Goal: Task Accomplishment & Management: Complete application form

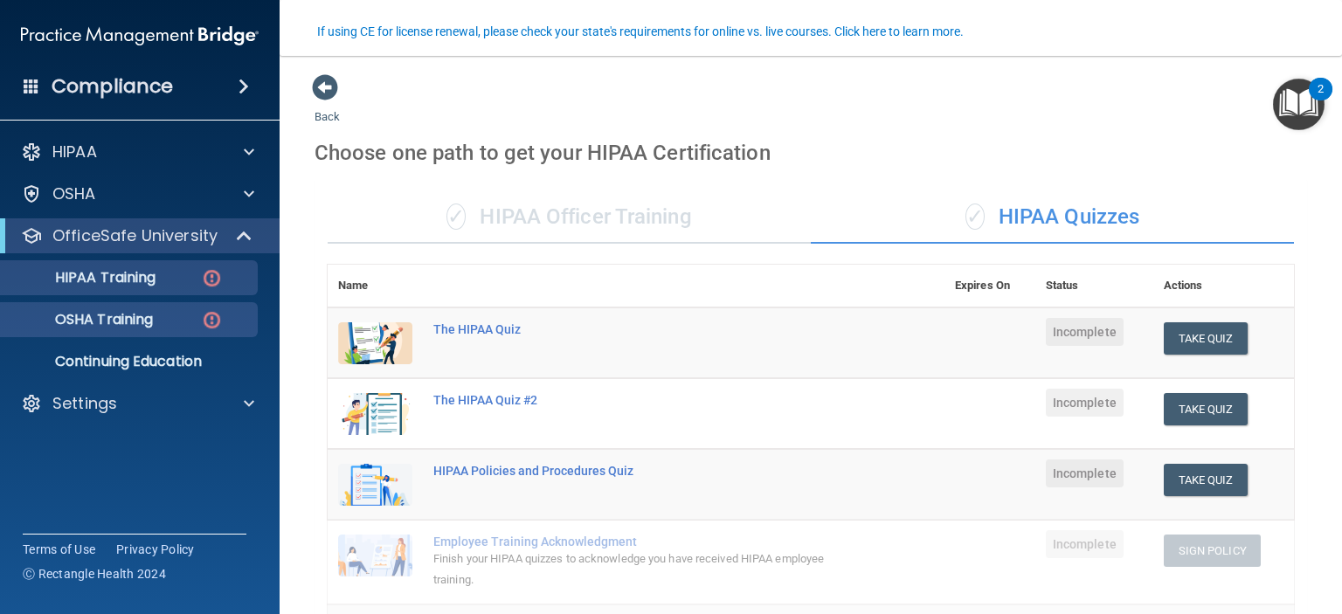
scroll to position [147, 0]
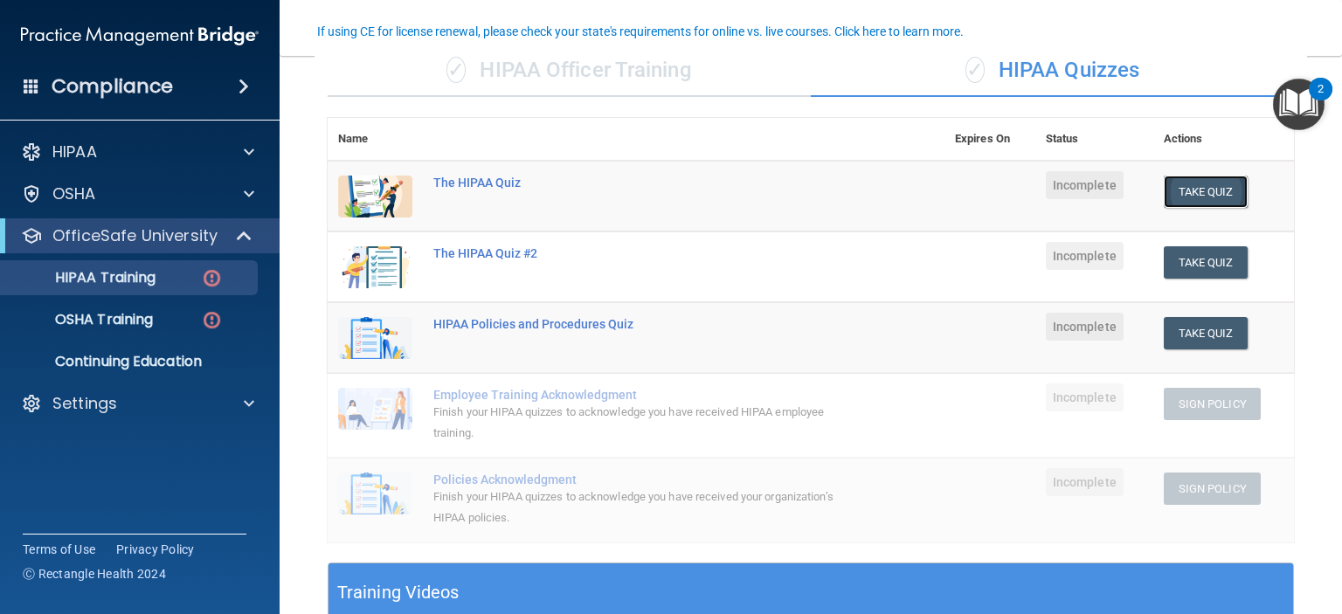
click at [1174, 188] on button "Take Quiz" at bounding box center [1205, 192] width 84 height 32
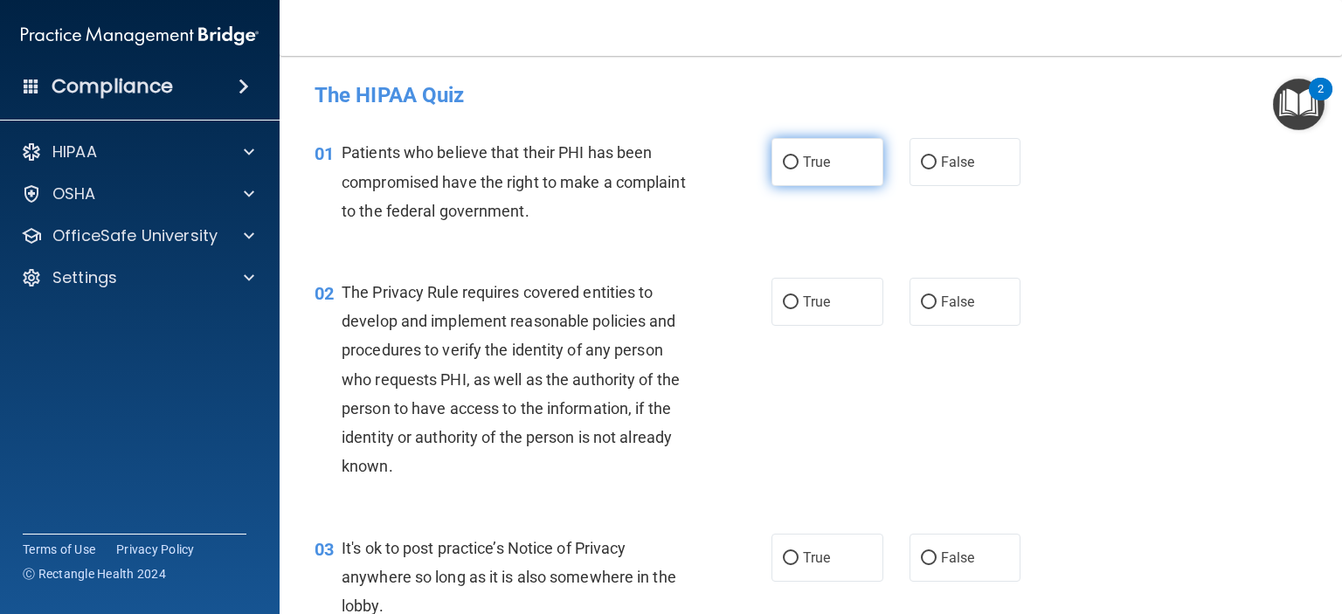
click at [812, 168] on span "True" at bounding box center [816, 162] width 27 height 17
click at [798, 168] on input "True" at bounding box center [791, 162] width 16 height 13
radio input "true"
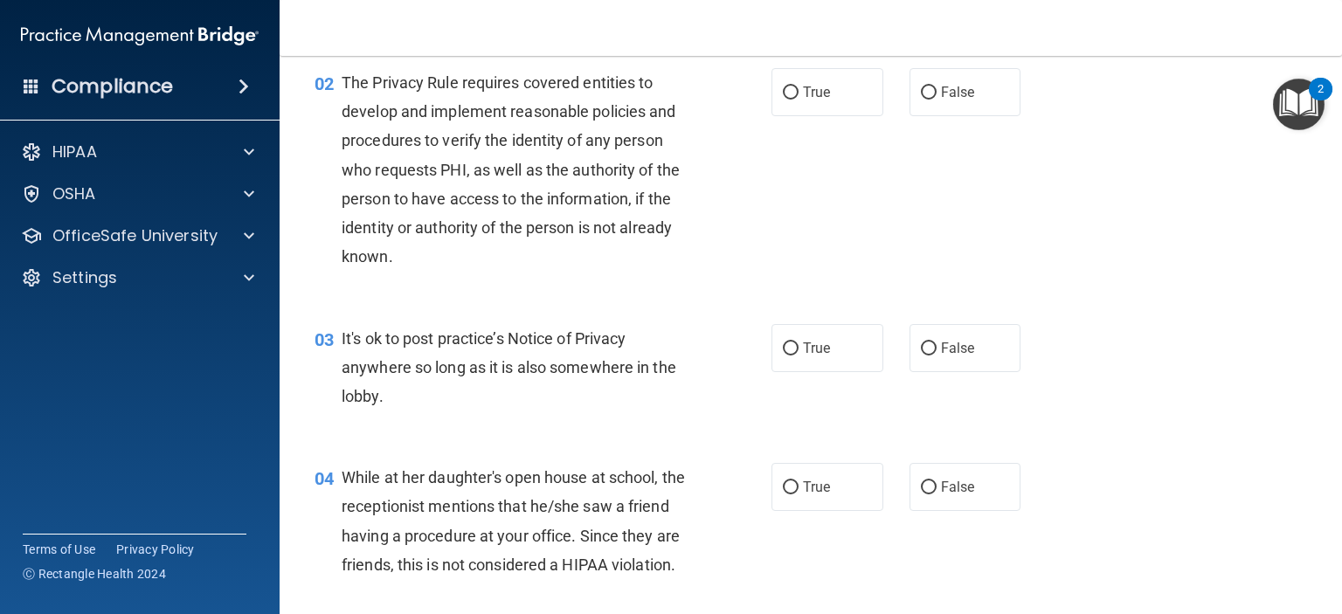
scroll to position [210, 0]
click at [845, 348] on label "True" at bounding box center [827, 348] width 112 height 48
click at [798, 348] on input "True" at bounding box center [791, 348] width 16 height 13
radio input "true"
click at [790, 104] on label "True" at bounding box center [827, 92] width 112 height 48
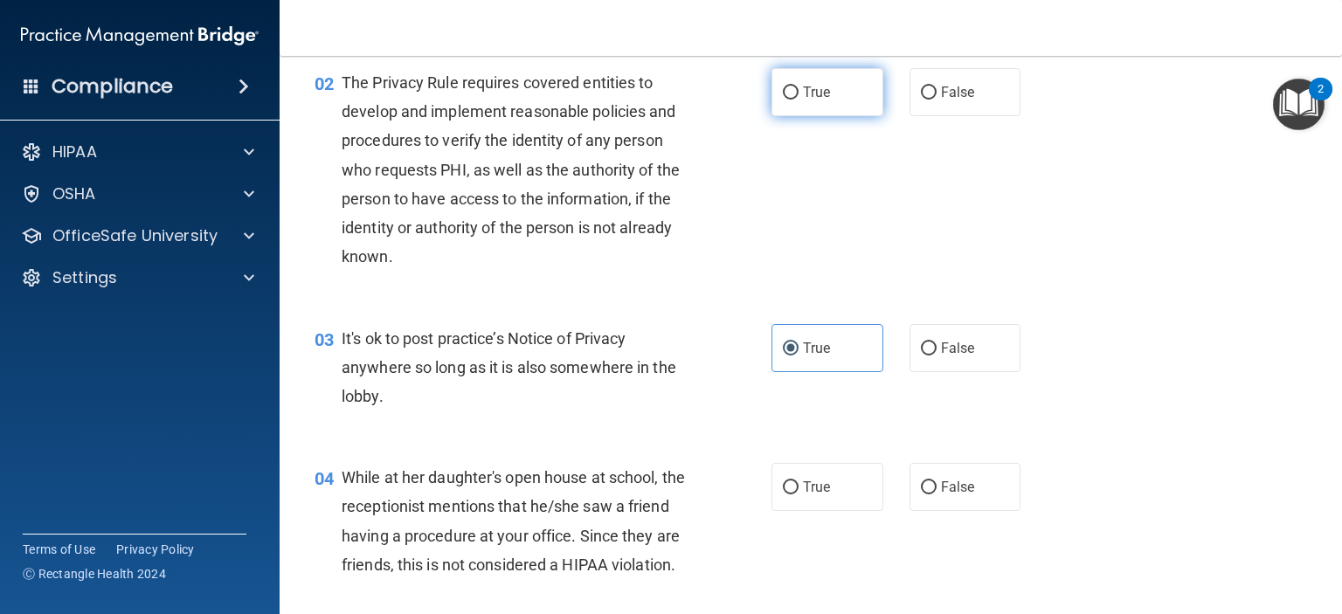
click at [790, 100] on input "True" at bounding box center [791, 92] width 16 height 13
radio input "true"
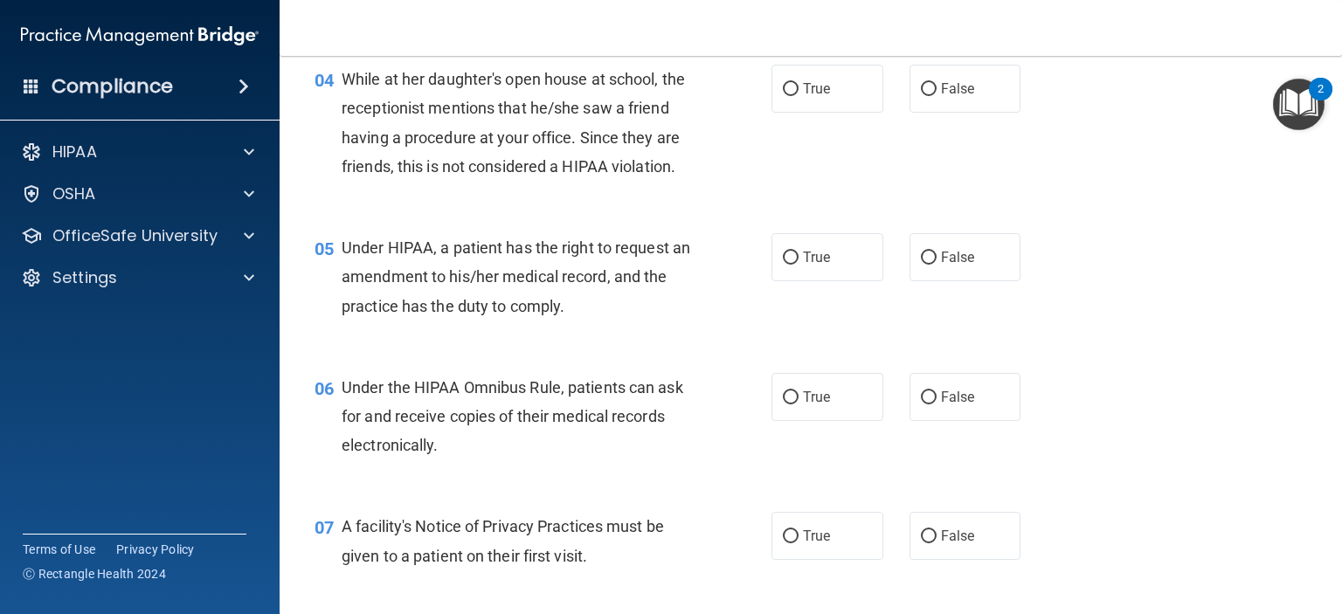
scroll to position [608, 0]
click at [755, 177] on div "04 While at her daughter's open house at school, the receptionist mentions that…" at bounding box center [542, 127] width 509 height 125
click at [957, 98] on label "False" at bounding box center [965, 89] width 112 height 48
click at [936, 96] on input "False" at bounding box center [929, 89] width 16 height 13
radio input "true"
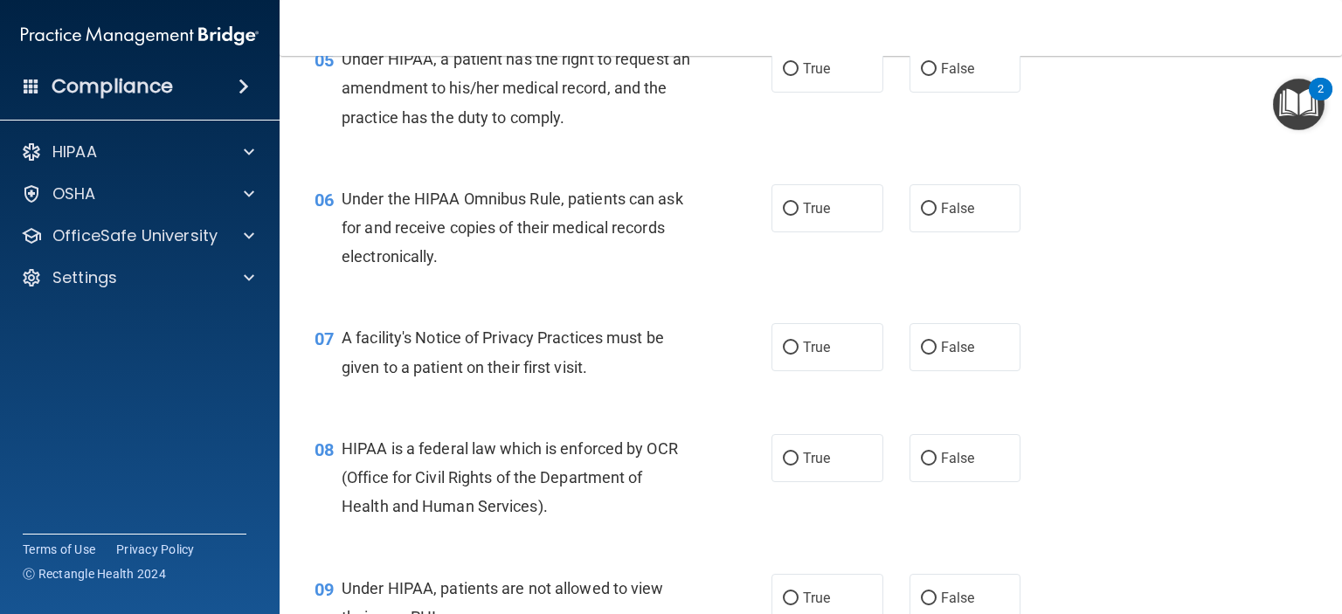
scroll to position [797, 0]
click at [951, 77] on span "False" at bounding box center [958, 68] width 34 height 17
click at [936, 76] on input "False" at bounding box center [929, 69] width 16 height 13
radio input "true"
click at [806, 217] on span "True" at bounding box center [816, 208] width 27 height 17
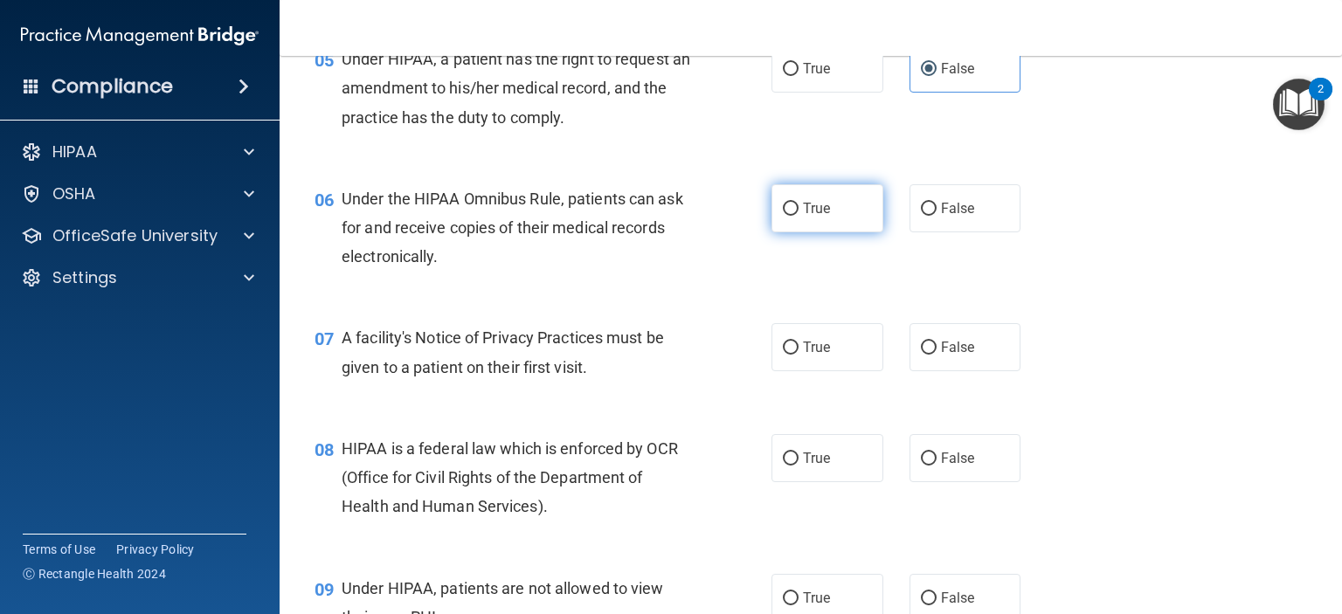
click at [798, 216] on input "True" at bounding box center [791, 209] width 16 height 13
radio input "true"
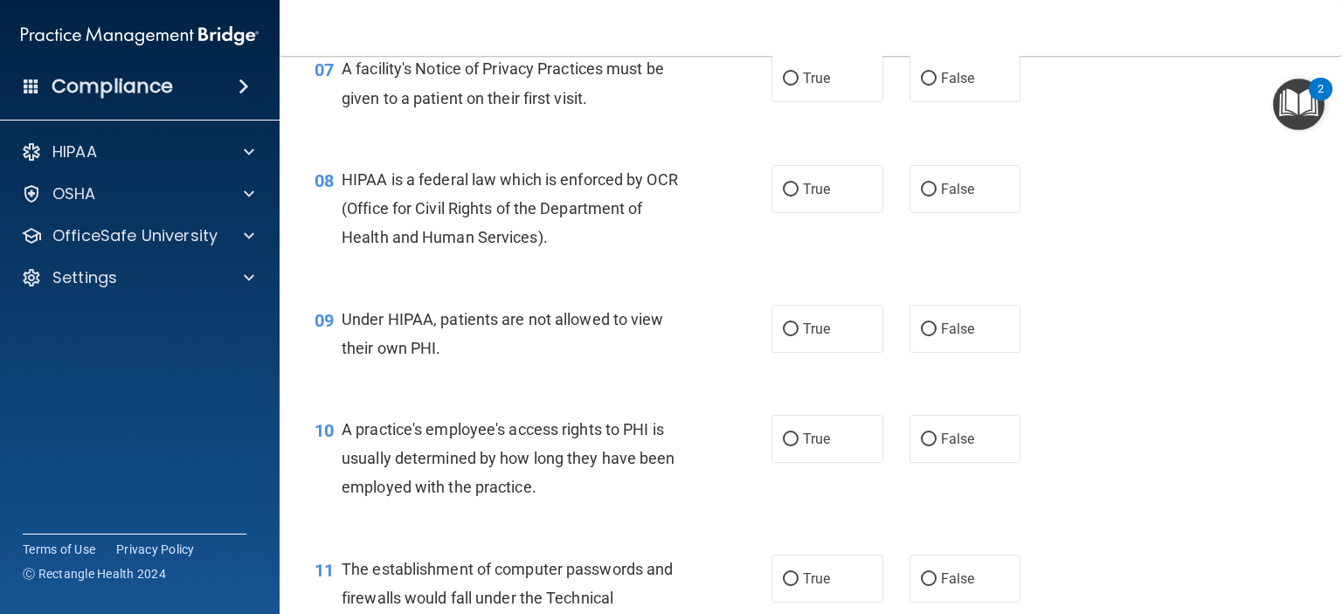
scroll to position [1066, 0]
click at [818, 102] on label "True" at bounding box center [827, 78] width 112 height 48
click at [798, 86] on input "True" at bounding box center [791, 78] width 16 height 13
radio input "true"
click at [792, 213] on label "True" at bounding box center [827, 189] width 112 height 48
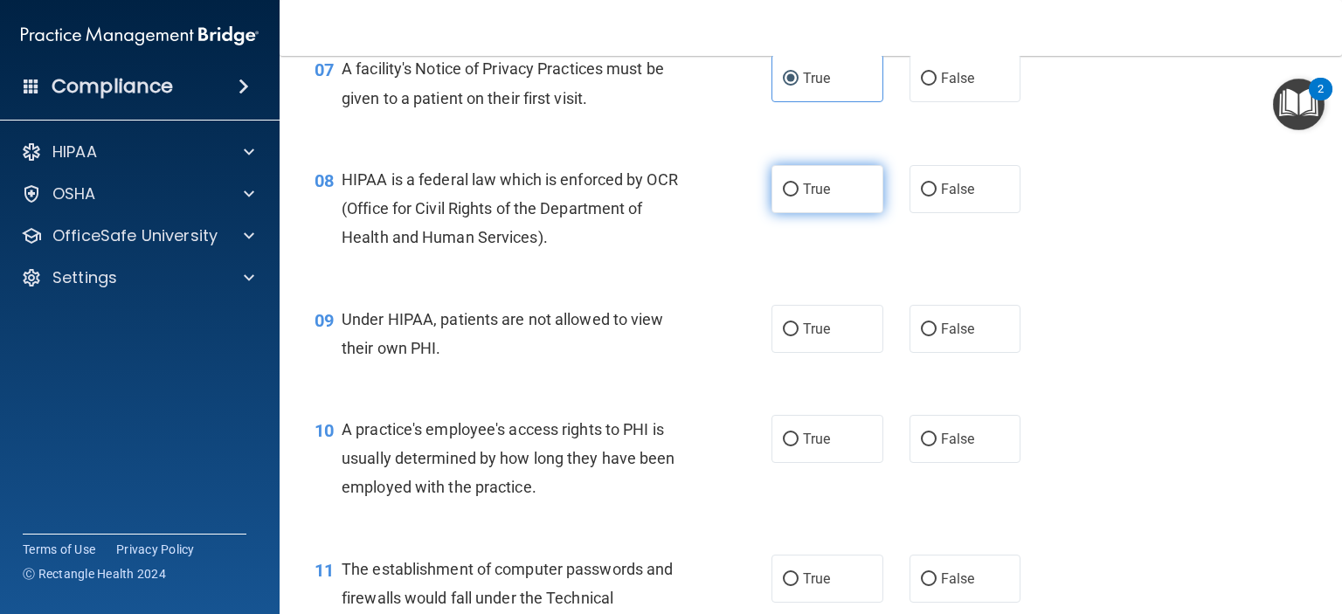
click at [792, 197] on input "True" at bounding box center [791, 189] width 16 height 13
radio input "true"
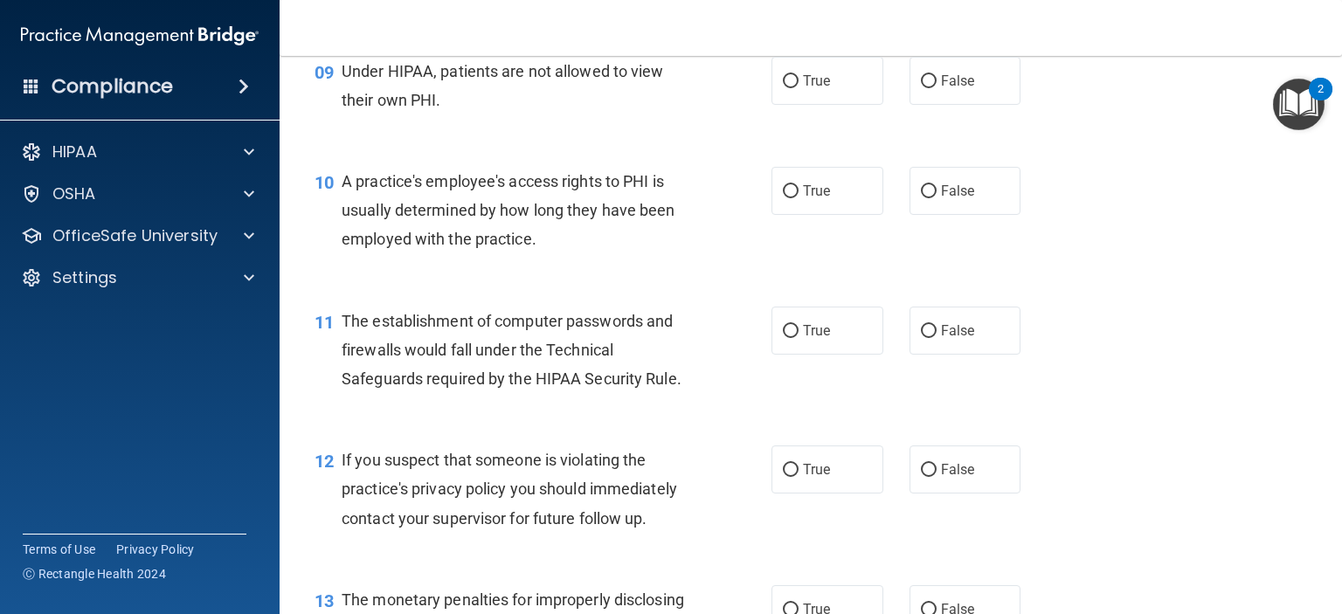
scroll to position [1314, 0]
click at [947, 89] on span "False" at bounding box center [958, 80] width 34 height 17
click at [936, 88] on input "False" at bounding box center [929, 81] width 16 height 13
radio input "true"
click at [936, 215] on label "False" at bounding box center [965, 191] width 112 height 48
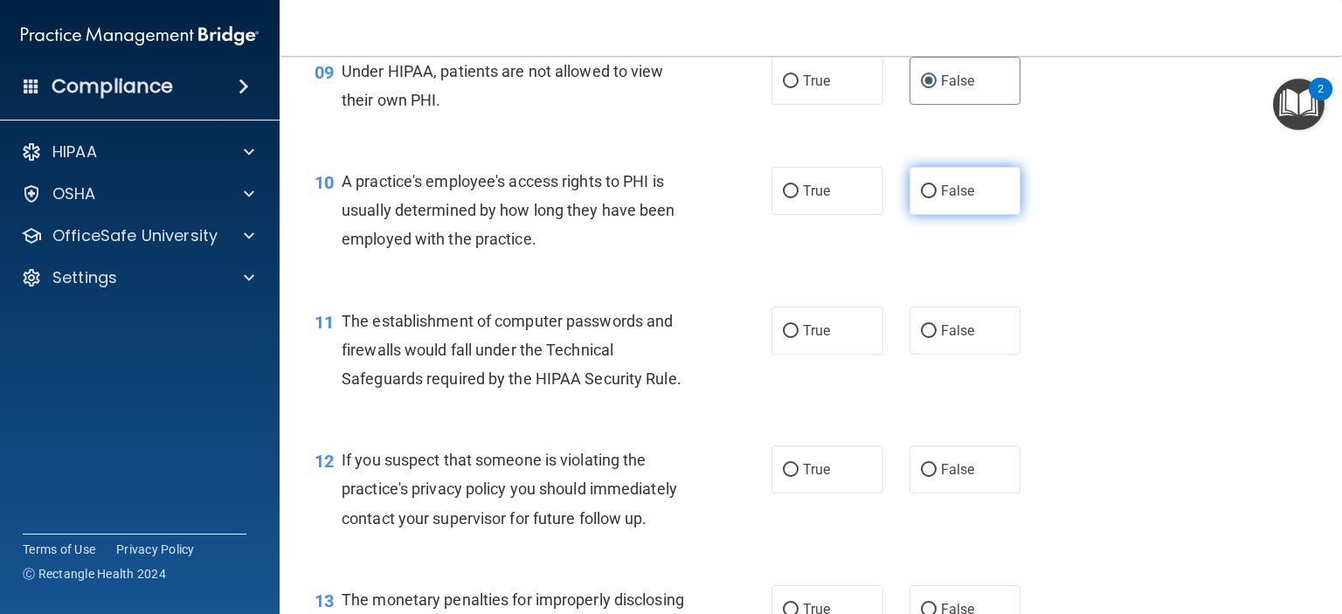
click at [936, 198] on input "False" at bounding box center [929, 191] width 16 height 13
radio input "true"
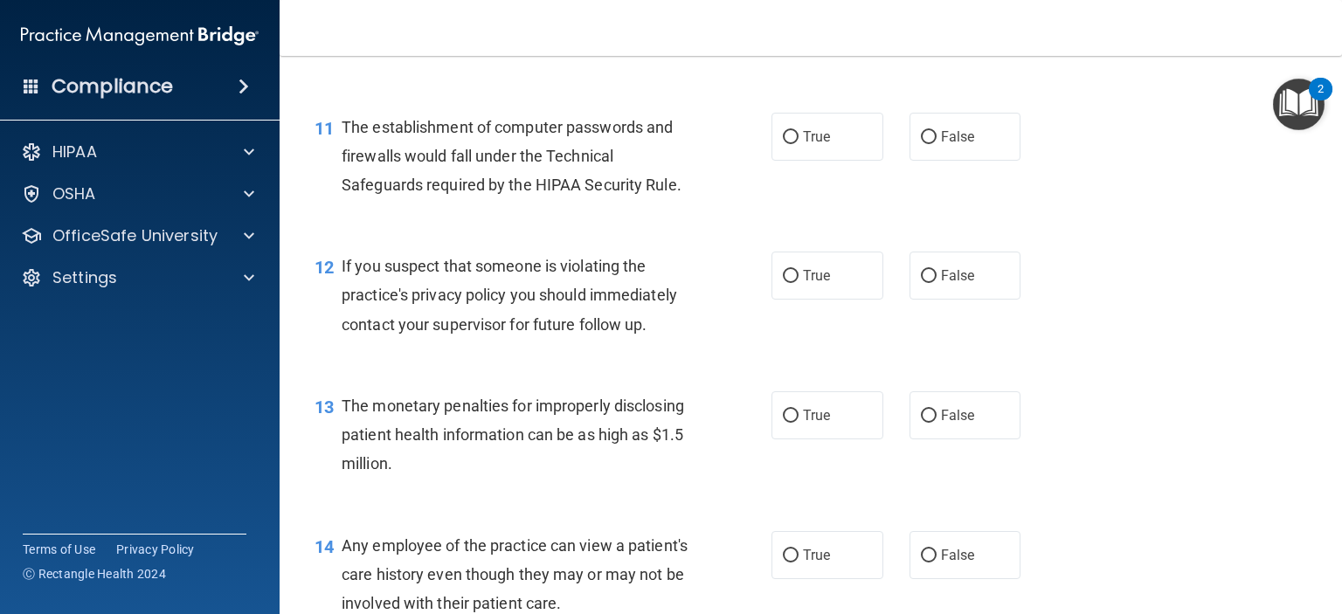
scroll to position [1513, 0]
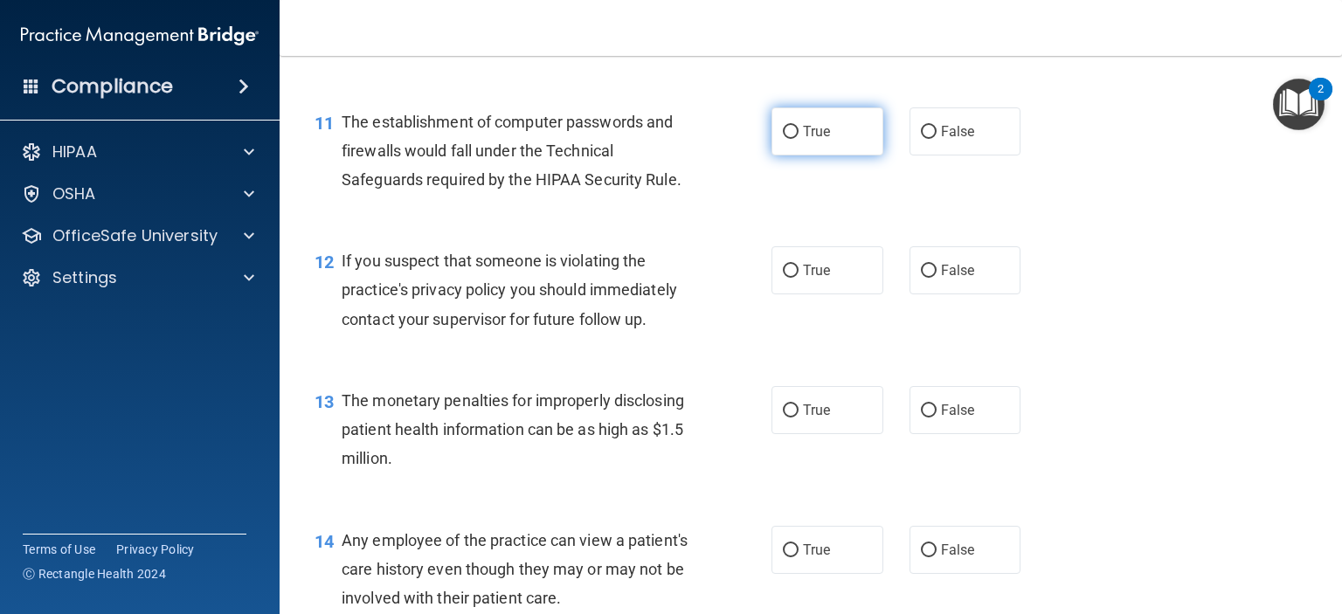
click at [805, 155] on label "True" at bounding box center [827, 131] width 112 height 48
click at [798, 139] on input "True" at bounding box center [791, 132] width 16 height 13
radio input "true"
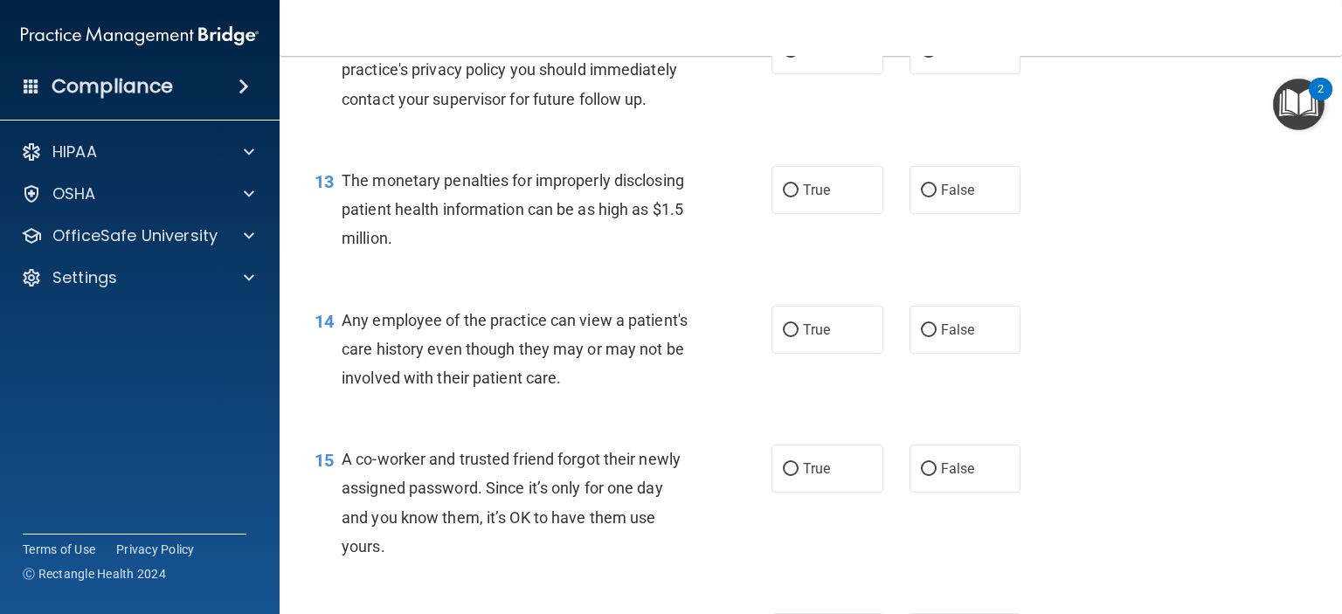
scroll to position [1735, 0]
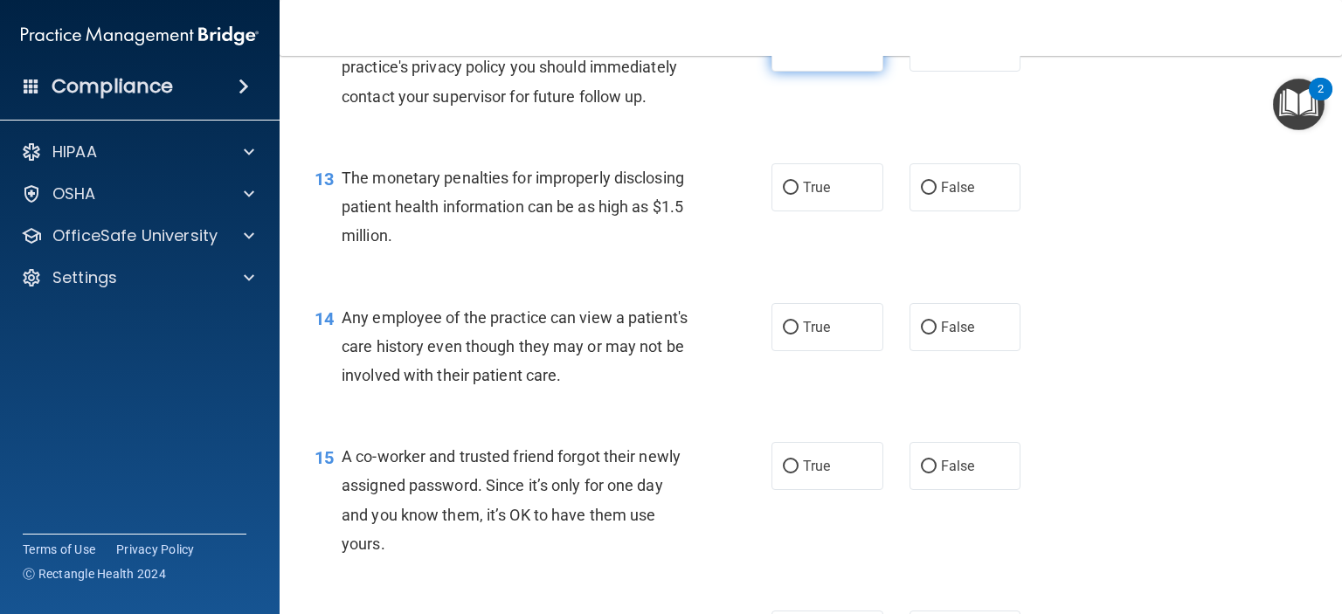
click at [818, 56] on span "True" at bounding box center [816, 47] width 27 height 17
click at [798, 55] on input "True" at bounding box center [791, 48] width 16 height 13
radio input "true"
drag, startPoint x: 783, startPoint y: 209, endPoint x: 710, endPoint y: 242, distance: 80.5
click at [710, 242] on div "13 The monetary penalties for improperly disclosing patient health information …" at bounding box center [542, 211] width 509 height 96
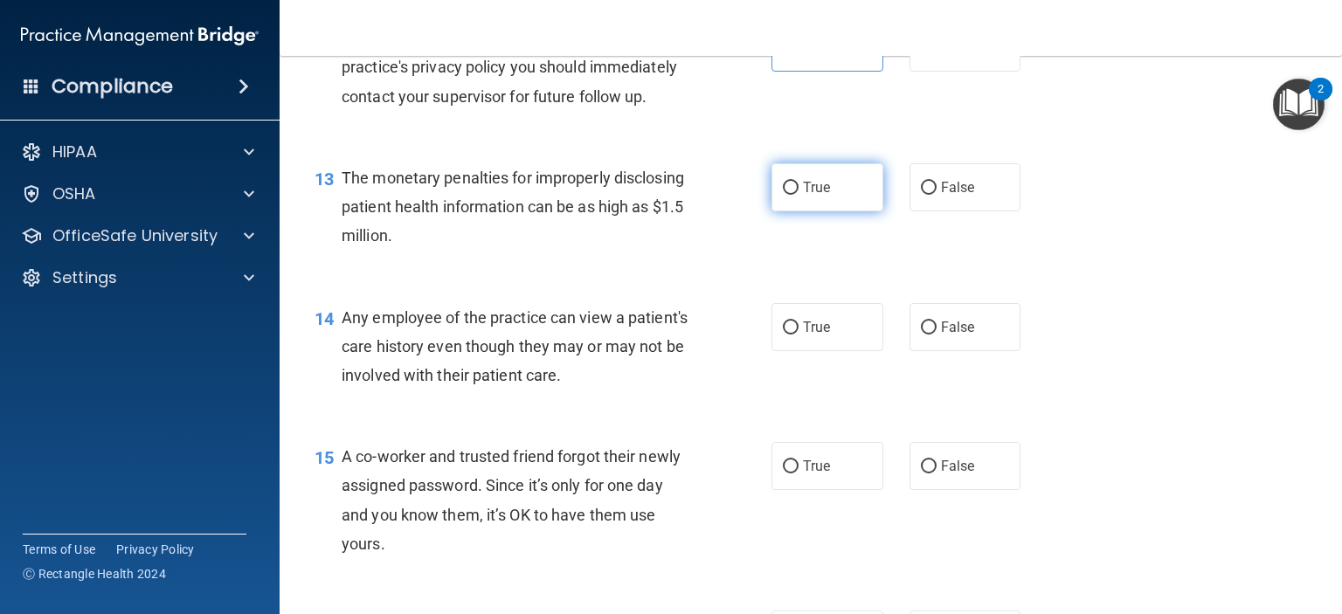
click at [841, 211] on label "True" at bounding box center [827, 187] width 112 height 48
click at [798, 195] on input "True" at bounding box center [791, 188] width 16 height 13
radio input "true"
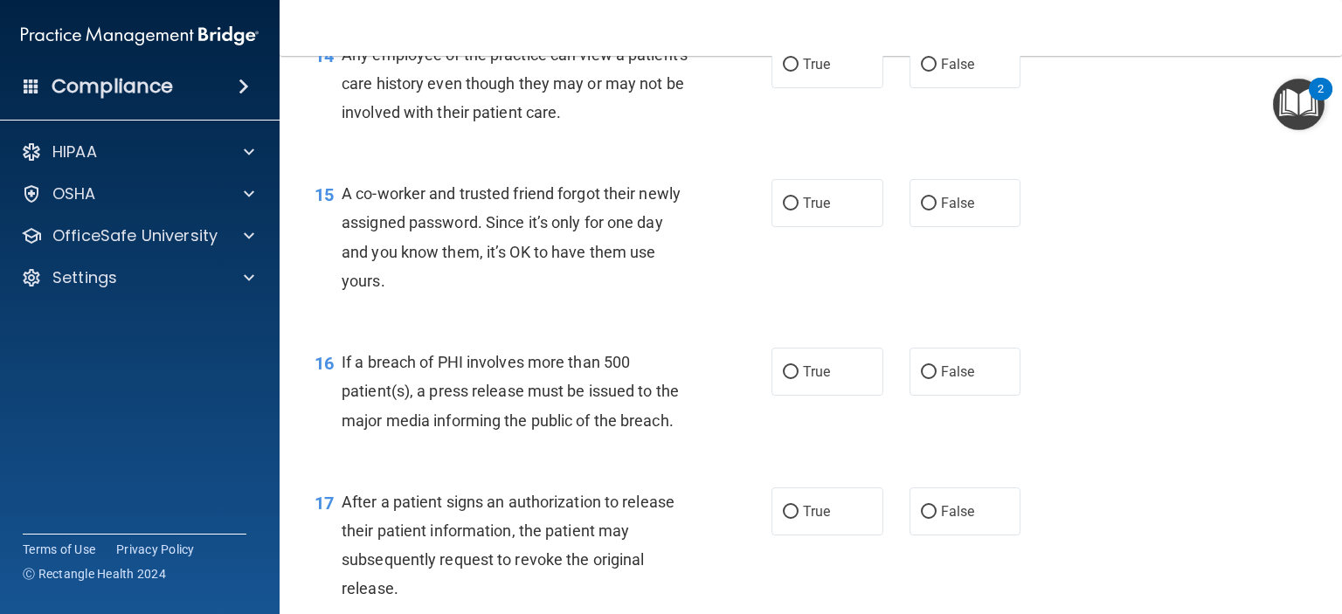
scroll to position [2001, 0]
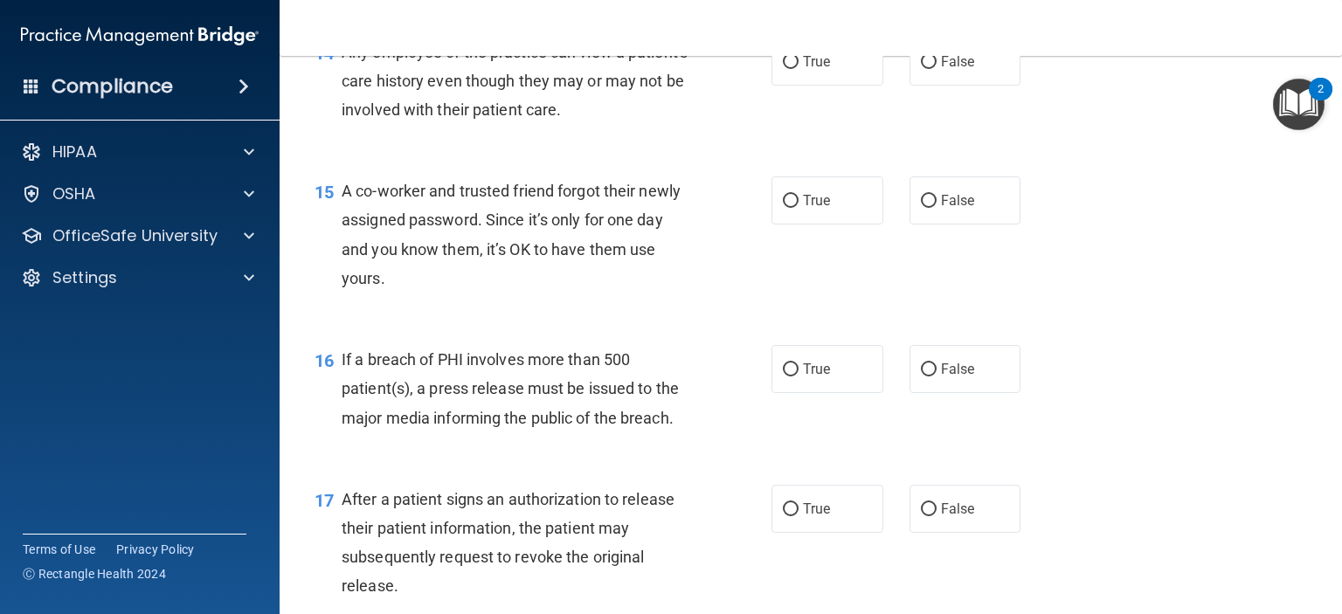
drag, startPoint x: 1283, startPoint y: 95, endPoint x: 1321, endPoint y: 91, distance: 37.8
click at [1321, 91] on div "2" at bounding box center [1320, 100] width 6 height 23
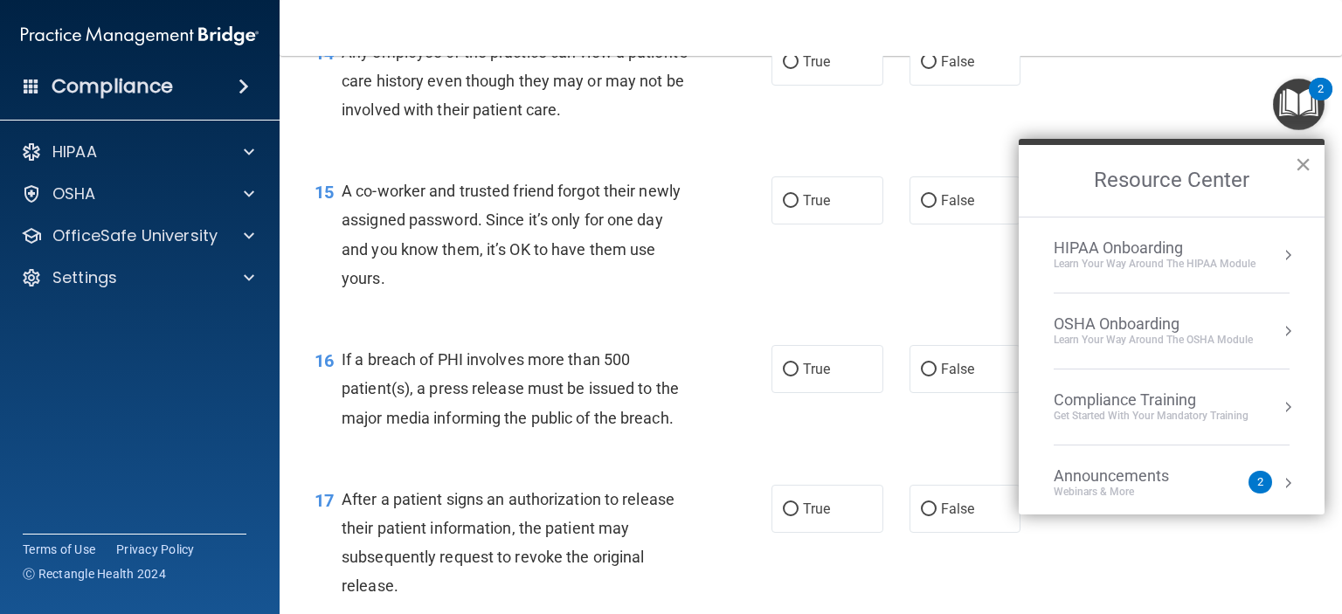
click at [1296, 157] on button "×" at bounding box center [1302, 164] width 17 height 28
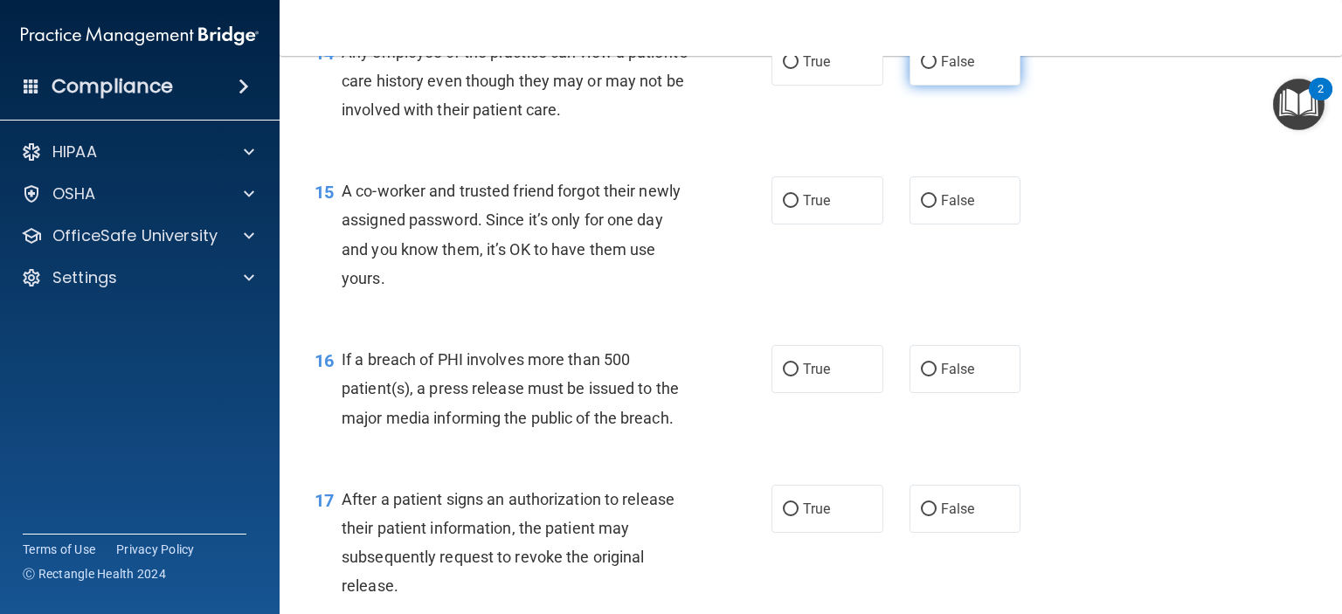
click at [957, 70] on span "False" at bounding box center [958, 61] width 34 height 17
click at [936, 69] on input "False" at bounding box center [929, 62] width 16 height 13
radio input "true"
drag, startPoint x: 922, startPoint y: 209, endPoint x: 907, endPoint y: 258, distance: 51.1
click at [907, 258] on div "15 A co-worker and trusted friend forgot their newly assigned password. Since i…" at bounding box center [810, 239] width 1018 height 169
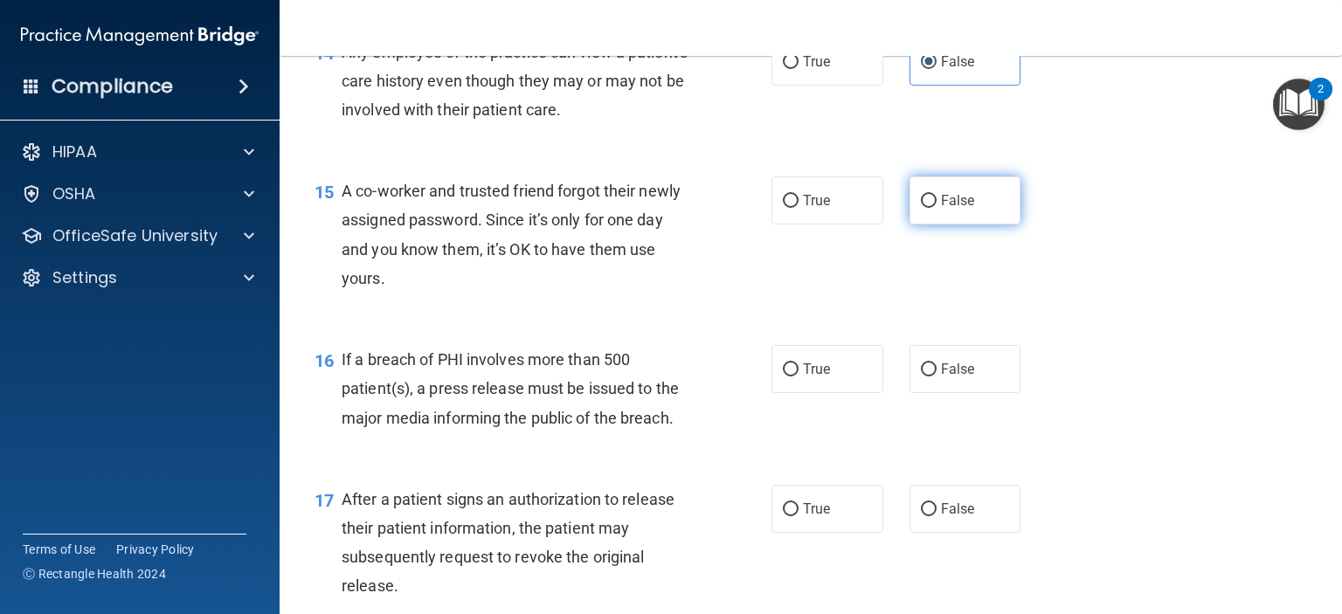
click at [928, 224] on label "False" at bounding box center [965, 200] width 112 height 48
click at [928, 208] on input "False" at bounding box center [929, 201] width 16 height 13
radio input "true"
click at [809, 377] on span "True" at bounding box center [816, 369] width 27 height 17
click at [798, 376] on input "True" at bounding box center [791, 369] width 16 height 13
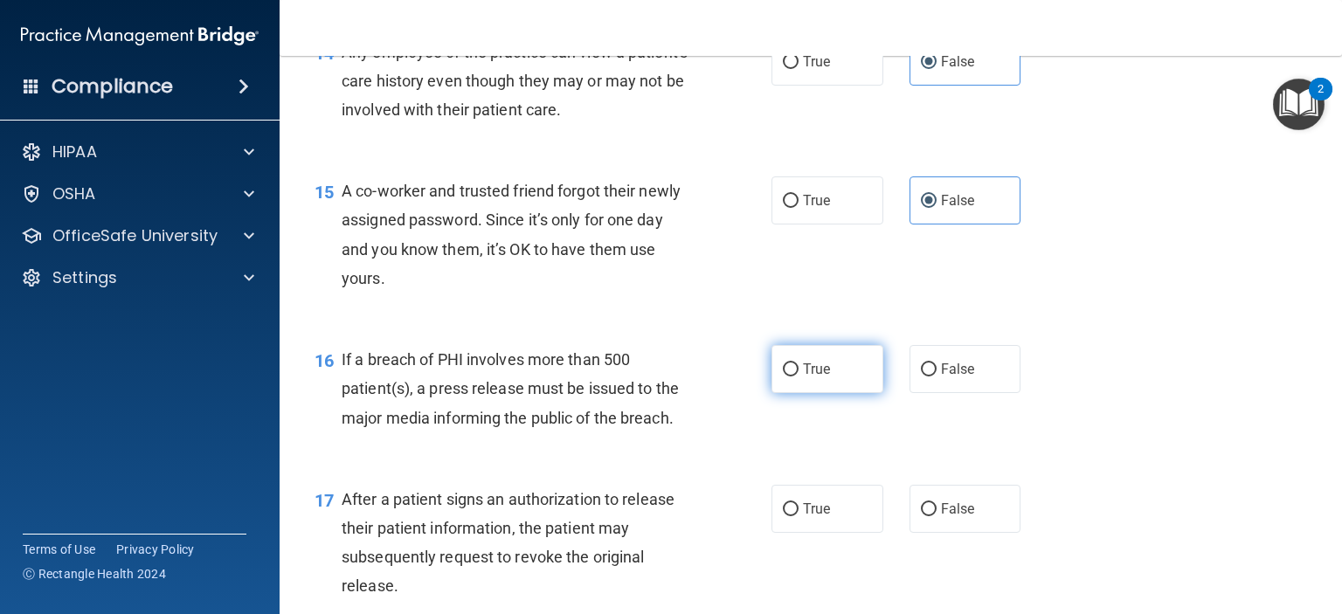
radio input "true"
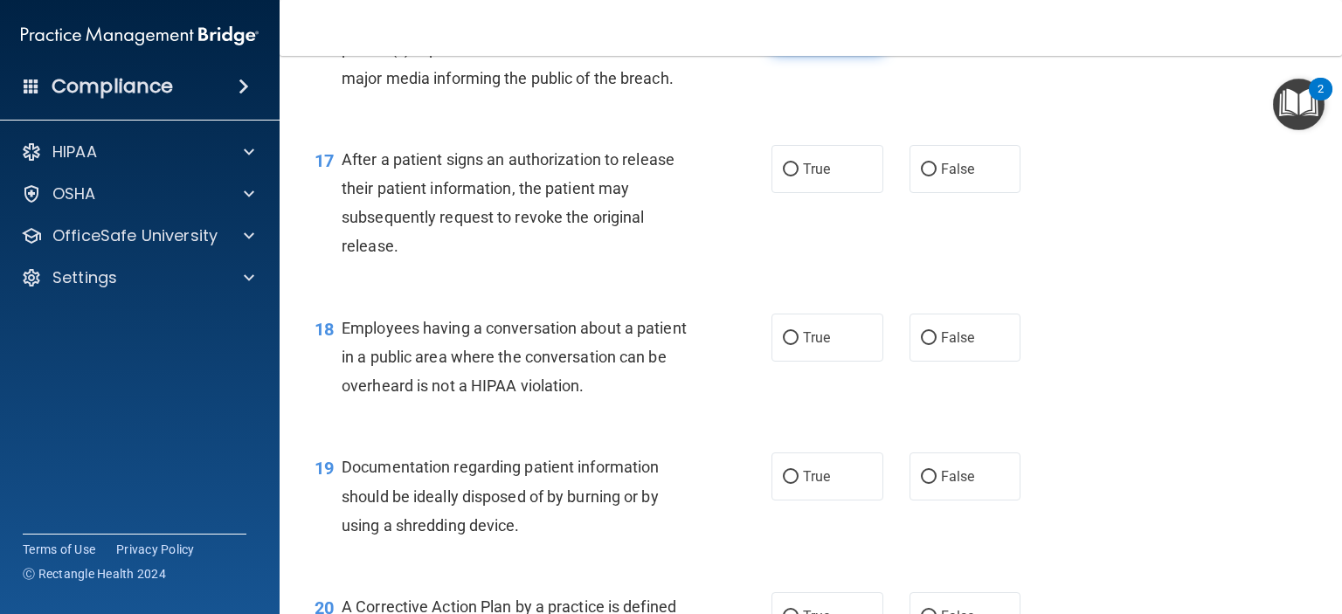
scroll to position [2341, 0]
click at [807, 177] on span "True" at bounding box center [816, 169] width 27 height 17
click at [798, 176] on input "True" at bounding box center [791, 169] width 16 height 13
radio input "true"
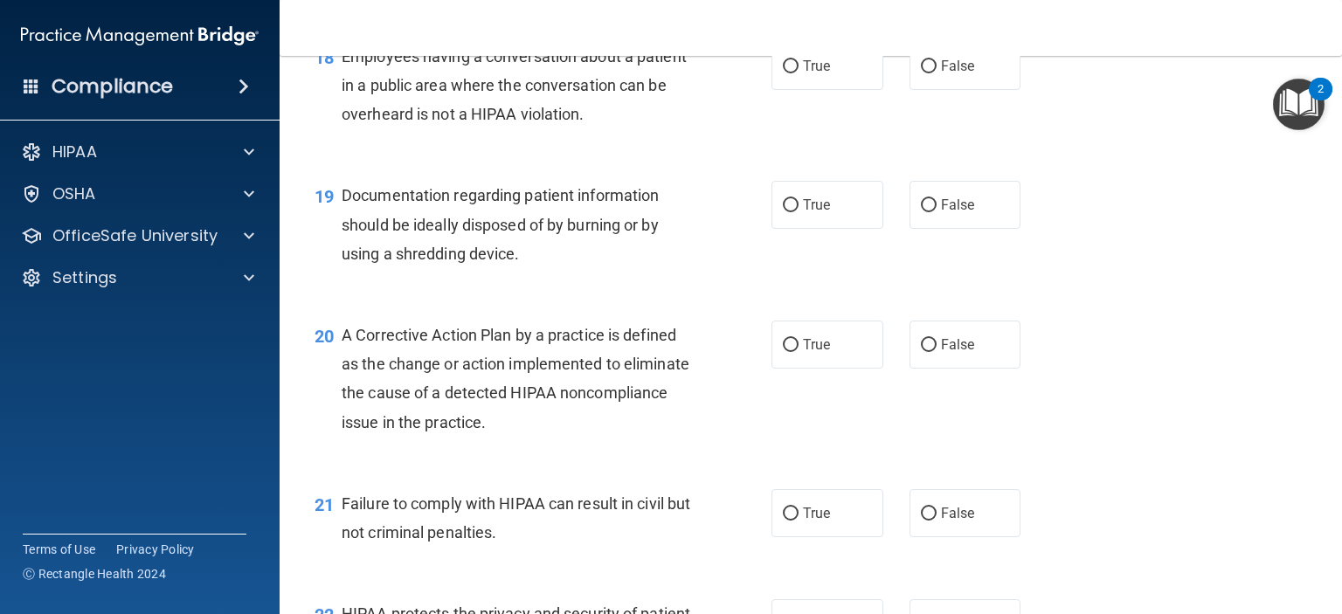
scroll to position [2613, 0]
click at [952, 73] on span "False" at bounding box center [958, 65] width 34 height 17
click at [936, 72] on input "False" at bounding box center [929, 65] width 16 height 13
radio input "true"
click at [825, 536] on label "True" at bounding box center [827, 512] width 112 height 48
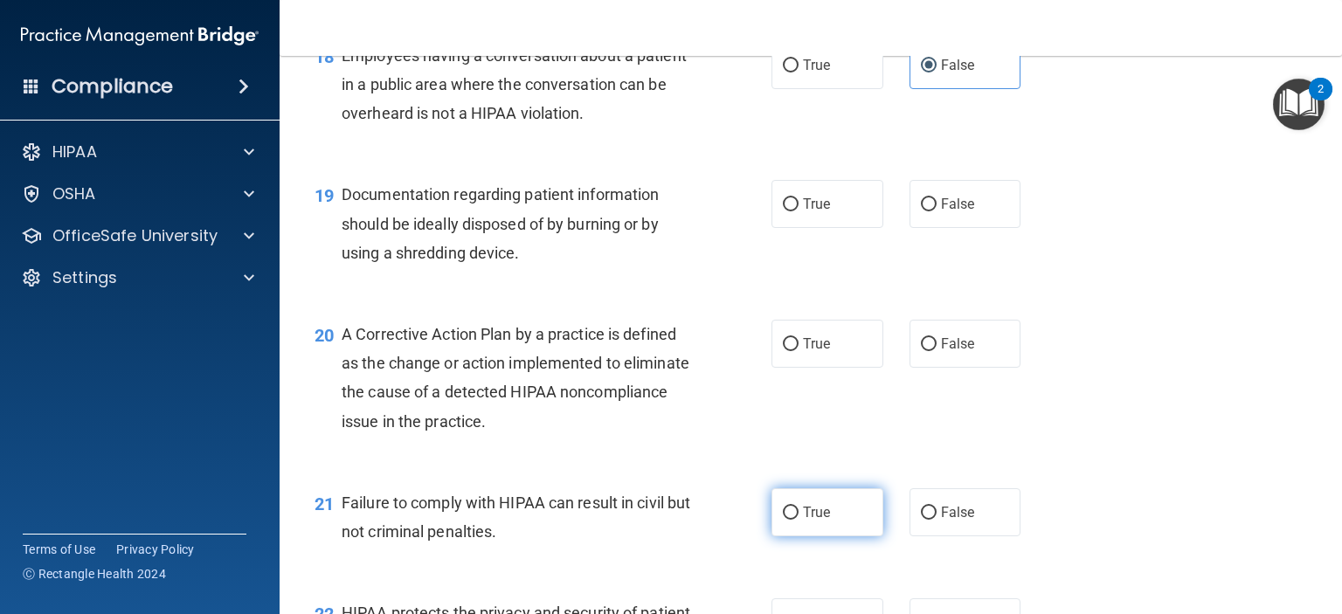
click at [798, 520] on input "True" at bounding box center [791, 513] width 16 height 13
radio input "true"
click at [785, 211] on input "True" at bounding box center [791, 204] width 16 height 13
radio input "true"
click at [792, 368] on label "True" at bounding box center [827, 344] width 112 height 48
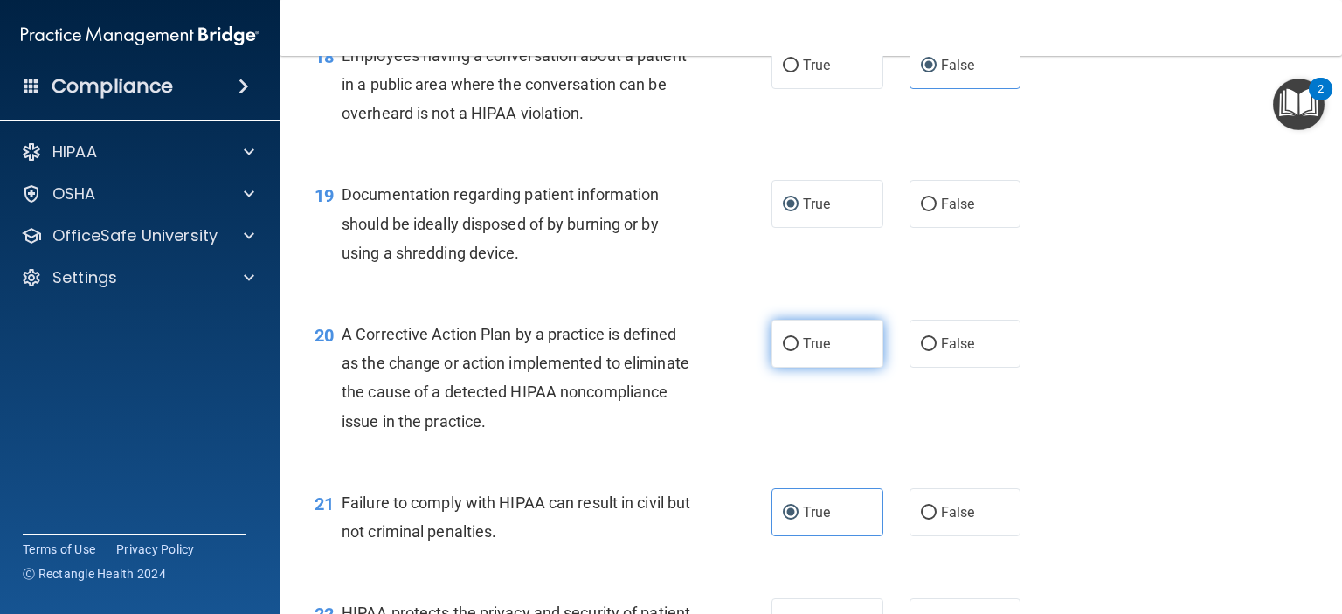
click at [792, 351] on input "True" at bounding box center [791, 344] width 16 height 13
radio input "true"
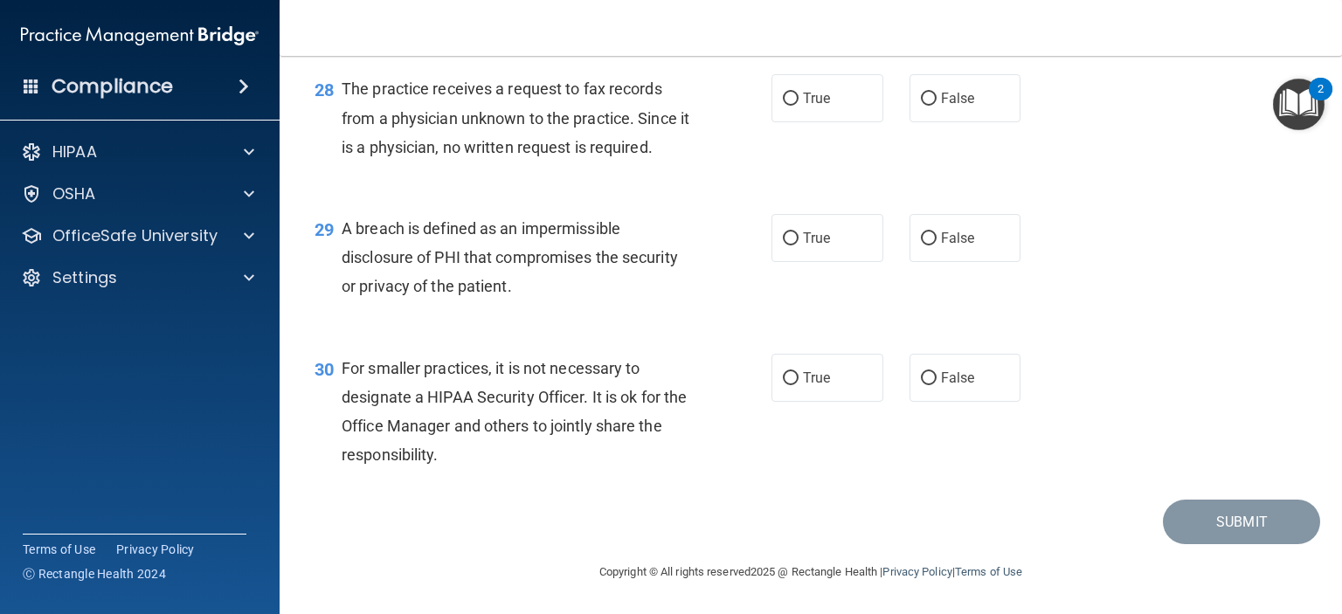
scroll to position [4206, 0]
click at [921, 381] on input "False" at bounding box center [929, 378] width 16 height 13
radio input "true"
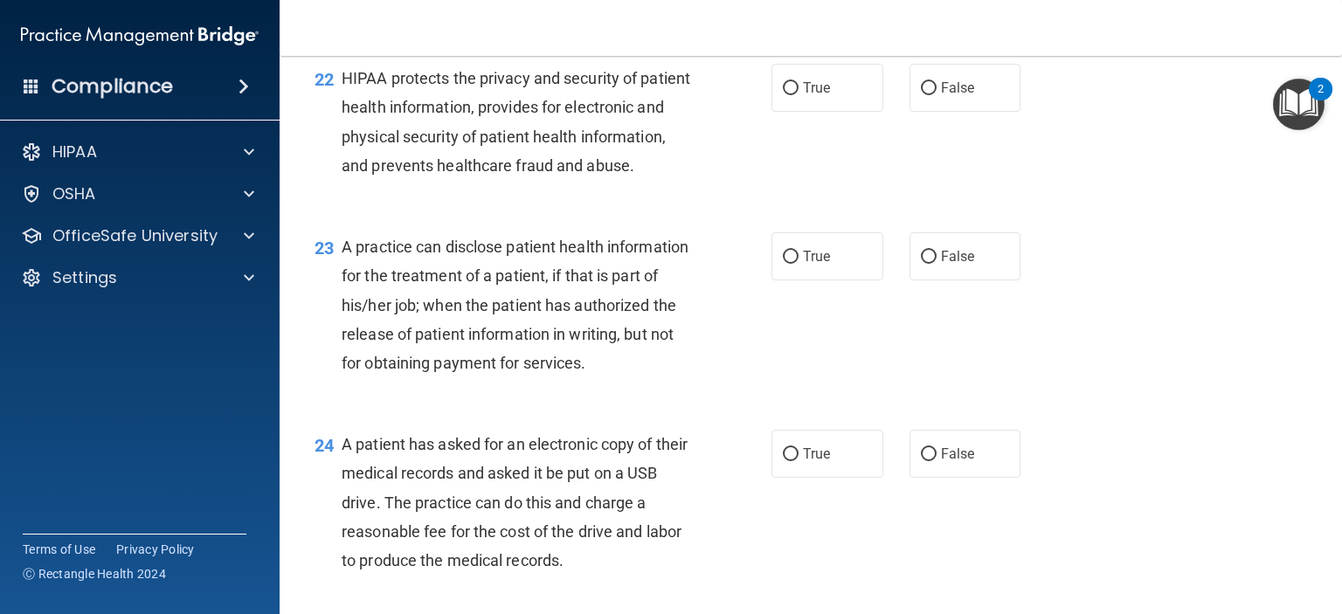
scroll to position [3150, 0]
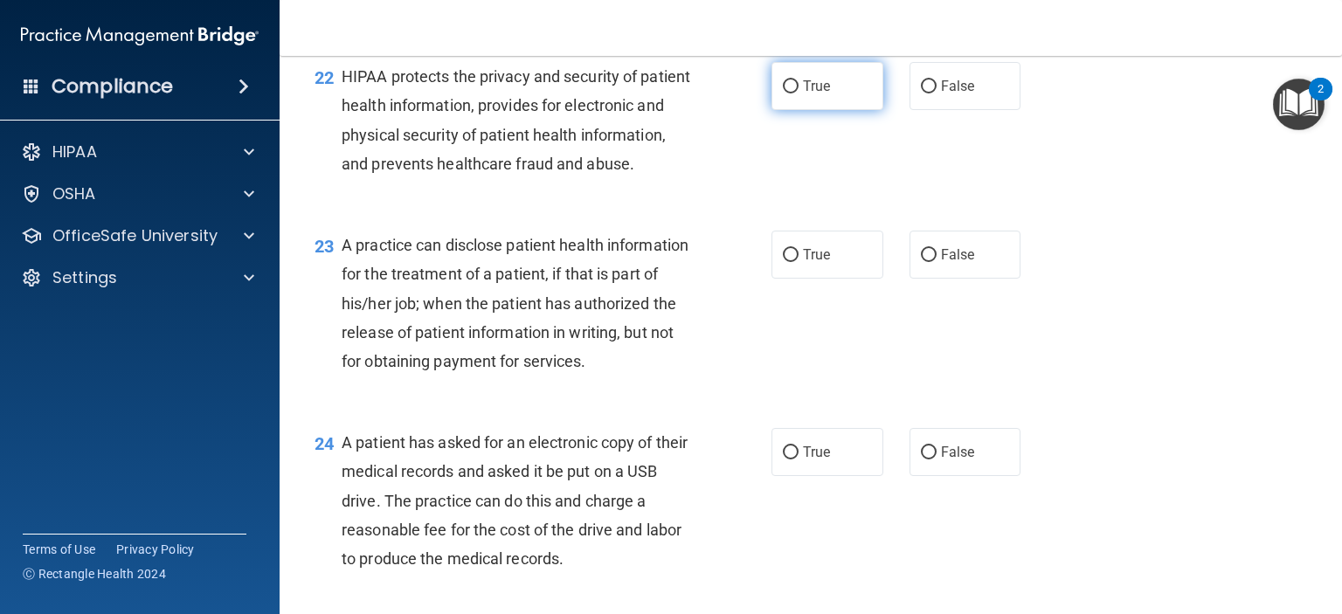
click at [795, 110] on label "True" at bounding box center [827, 86] width 112 height 48
click at [795, 93] on input "True" at bounding box center [791, 86] width 16 height 13
radio input "true"
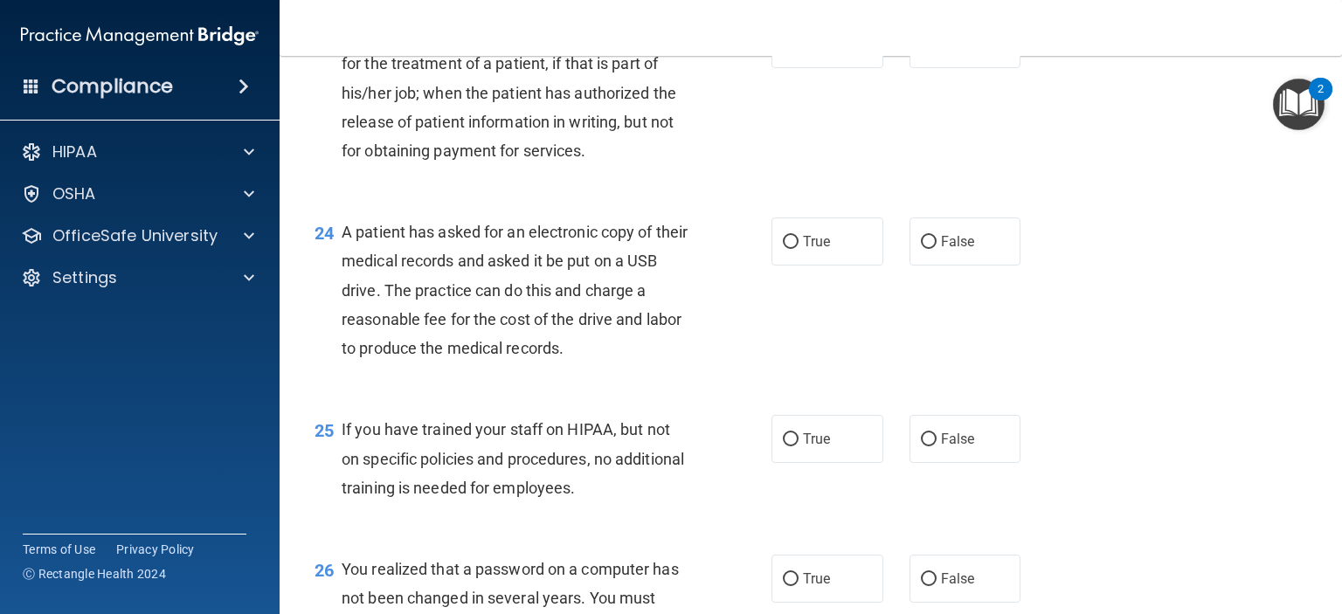
scroll to position [3357, 0]
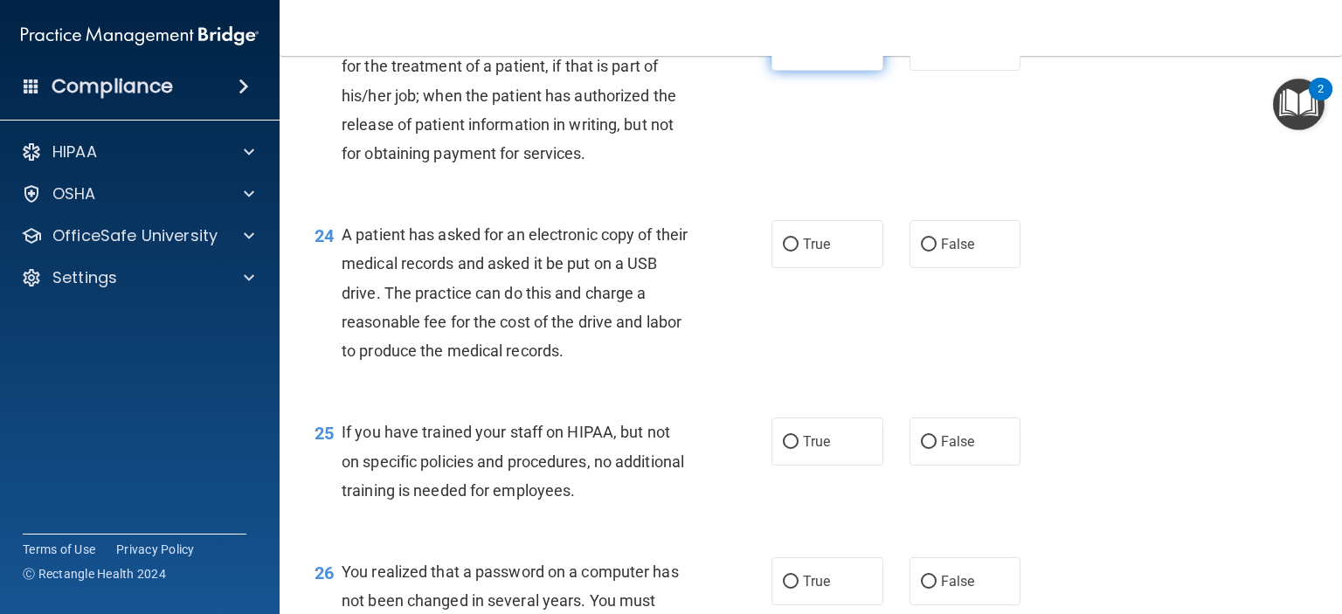
click at [830, 71] on label "True" at bounding box center [827, 47] width 112 height 48
click at [798, 54] on input "True" at bounding box center [791, 47] width 16 height 13
radio input "true"
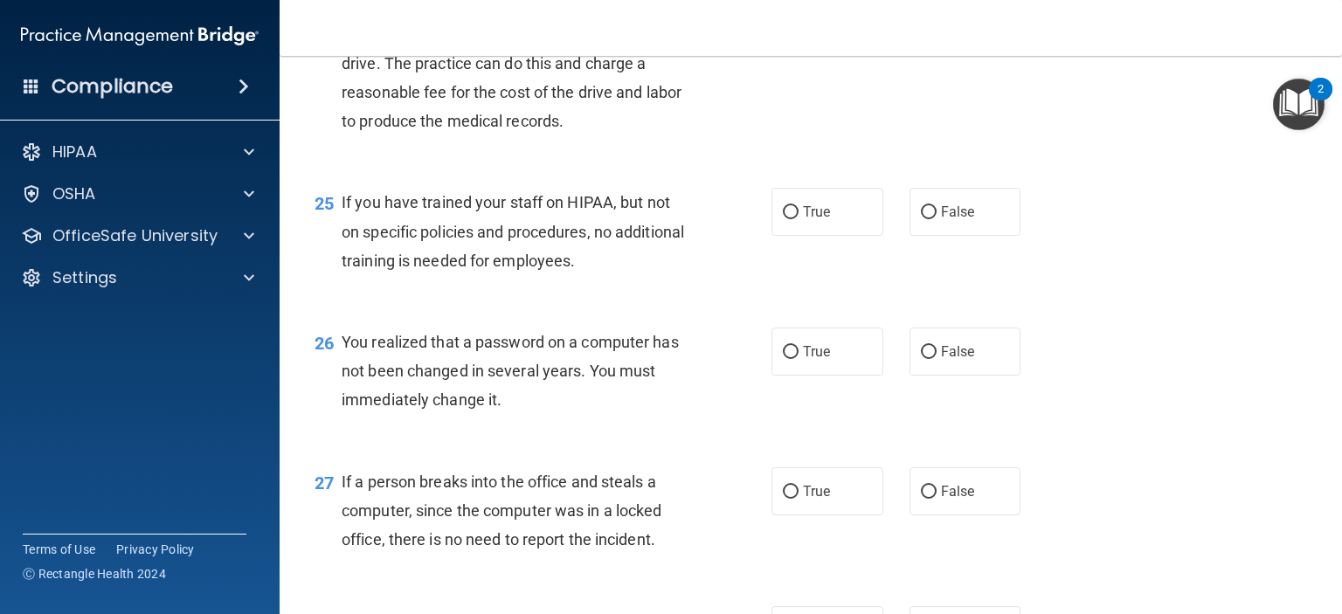
scroll to position [3591, 0]
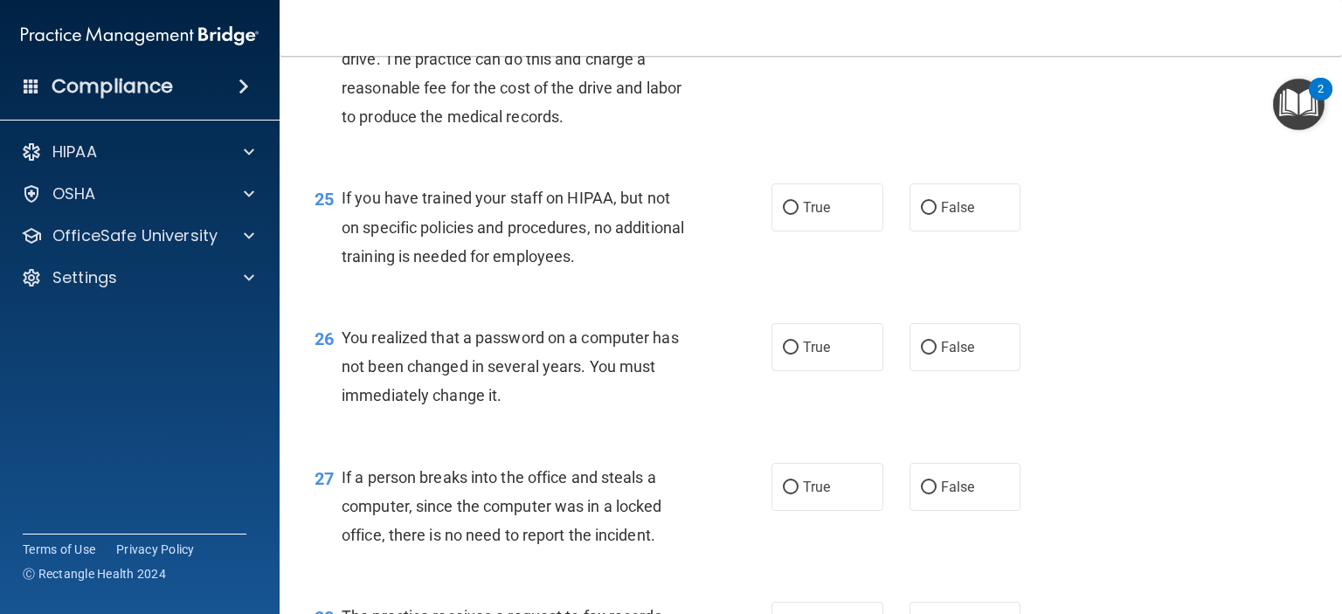
drag, startPoint x: 945, startPoint y: 93, endPoint x: 928, endPoint y: 86, distance: 18.0
click at [928, 34] on label "False" at bounding box center [965, 10] width 112 height 48
click at [928, 17] on input "False" at bounding box center [929, 10] width 16 height 13
radio input "true"
click at [926, 34] on label "False" at bounding box center [965, 10] width 112 height 48
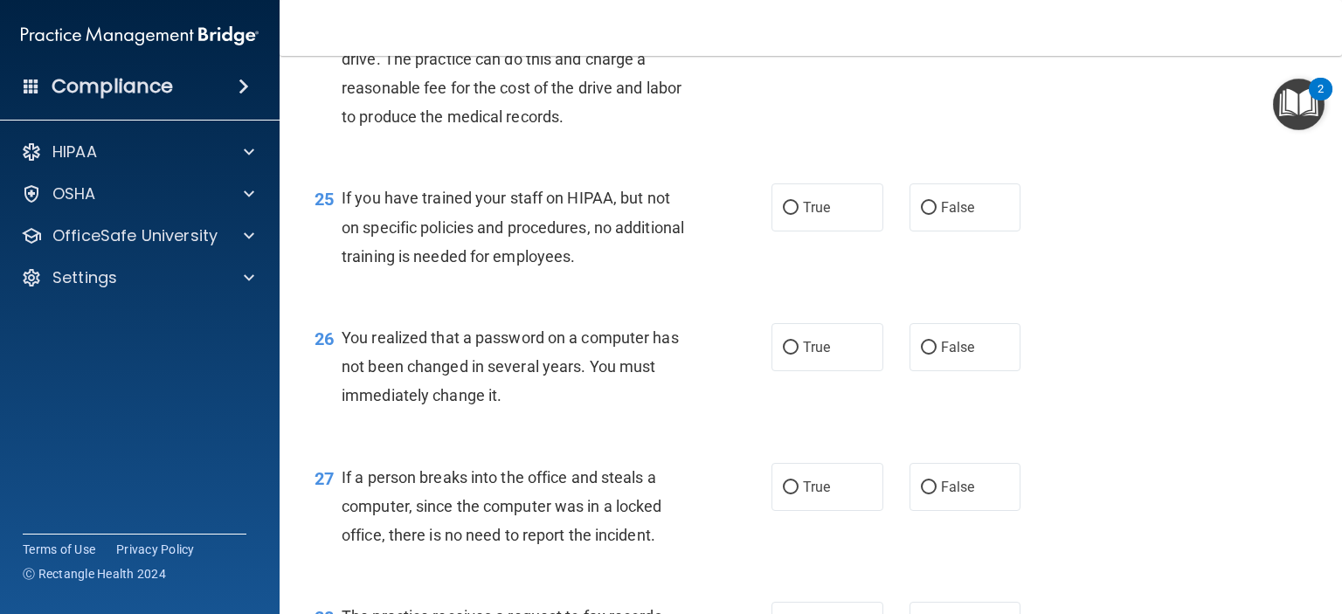
click at [926, 17] on input "False" at bounding box center [929, 10] width 16 height 13
click at [894, 162] on div "24 A patient has asked for an electronic copy of their medical records and aske…" at bounding box center [810, 62] width 1018 height 197
click at [783, 17] on input "True" at bounding box center [791, 10] width 16 height 13
radio input "true"
radio input "false"
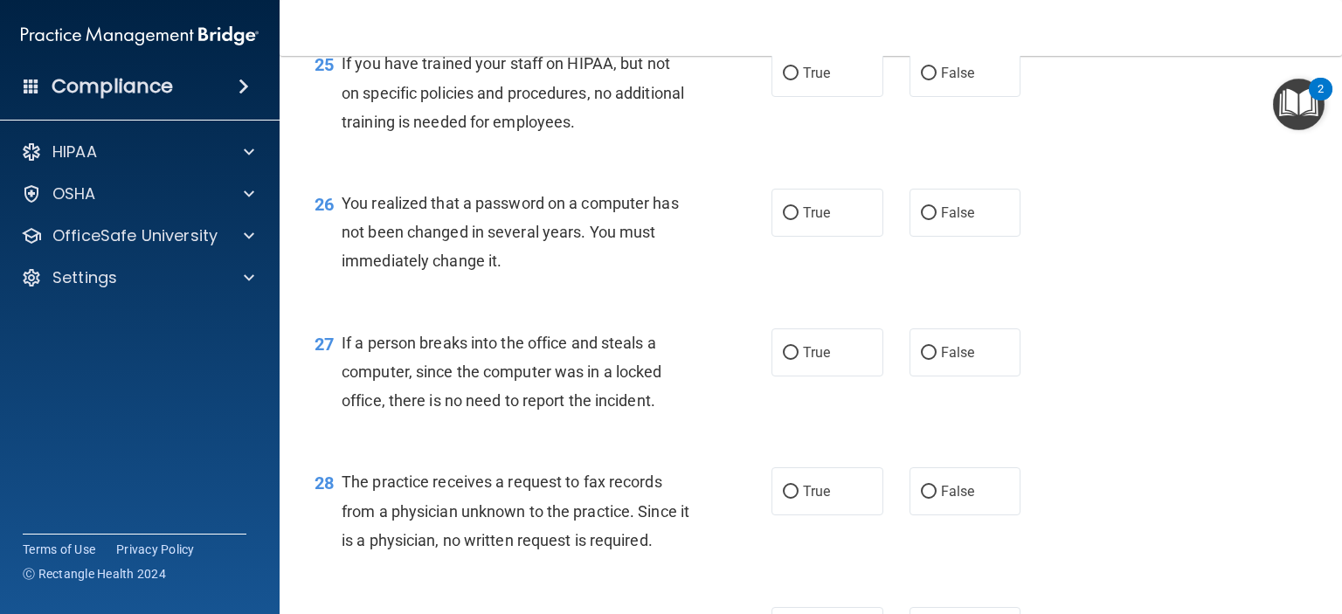
scroll to position [3741, 0]
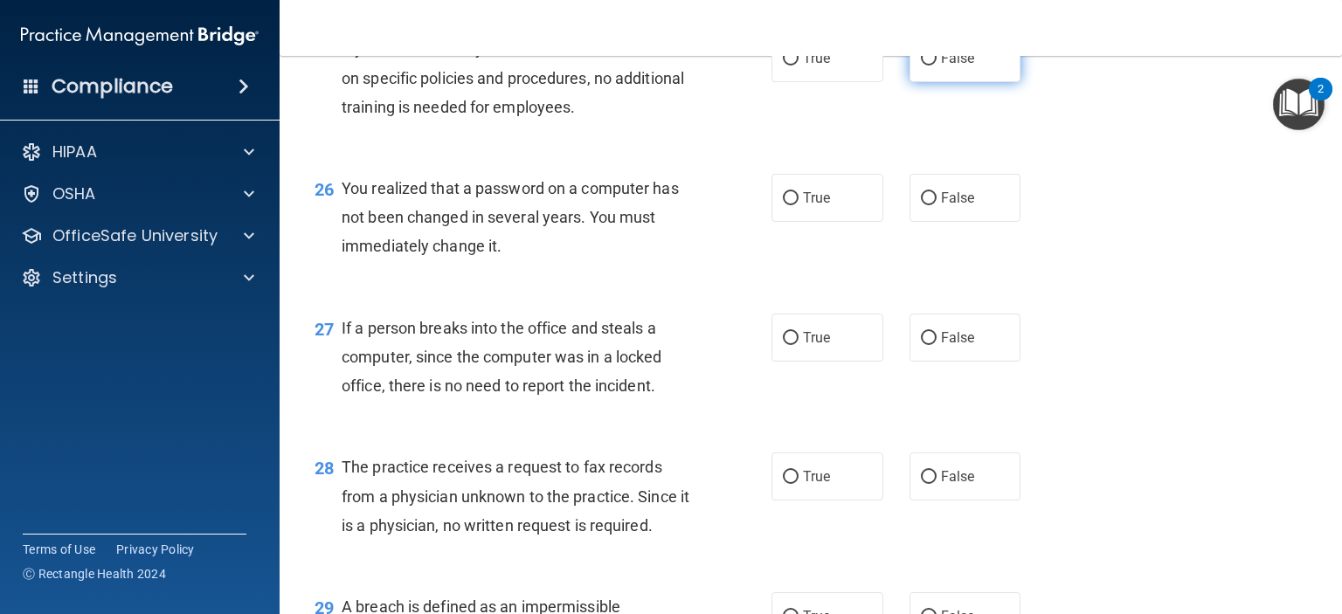
click at [924, 66] on input "False" at bounding box center [929, 58] width 16 height 13
radio input "true"
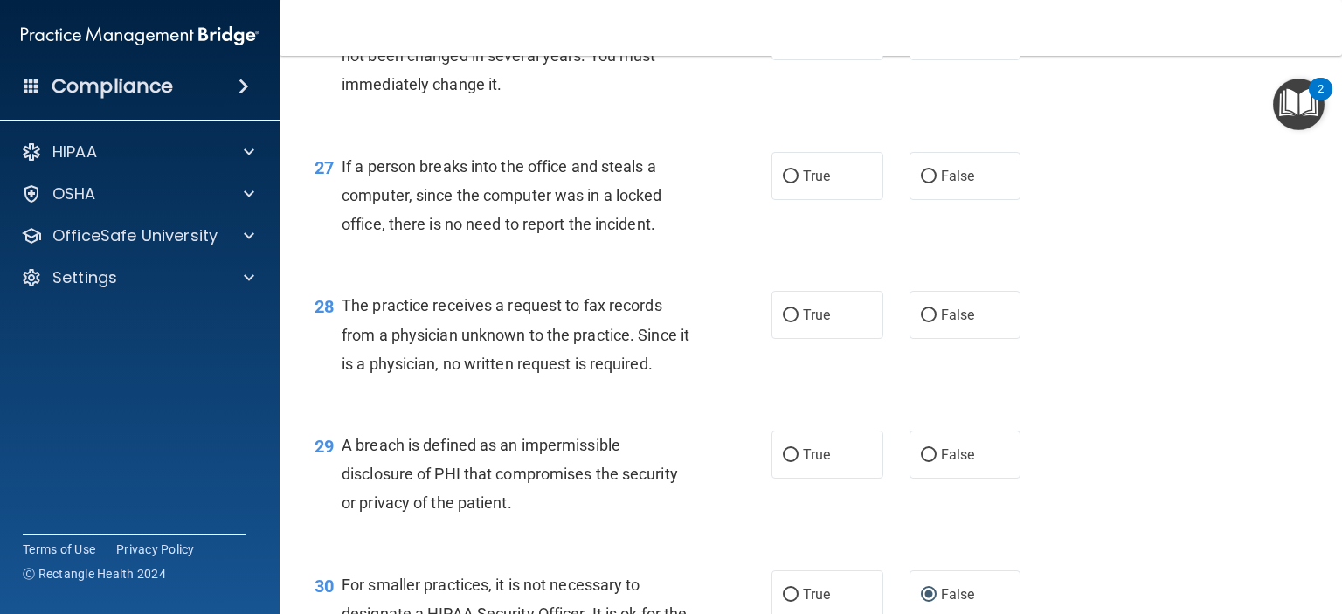
scroll to position [3902, 0]
click at [921, 44] on input "False" at bounding box center [929, 37] width 16 height 13
radio input "true"
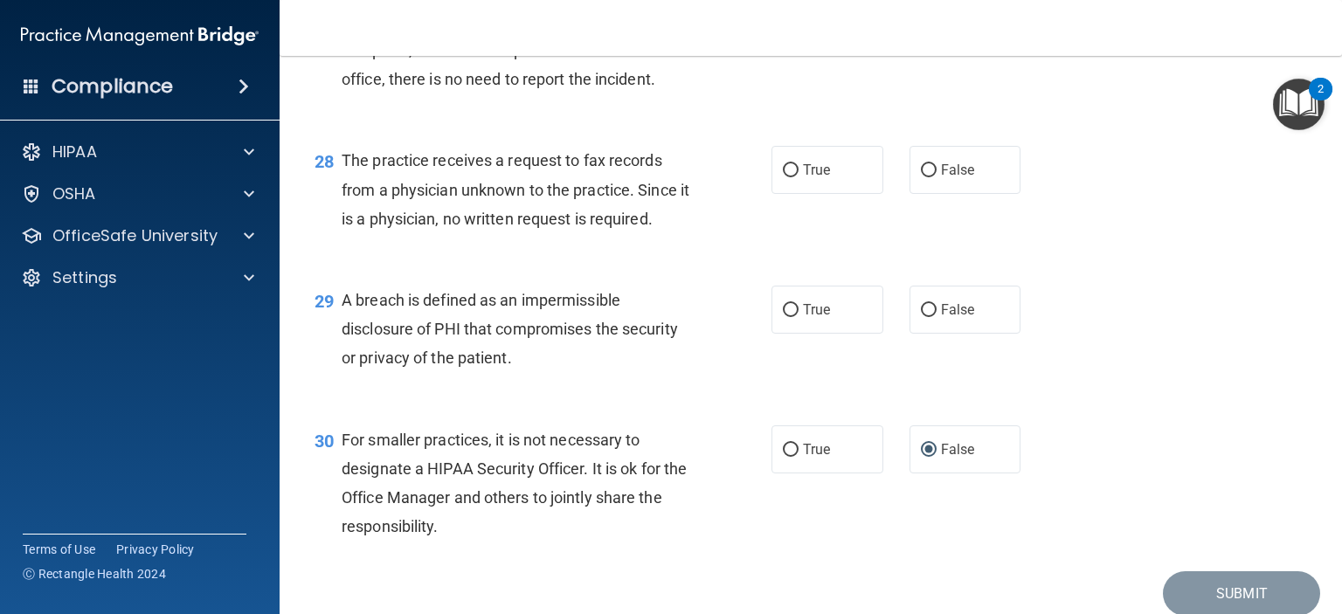
scroll to position [4046, 0]
click at [914, 57] on label "False" at bounding box center [965, 33] width 112 height 48
click at [921, 40] on input "False" at bounding box center [929, 33] width 16 height 13
radio input "true"
drag, startPoint x: 925, startPoint y: 266, endPoint x: 921, endPoint y: 249, distance: 17.2
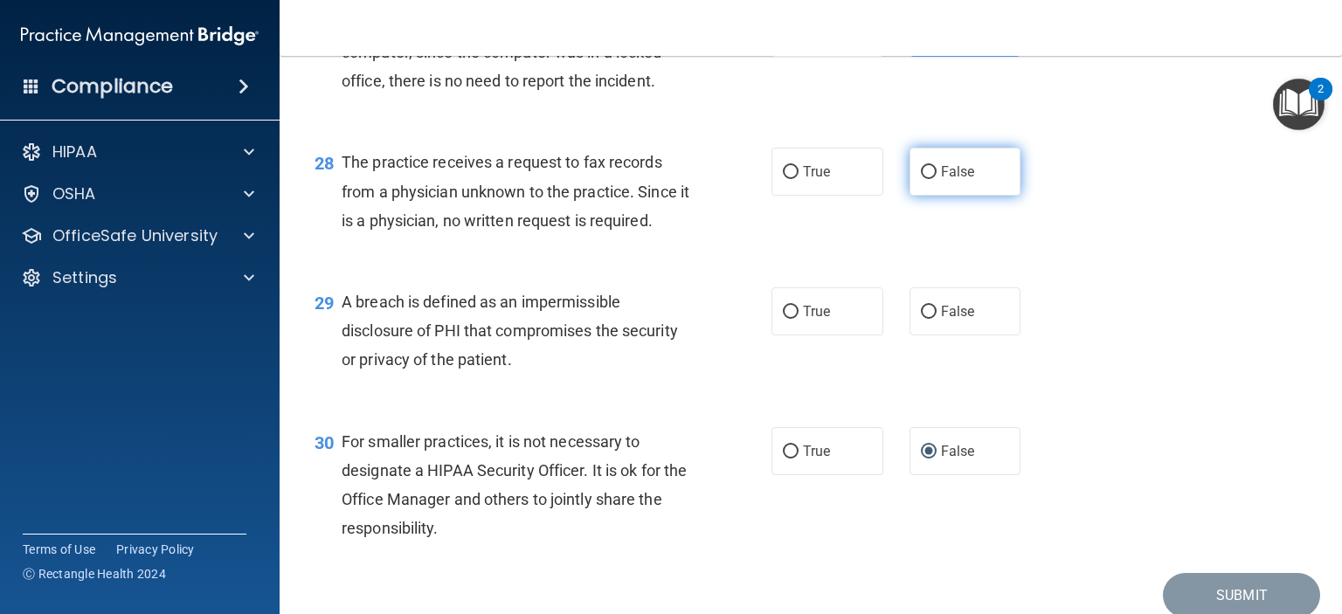
click at [925, 196] on label "False" at bounding box center [965, 172] width 112 height 48
click at [925, 179] on input "False" at bounding box center [929, 172] width 16 height 13
radio input "true"
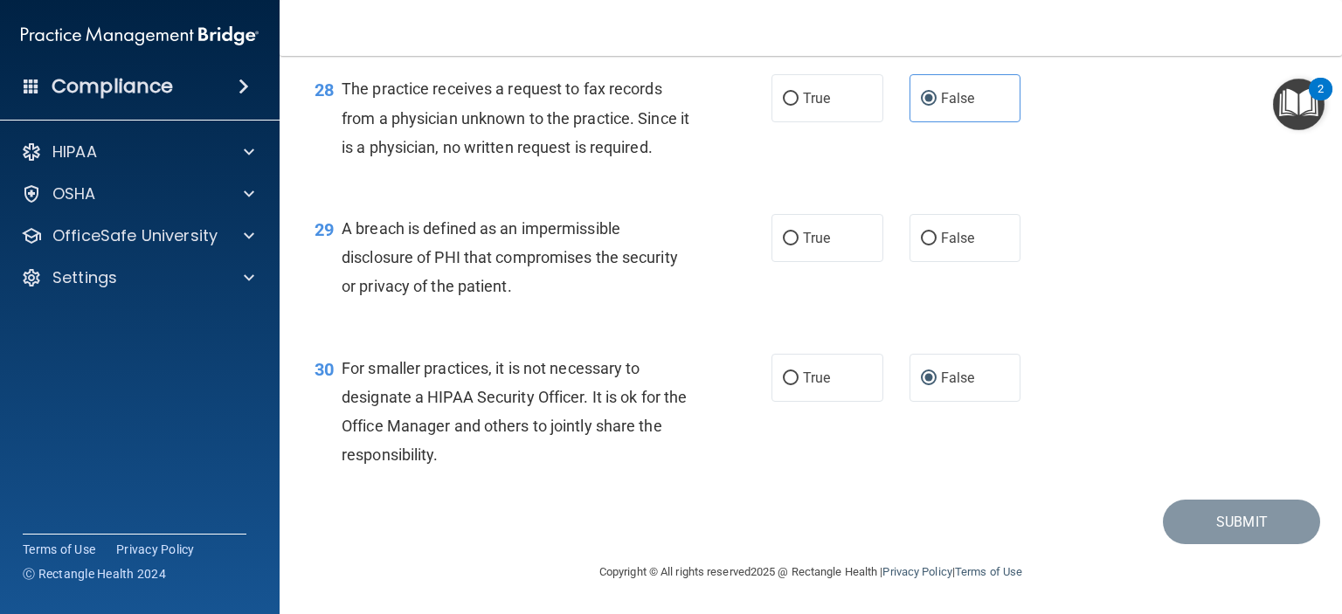
scroll to position [4206, 0]
click at [783, 237] on input "True" at bounding box center [791, 238] width 16 height 13
radio input "true"
click at [1211, 525] on button "Submit" at bounding box center [1241, 522] width 157 height 45
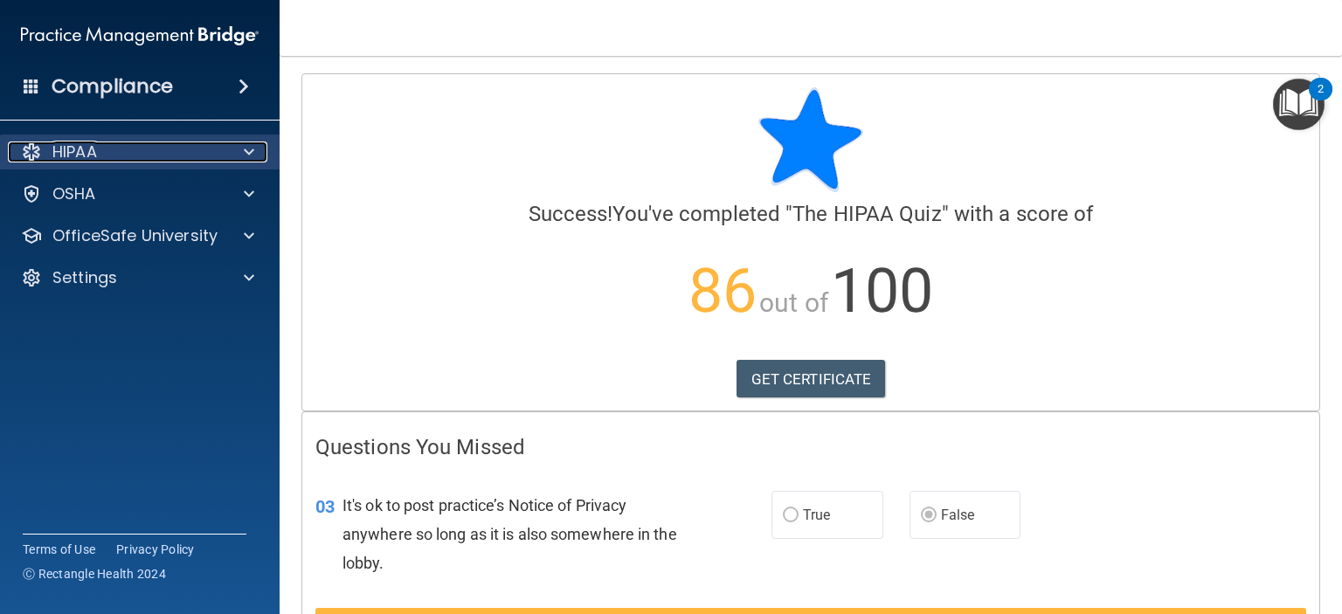
click at [248, 145] on span at bounding box center [249, 151] width 10 height 21
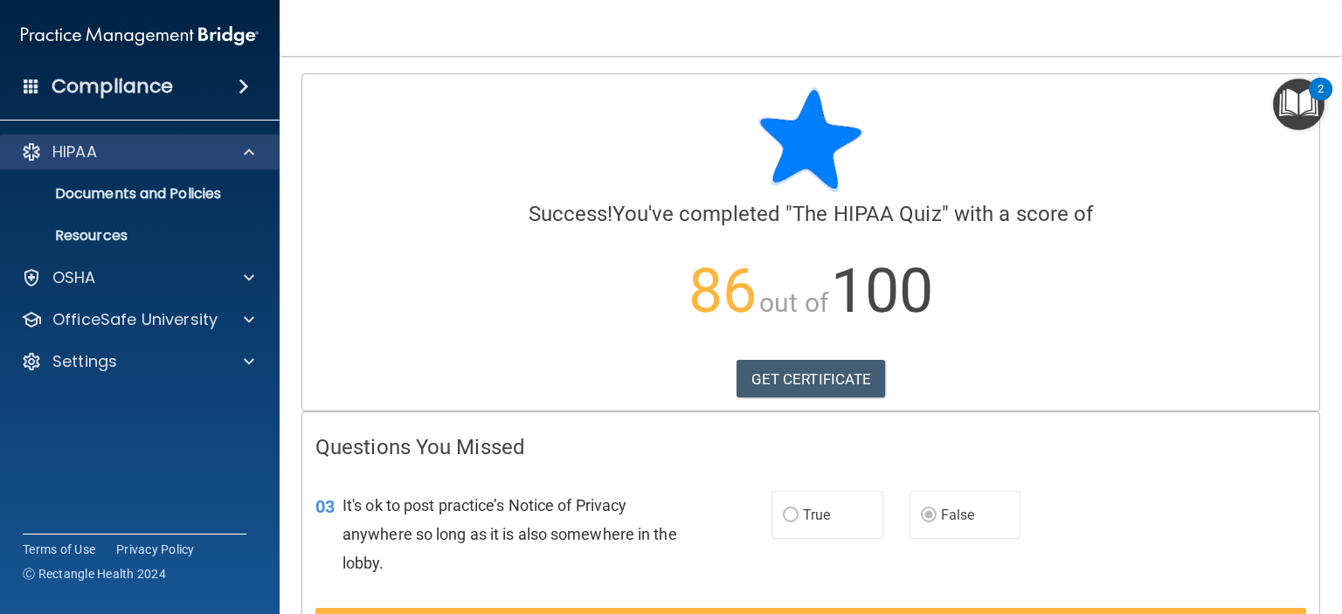
click at [248, 139] on div "HIPAA" at bounding box center [140, 152] width 280 height 35
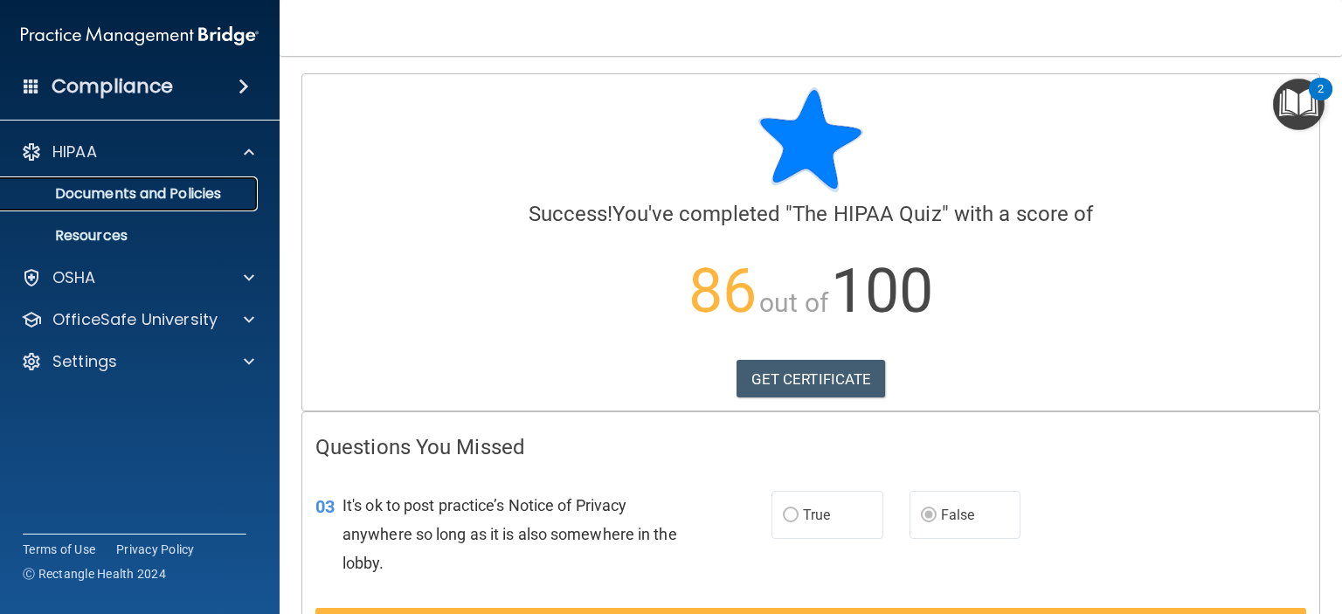
click at [150, 190] on p "Documents and Policies" at bounding box center [130, 193] width 238 height 17
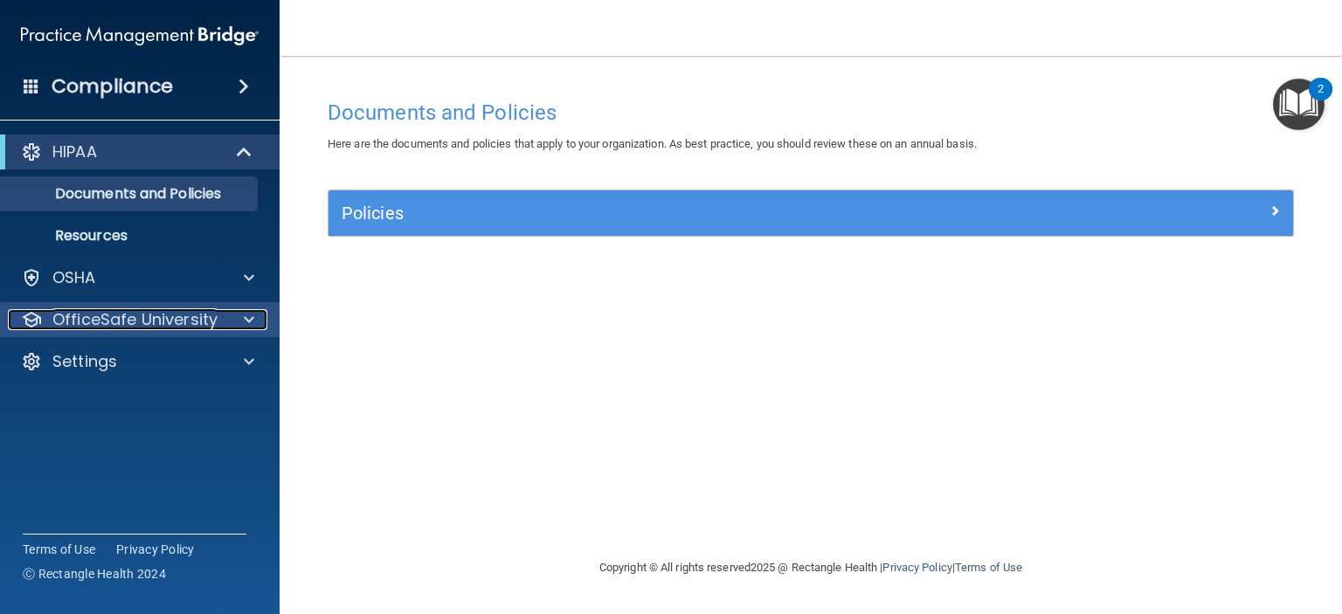
click at [138, 318] on p "OfficeSafe University" at bounding box center [134, 319] width 165 height 21
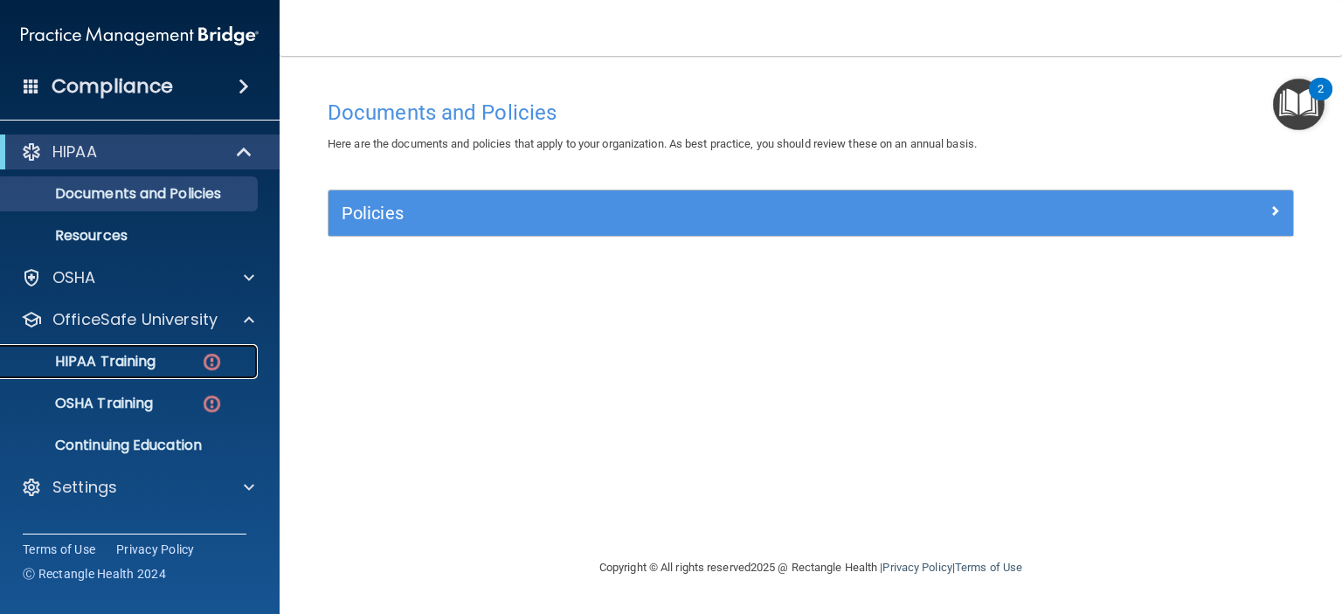
click at [128, 374] on link "HIPAA Training" at bounding box center [120, 361] width 275 height 35
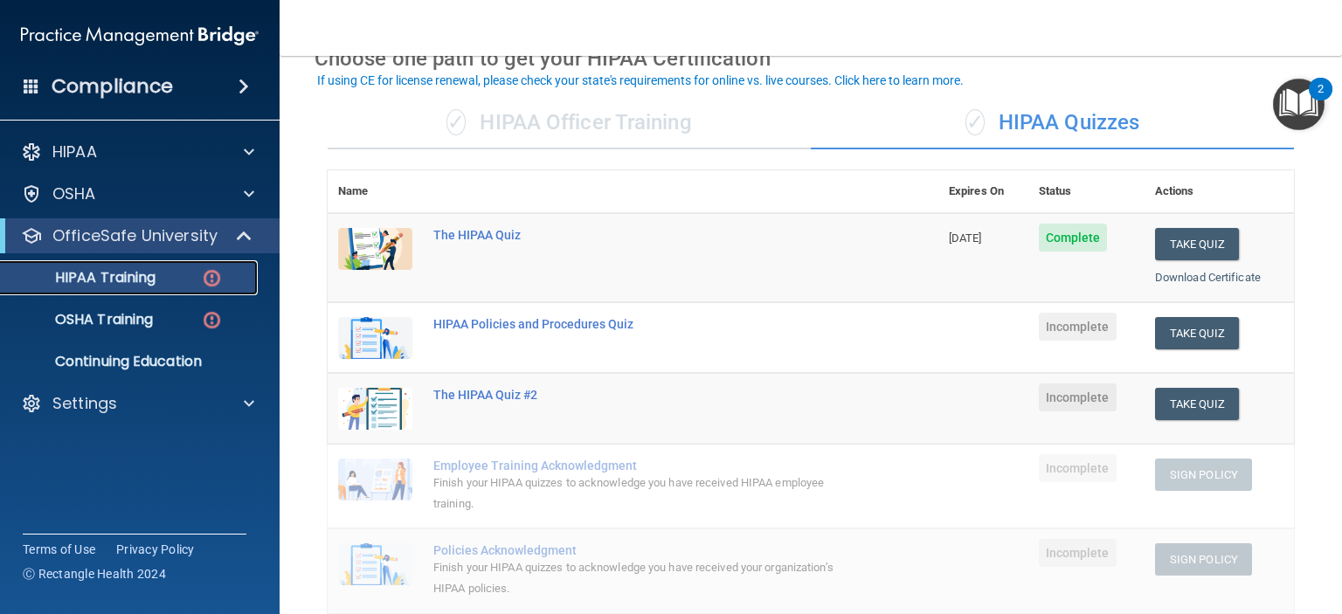
scroll to position [97, 0]
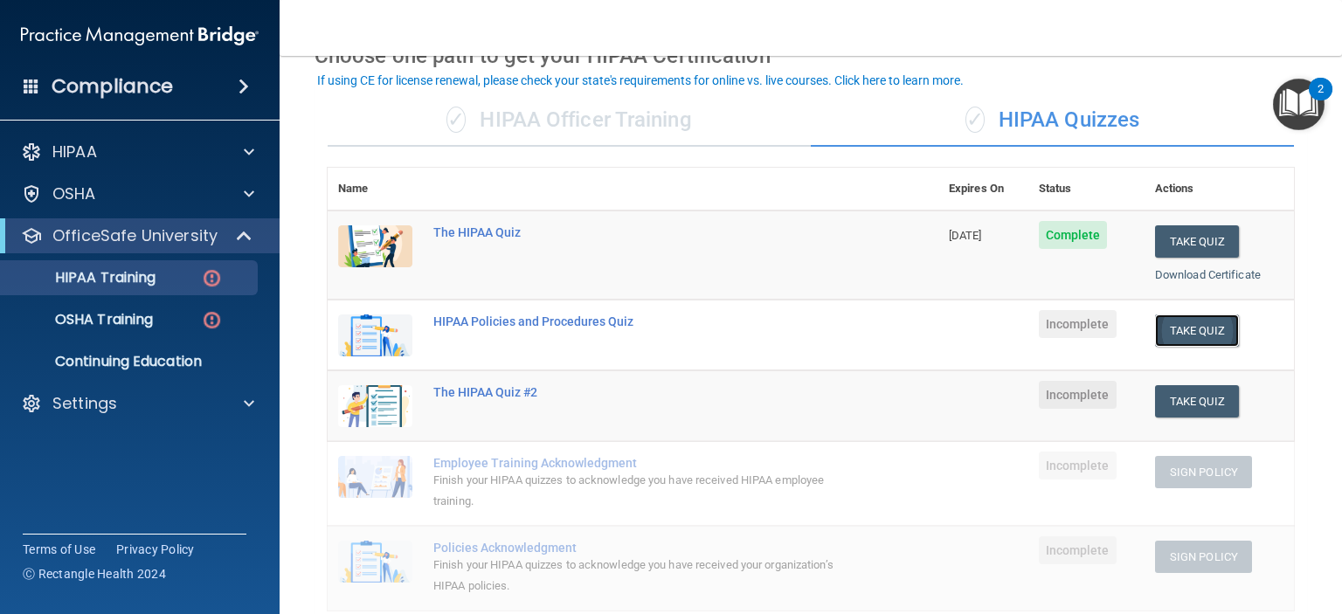
click at [1177, 322] on button "Take Quiz" at bounding box center [1197, 330] width 84 height 32
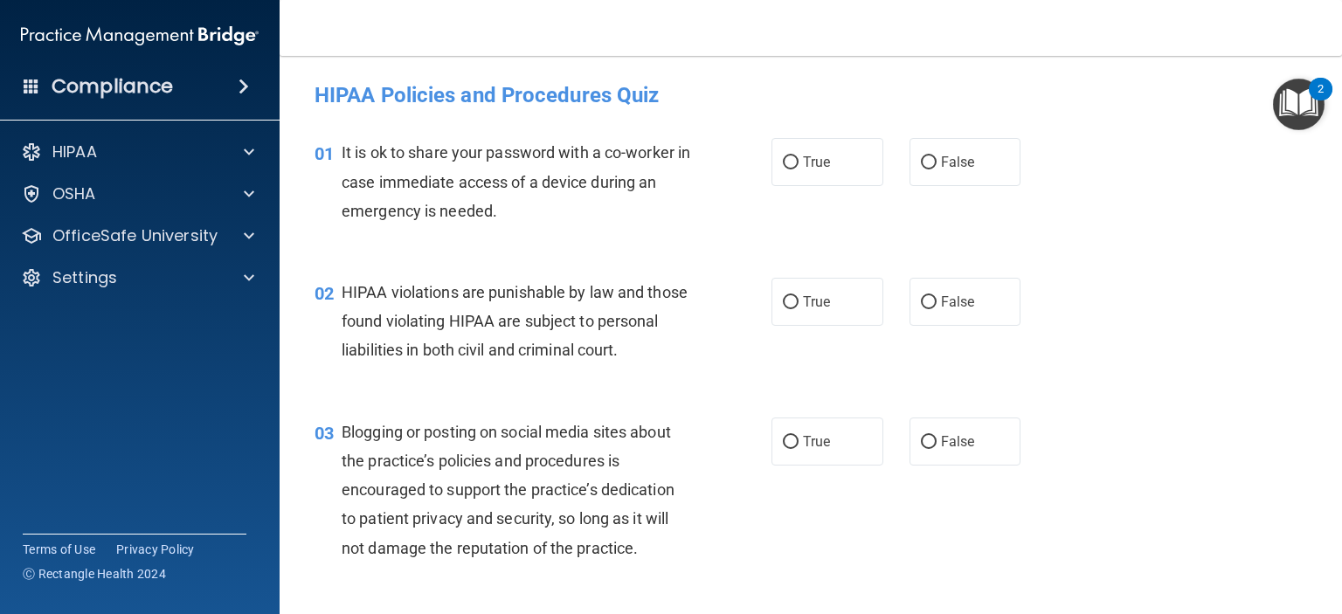
scroll to position [3, 0]
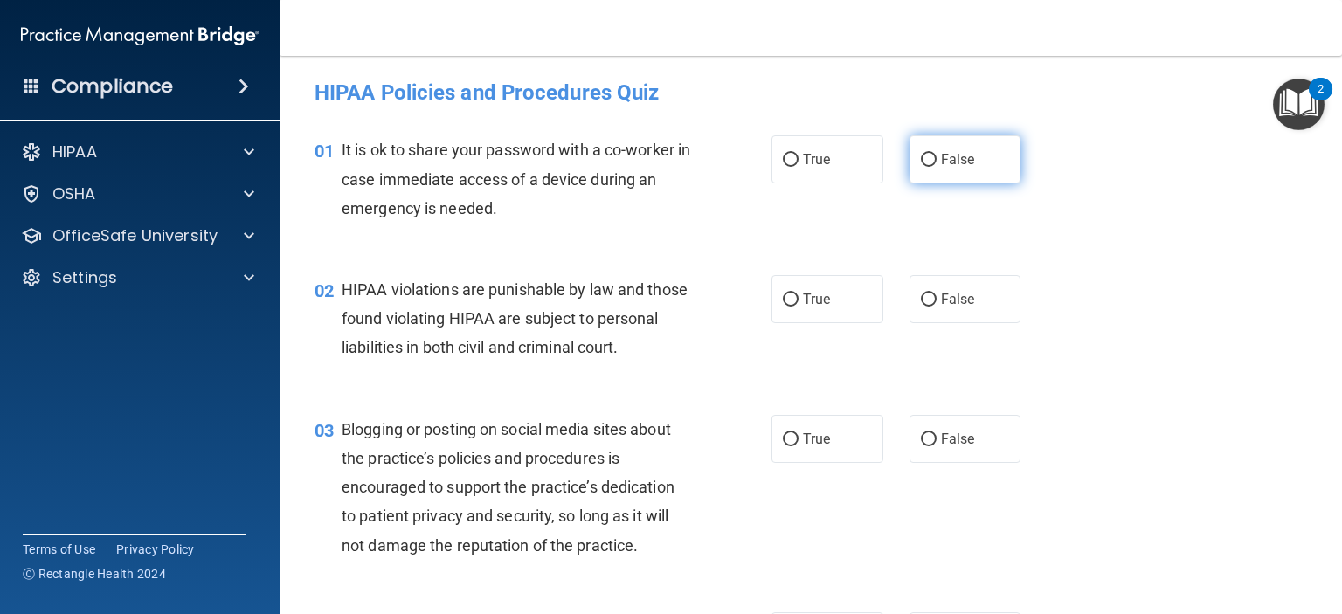
click at [921, 159] on input "False" at bounding box center [929, 160] width 16 height 13
radio input "true"
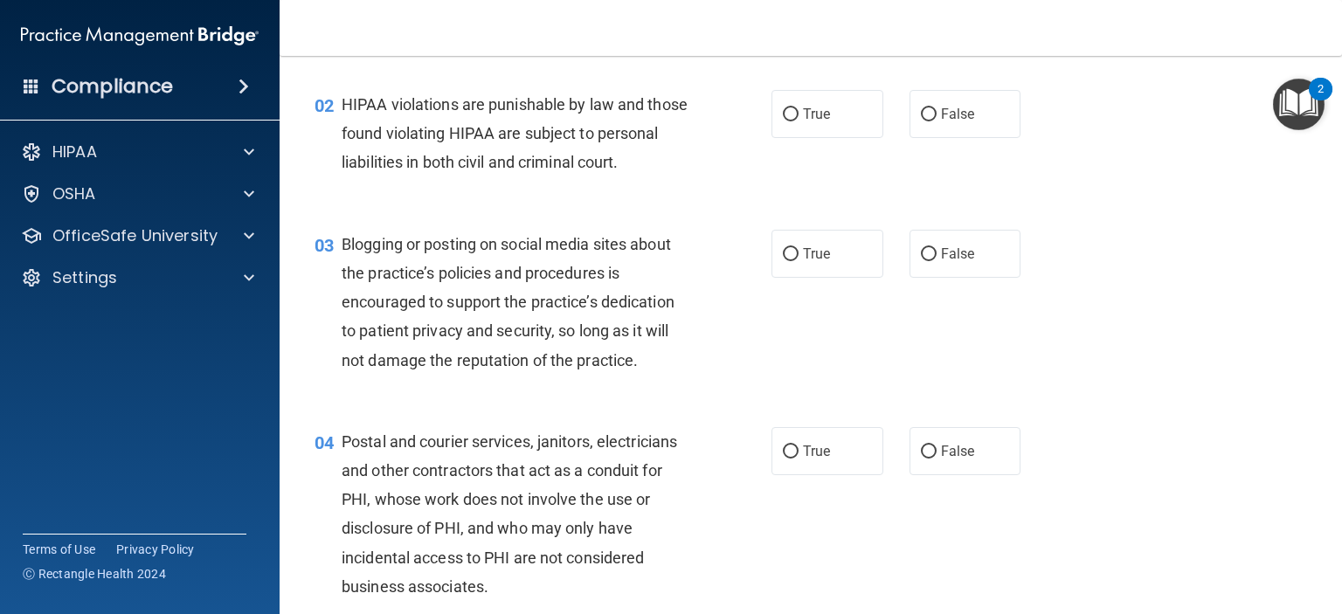
scroll to position [187, 0]
click at [921, 262] on input "False" at bounding box center [929, 255] width 16 height 13
radio input "true"
click at [790, 116] on input "True" at bounding box center [791, 115] width 16 height 13
radio input "true"
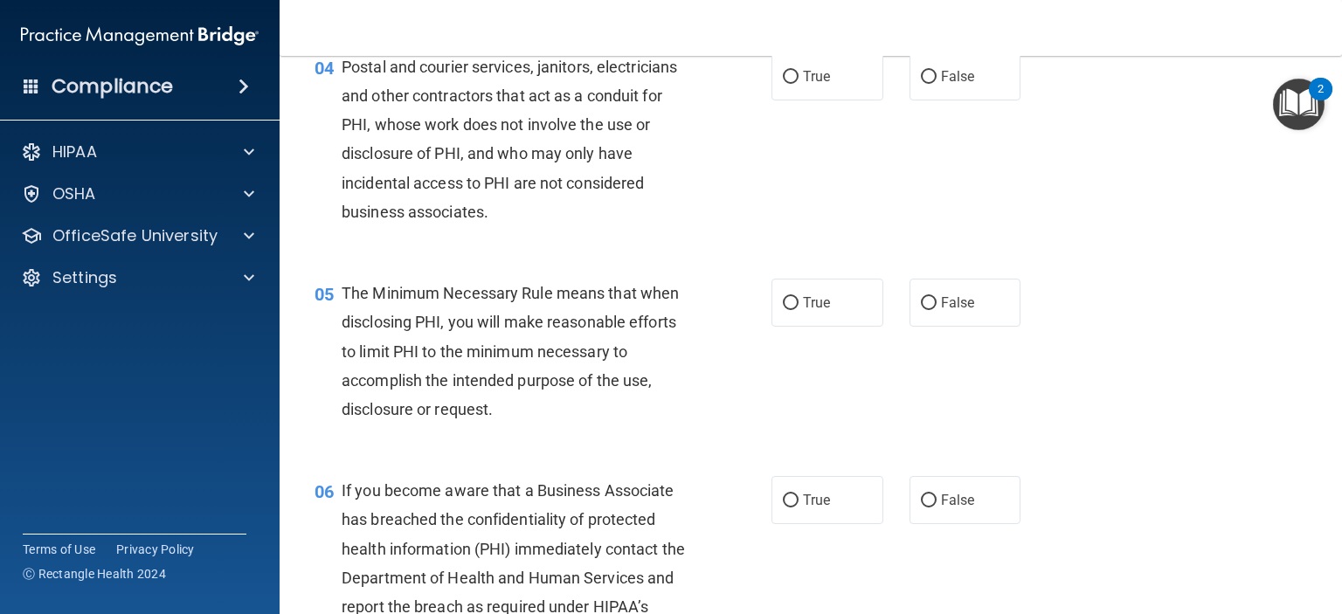
scroll to position [564, 0]
click at [921, 82] on input "False" at bounding box center [929, 75] width 16 height 13
radio input "true"
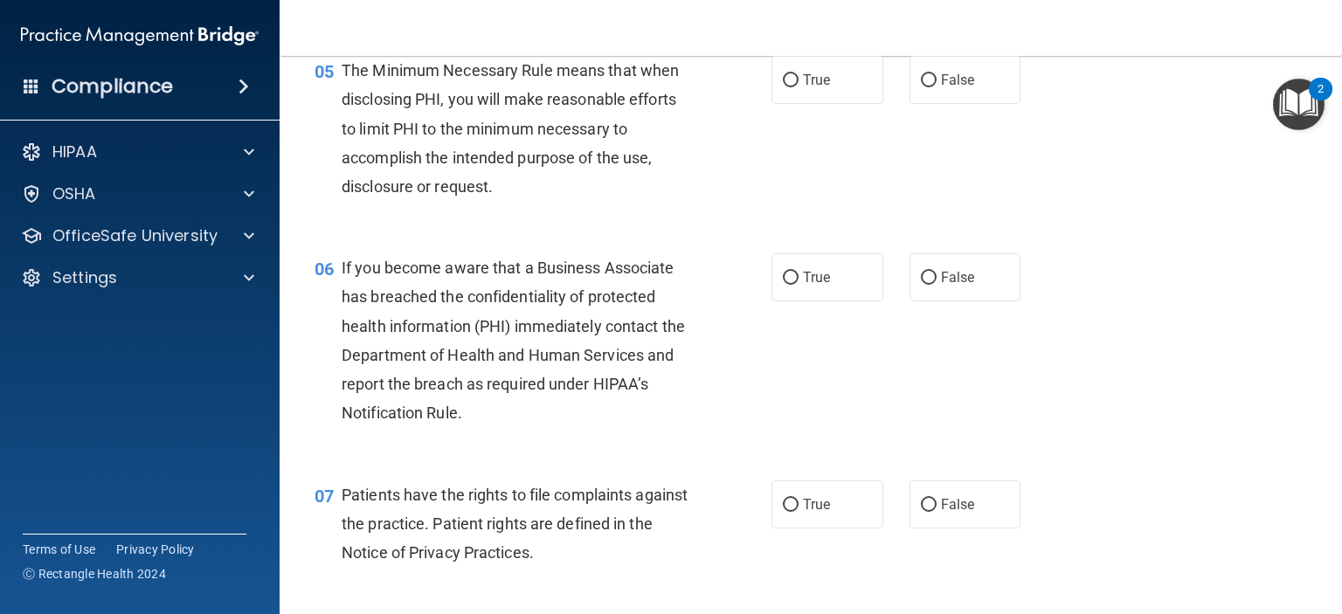
scroll to position [793, 0]
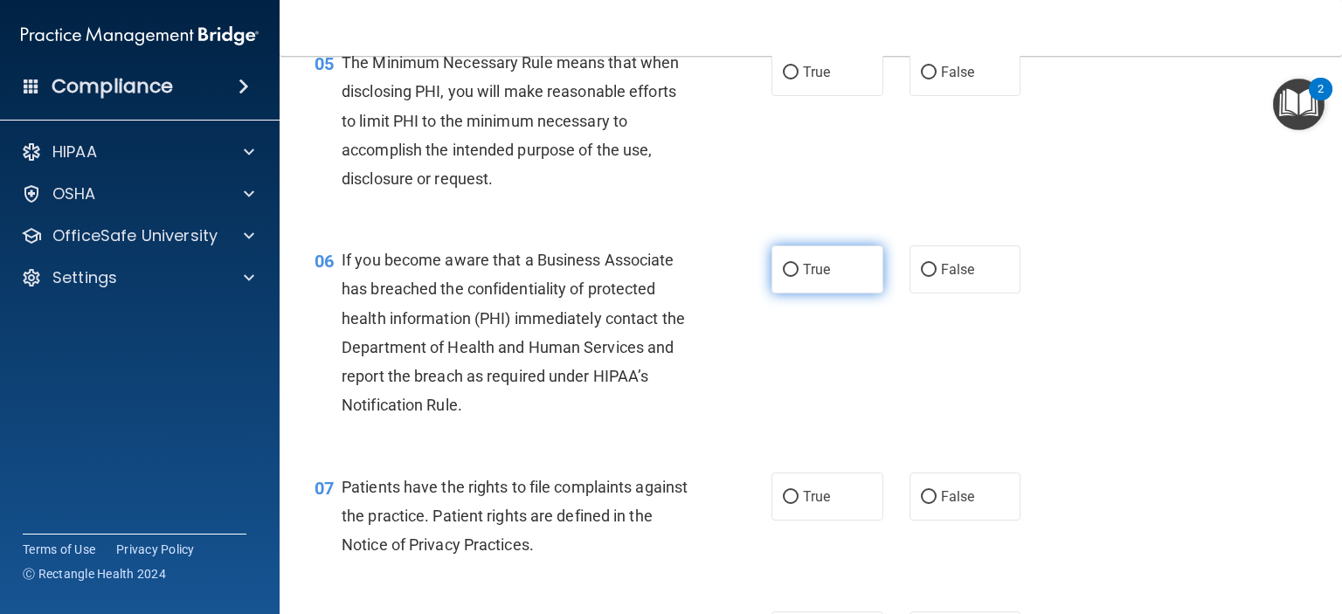
click at [783, 277] on input "True" at bounding box center [791, 270] width 16 height 13
radio input "true"
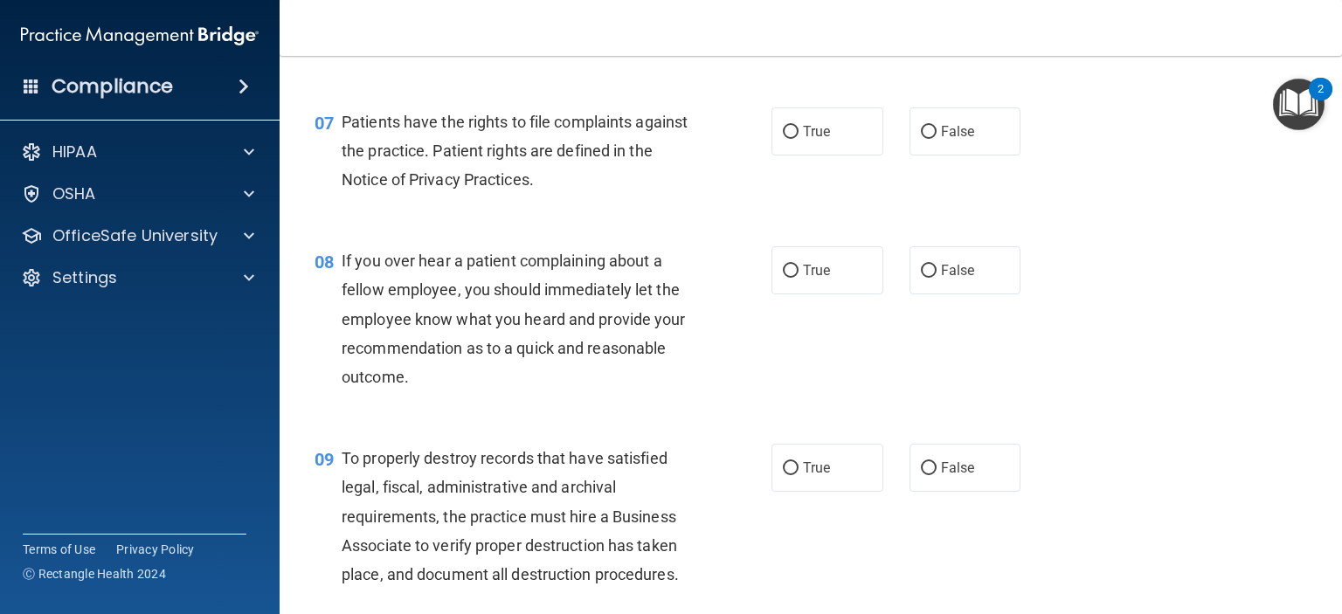
scroll to position [1166, 0]
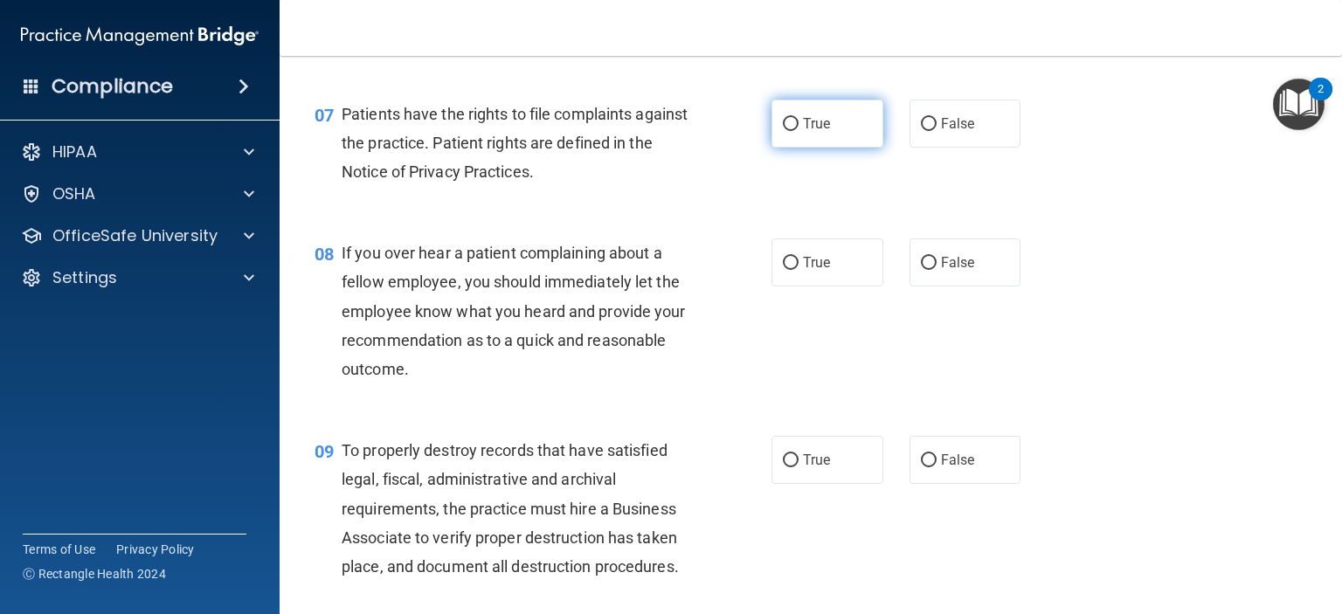
click at [783, 131] on input "True" at bounding box center [791, 124] width 16 height 13
radio input "true"
click at [356, 357] on div "If you over hear a patient complaining about a fellow employee, you should imme…" at bounding box center [523, 310] width 362 height 145
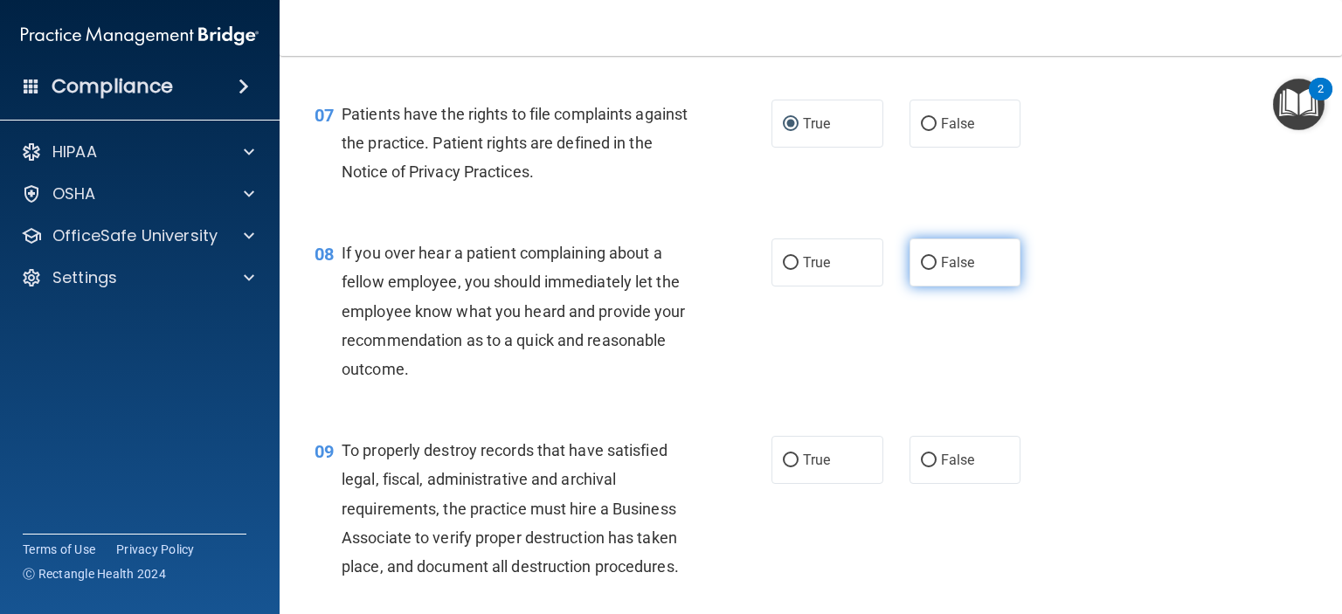
click at [921, 270] on input "False" at bounding box center [929, 263] width 16 height 13
radio input "true"
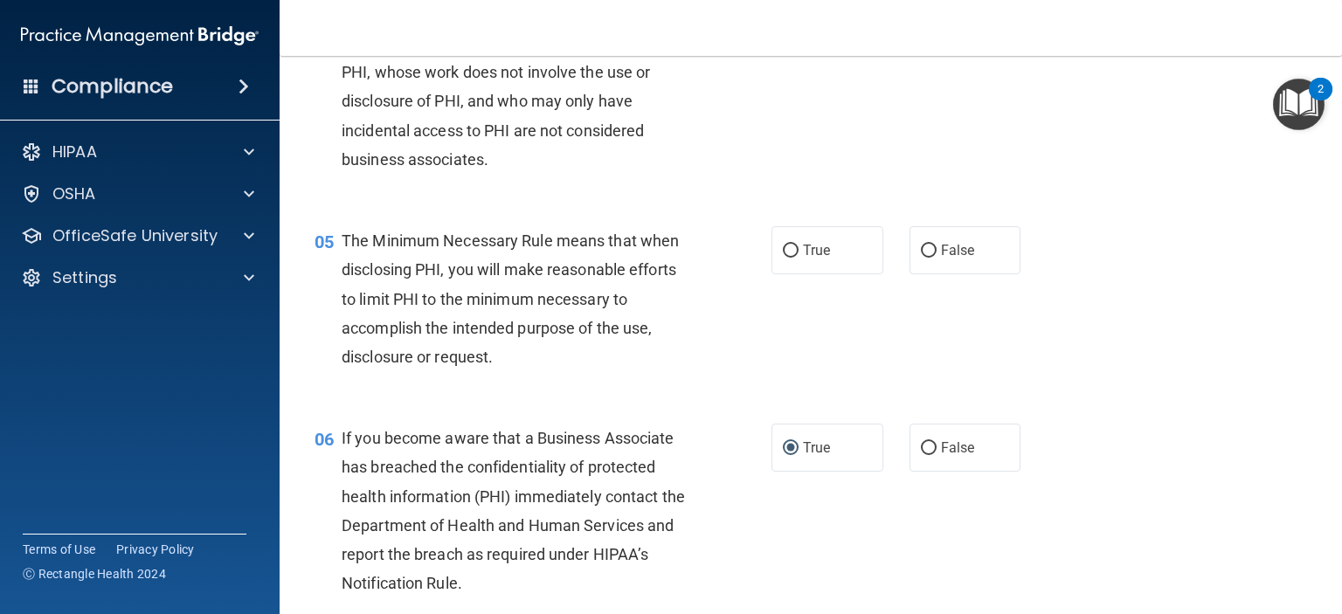
scroll to position [618, 0]
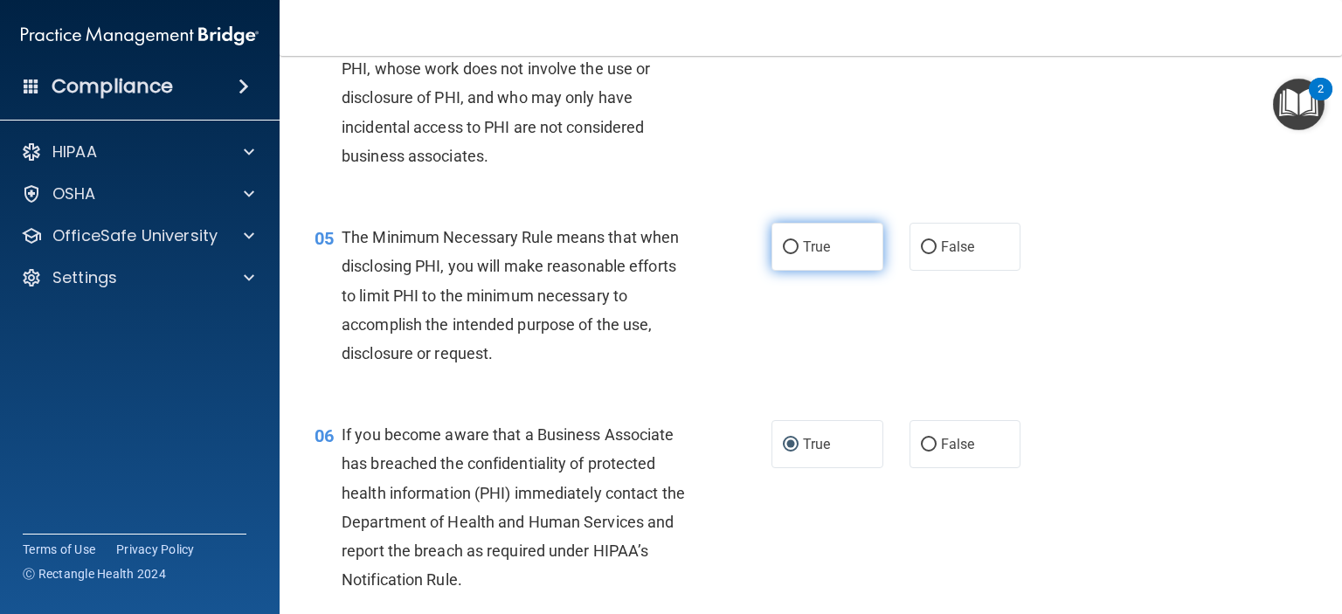
click at [775, 268] on label "True" at bounding box center [827, 247] width 112 height 48
click at [783, 254] on input "True" at bounding box center [791, 247] width 16 height 13
radio input "true"
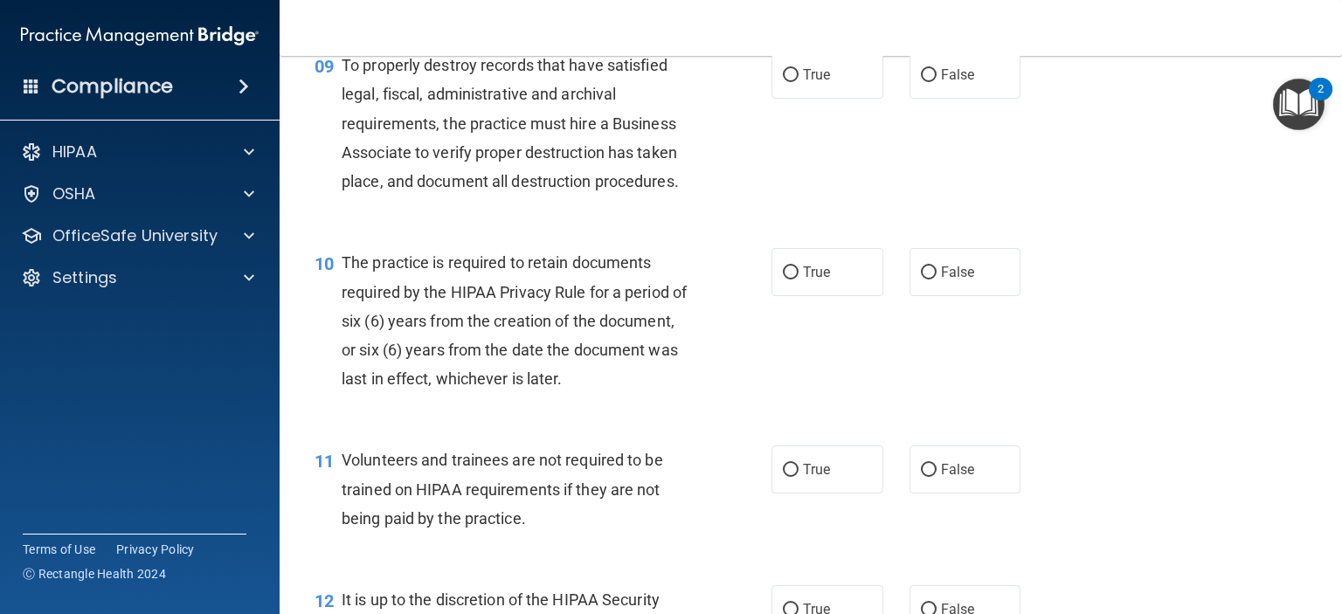
scroll to position [1554, 0]
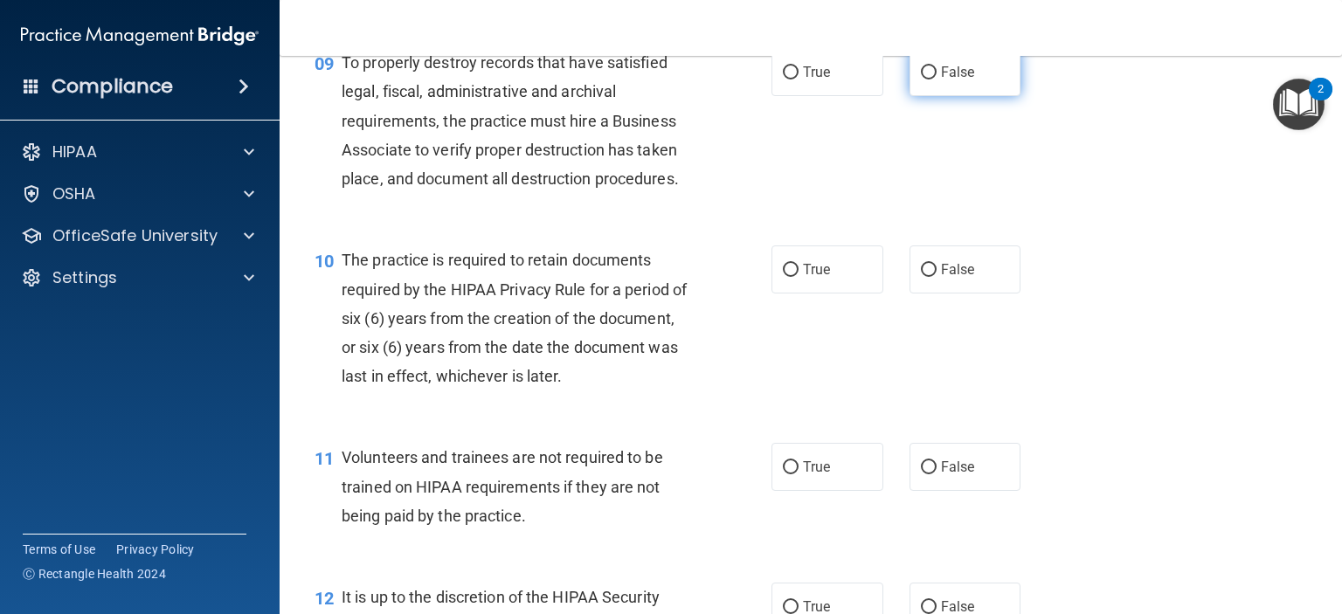
click at [921, 79] on input "False" at bounding box center [929, 72] width 16 height 13
radio input "true"
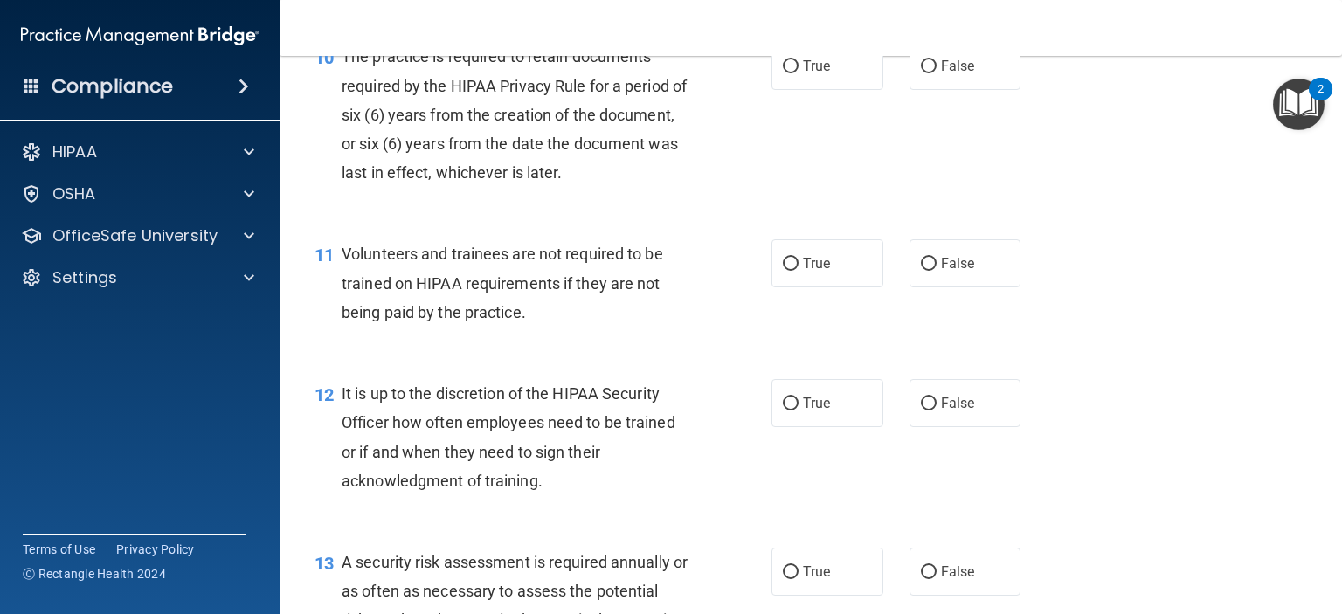
scroll to position [1756, 0]
click at [783, 74] on input "True" at bounding box center [791, 67] width 16 height 13
radio input "true"
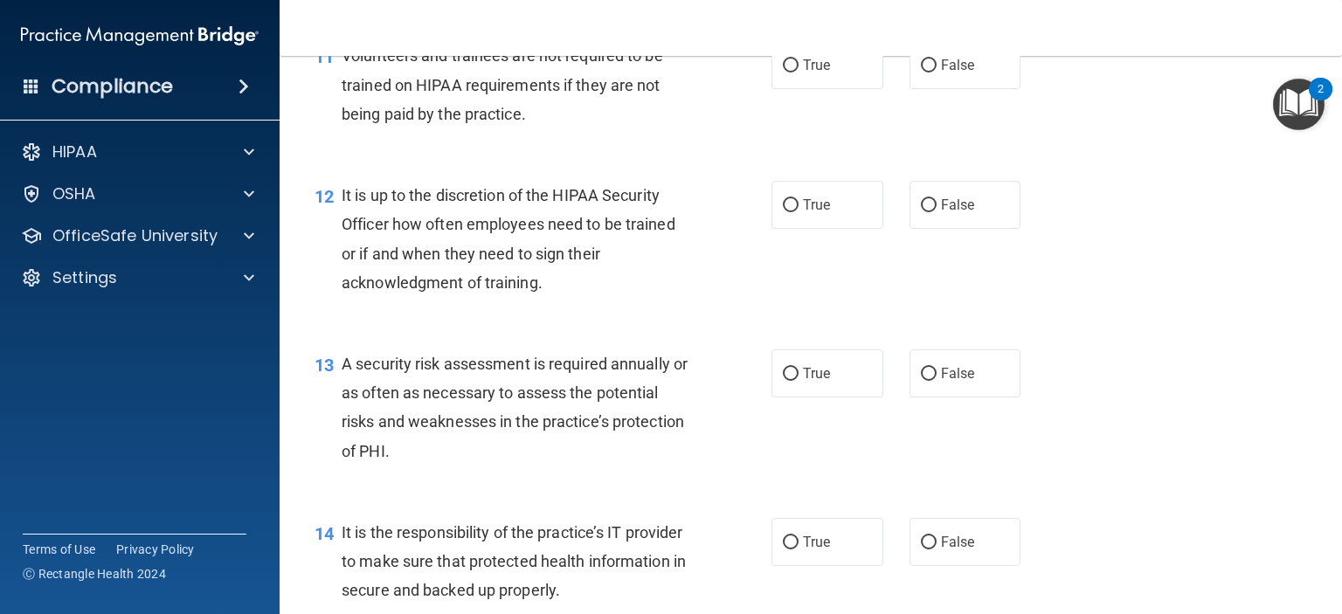
scroll to position [1955, 0]
click at [921, 73] on input "False" at bounding box center [929, 66] width 16 height 13
radio input "true"
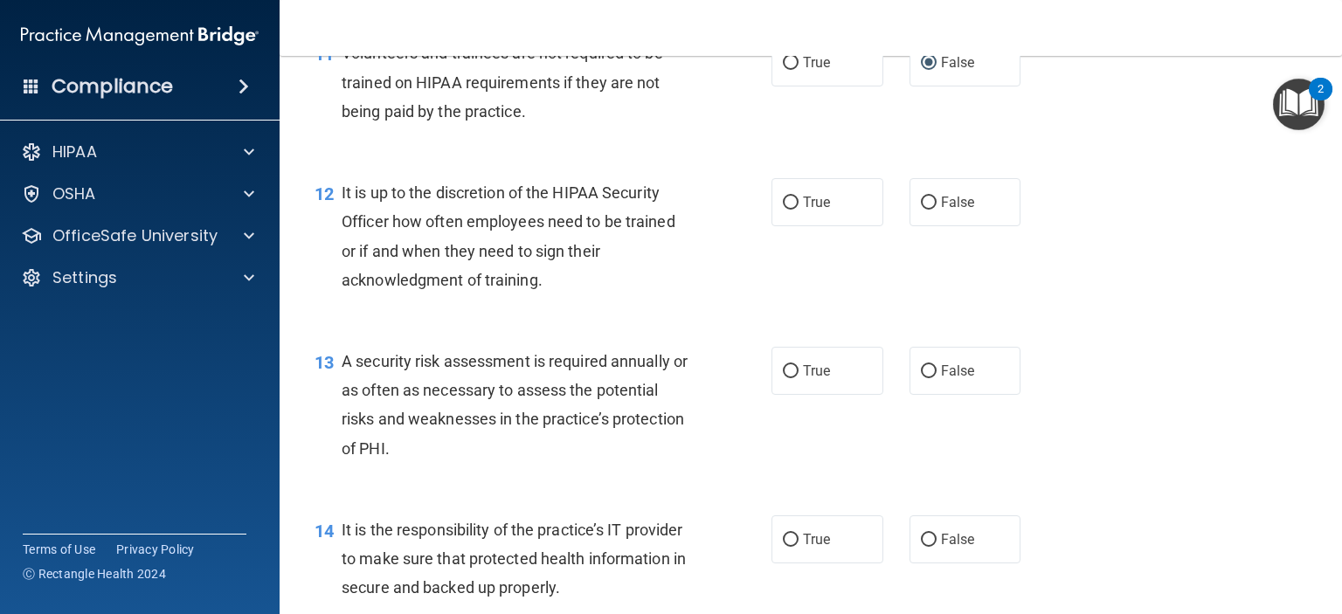
click at [711, 209] on div "12 It is up to the discretion of the HIPAA Security Officer how often employees…" at bounding box center [542, 240] width 509 height 125
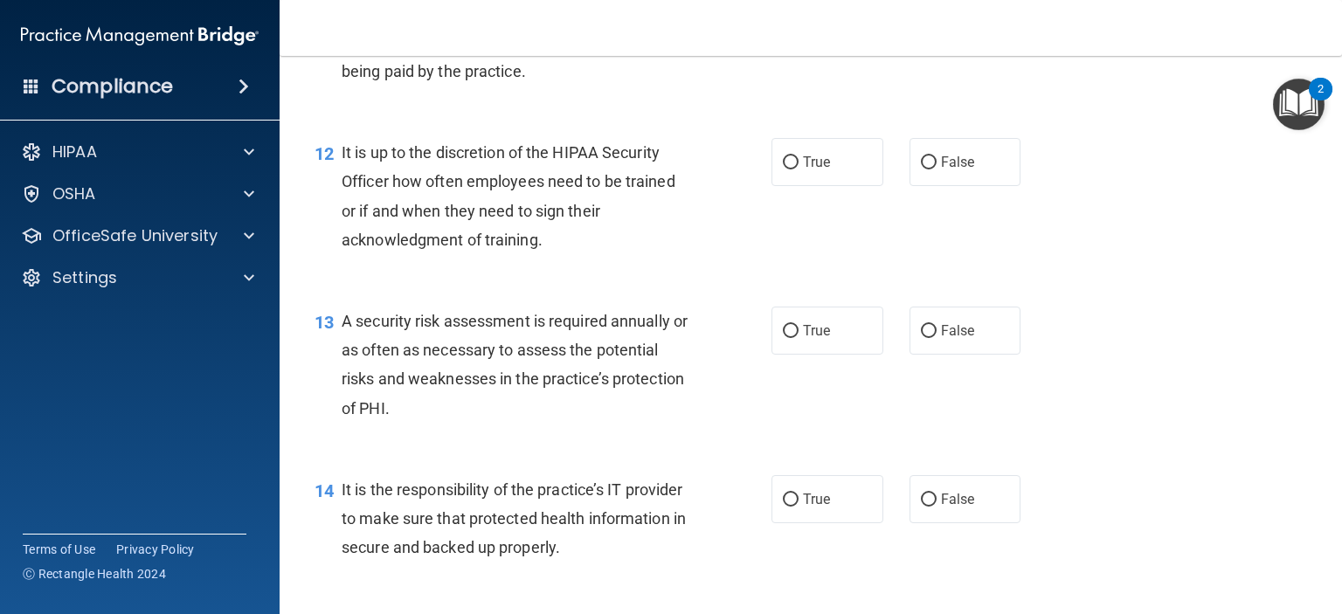
scroll to position [2014, 0]
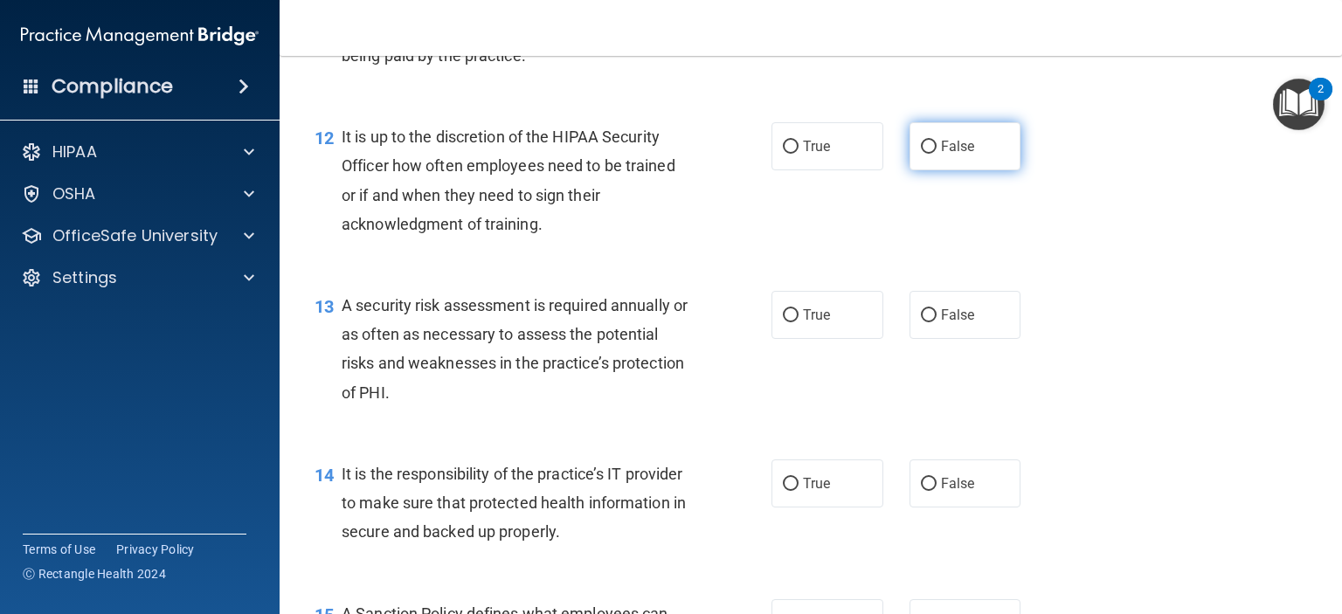
click at [921, 154] on input "False" at bounding box center [929, 147] width 16 height 13
radio input "true"
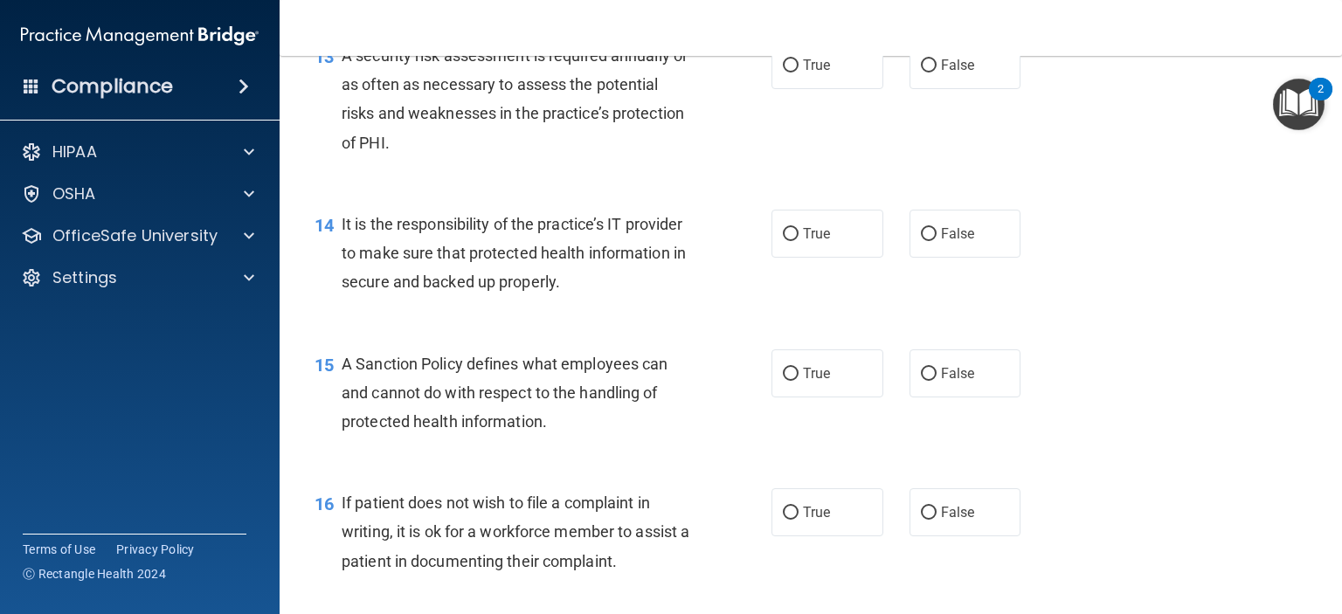
scroll to position [2263, 0]
click at [783, 84] on label "True" at bounding box center [827, 66] width 112 height 48
click at [783, 73] on input "True" at bounding box center [791, 66] width 16 height 13
radio input "true"
click at [921, 73] on input "False" at bounding box center [929, 66] width 16 height 13
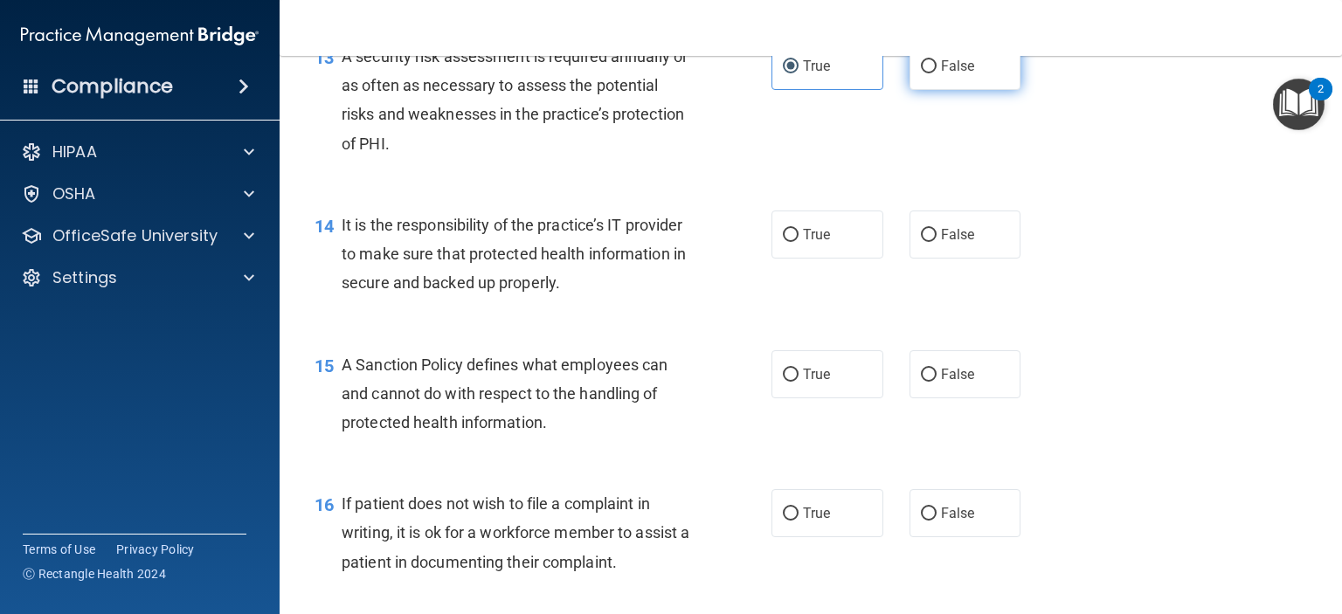
radio input "true"
radio input "false"
click at [783, 242] on input "True" at bounding box center [791, 235] width 16 height 13
radio input "true"
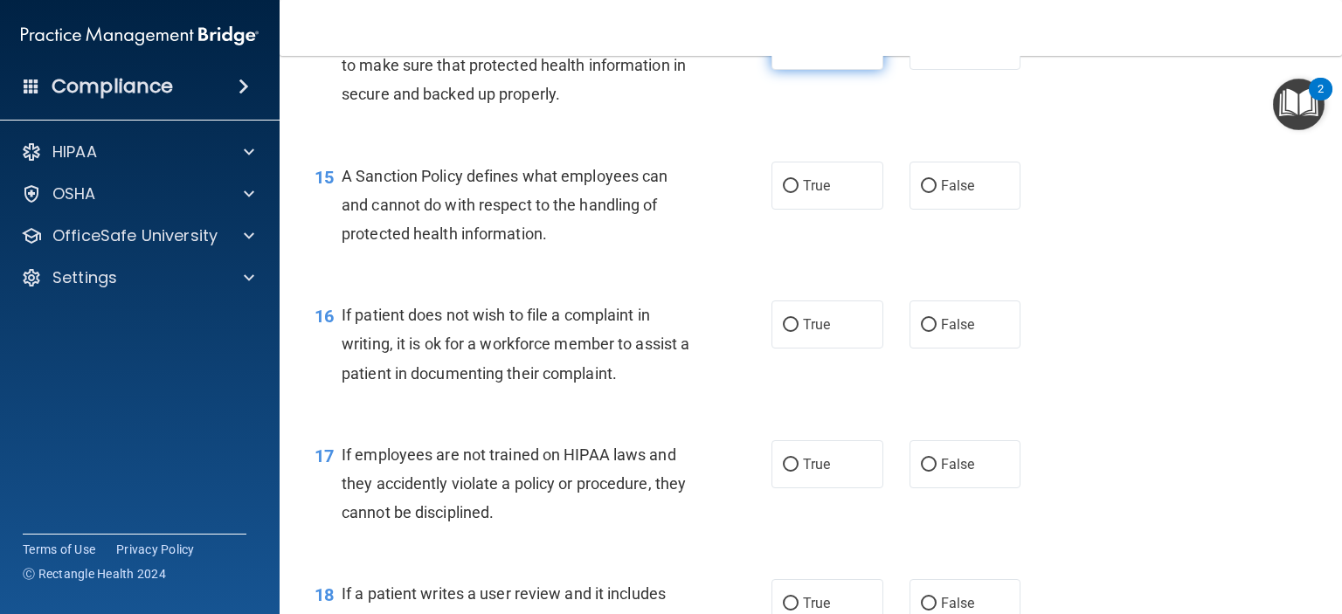
scroll to position [2449, 0]
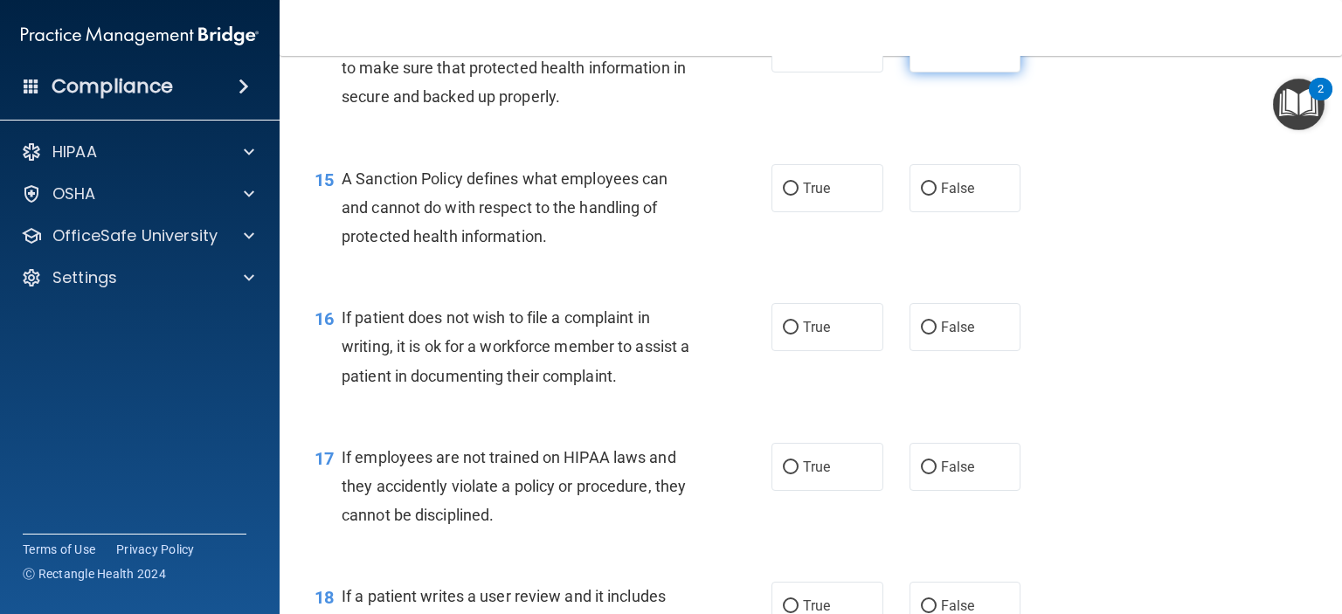
click at [921, 56] on input "False" at bounding box center [929, 49] width 16 height 13
radio input "true"
radio input "false"
click at [918, 62] on label "False" at bounding box center [965, 48] width 112 height 48
click at [921, 56] on input "False" at bounding box center [929, 49] width 16 height 13
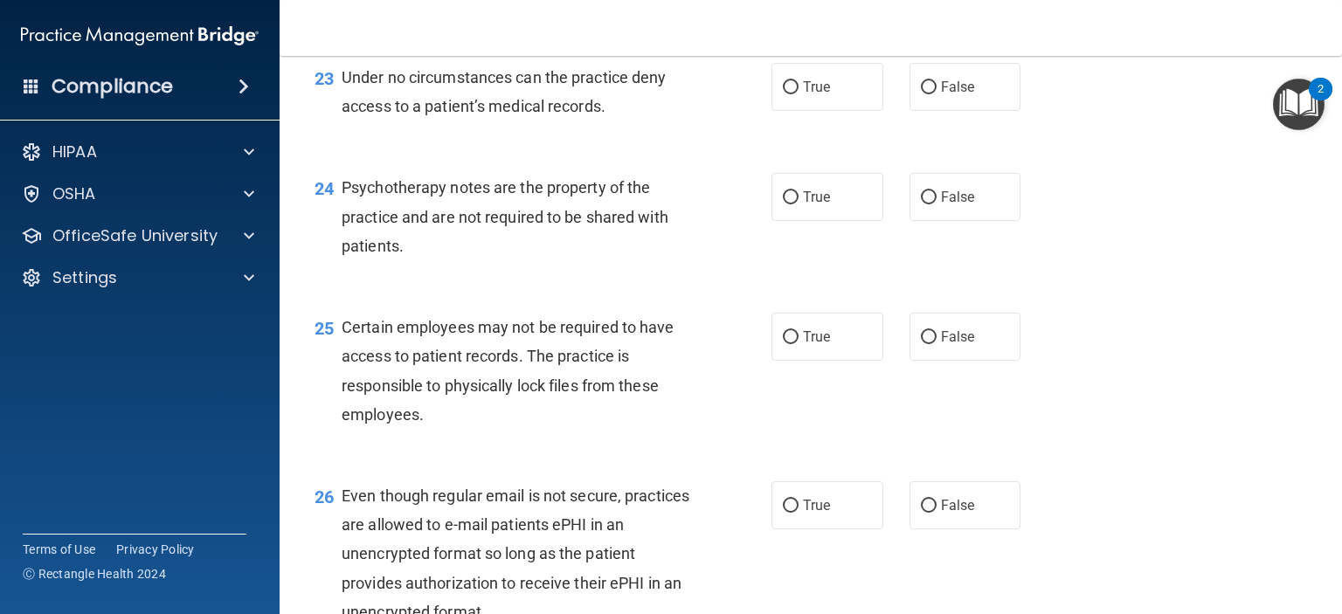
scroll to position [3696, 0]
click at [921, 93] on input "False" at bounding box center [929, 85] width 16 height 13
radio input "true"
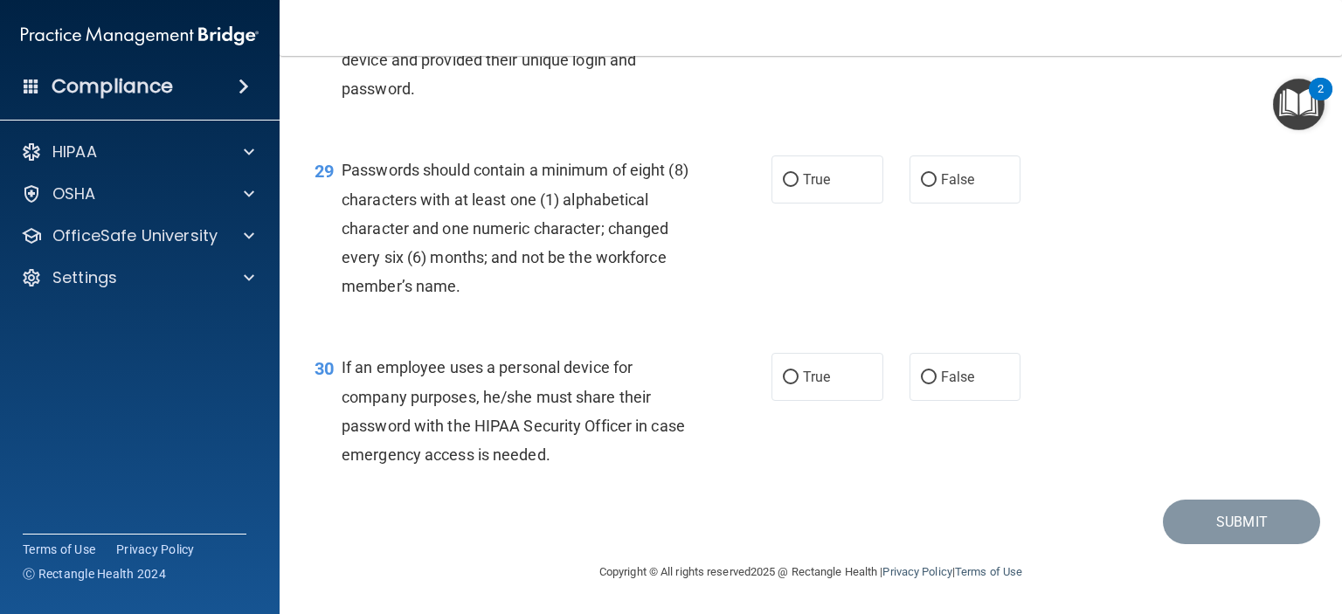
scroll to position [4563, 0]
click at [916, 401] on label "False" at bounding box center [965, 377] width 112 height 48
click at [921, 384] on input "False" at bounding box center [929, 377] width 16 height 13
radio input "true"
click at [783, 187] on input "True" at bounding box center [791, 180] width 16 height 13
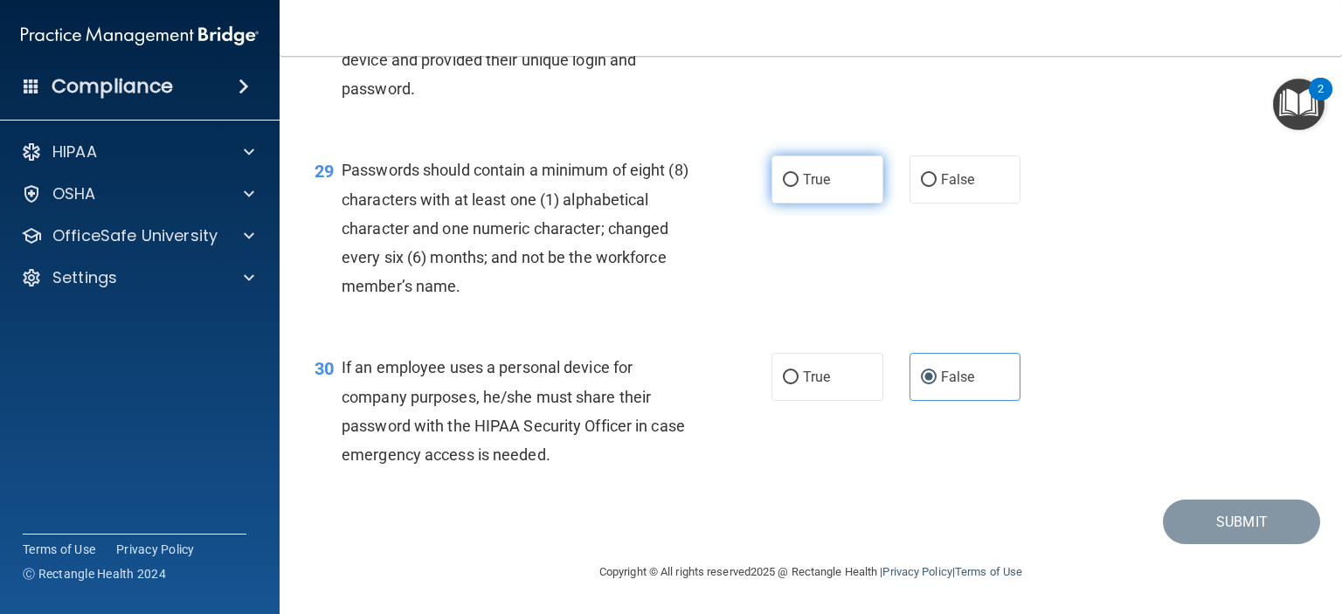
radio input "true"
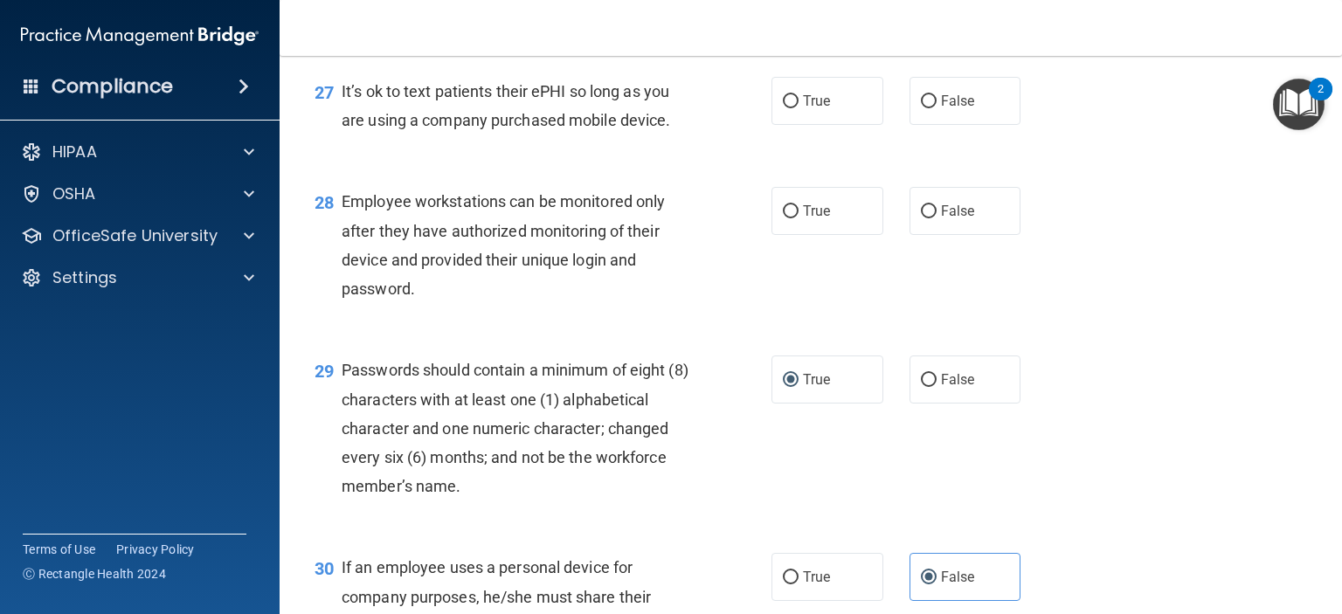
scroll to position [4295, 0]
click at [922, 126] on label "False" at bounding box center [965, 102] width 112 height 48
click at [922, 109] on input "False" at bounding box center [929, 102] width 16 height 13
radio input "true"
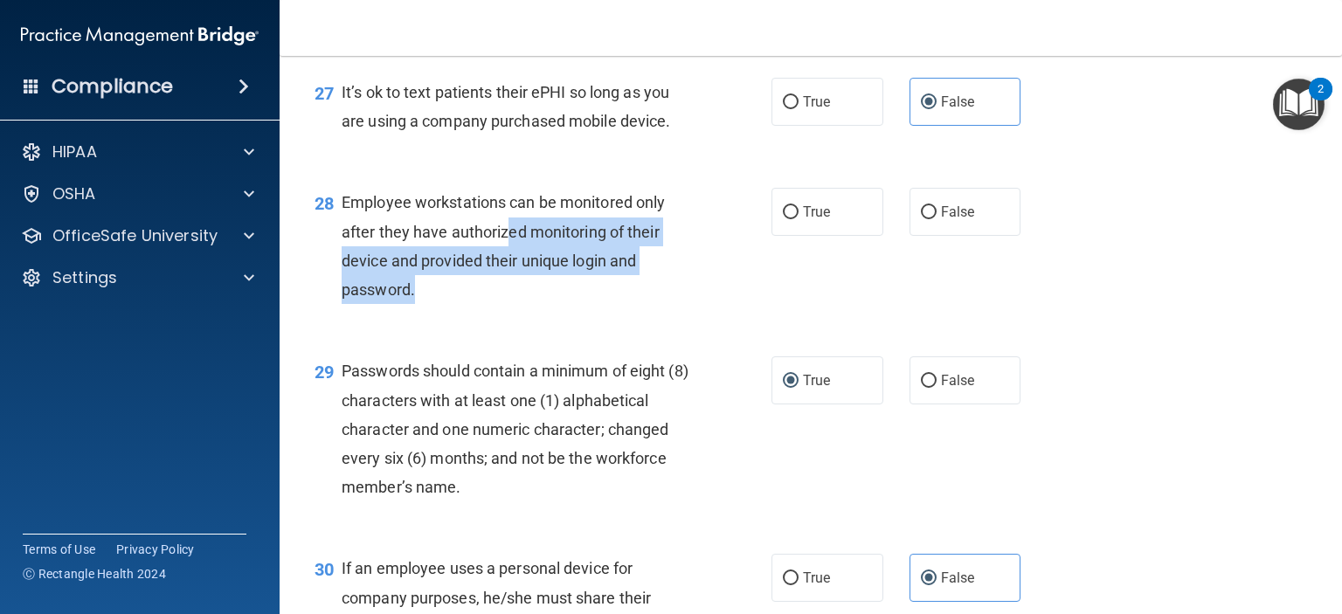
drag, startPoint x: 506, startPoint y: 331, endPoint x: 674, endPoint y: 372, distance: 173.5
click at [674, 304] on div "Employee workstations can be monitored only after they have authorized monitori…" at bounding box center [523, 246] width 362 height 116
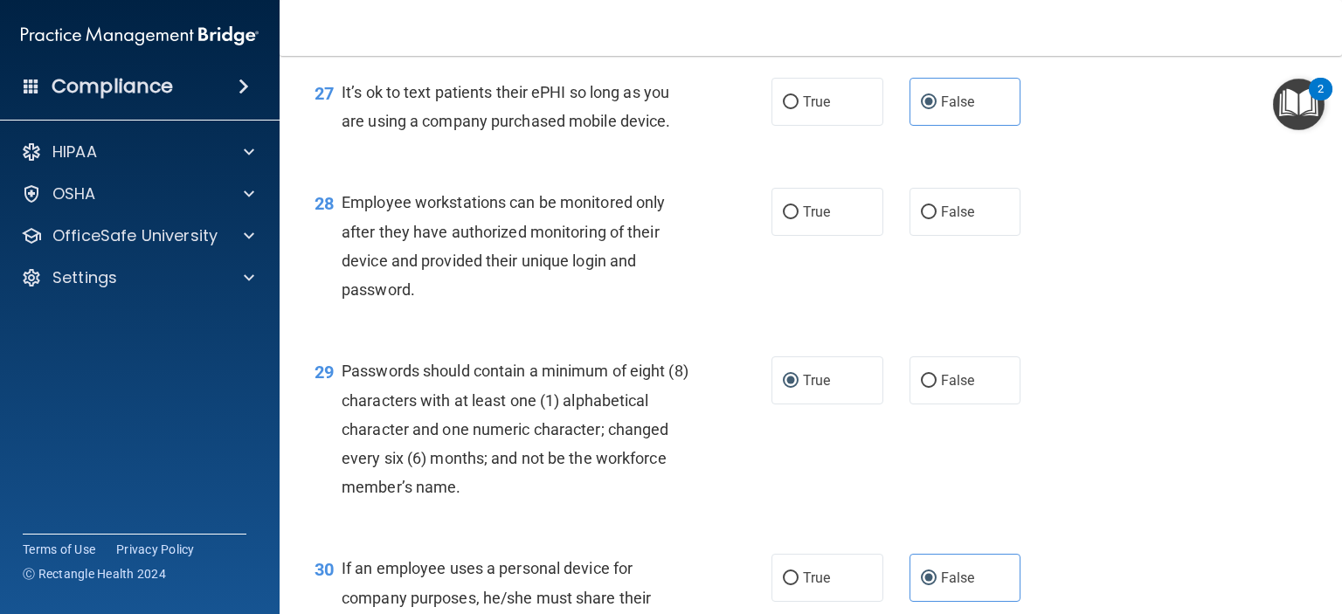
click at [1097, 290] on div "28 Employee workstations can be monitored only after they have authorized monit…" at bounding box center [810, 250] width 1018 height 169
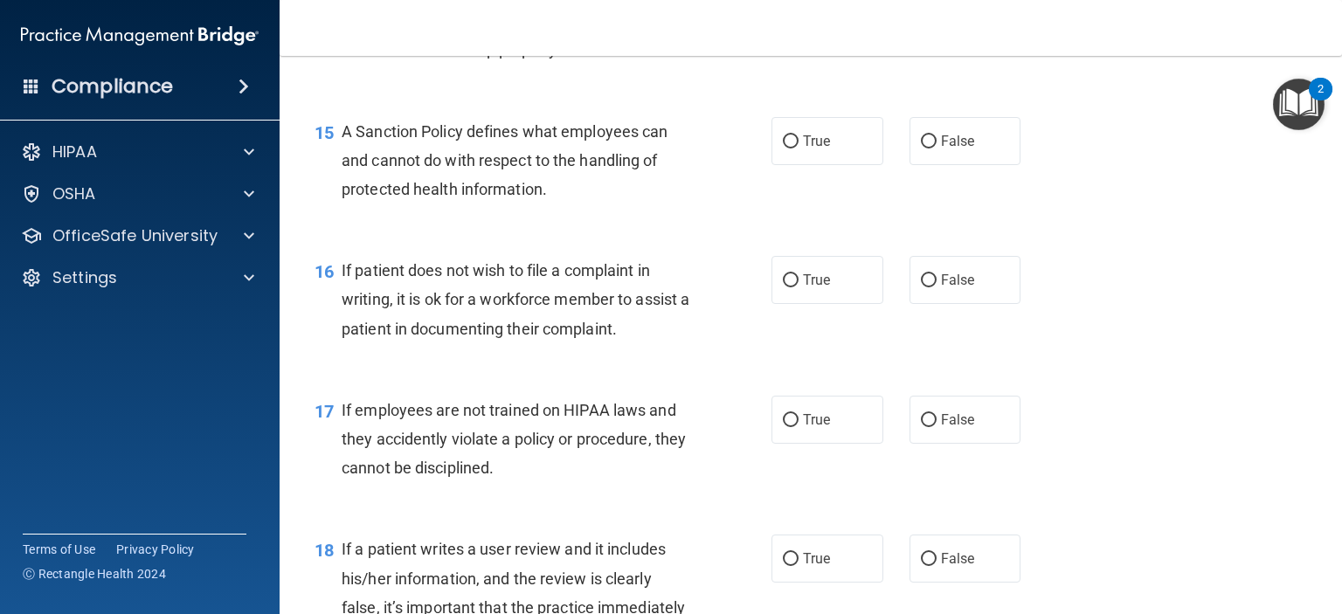
scroll to position [2500, 0]
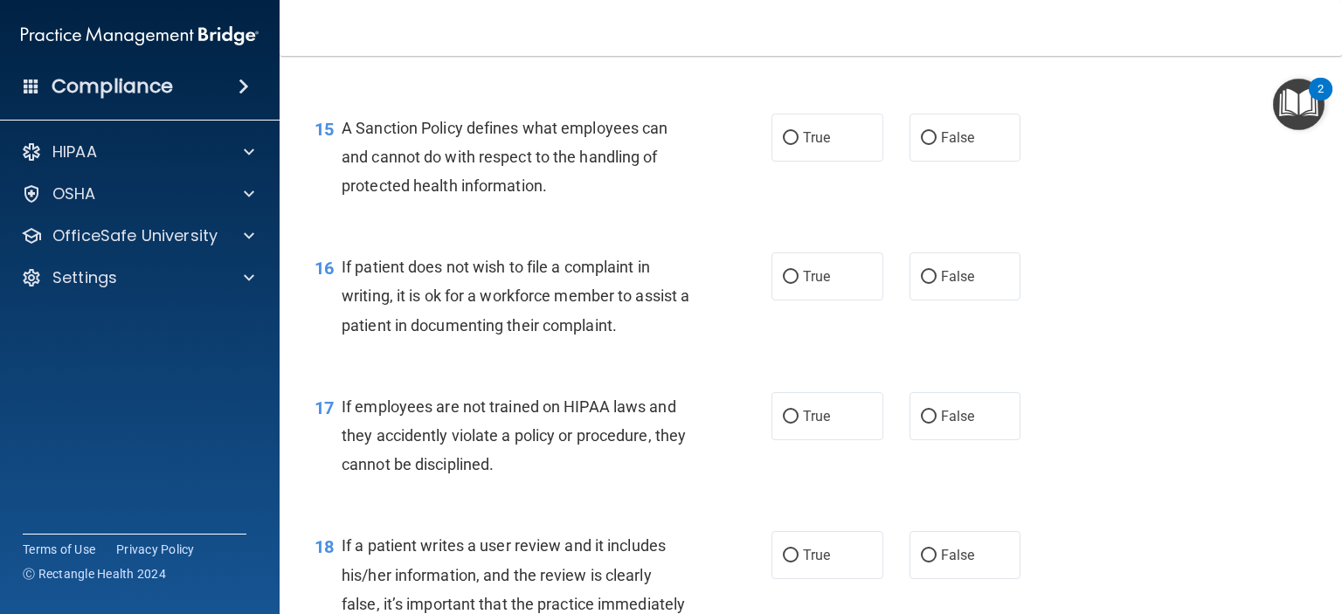
click at [1097, 286] on div "16 If patient does not wish to file a complaint in writing, it is ok for a work…" at bounding box center [810, 301] width 1018 height 140
click at [922, 284] on input "False" at bounding box center [929, 277] width 16 height 13
radio input "true"
click at [779, 156] on label "True" at bounding box center [827, 138] width 112 height 48
click at [783, 145] on input "True" at bounding box center [791, 138] width 16 height 13
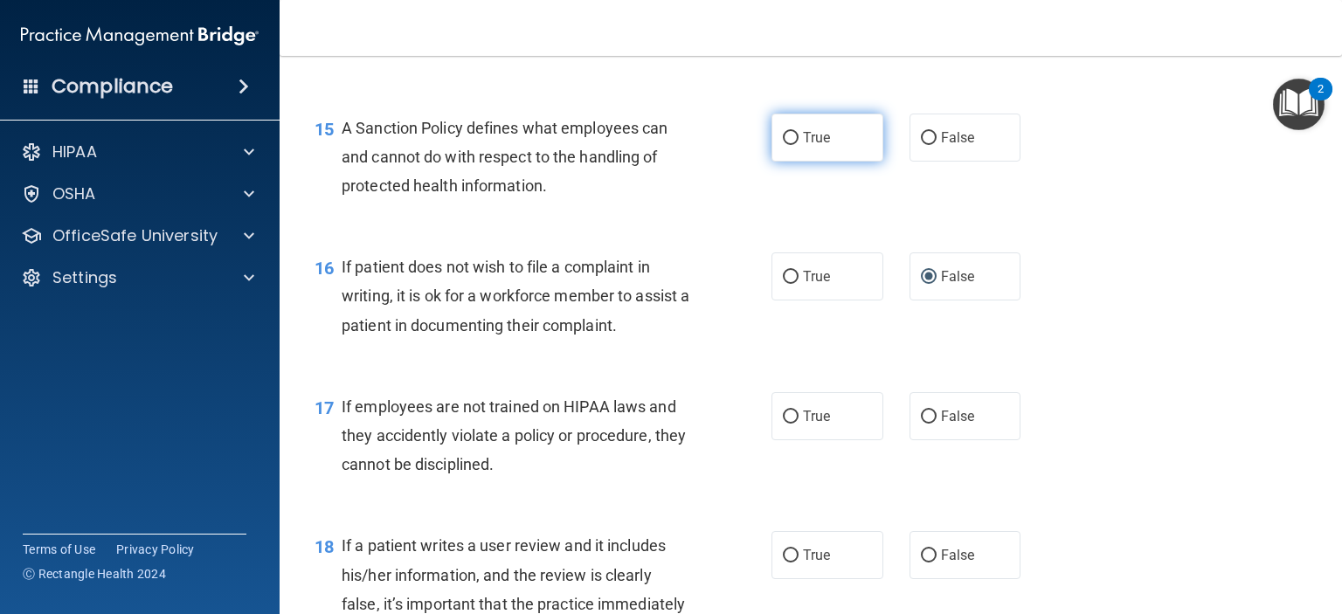
radio input "true"
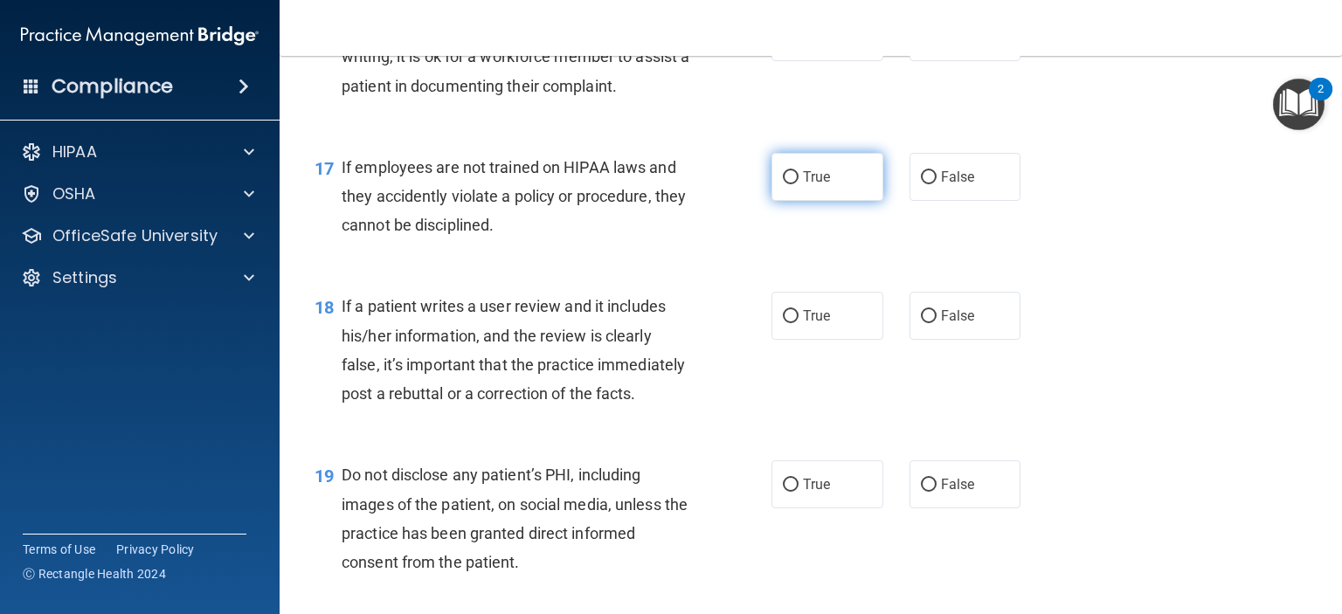
scroll to position [2744, 0]
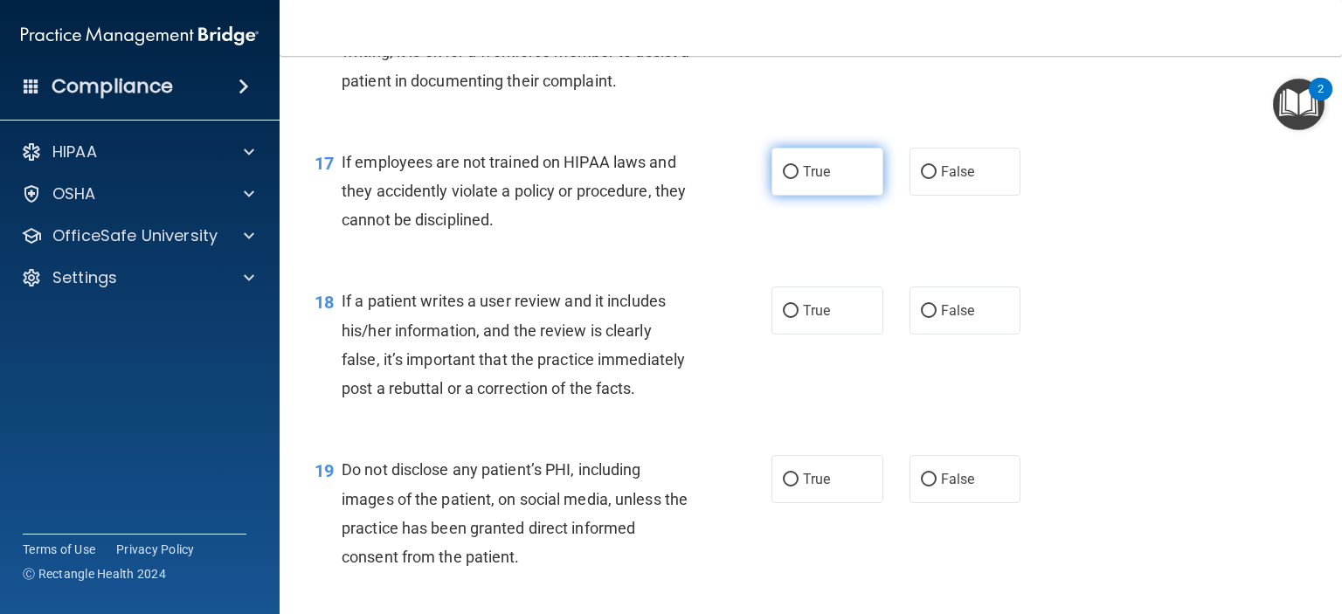
click at [799, 431] on div "18 If a patient writes a user review and it includes his/her information, and t…" at bounding box center [810, 349] width 1018 height 169
click at [921, 179] on input "False" at bounding box center [929, 172] width 16 height 13
radio input "true"
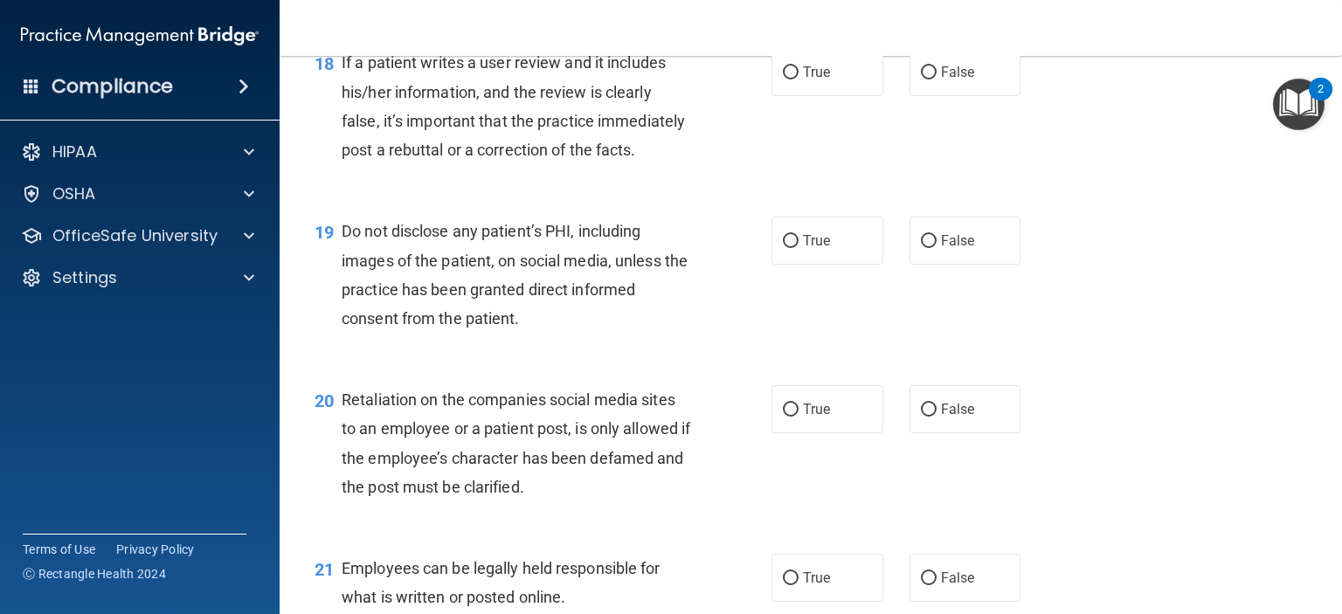
scroll to position [2982, 0]
click at [639, 140] on div "If a patient writes a user review and it includes his/her information, and the …" at bounding box center [523, 107] width 362 height 116
click at [783, 80] on input "True" at bounding box center [791, 73] width 16 height 13
radio input "true"
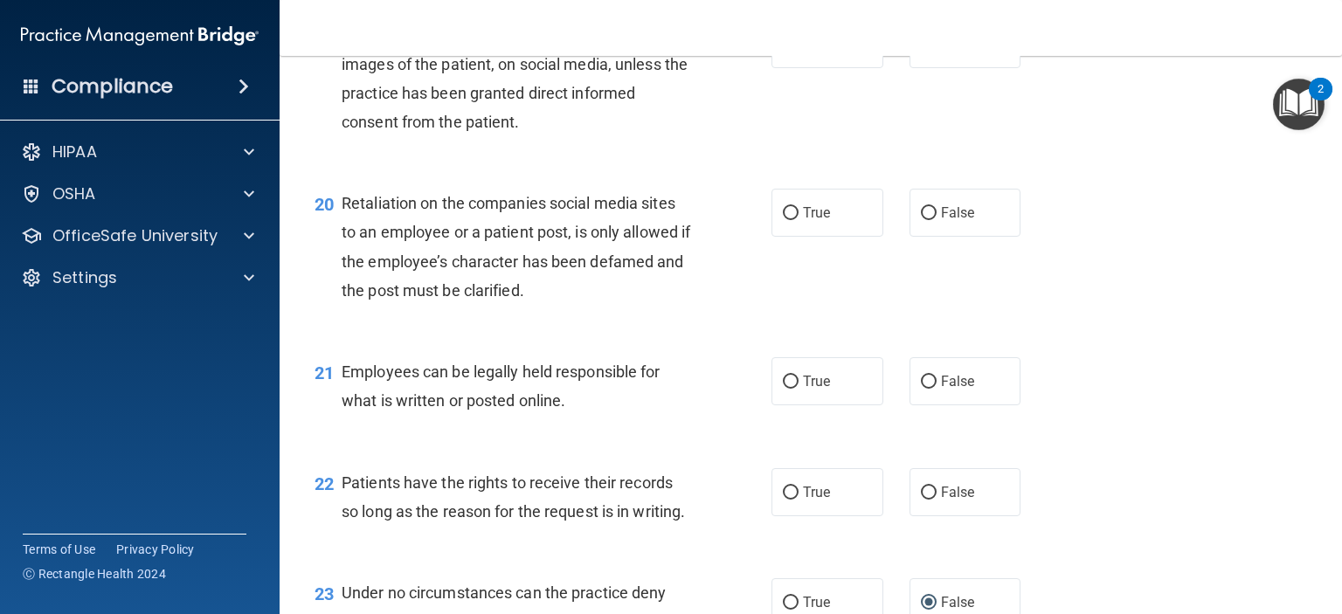
scroll to position [3178, 0]
click at [783, 52] on input "True" at bounding box center [791, 45] width 16 height 13
radio input "true"
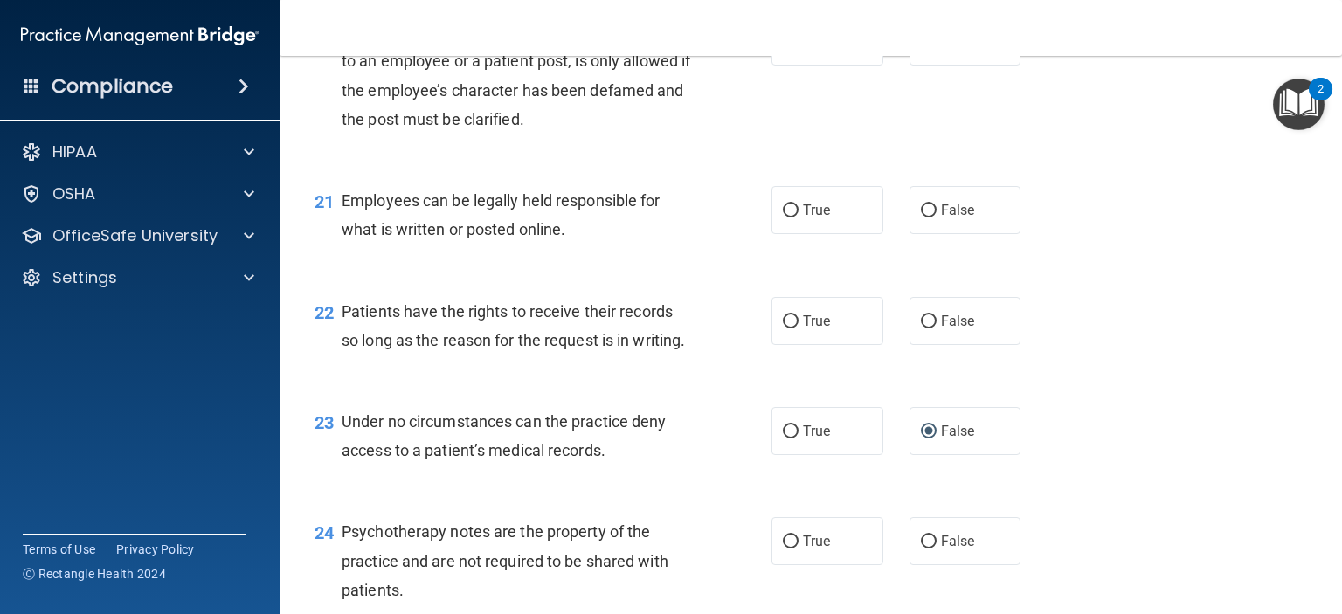
scroll to position [3350, 0]
click at [784, 217] on input "True" at bounding box center [791, 210] width 16 height 13
radio input "true"
click at [771, 345] on label "True" at bounding box center [827, 321] width 112 height 48
click at [783, 328] on input "True" at bounding box center [791, 321] width 16 height 13
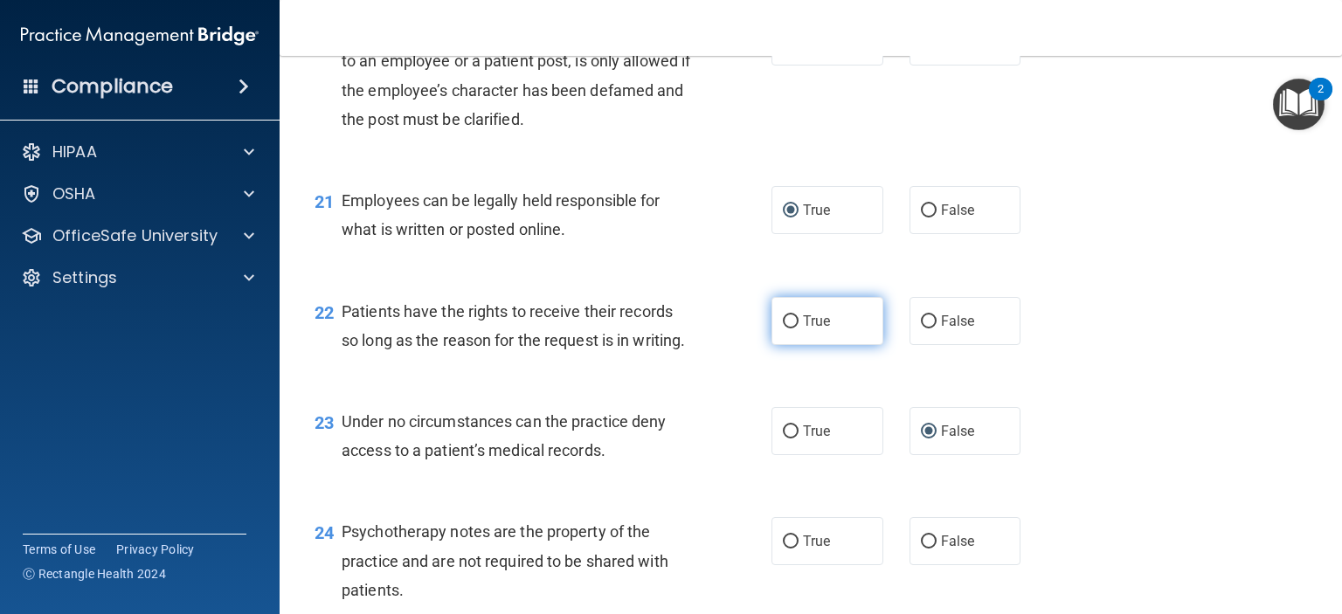
radio input "true"
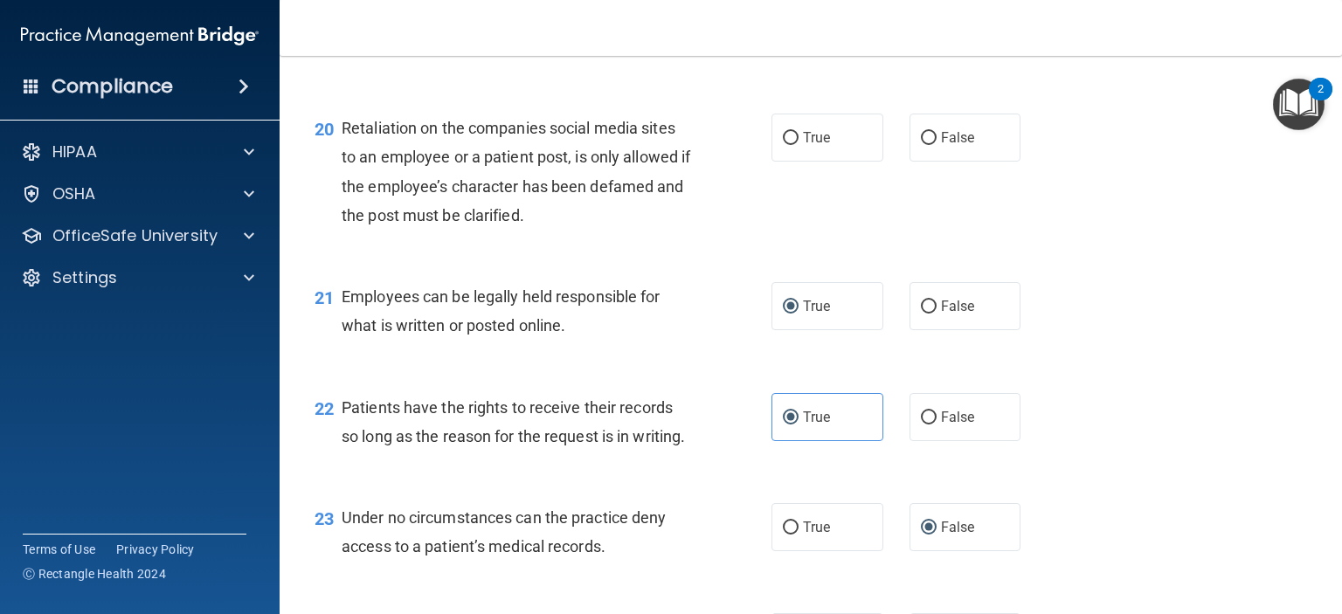
scroll to position [3255, 0]
click at [448, 185] on span "Retaliation on the companies social media sites to an employee or a patient pos…" at bounding box center [516, 171] width 348 height 106
click at [783, 144] on input "True" at bounding box center [791, 137] width 16 height 13
radio input "true"
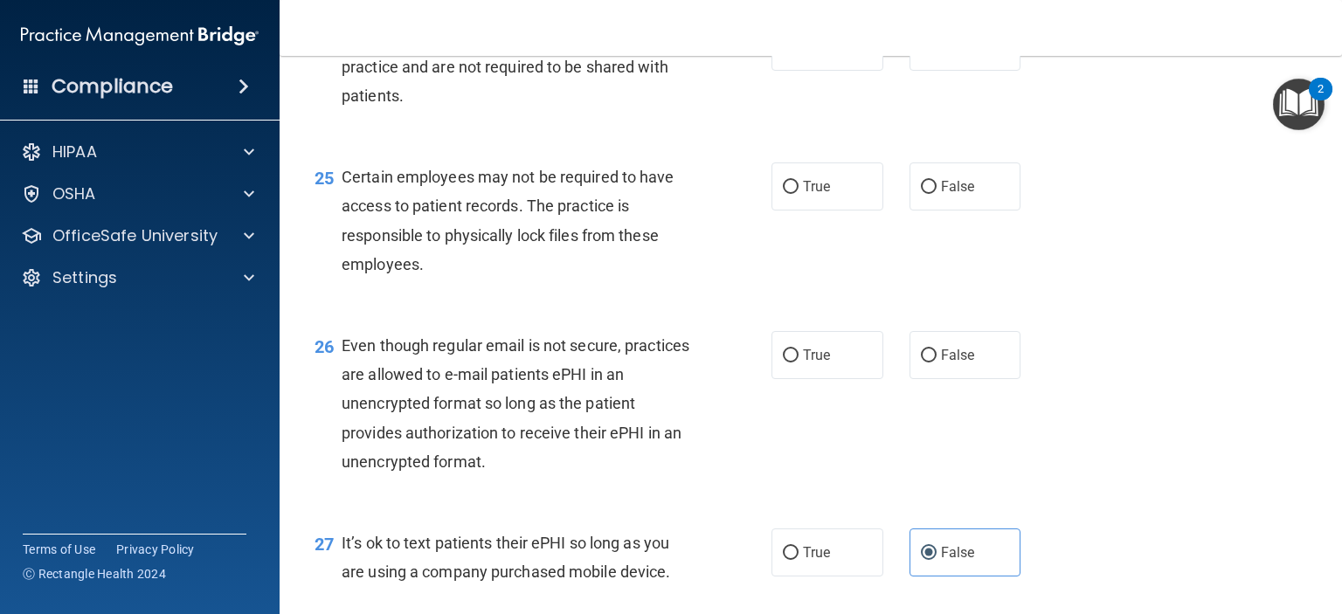
scroll to position [3860, 0]
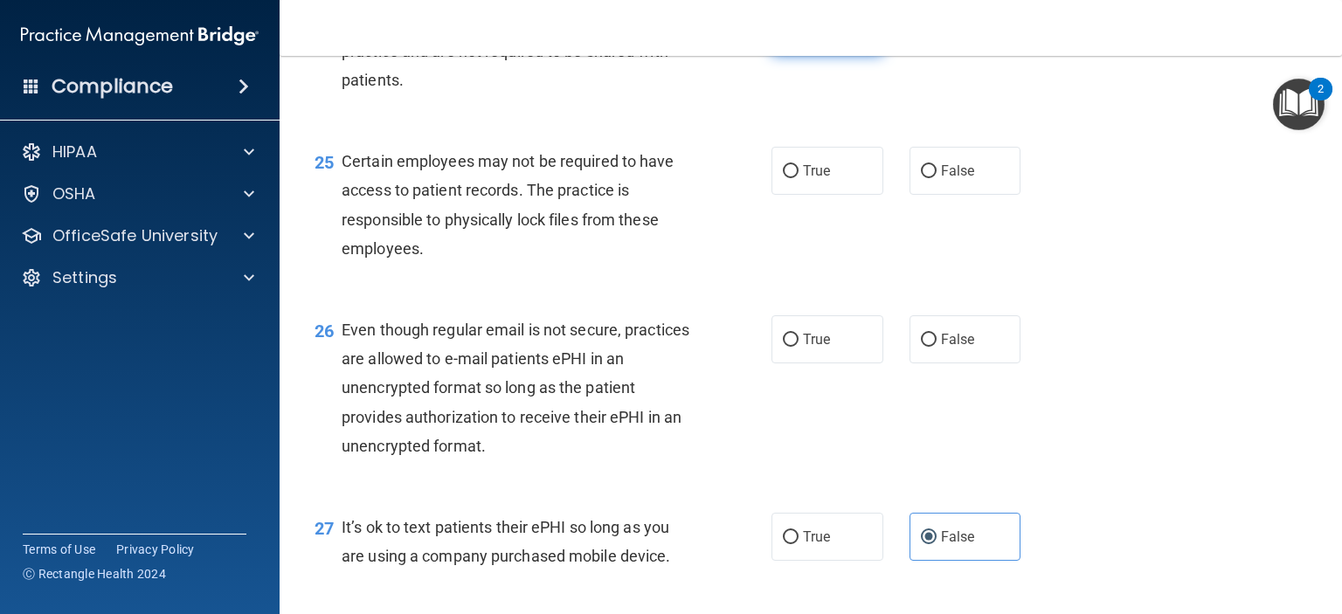
click at [783, 38] on input "True" at bounding box center [791, 31] width 16 height 13
radio input "true"
click at [783, 178] on input "True" at bounding box center [791, 171] width 16 height 13
radio input "true"
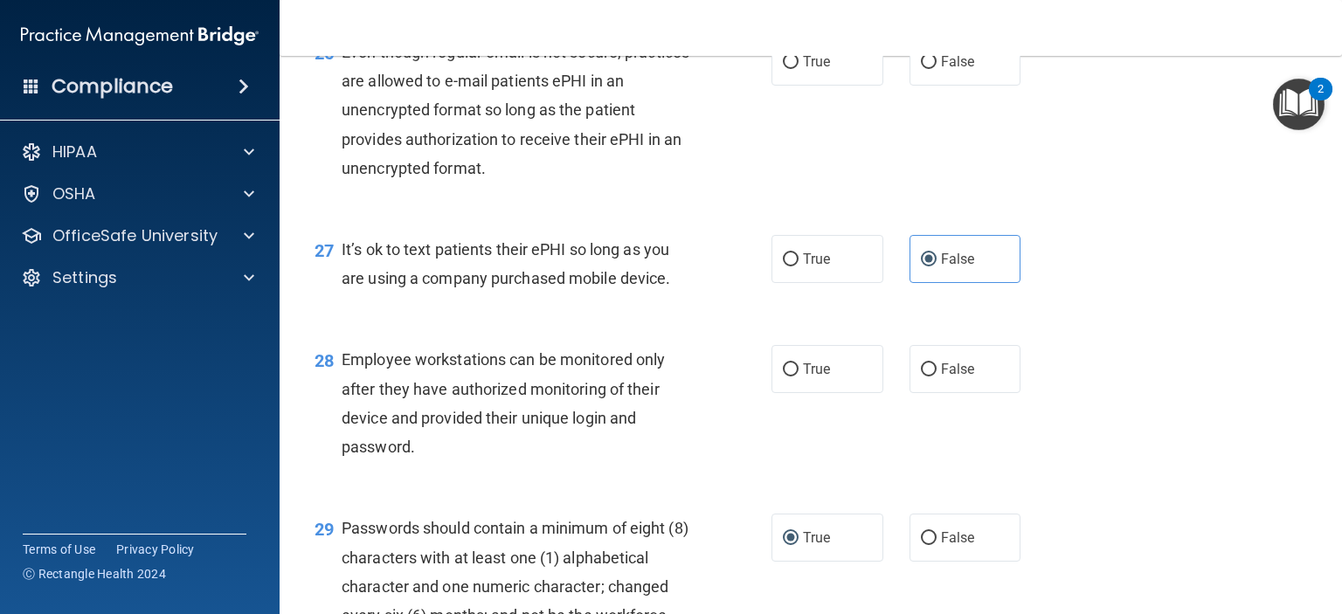
scroll to position [4143, 0]
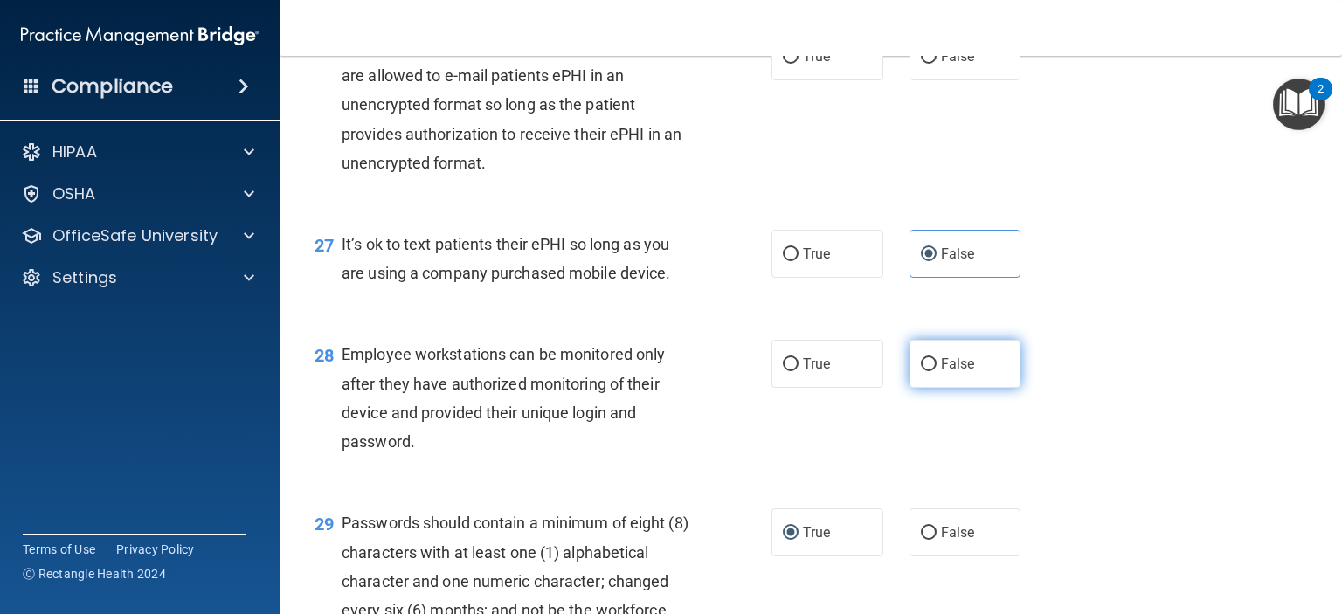
click at [921, 371] on input "False" at bounding box center [929, 364] width 16 height 13
radio input "true"
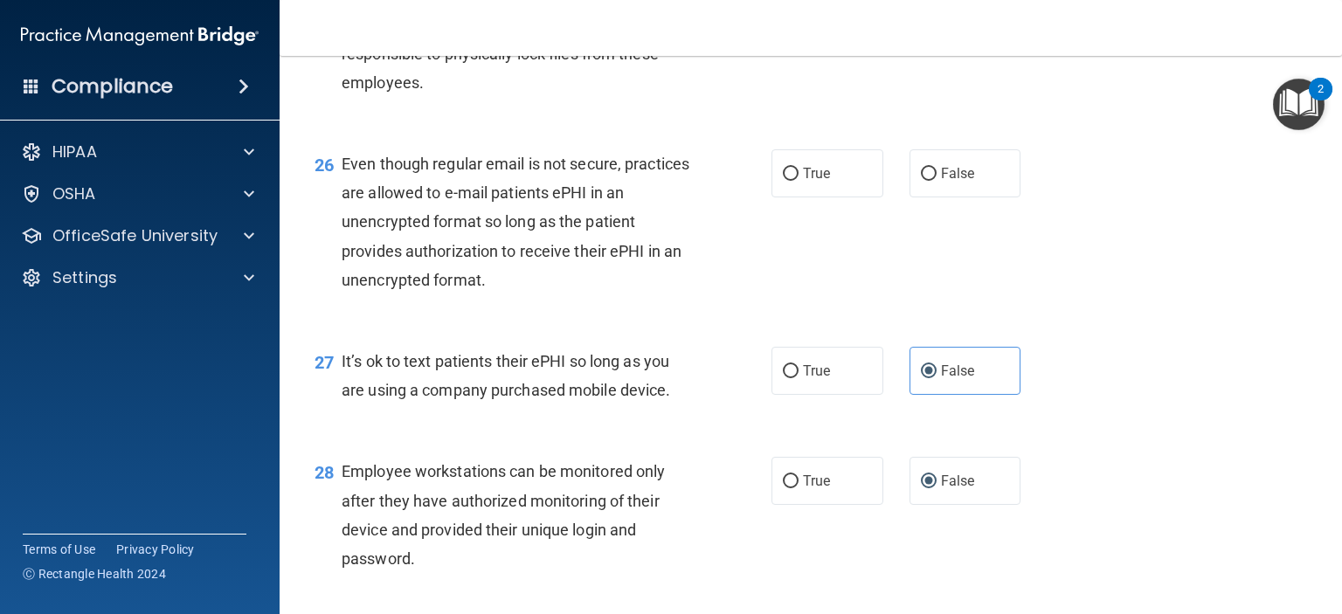
scroll to position [4032, 0]
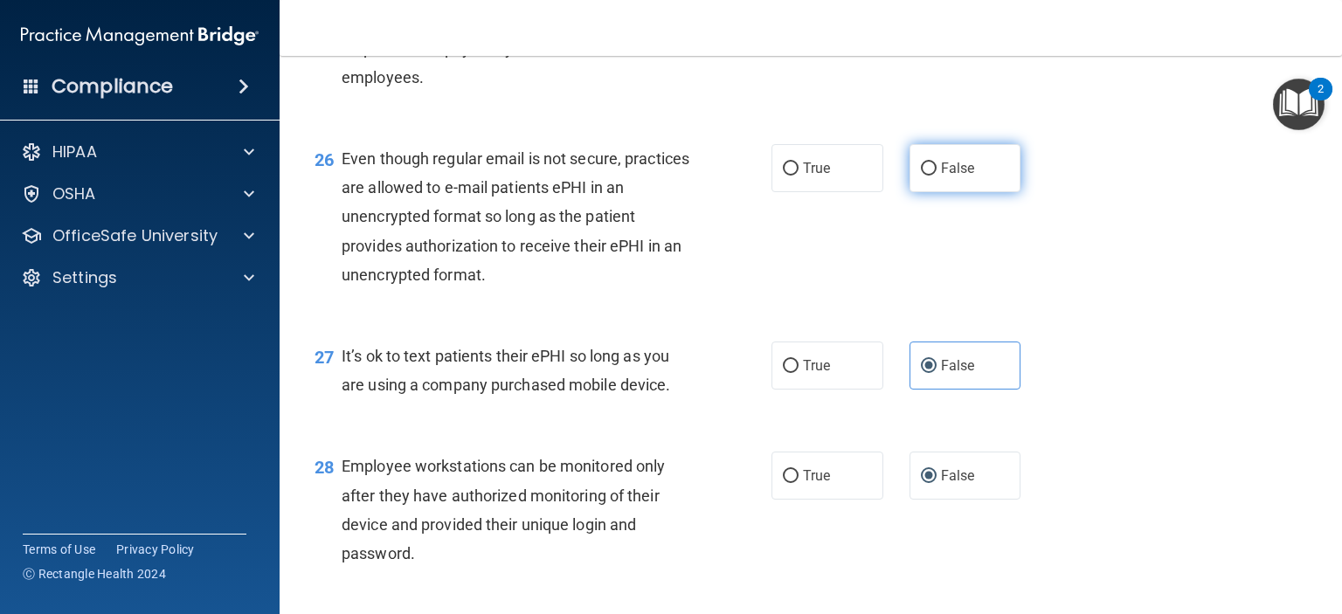
click at [909, 192] on label "False" at bounding box center [965, 168] width 112 height 48
click at [921, 176] on input "False" at bounding box center [929, 168] width 16 height 13
radio input "true"
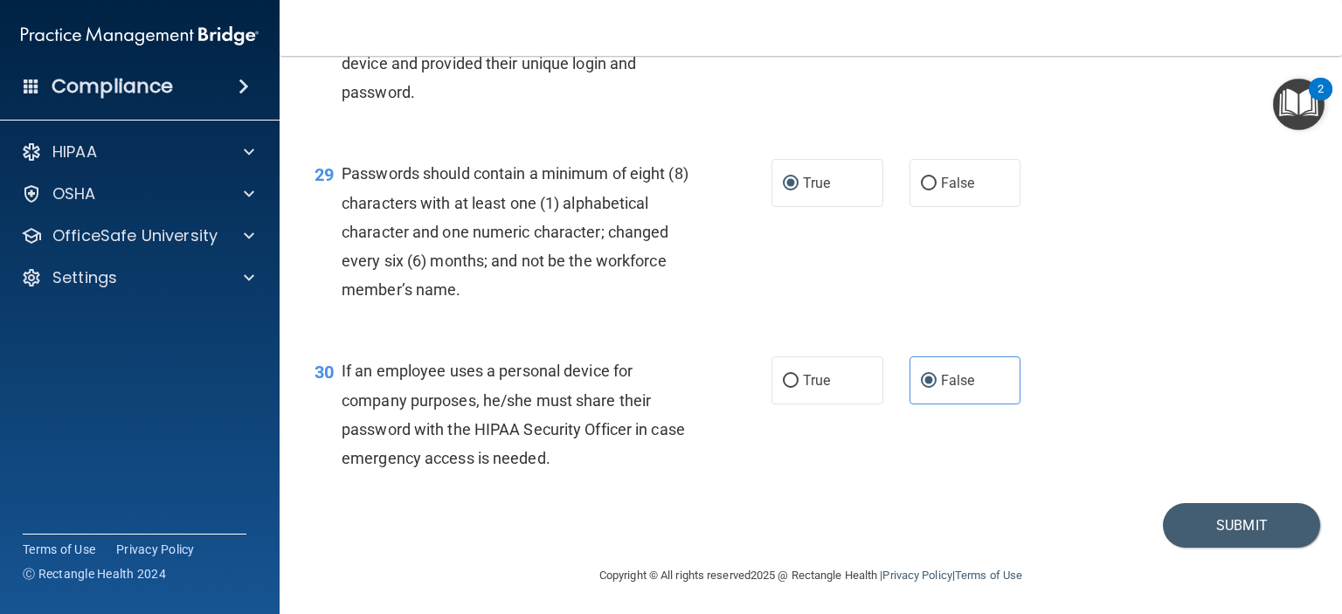
scroll to position [4584, 0]
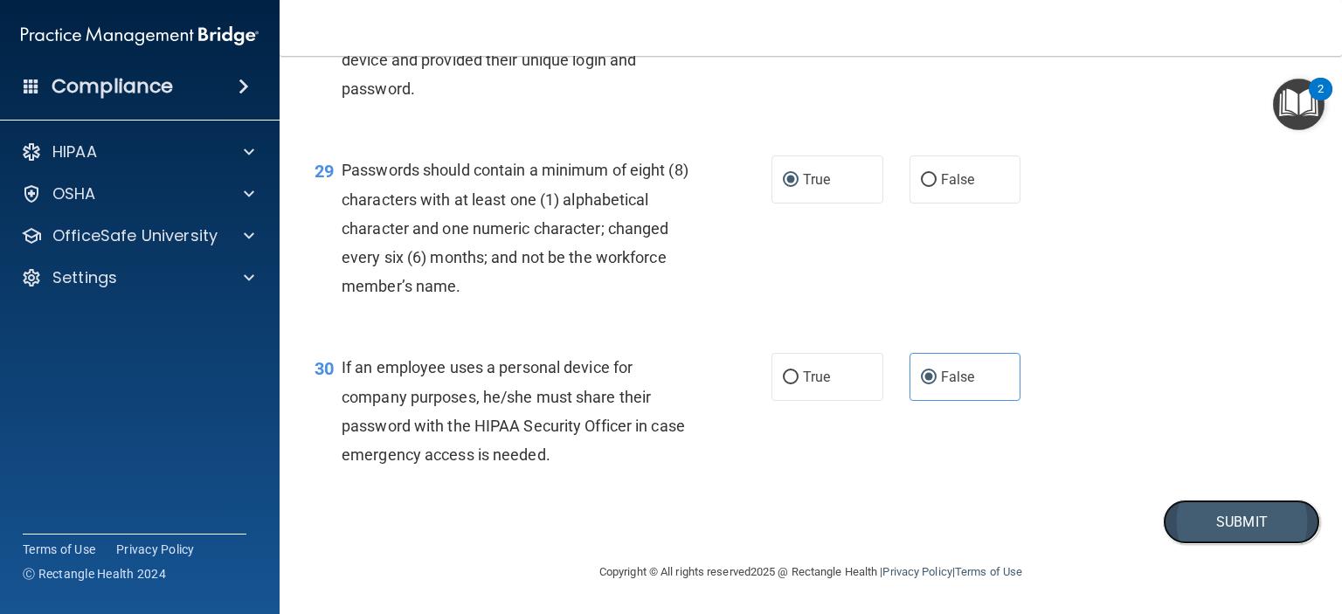
click at [1232, 527] on button "Submit" at bounding box center [1241, 522] width 157 height 45
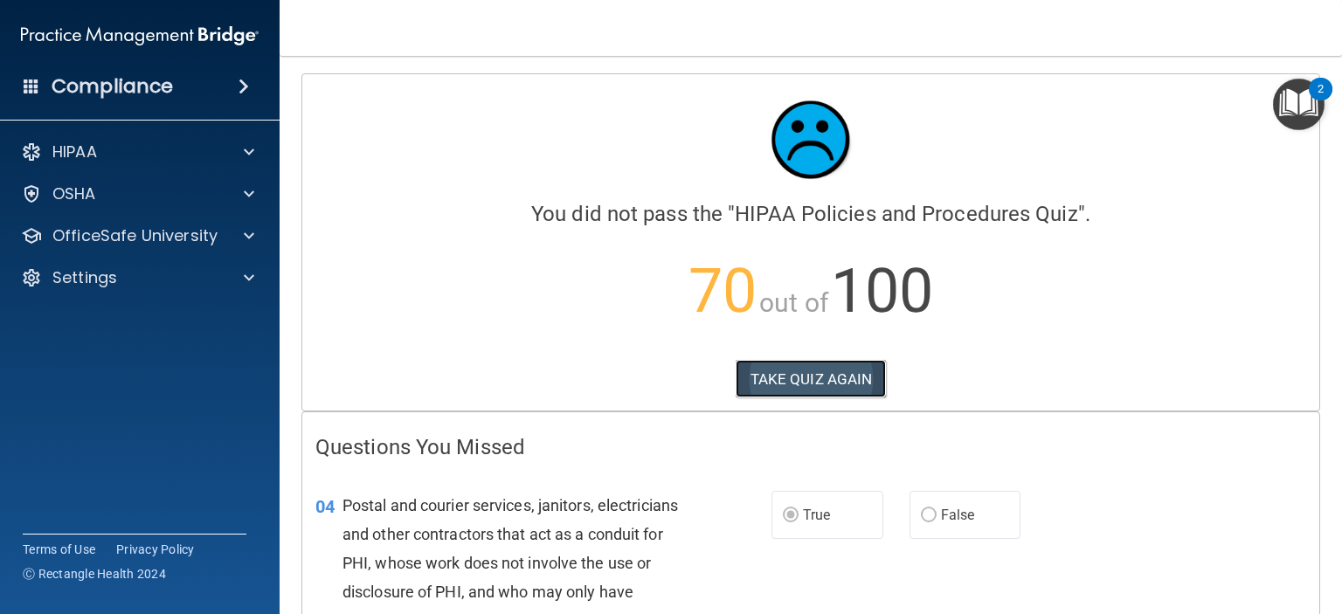
click at [762, 380] on button "TAKE QUIZ AGAIN" at bounding box center [810, 379] width 151 height 38
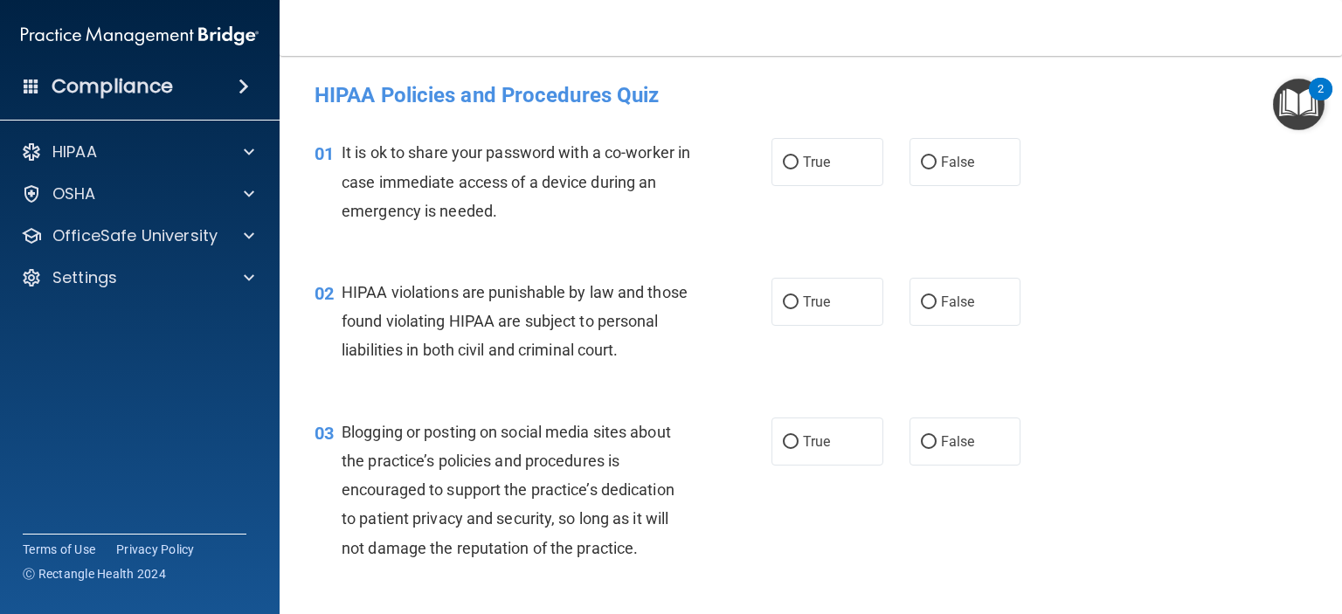
click at [658, 162] on div "It is ok to share your password with a co-worker in case immediate access of a …" at bounding box center [523, 181] width 362 height 87
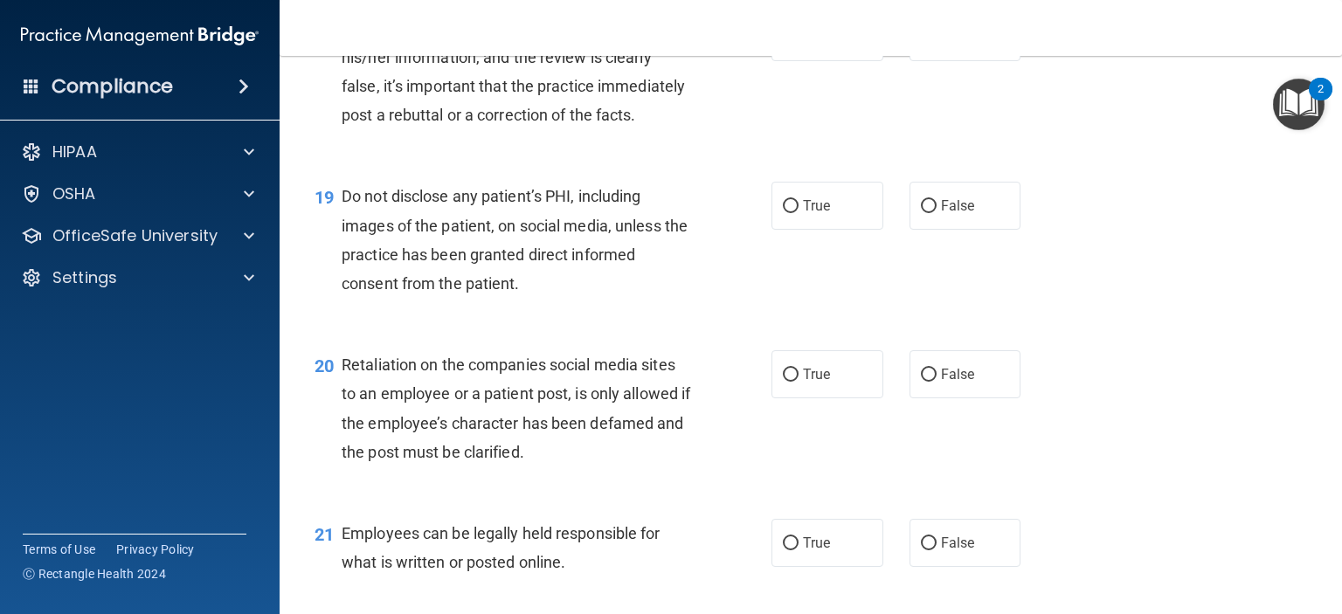
scroll to position [2990, 0]
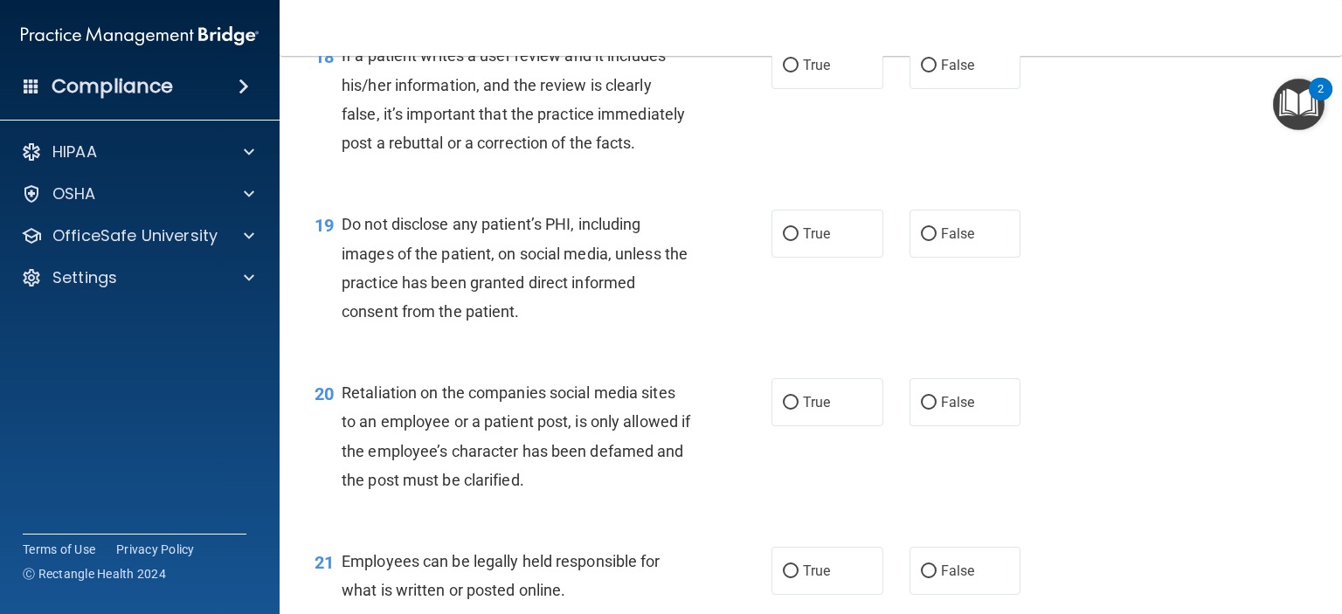
drag, startPoint x: 548, startPoint y: 238, endPoint x: 548, endPoint y: 252, distance: 14.0
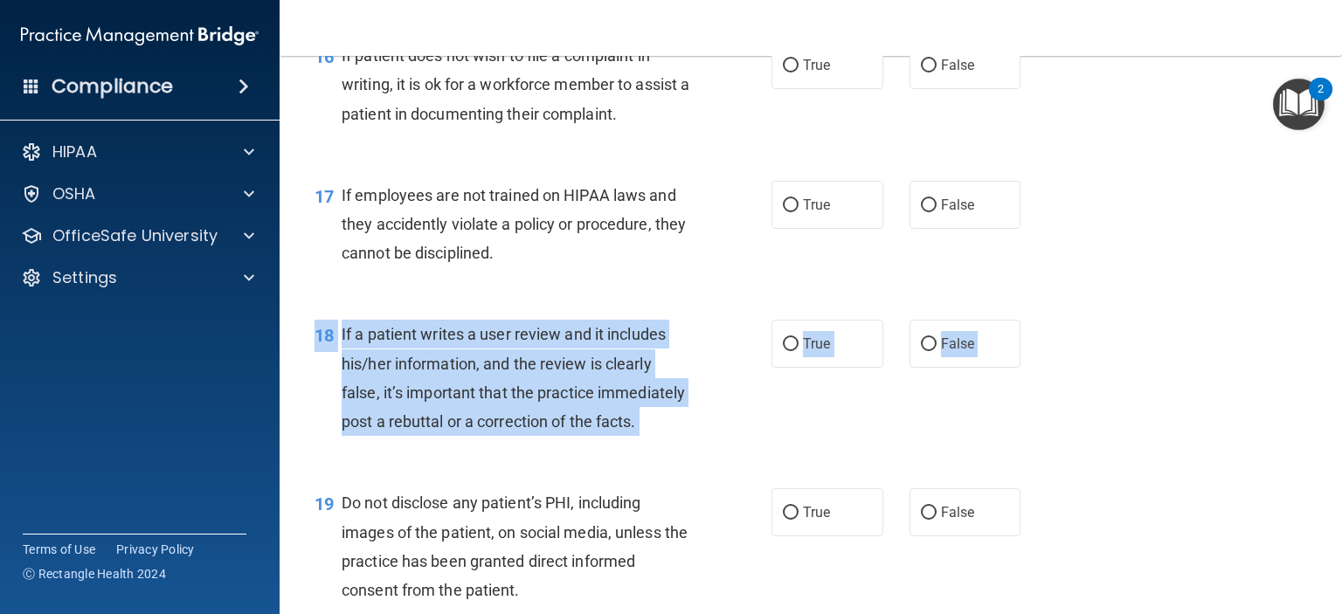
scroll to position [2710, 0]
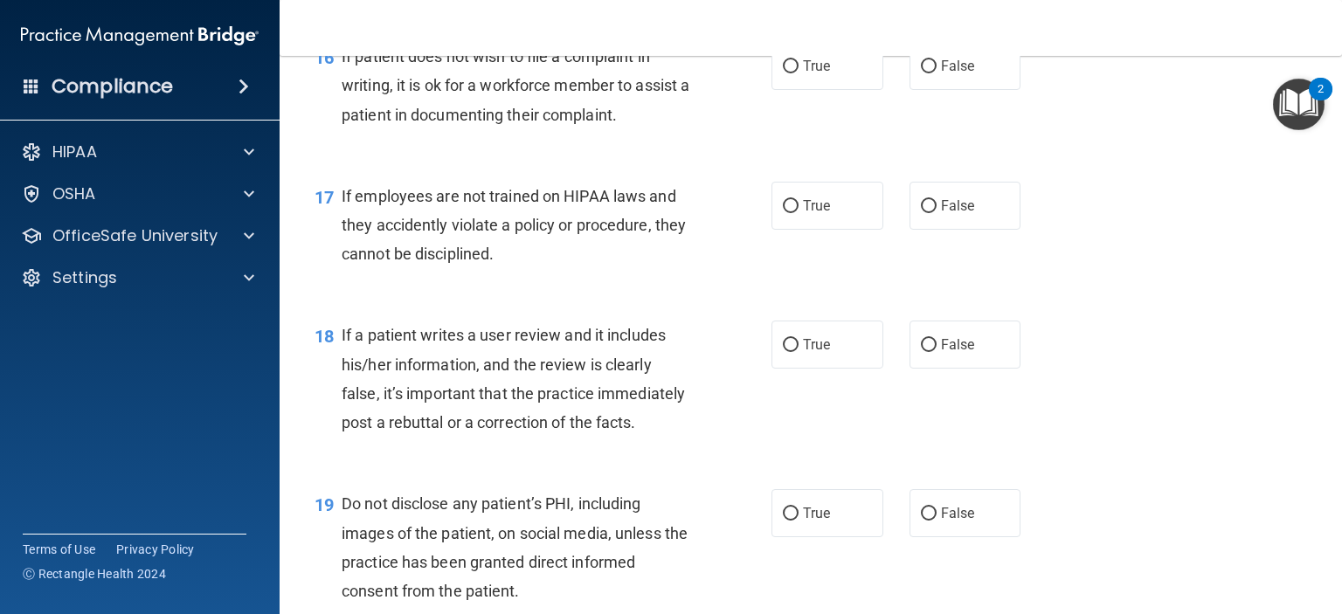
click at [1120, 210] on div "17 If employees are not trained on HIPAA laws and they accidently violate a pol…" at bounding box center [810, 230] width 1018 height 140
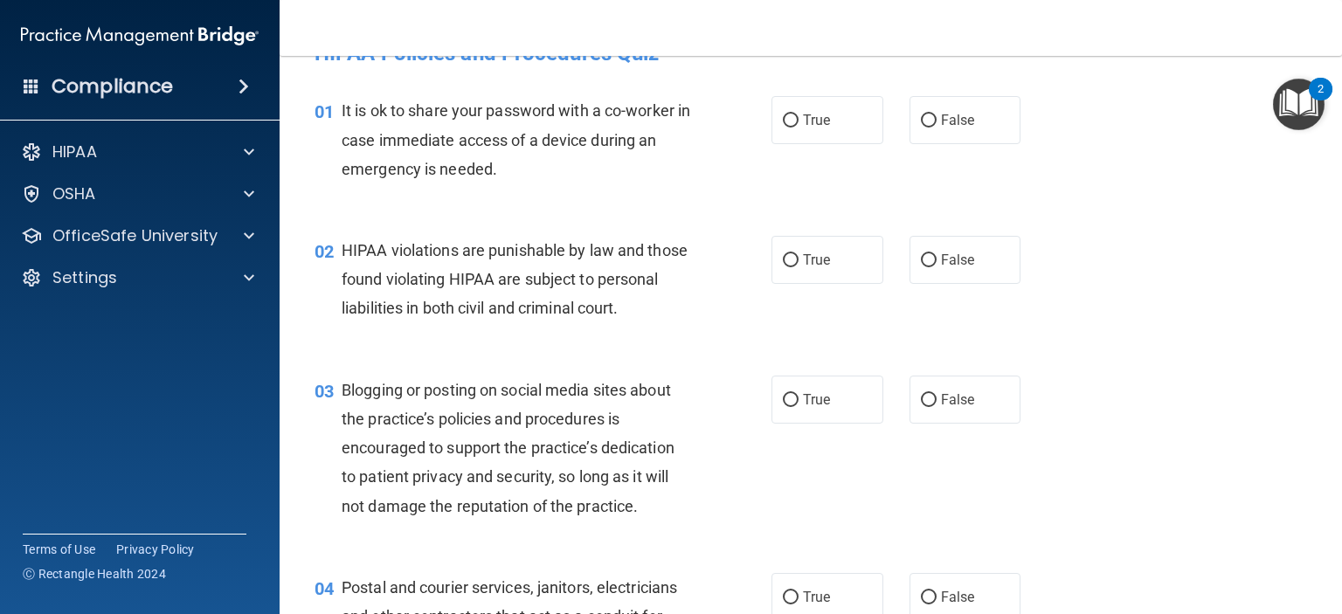
scroll to position [0, 0]
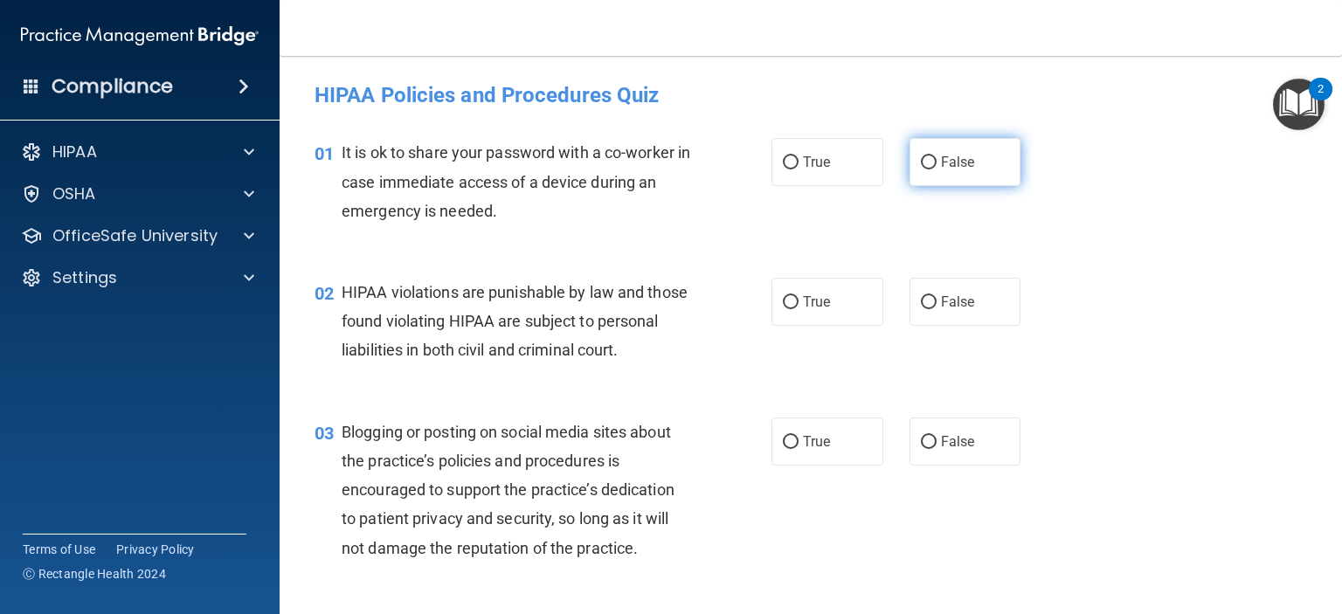
click at [973, 171] on label "False" at bounding box center [965, 162] width 112 height 48
click at [936, 169] on input "False" at bounding box center [929, 162] width 16 height 13
radio input "true"
click at [803, 306] on span "True" at bounding box center [816, 301] width 27 height 17
click at [797, 306] on input "True" at bounding box center [791, 302] width 16 height 13
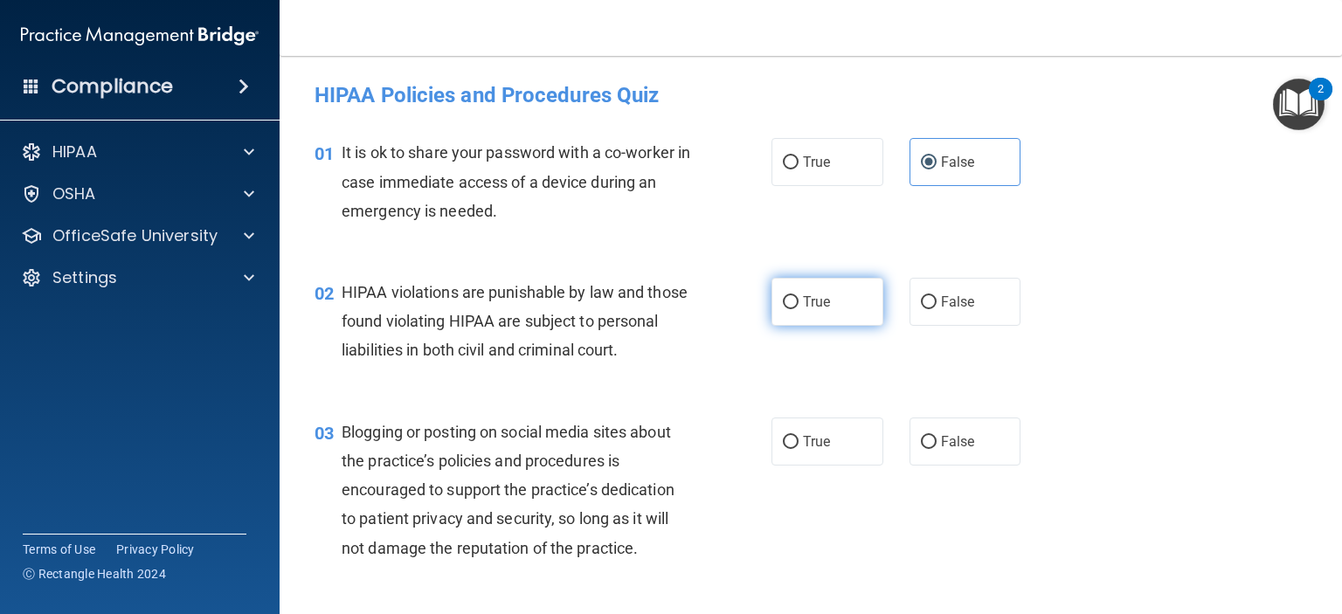
radio input "true"
click at [941, 450] on span "False" at bounding box center [958, 441] width 34 height 17
click at [936, 449] on input "False" at bounding box center [929, 442] width 16 height 13
radio input "true"
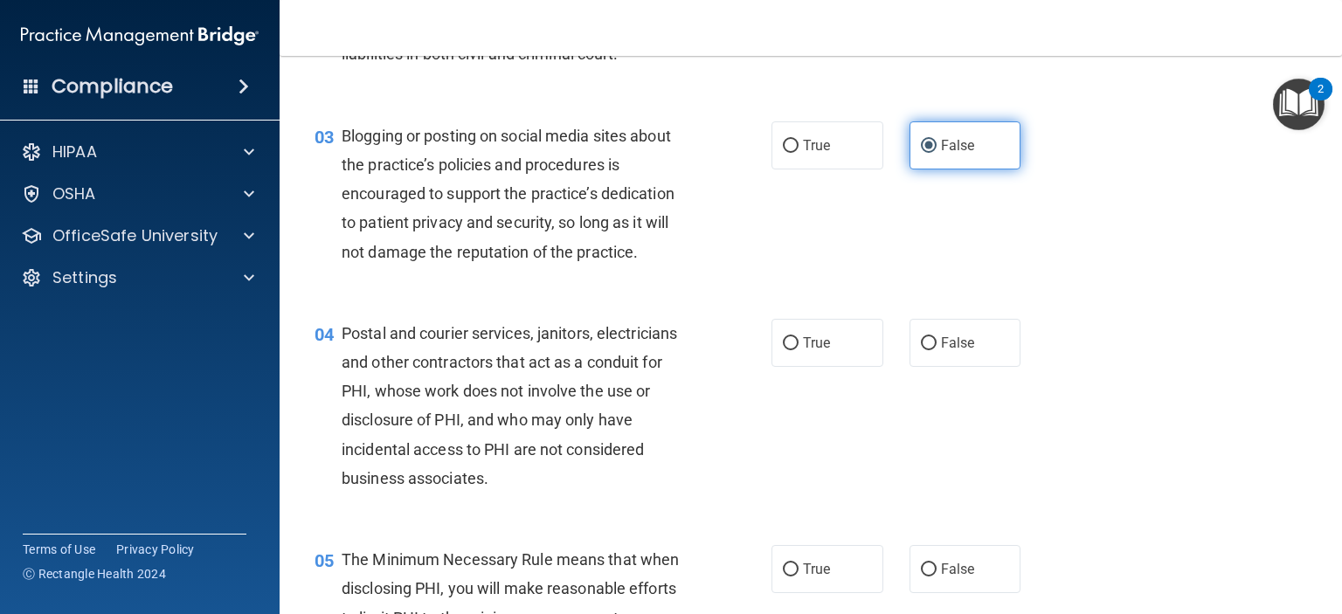
scroll to position [295, 0]
click at [823, 352] on span "True" at bounding box center [816, 343] width 27 height 17
click at [798, 351] on input "True" at bounding box center [791, 344] width 16 height 13
radio input "true"
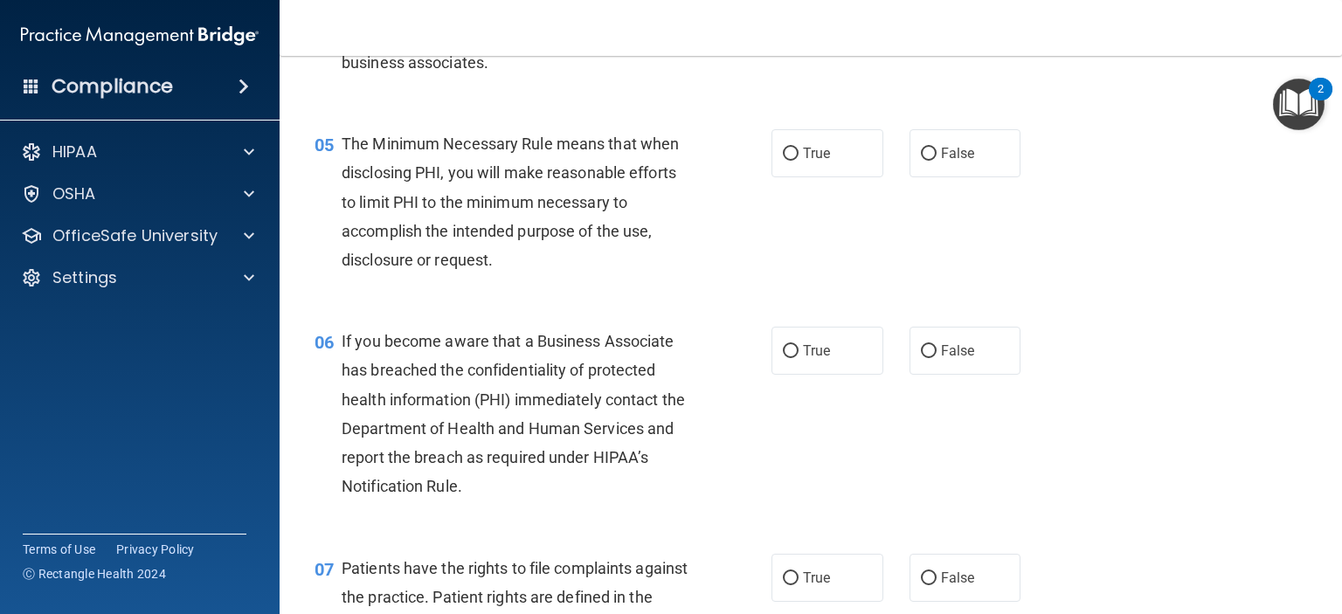
scroll to position [716, 0]
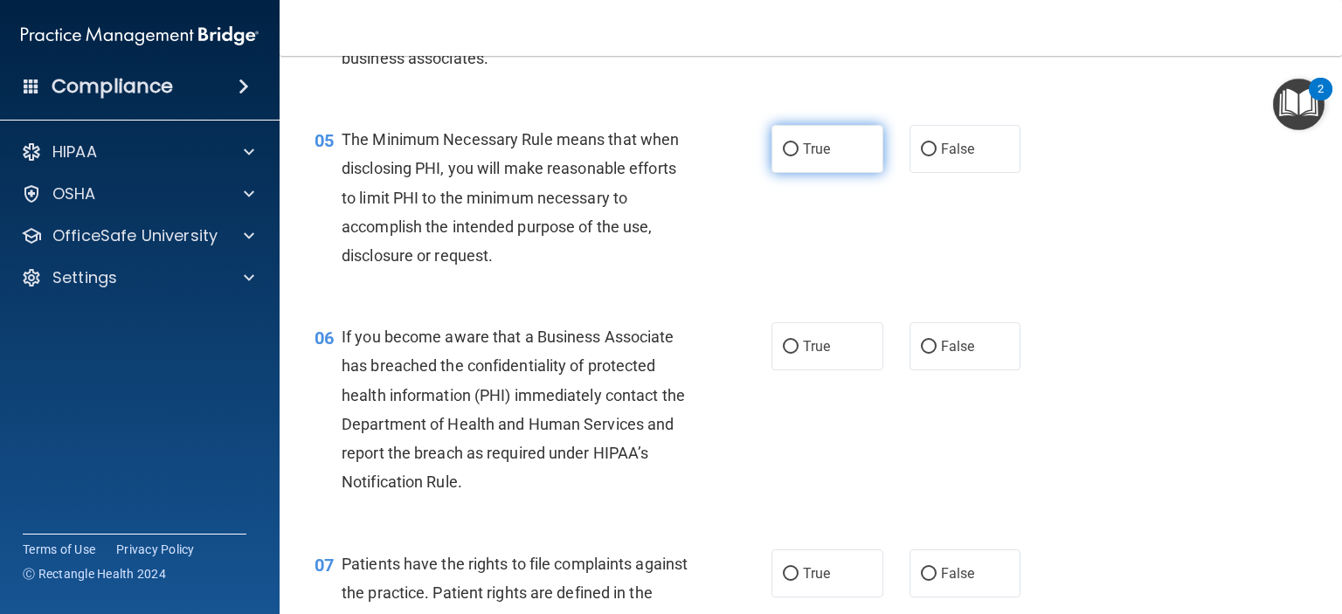
click at [796, 173] on label "True" at bounding box center [827, 149] width 112 height 48
click at [796, 156] on input "True" at bounding box center [791, 149] width 16 height 13
radio input "true"
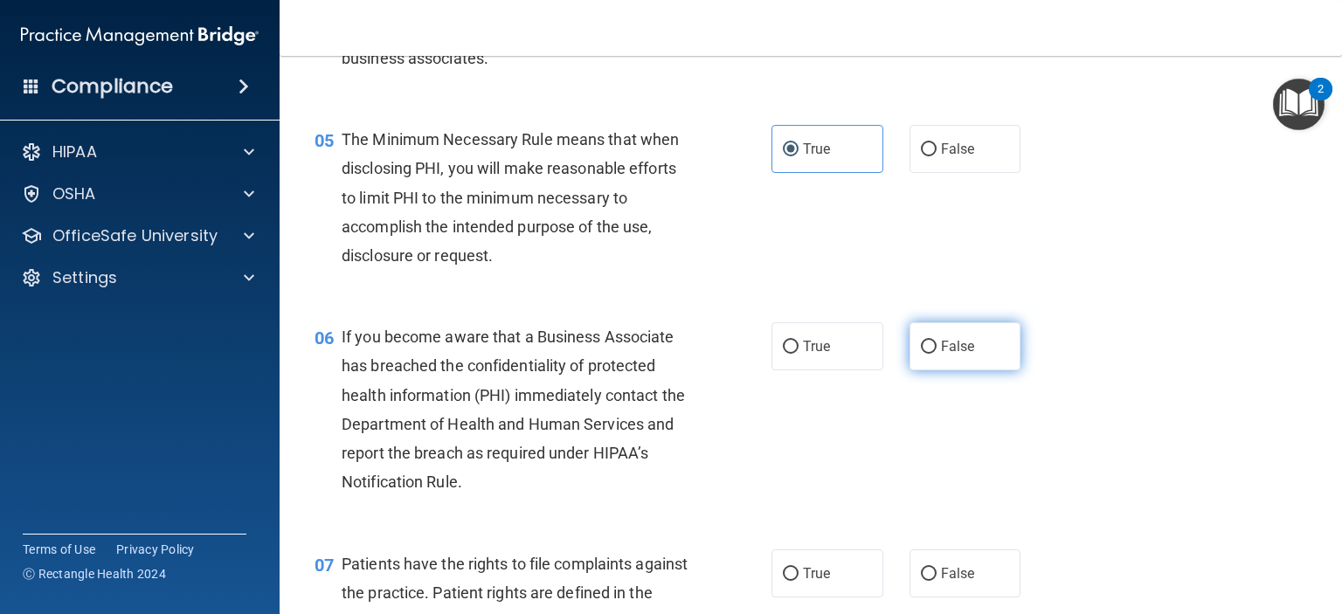
click at [928, 370] on label "False" at bounding box center [965, 346] width 112 height 48
click at [928, 354] on input "False" at bounding box center [929, 347] width 16 height 13
radio input "true"
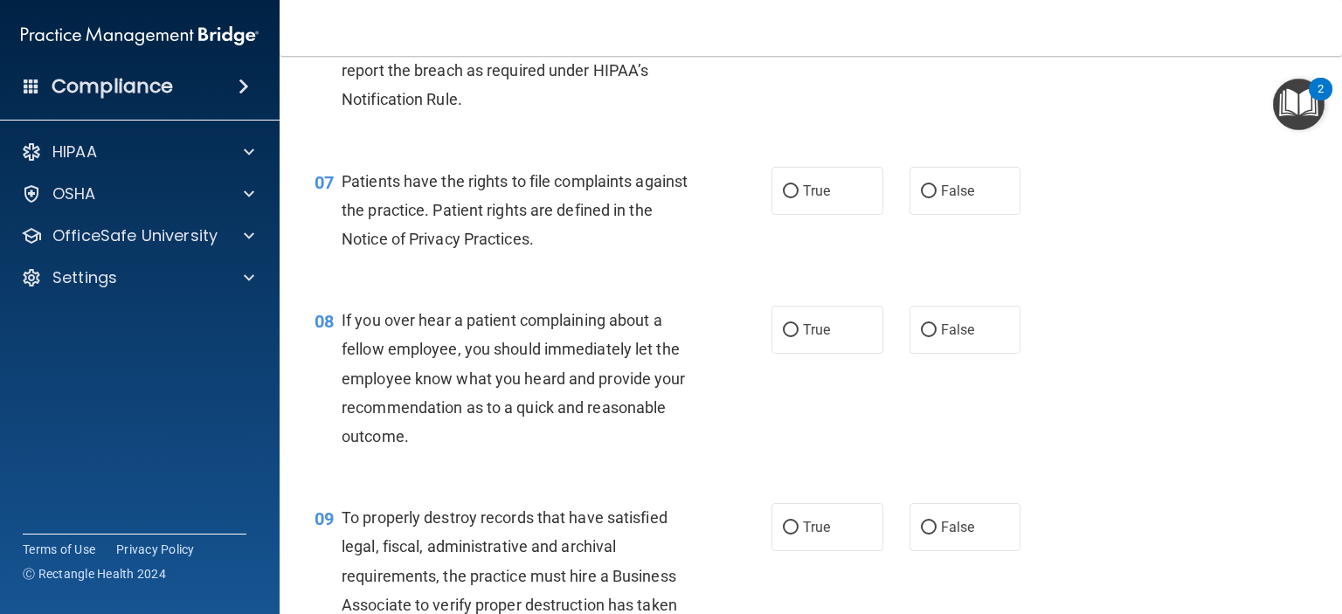
scroll to position [1128, 0]
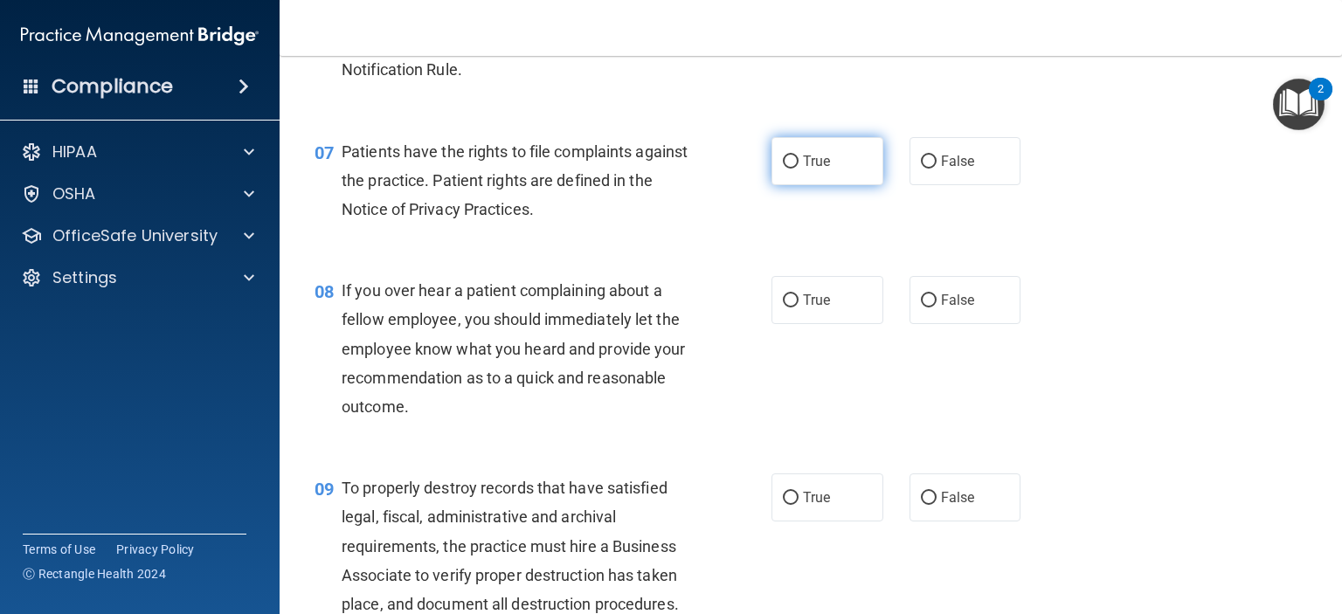
click at [789, 169] on input "True" at bounding box center [791, 161] width 16 height 13
radio input "true"
click at [948, 362] on div "08 If you over hear a patient complaining about a fellow employee, you should i…" at bounding box center [810, 352] width 1018 height 197
click at [943, 308] on span "False" at bounding box center [958, 300] width 34 height 17
click at [936, 307] on input "False" at bounding box center [929, 300] width 16 height 13
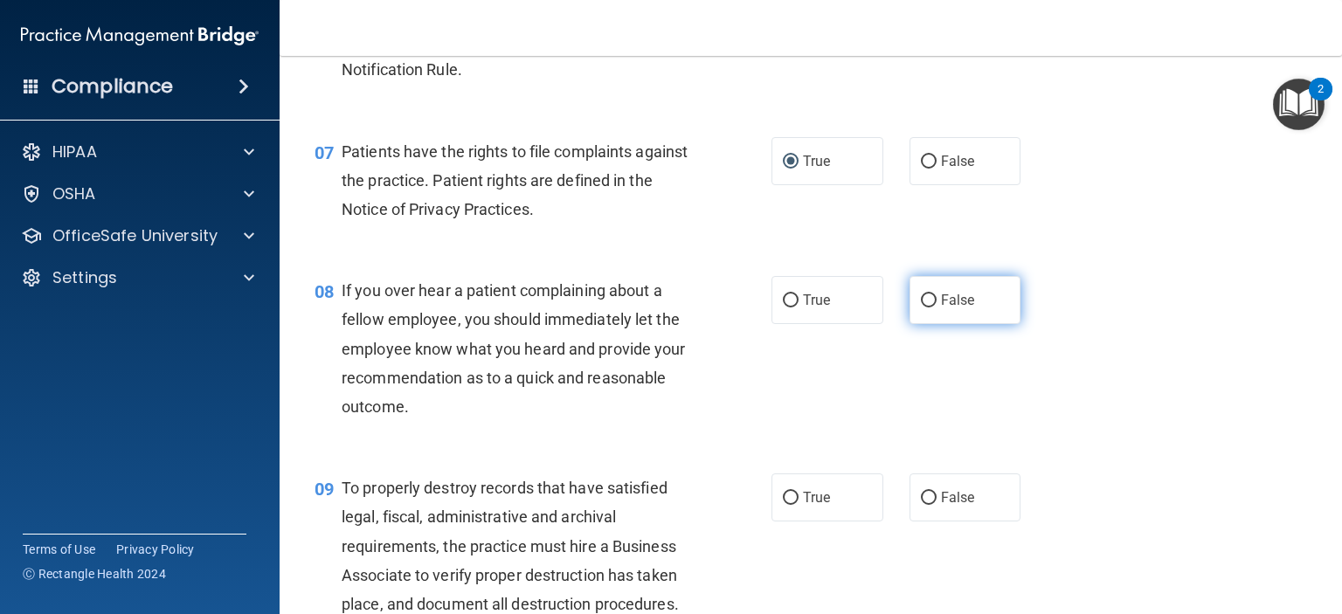
radio input "true"
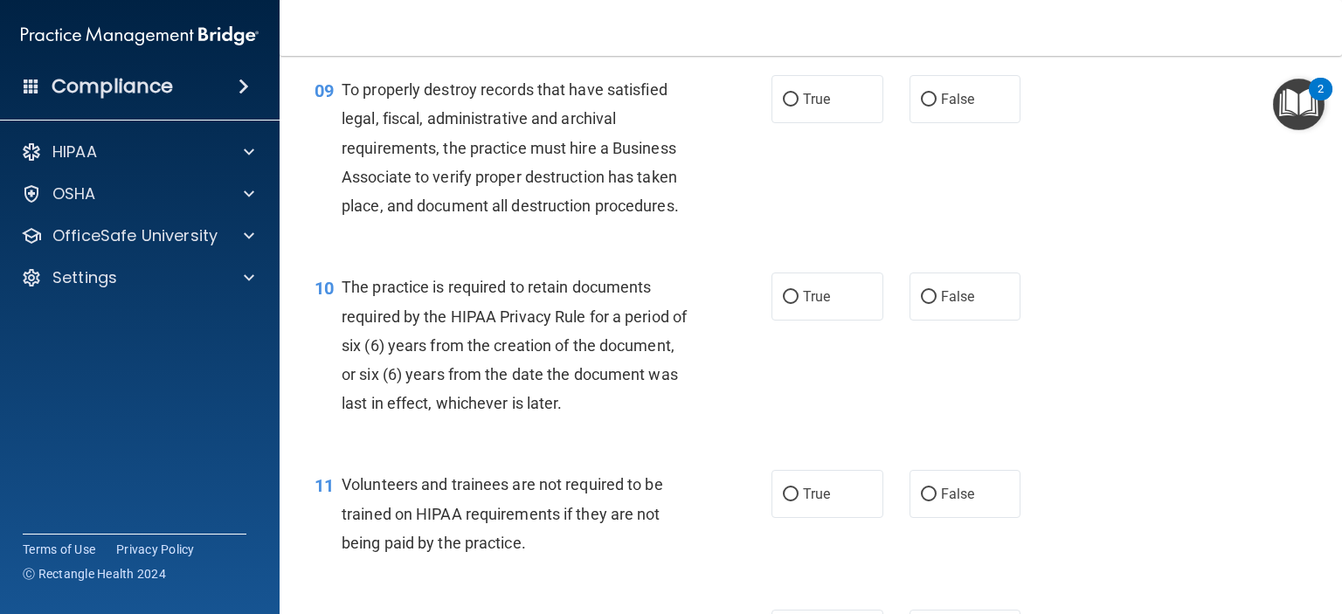
scroll to position [1525, 0]
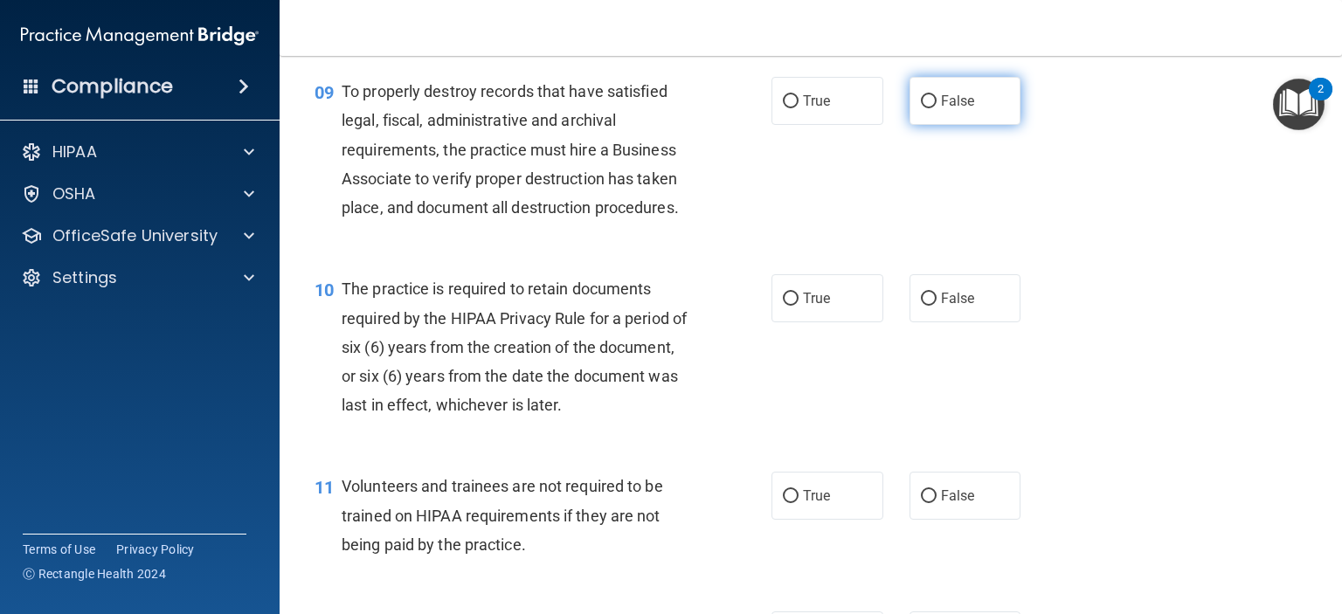
click at [923, 108] on input "False" at bounding box center [929, 101] width 16 height 13
radio input "true"
click at [821, 307] on span "True" at bounding box center [816, 298] width 27 height 17
click at [798, 306] on input "True" at bounding box center [791, 299] width 16 height 13
radio input "true"
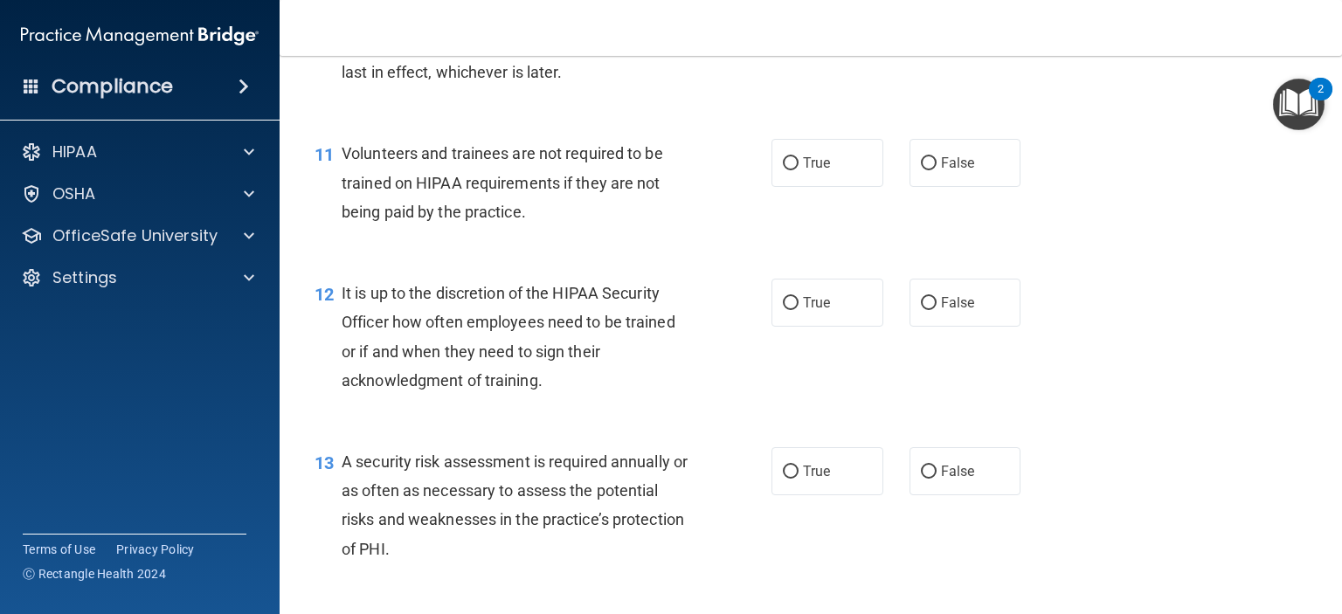
scroll to position [1857, 0]
click at [941, 172] on span "False" at bounding box center [958, 163] width 34 height 17
click at [932, 171] on input "False" at bounding box center [929, 164] width 16 height 13
radio input "true"
click at [942, 312] on span "False" at bounding box center [958, 303] width 34 height 17
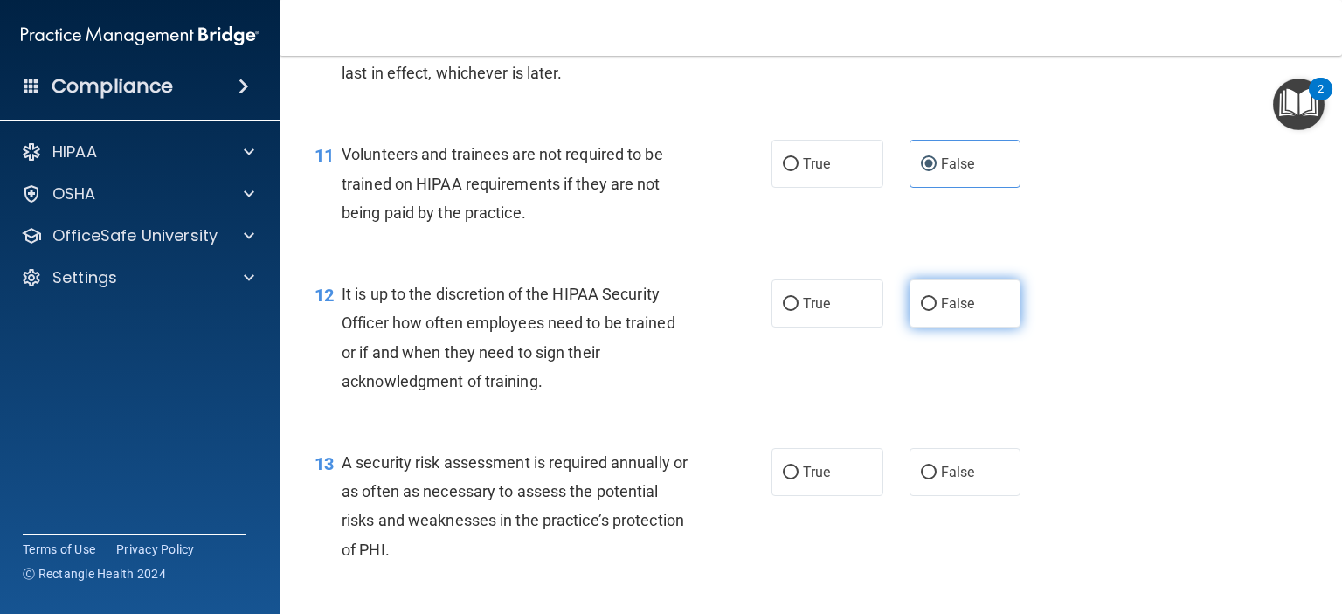
click at [936, 311] on input "False" at bounding box center [929, 304] width 16 height 13
radio input "true"
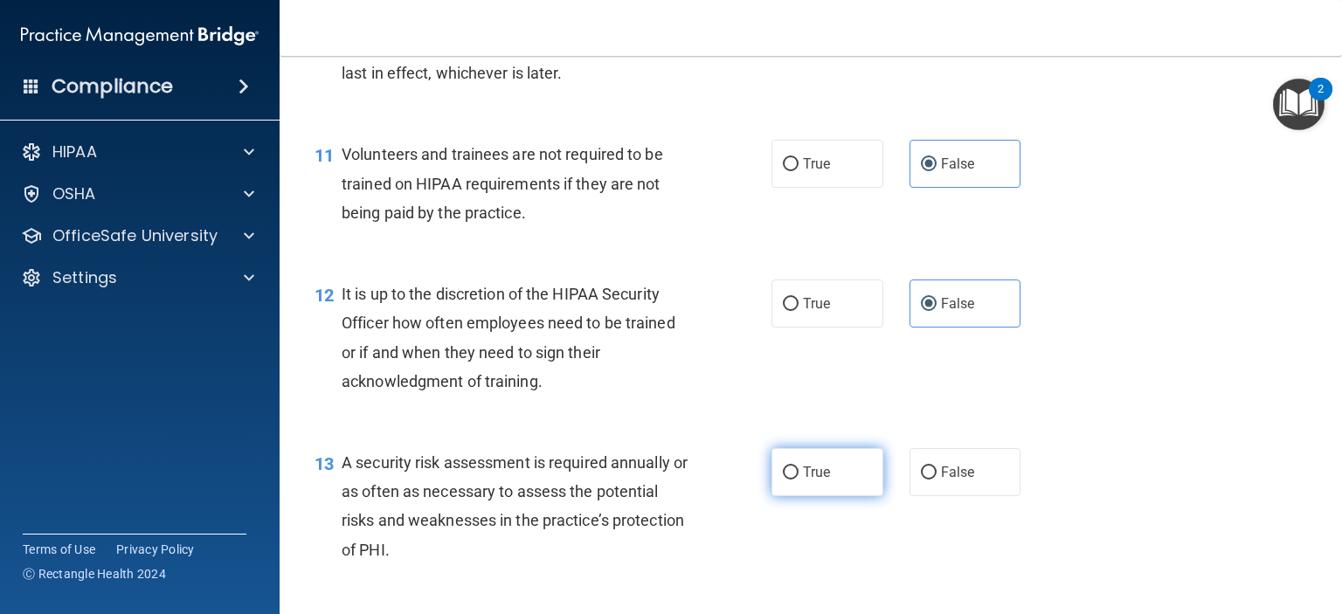
click at [817, 496] on label "True" at bounding box center [827, 472] width 112 height 48
click at [798, 480] on input "True" at bounding box center [791, 472] width 16 height 13
radio input "true"
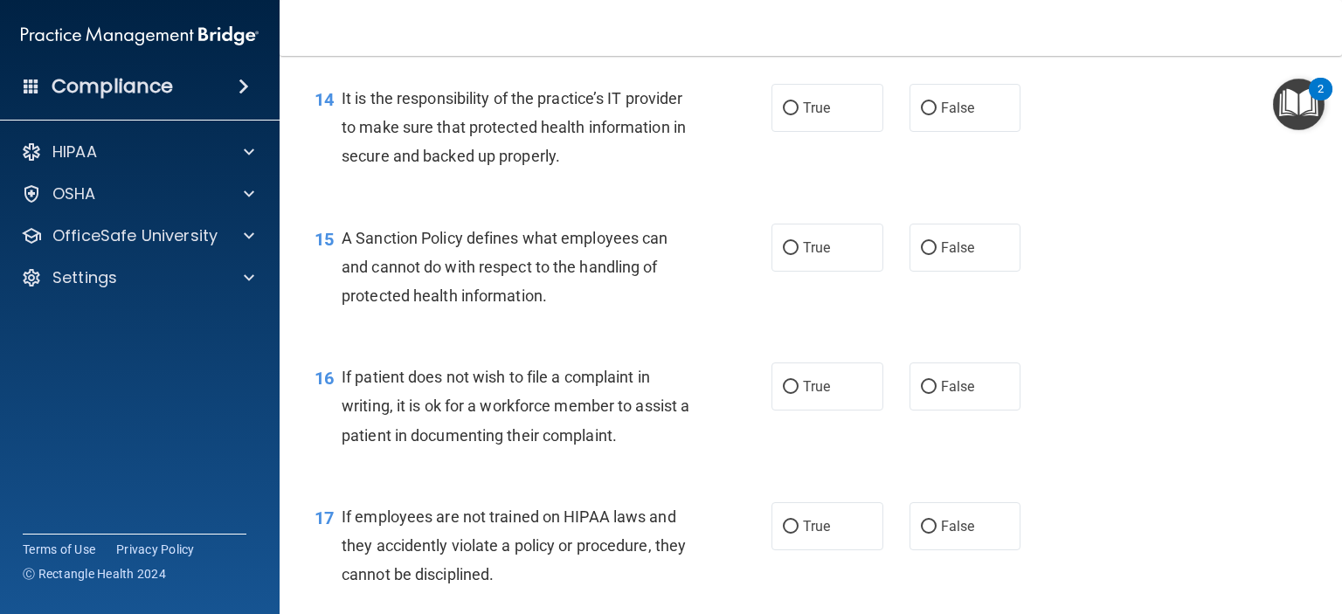
scroll to position [2390, 0]
click at [974, 125] on label "False" at bounding box center [965, 108] width 112 height 48
click at [936, 115] on input "False" at bounding box center [929, 108] width 16 height 13
radio input "true"
click at [983, 272] on label "False" at bounding box center [965, 248] width 112 height 48
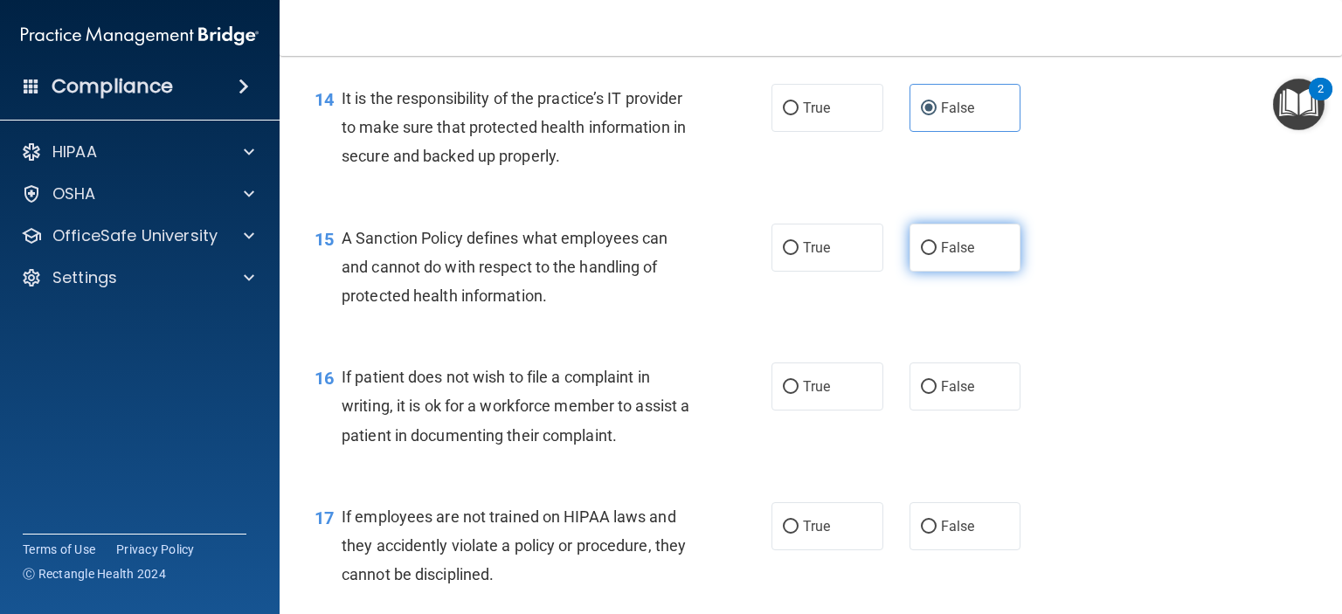
click at [936, 255] on input "False" at bounding box center [929, 248] width 16 height 13
radio input "true"
click at [828, 411] on label "True" at bounding box center [827, 386] width 112 height 48
click at [798, 394] on input "True" at bounding box center [791, 387] width 16 height 13
radio input "true"
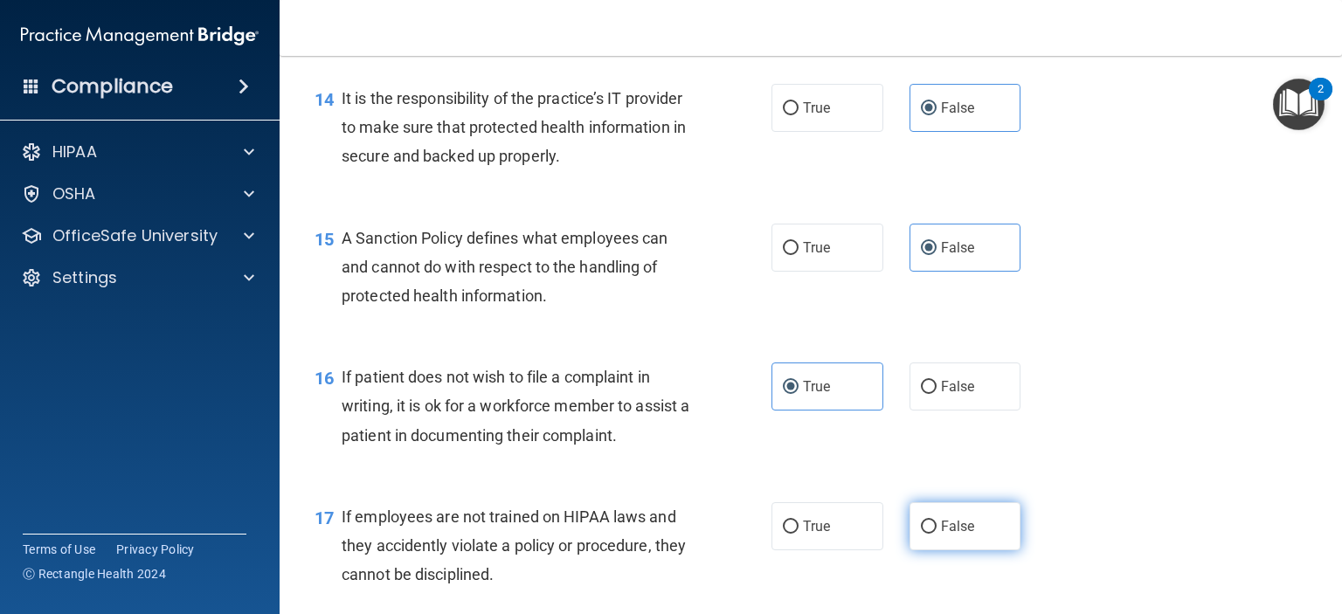
click at [956, 535] on span "False" at bounding box center [958, 526] width 34 height 17
click at [936, 534] on input "False" at bounding box center [929, 527] width 16 height 13
radio input "true"
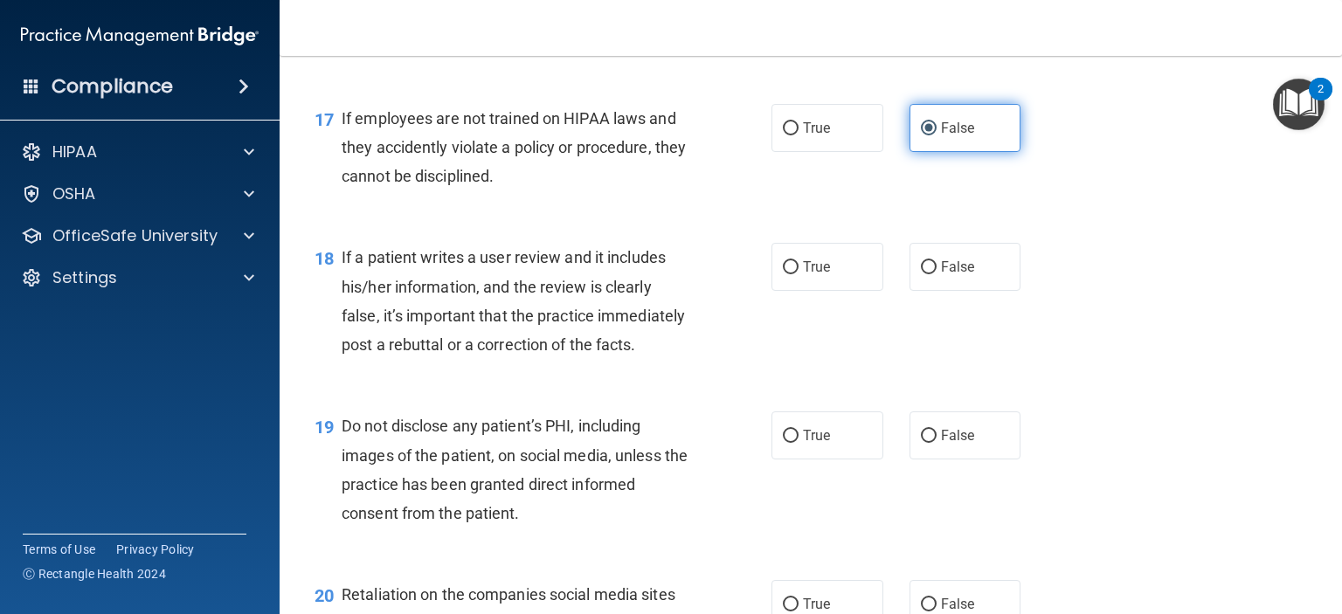
scroll to position [2802, 0]
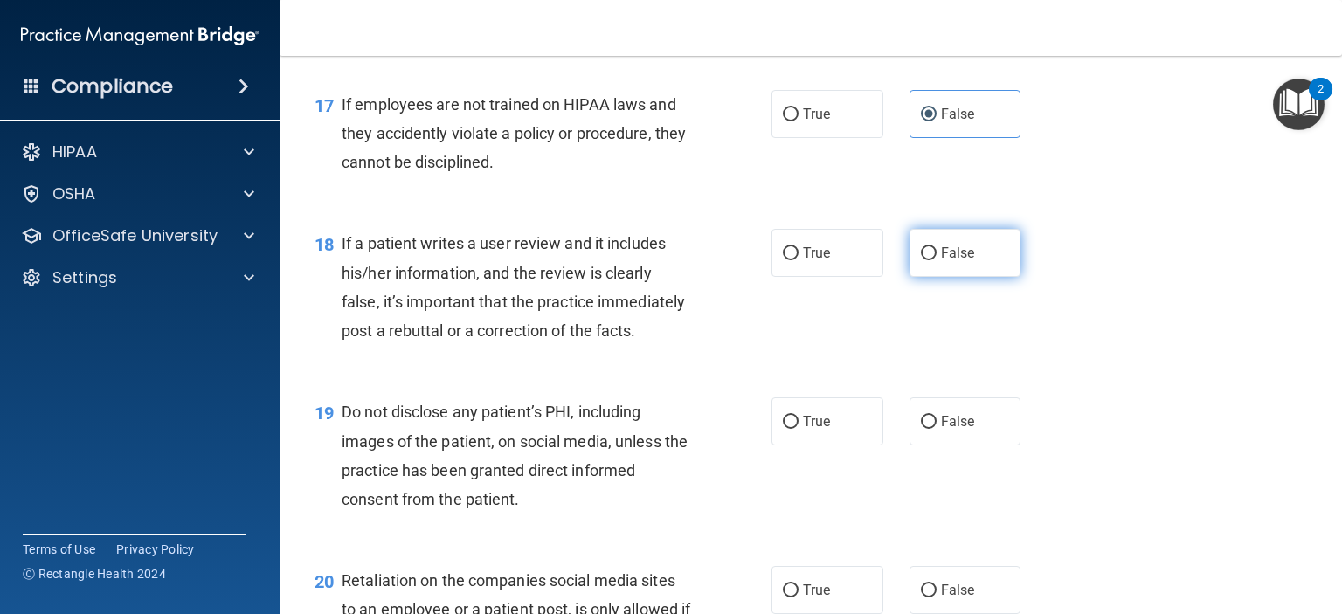
click at [946, 261] on span "False" at bounding box center [958, 253] width 34 height 17
click at [936, 260] on input "False" at bounding box center [929, 253] width 16 height 13
radio input "true"
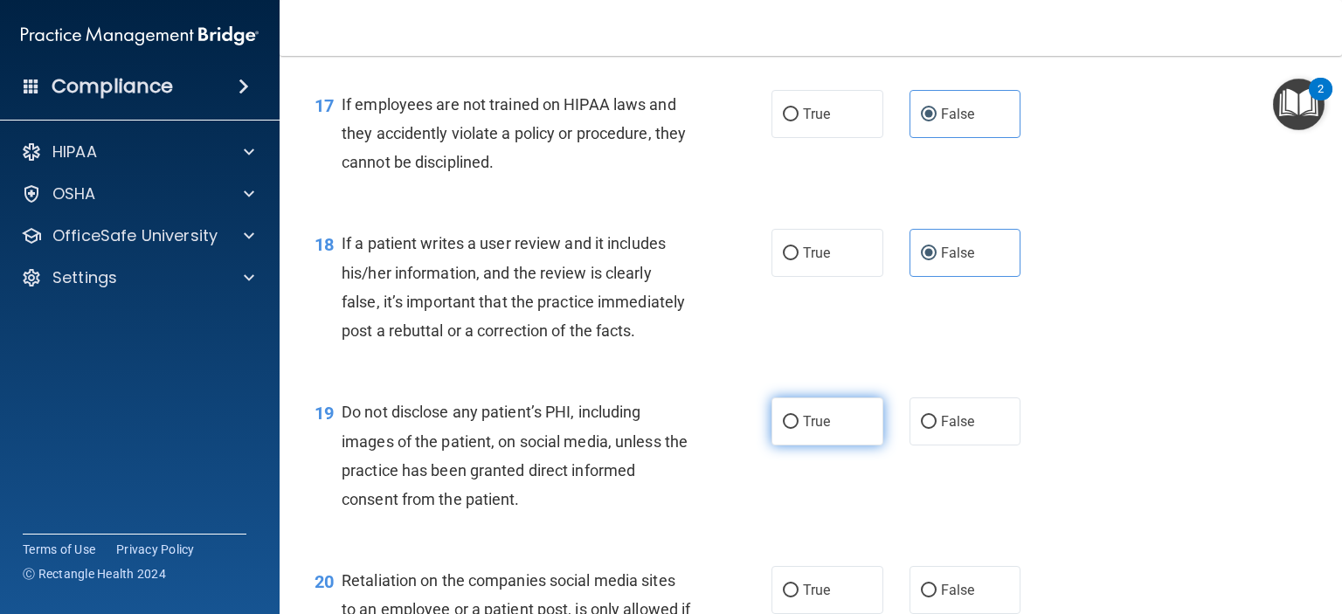
click at [838, 445] on label "True" at bounding box center [827, 421] width 112 height 48
click at [798, 429] on input "True" at bounding box center [791, 422] width 16 height 13
radio input "true"
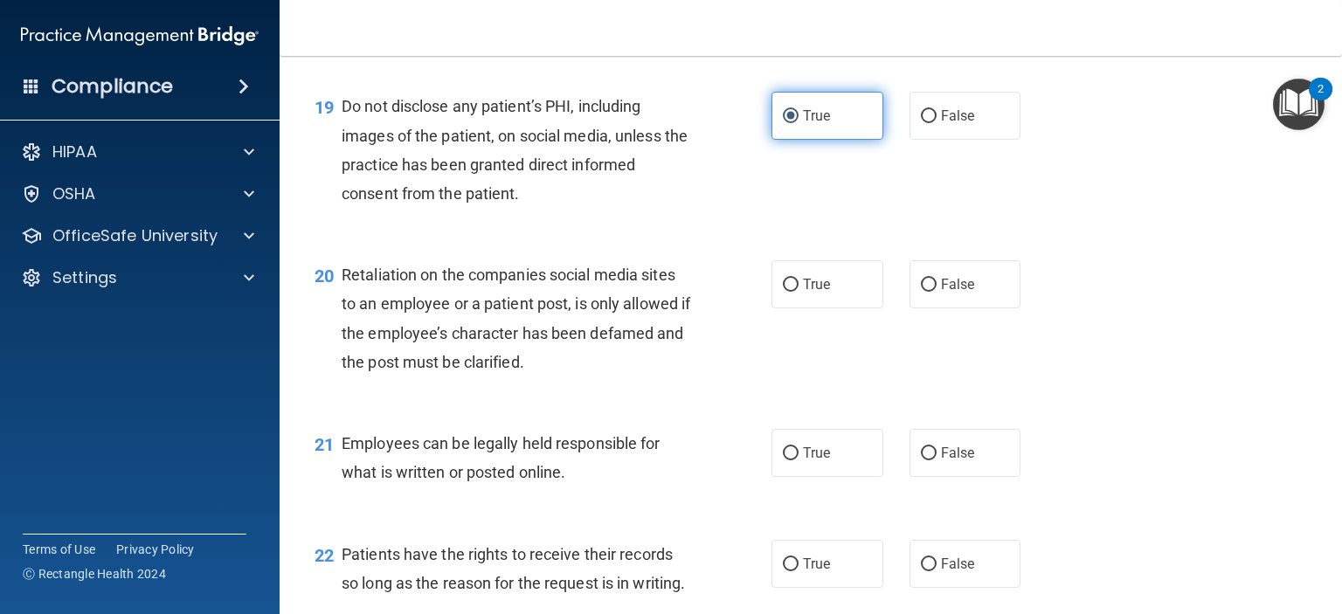
scroll to position [3113, 0]
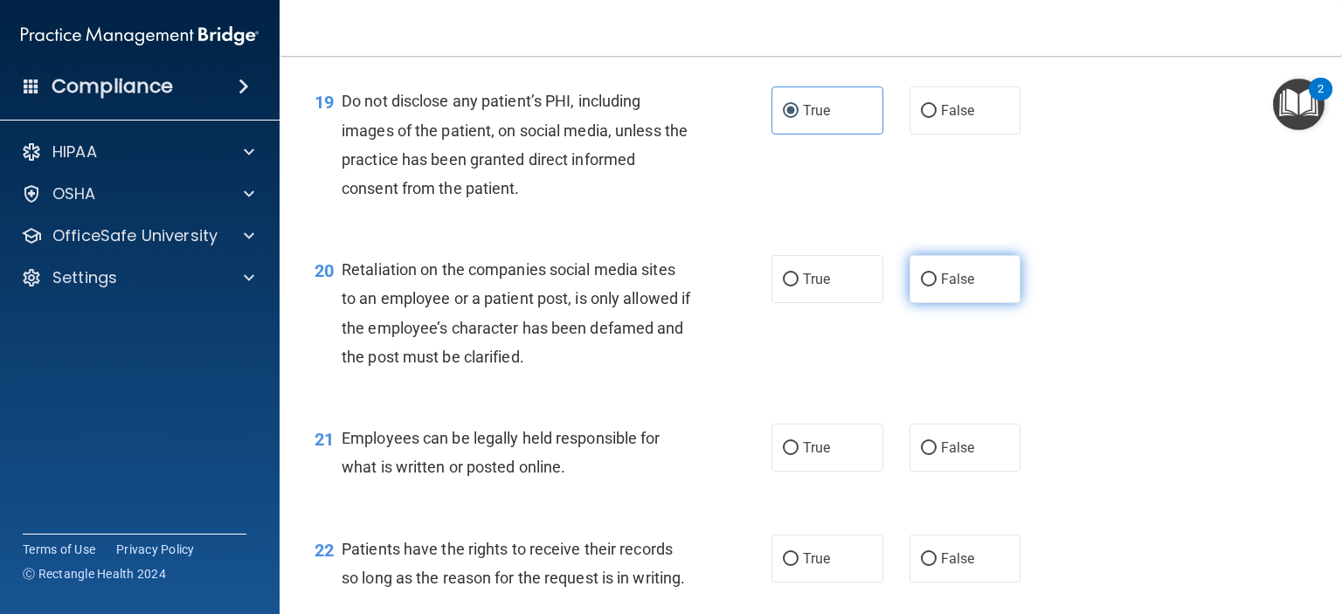
click at [941, 287] on span "False" at bounding box center [958, 279] width 34 height 17
click at [935, 286] on input "False" at bounding box center [929, 279] width 16 height 13
radio input "true"
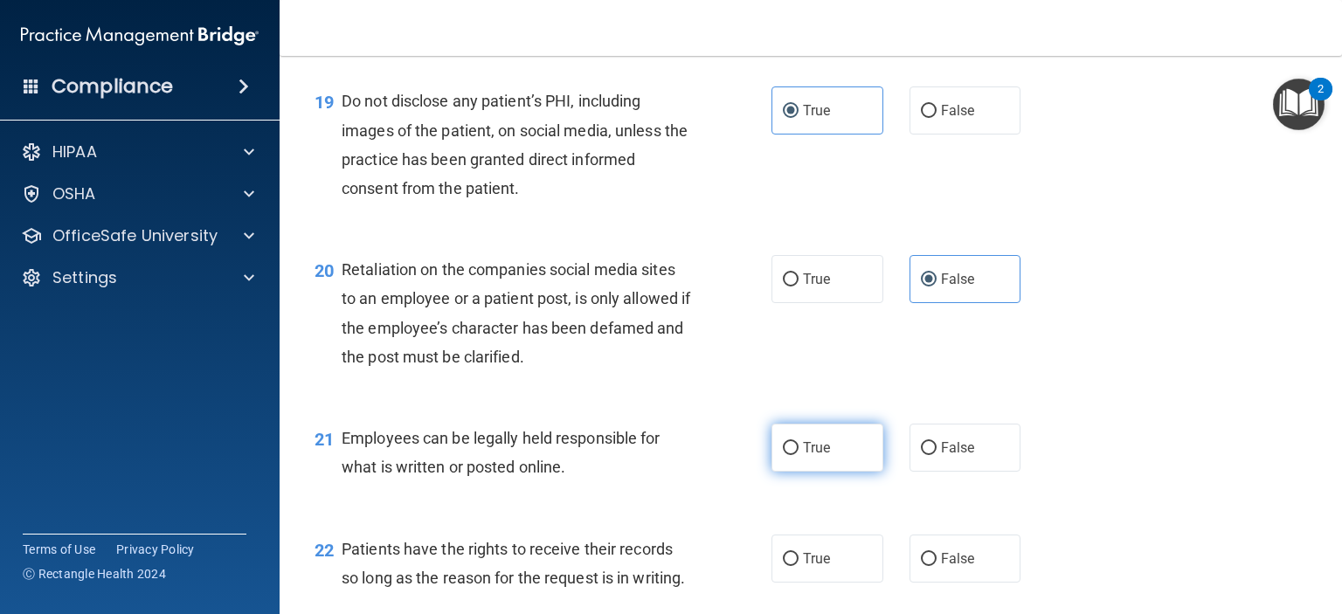
click at [828, 472] on label "True" at bounding box center [827, 448] width 112 height 48
click at [798, 455] on input "True" at bounding box center [791, 448] width 16 height 13
radio input "true"
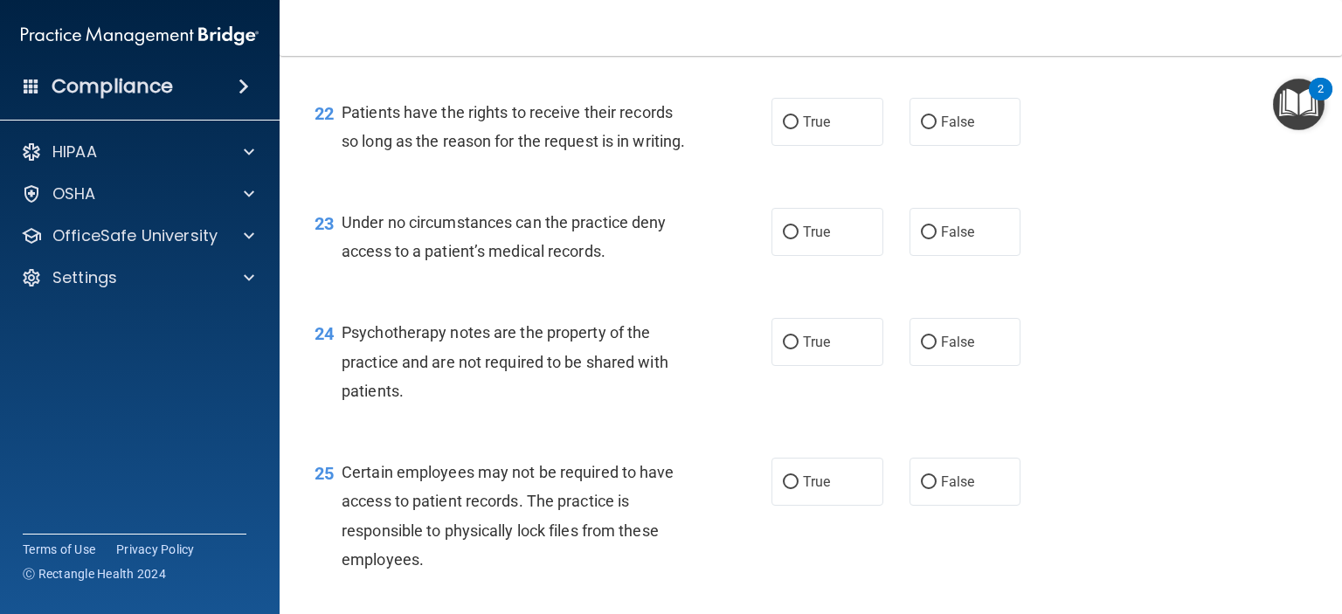
scroll to position [3550, 0]
drag, startPoint x: 953, startPoint y: 178, endPoint x: 927, endPoint y: 191, distance: 29.3
click at [927, 146] on label "False" at bounding box center [965, 122] width 112 height 48
click at [927, 129] on input "False" at bounding box center [929, 122] width 16 height 13
radio input "true"
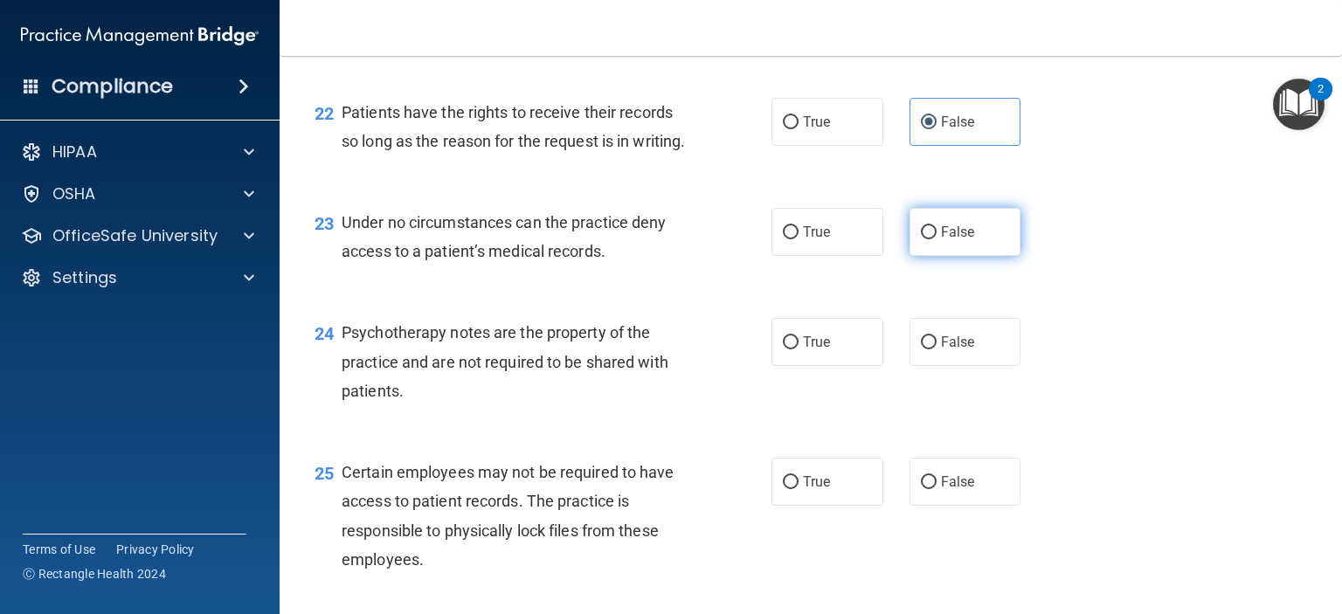
click at [941, 240] on span "False" at bounding box center [958, 232] width 34 height 17
click at [936, 239] on input "False" at bounding box center [929, 232] width 16 height 13
radio input "true"
click at [823, 366] on label "True" at bounding box center [827, 342] width 112 height 48
click at [798, 349] on input "True" at bounding box center [791, 342] width 16 height 13
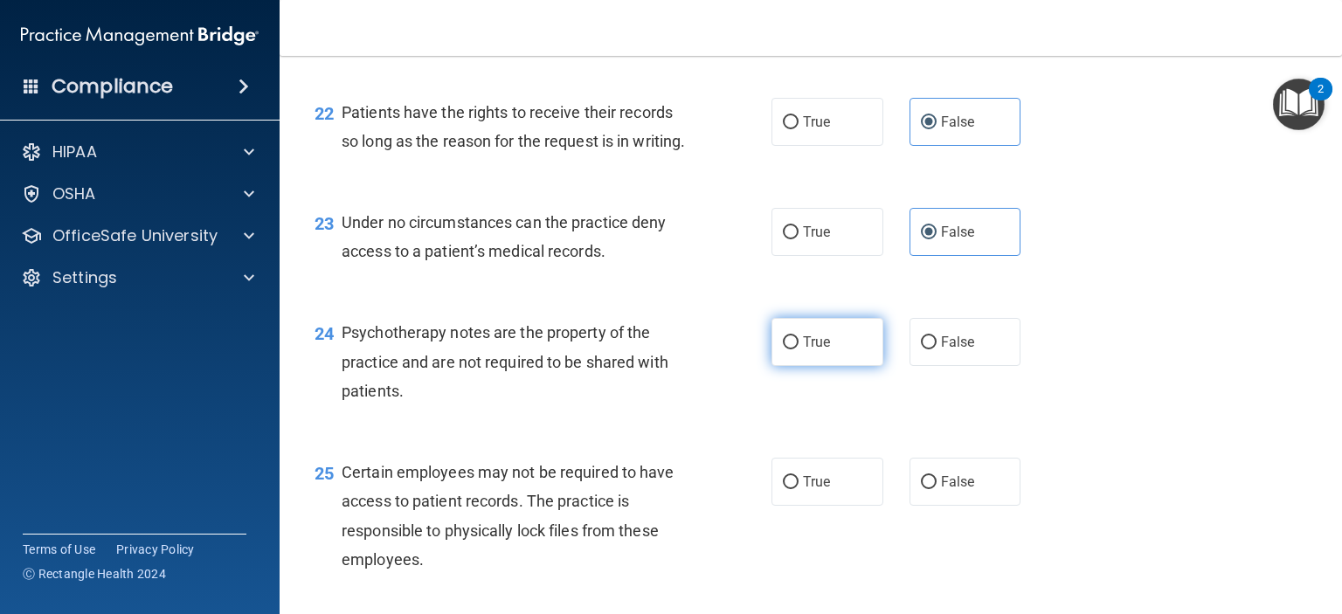
radio input "true"
click at [828, 506] on label "True" at bounding box center [827, 482] width 112 height 48
click at [798, 489] on input "True" at bounding box center [791, 482] width 16 height 13
radio input "true"
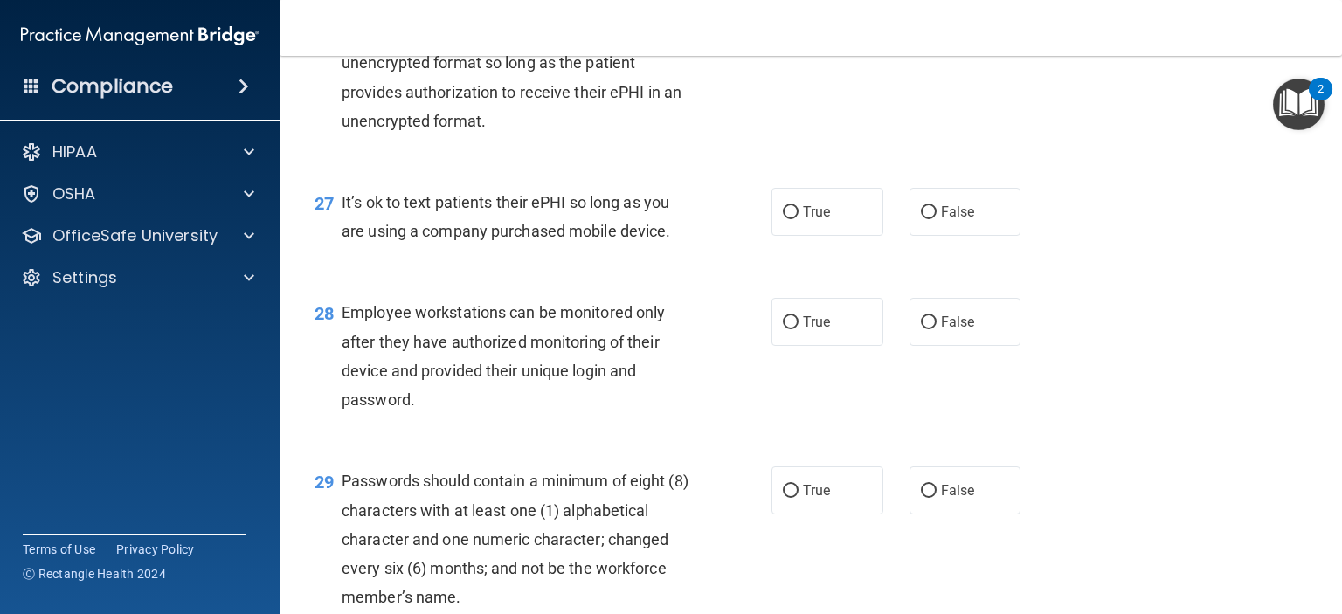
scroll to position [4185, 0]
drag, startPoint x: 829, startPoint y: 101, endPoint x: 788, endPoint y: 108, distance: 41.6
click at [788, 38] on label "True" at bounding box center [827, 14] width 112 height 48
click at [788, 22] on input "True" at bounding box center [791, 15] width 16 height 13
radio input "true"
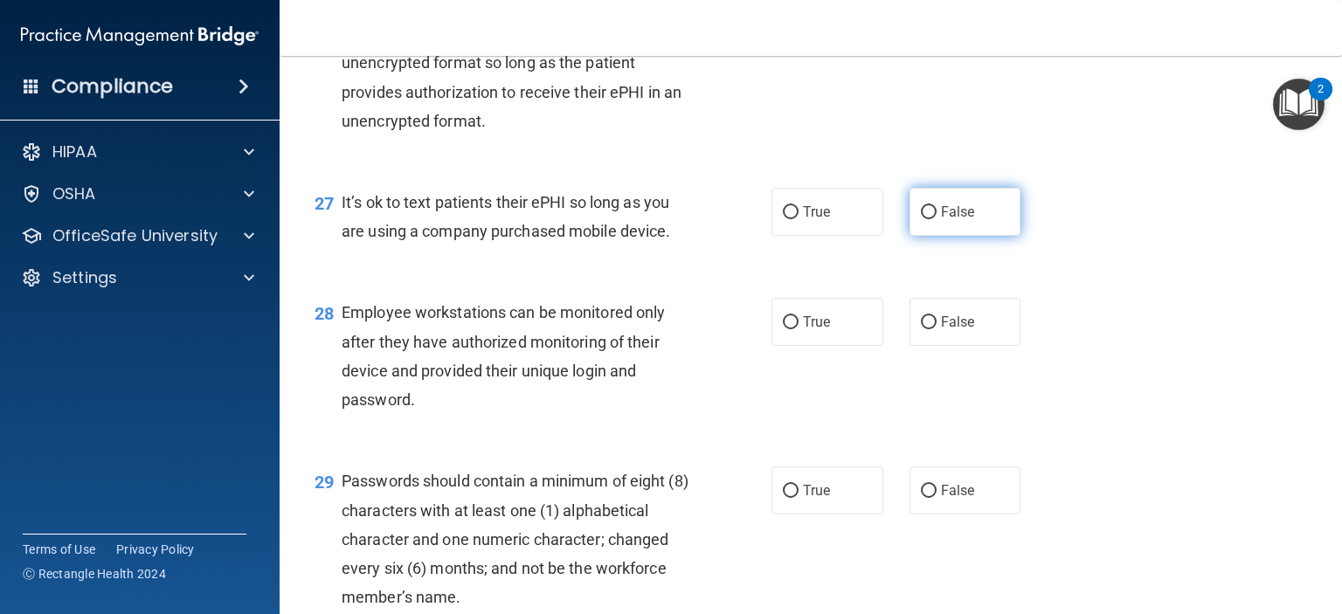
click at [941, 236] on label "False" at bounding box center [965, 212] width 112 height 48
click at [936, 219] on input "False" at bounding box center [929, 212] width 16 height 13
radio input "true"
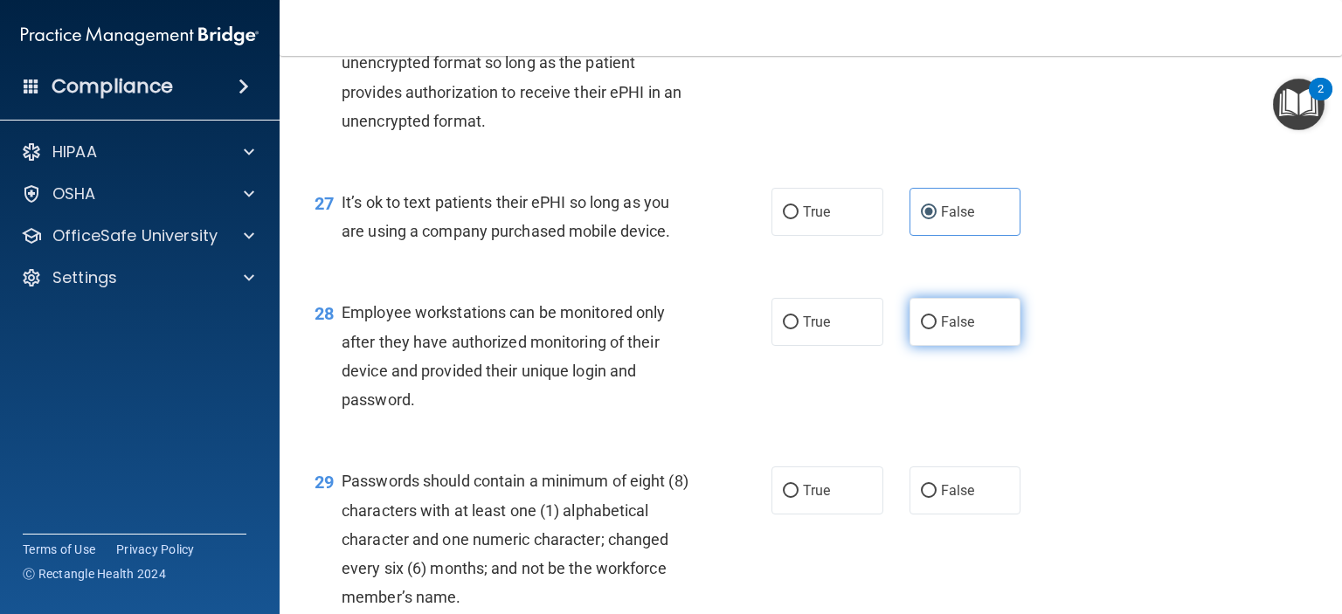
click at [946, 346] on label "False" at bounding box center [965, 322] width 112 height 48
click at [936, 329] on input "False" at bounding box center [929, 322] width 16 height 13
radio input "true"
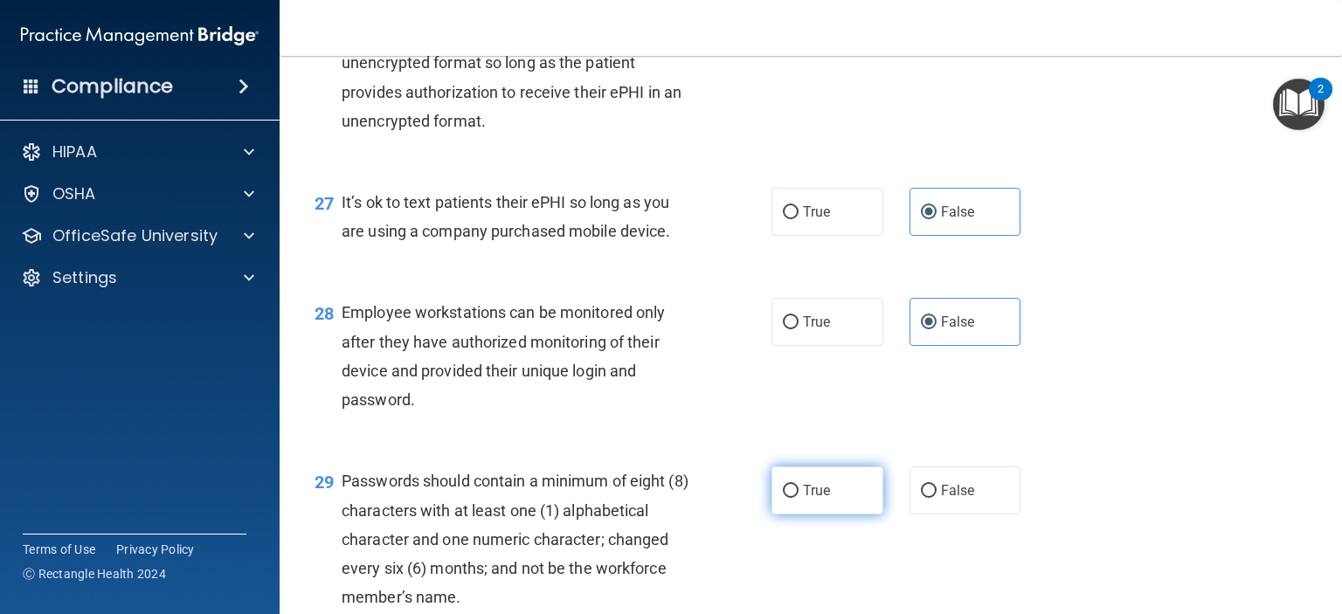
click at [804, 499] on span "True" at bounding box center [816, 490] width 27 height 17
click at [798, 498] on input "True" at bounding box center [791, 491] width 16 height 13
radio input "true"
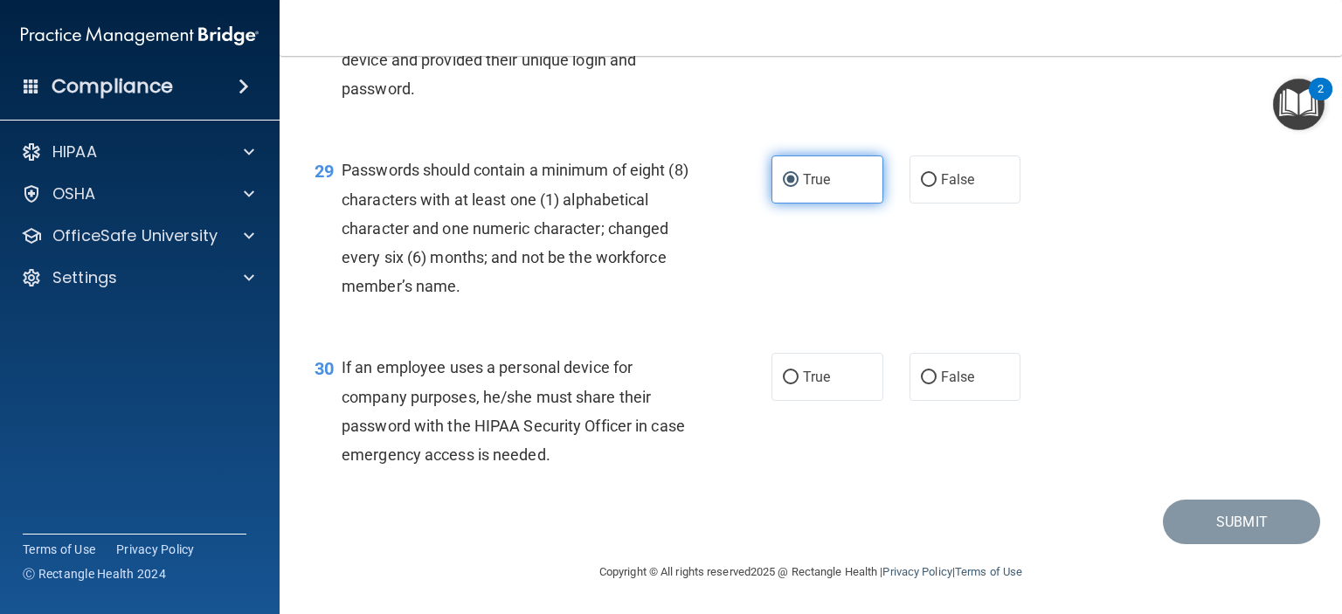
scroll to position [4570, 0]
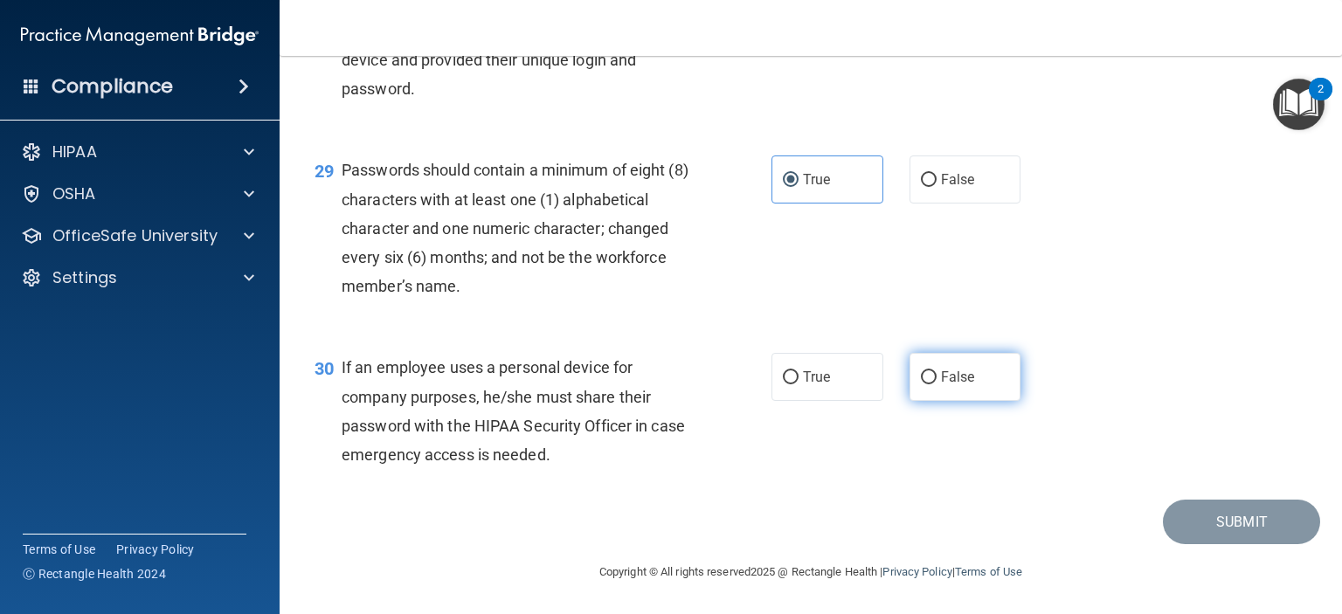
click at [941, 385] on span "False" at bounding box center [958, 377] width 34 height 17
click at [936, 384] on input "False" at bounding box center [929, 377] width 16 height 13
radio input "true"
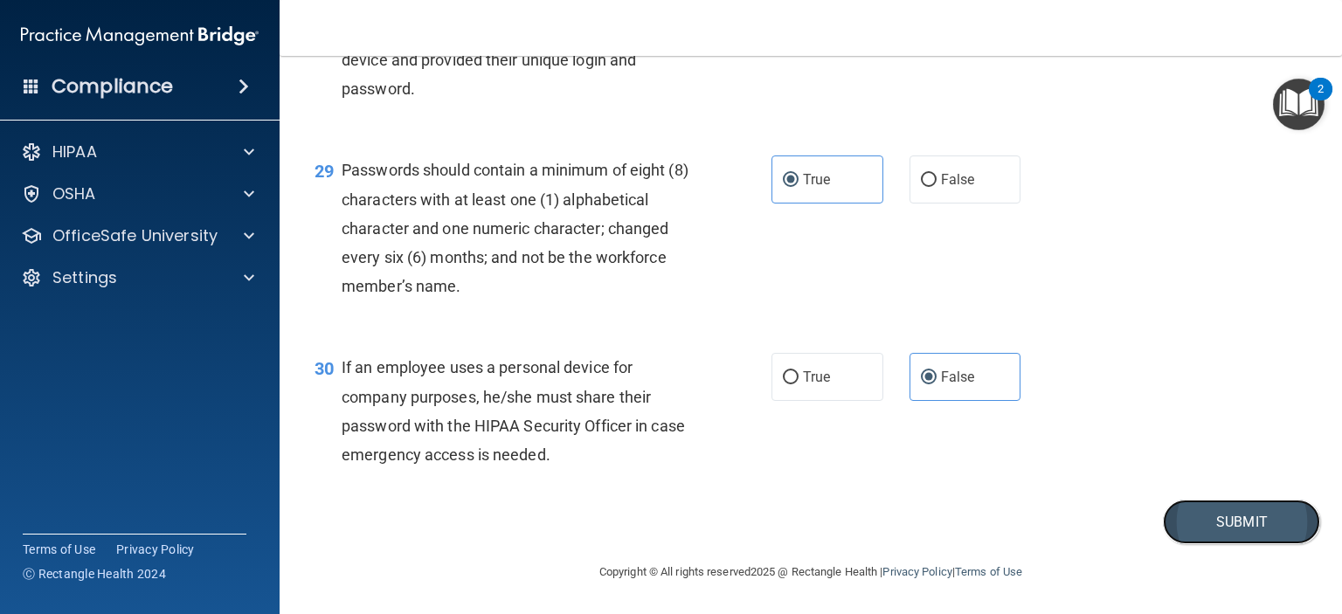
click at [1204, 543] on button "Submit" at bounding box center [1241, 522] width 157 height 45
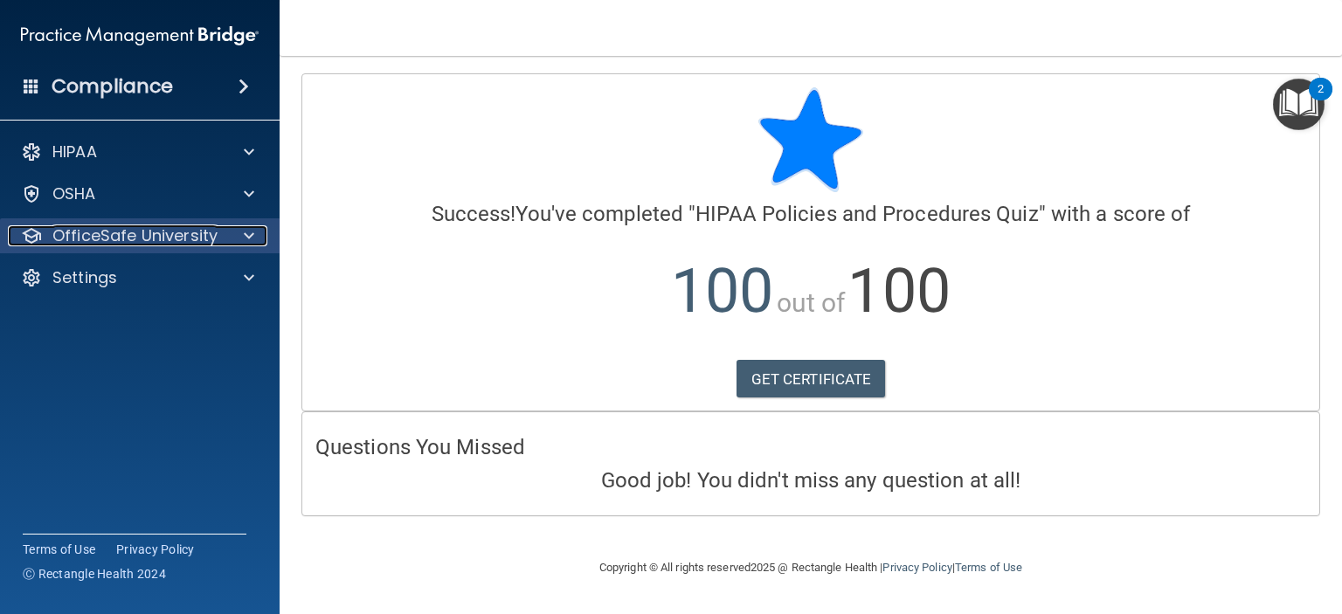
click at [115, 244] on p "OfficeSafe University" at bounding box center [134, 235] width 165 height 21
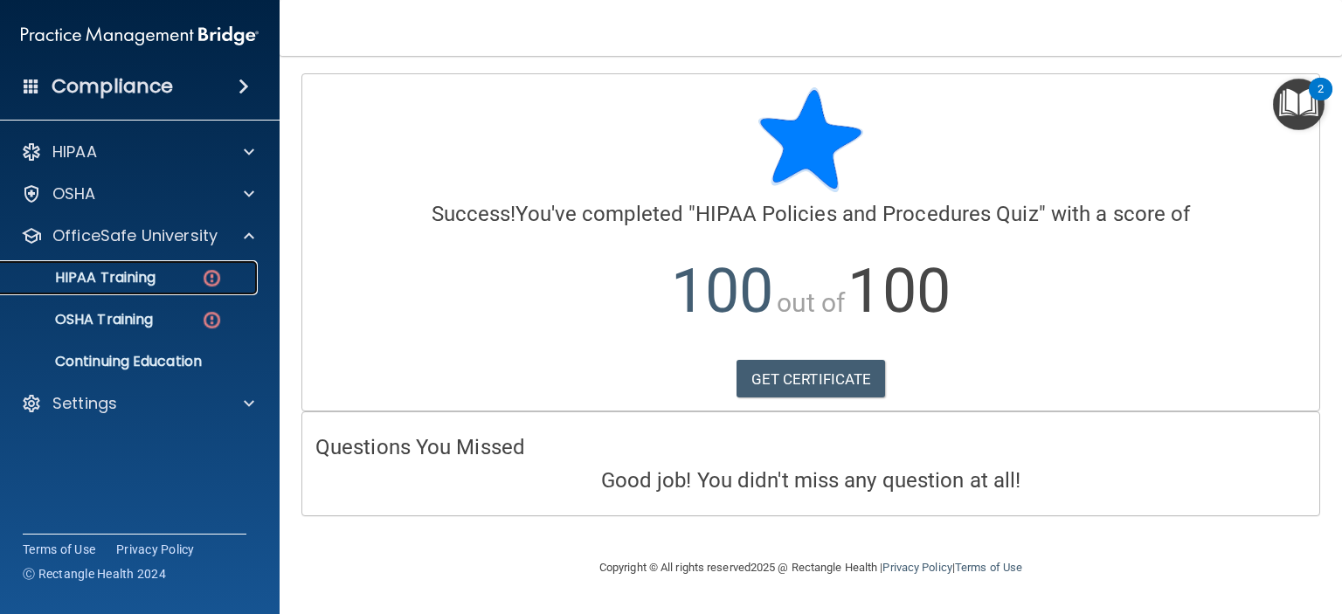
click at [115, 285] on p "HIPAA Training" at bounding box center [83, 277] width 144 height 17
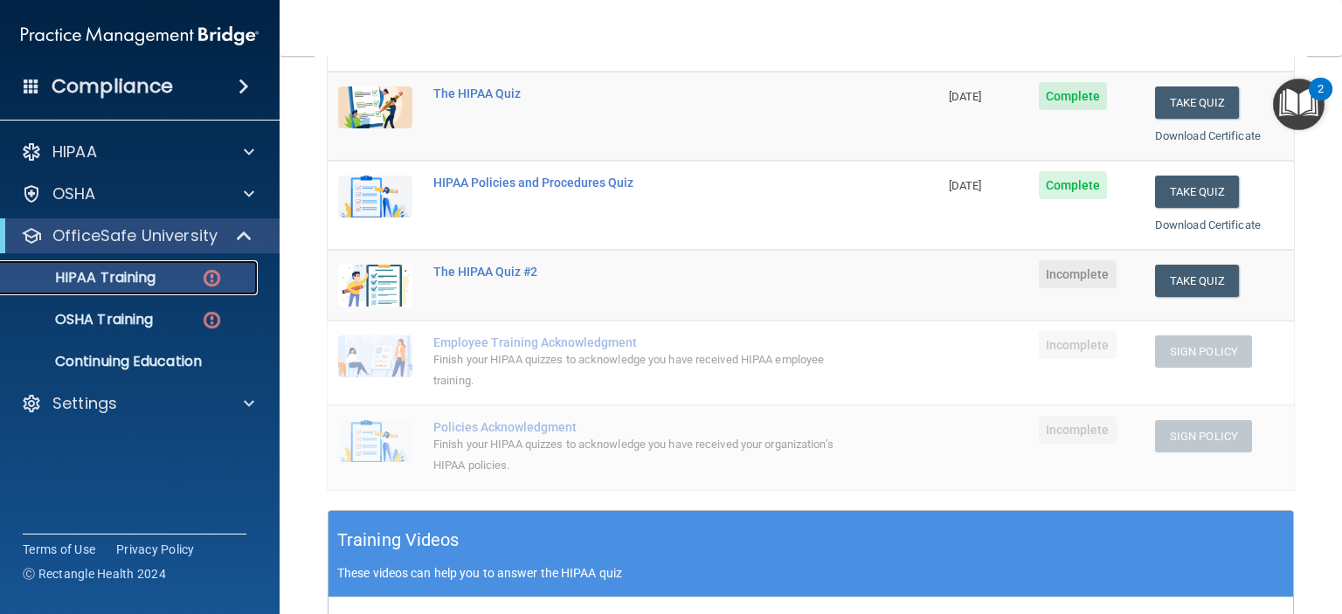
scroll to position [234, 0]
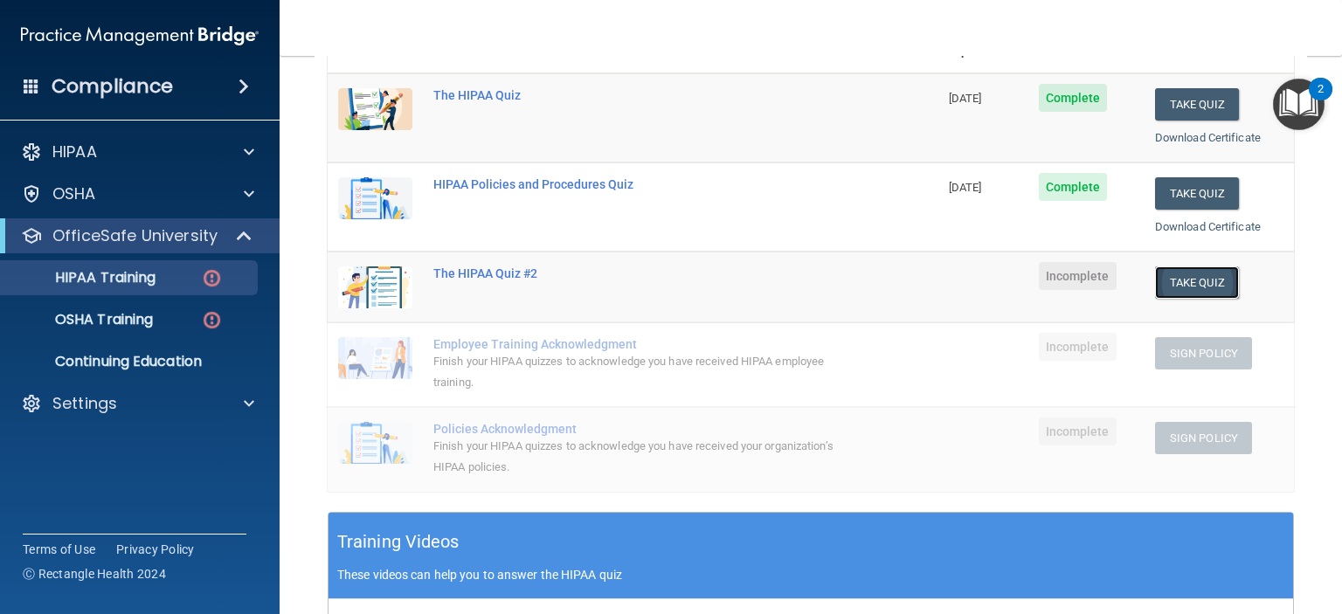
click at [1205, 278] on button "Take Quiz" at bounding box center [1197, 282] width 84 height 32
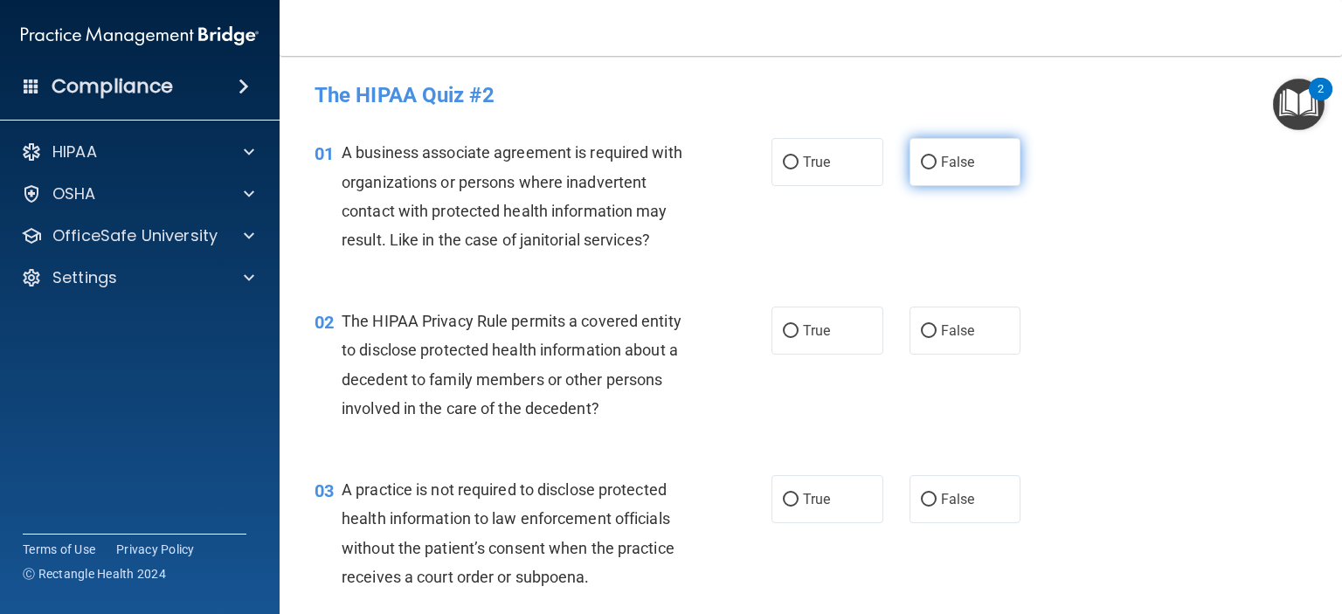
click at [960, 169] on span "False" at bounding box center [958, 162] width 34 height 17
click at [936, 169] on input "False" at bounding box center [929, 162] width 16 height 13
radio input "true"
click at [830, 319] on label "True" at bounding box center [827, 331] width 112 height 48
click at [798, 325] on input "True" at bounding box center [791, 331] width 16 height 13
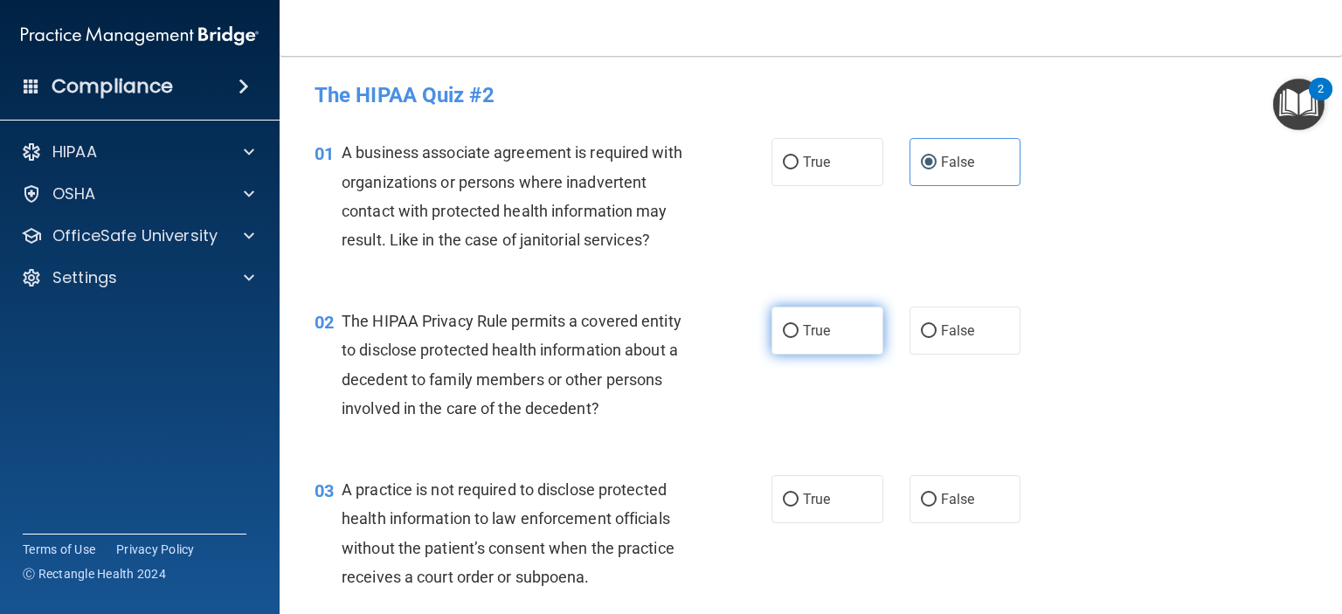
radio input "true"
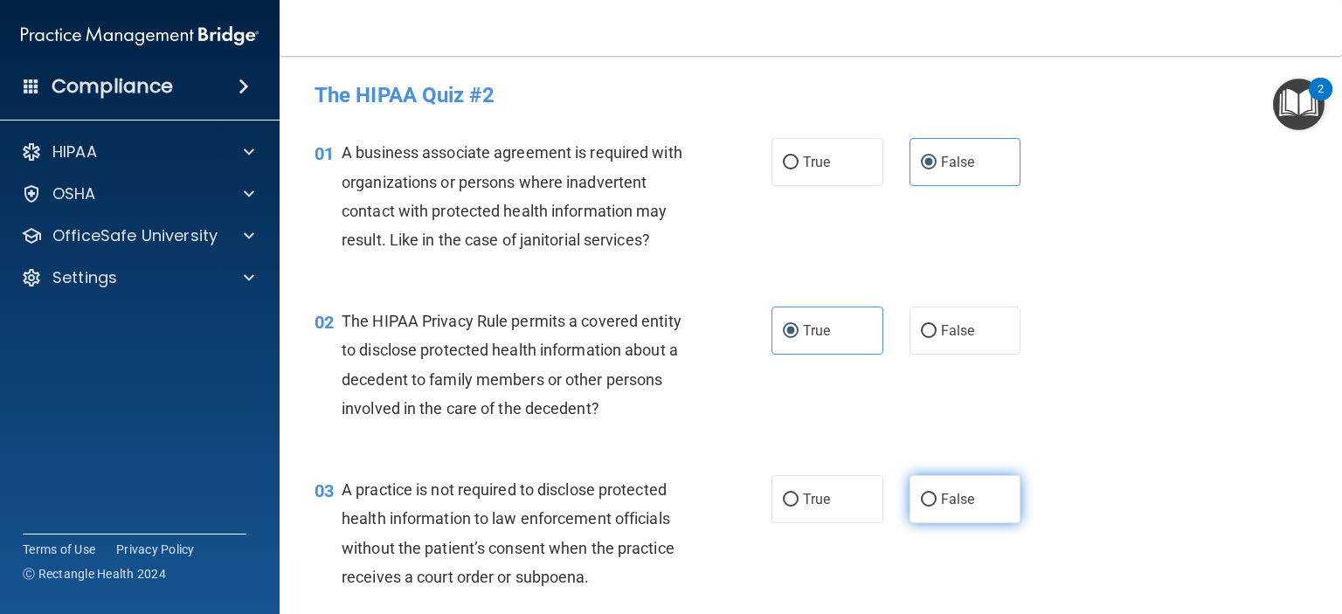
click at [931, 496] on label "False" at bounding box center [965, 499] width 112 height 48
click at [931, 496] on input "False" at bounding box center [929, 499] width 16 height 13
radio input "true"
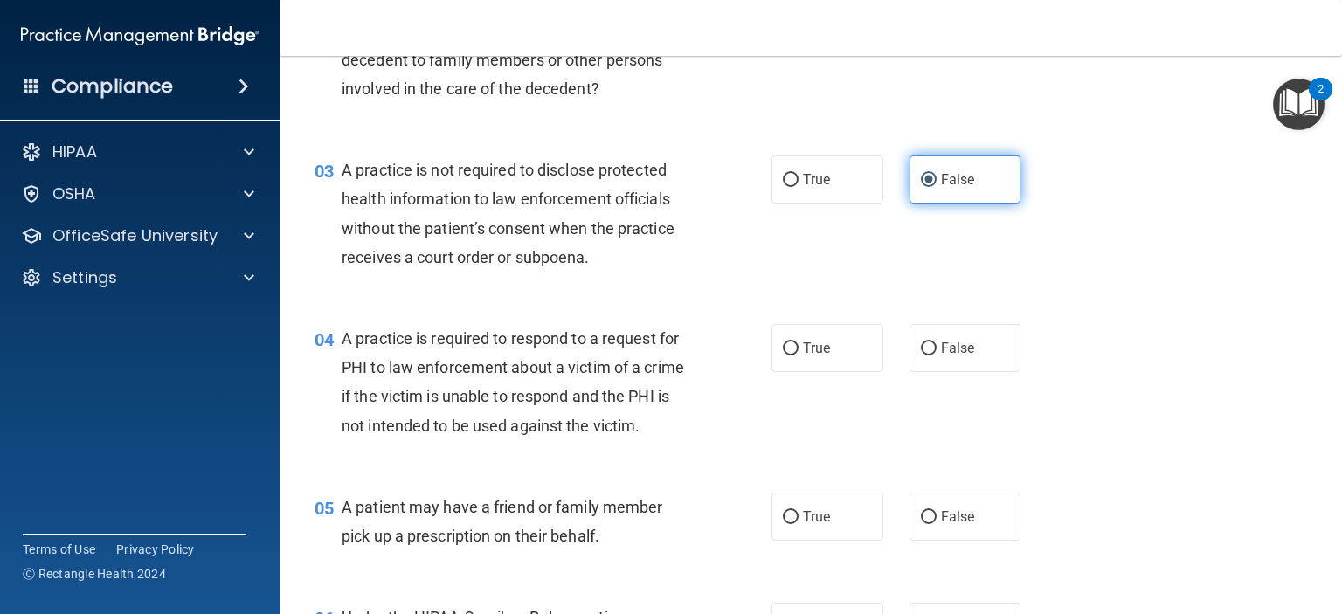
scroll to position [321, 0]
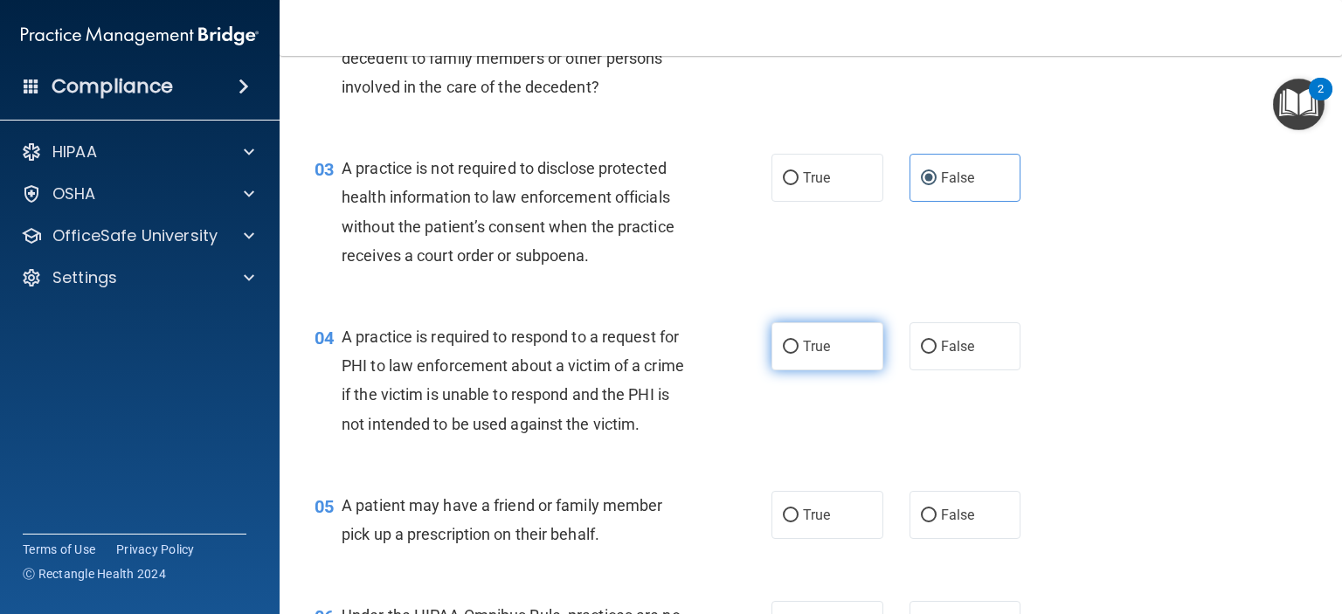
click at [824, 348] on label "True" at bounding box center [827, 346] width 112 height 48
click at [798, 348] on input "True" at bounding box center [791, 347] width 16 height 13
radio input "true"
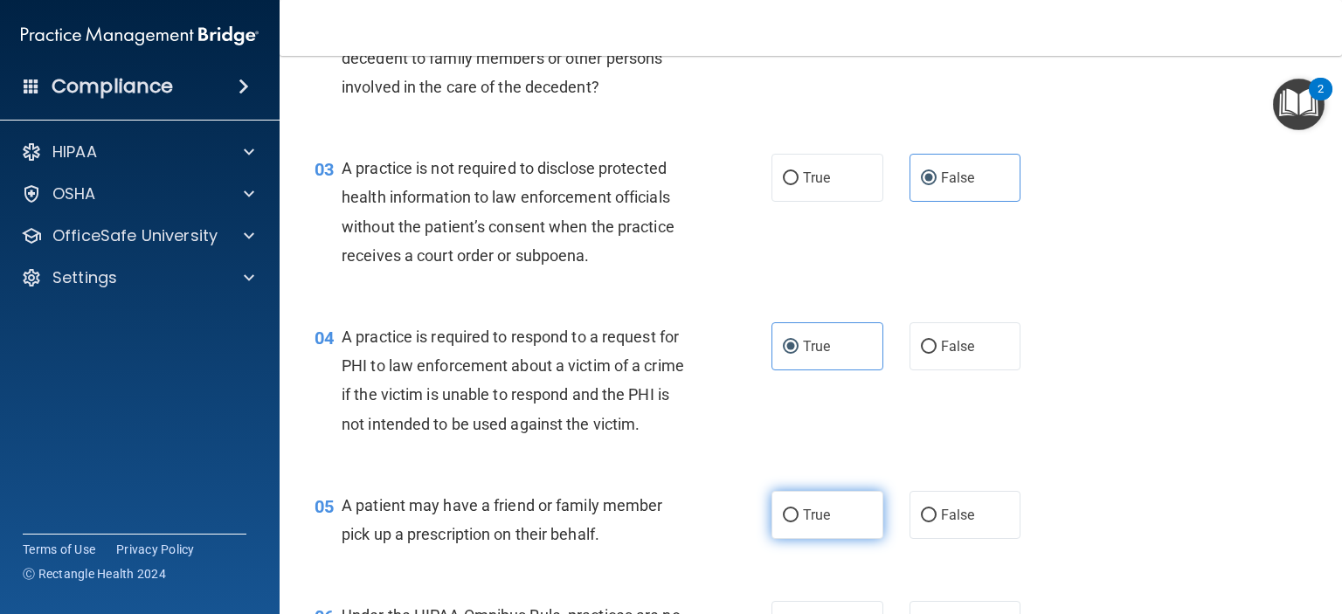
click at [832, 539] on label "True" at bounding box center [827, 515] width 112 height 48
click at [798, 522] on input "True" at bounding box center [791, 515] width 16 height 13
radio input "true"
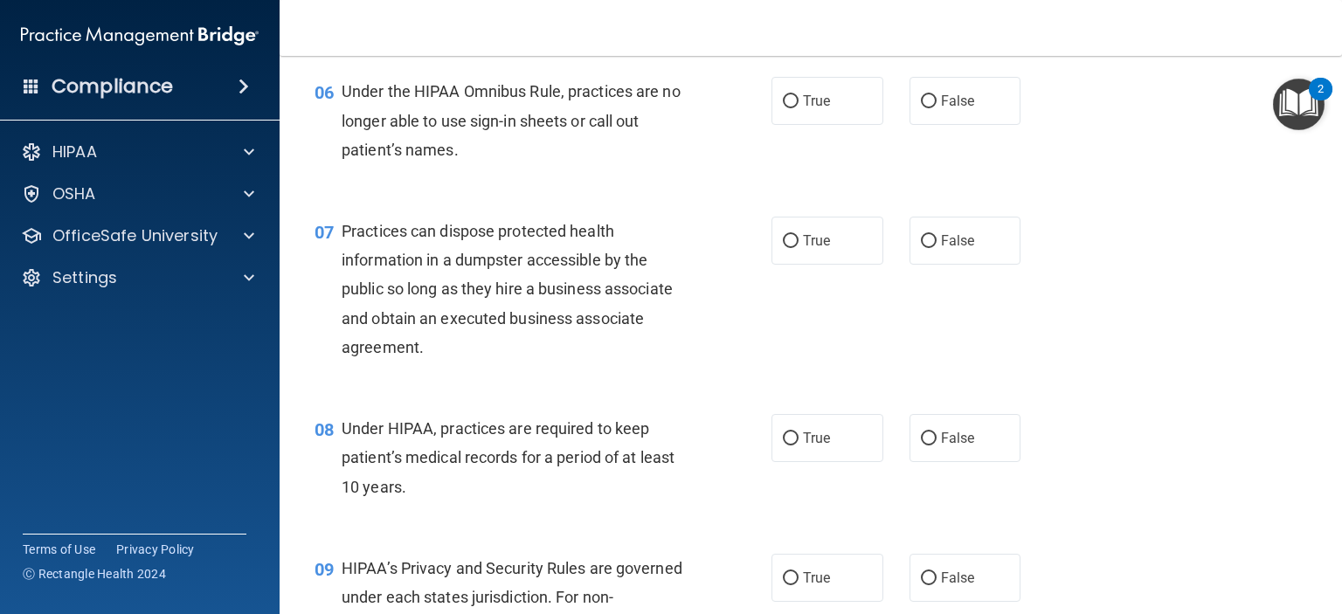
scroll to position [847, 0]
click at [945, 107] on span "False" at bounding box center [958, 99] width 34 height 17
click at [936, 107] on input "False" at bounding box center [929, 99] width 16 height 13
radio input "true"
click at [947, 247] on span "False" at bounding box center [958, 239] width 34 height 17
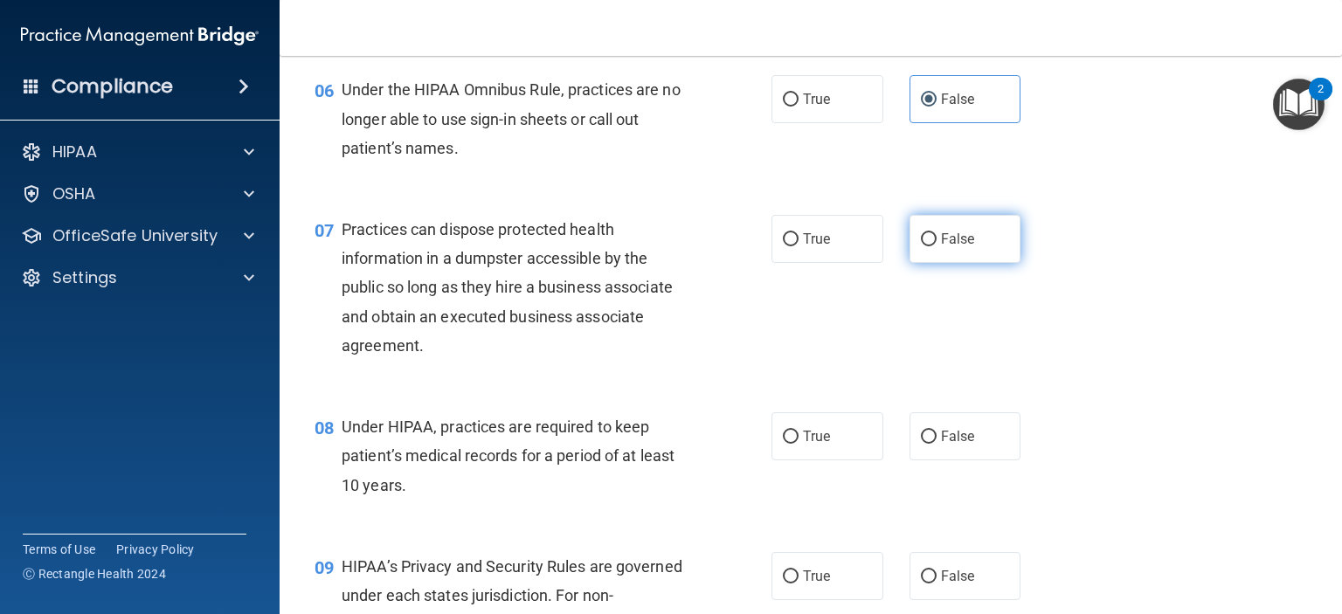
click at [936, 246] on input "False" at bounding box center [929, 239] width 16 height 13
radio input "true"
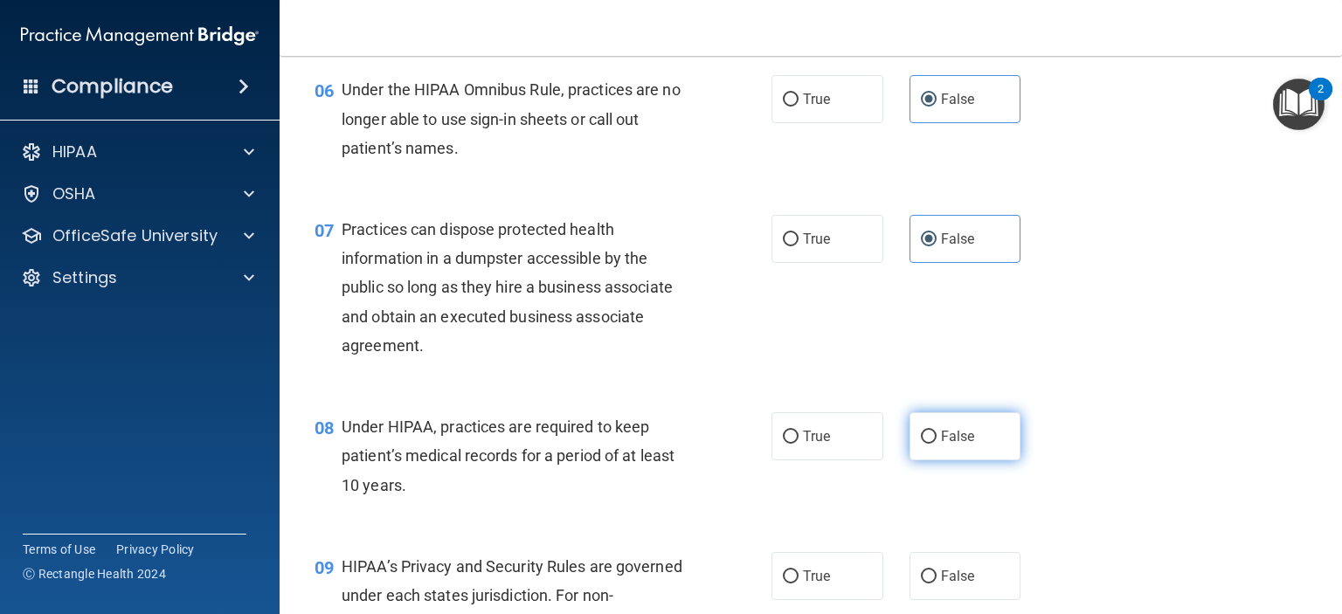
click at [949, 445] on span "False" at bounding box center [958, 436] width 34 height 17
click at [936, 444] on input "False" at bounding box center [929, 437] width 16 height 13
radio input "true"
click at [943, 584] on span "False" at bounding box center [958, 576] width 34 height 17
click at [936, 583] on input "False" at bounding box center [929, 576] width 16 height 13
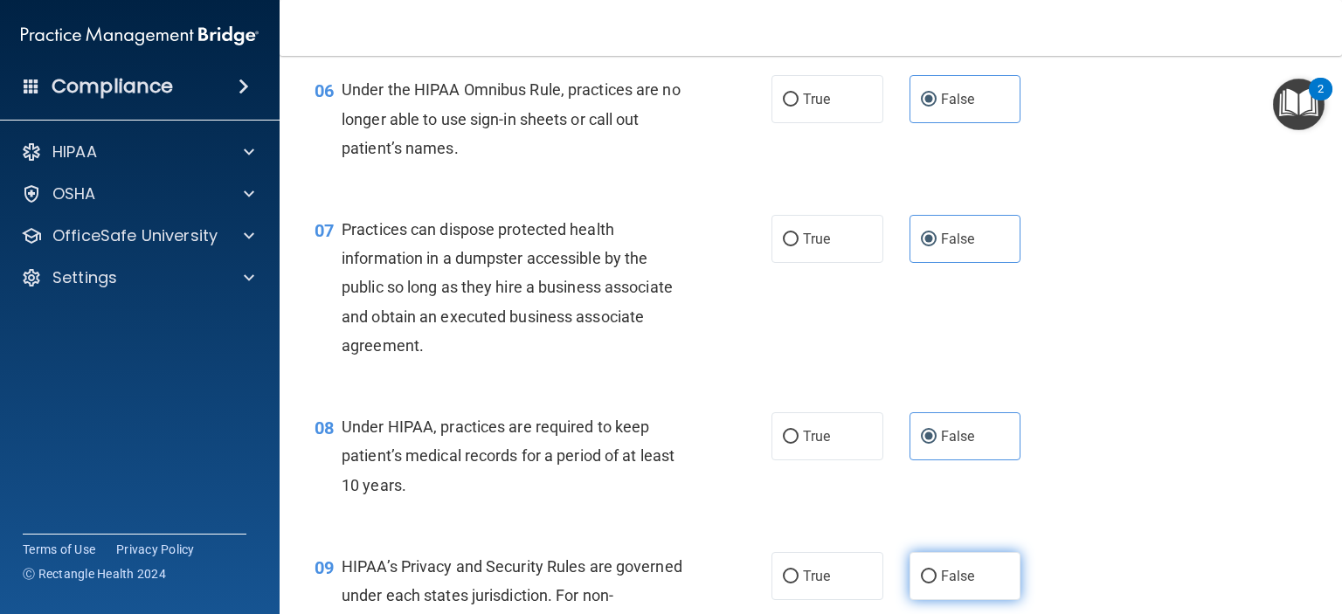
radio input "true"
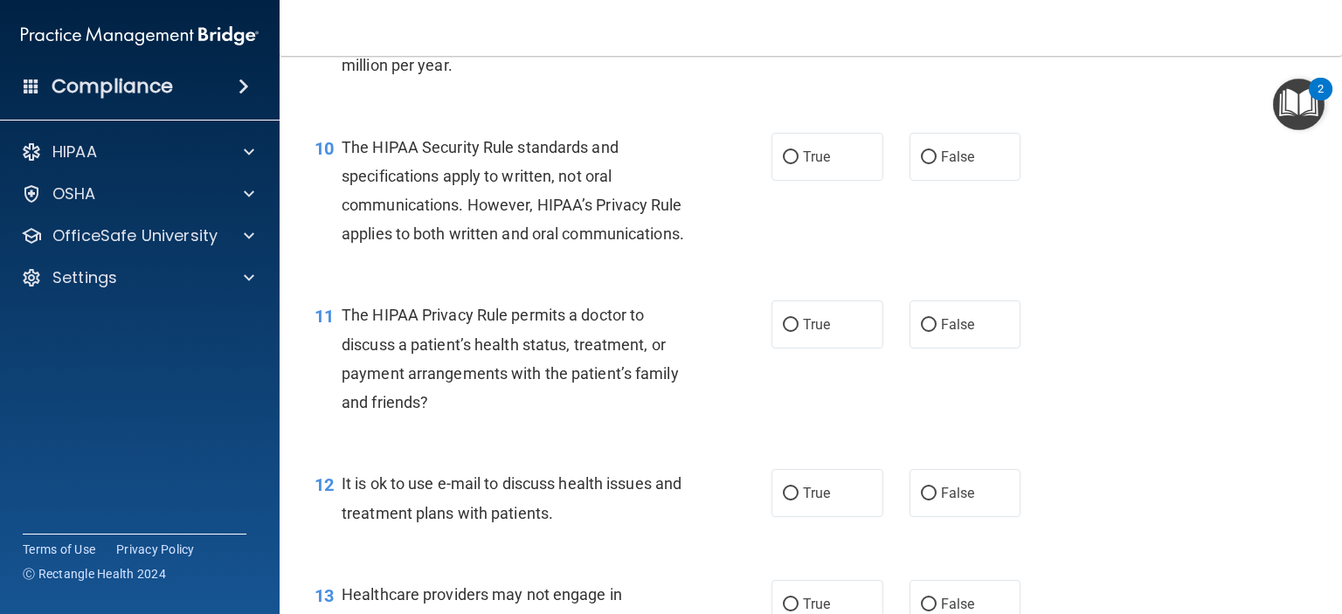
scroll to position [1439, 0]
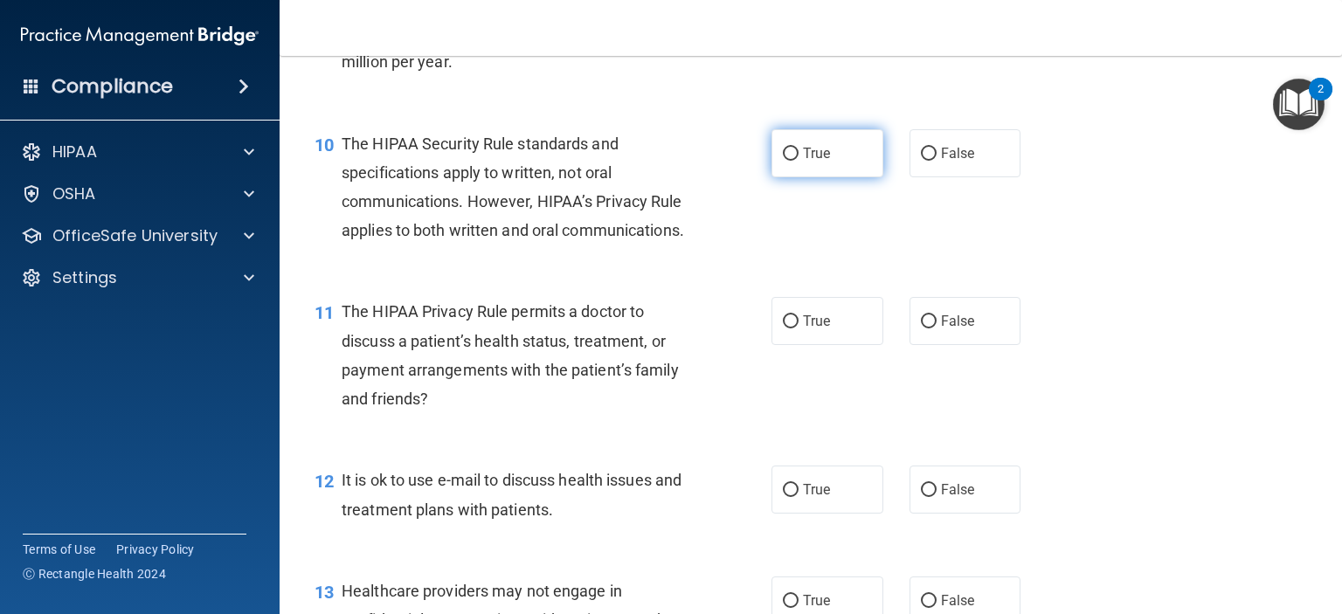
click at [820, 177] on label "True" at bounding box center [827, 153] width 112 height 48
click at [798, 161] on input "True" at bounding box center [791, 154] width 16 height 13
radio input "true"
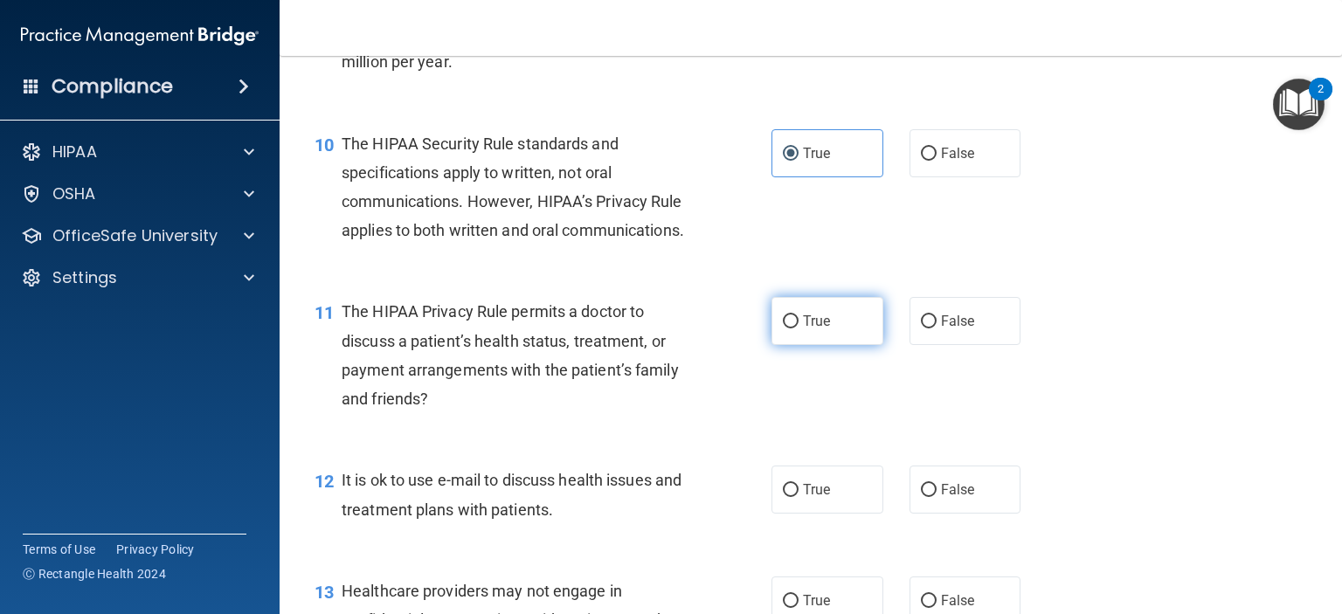
click at [824, 345] on label "True" at bounding box center [827, 321] width 112 height 48
click at [798, 328] on input "True" at bounding box center [791, 321] width 16 height 13
radio input "true"
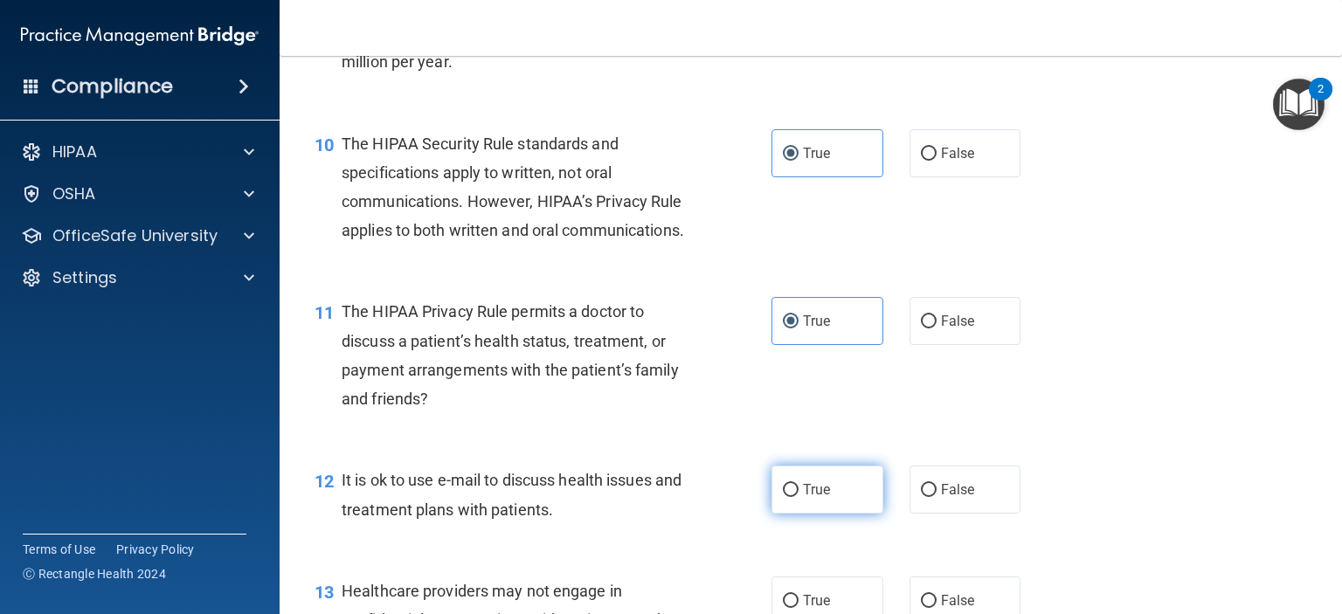
click at [809, 514] on label "True" at bounding box center [827, 490] width 112 height 48
click at [798, 497] on input "True" at bounding box center [791, 490] width 16 height 13
radio input "true"
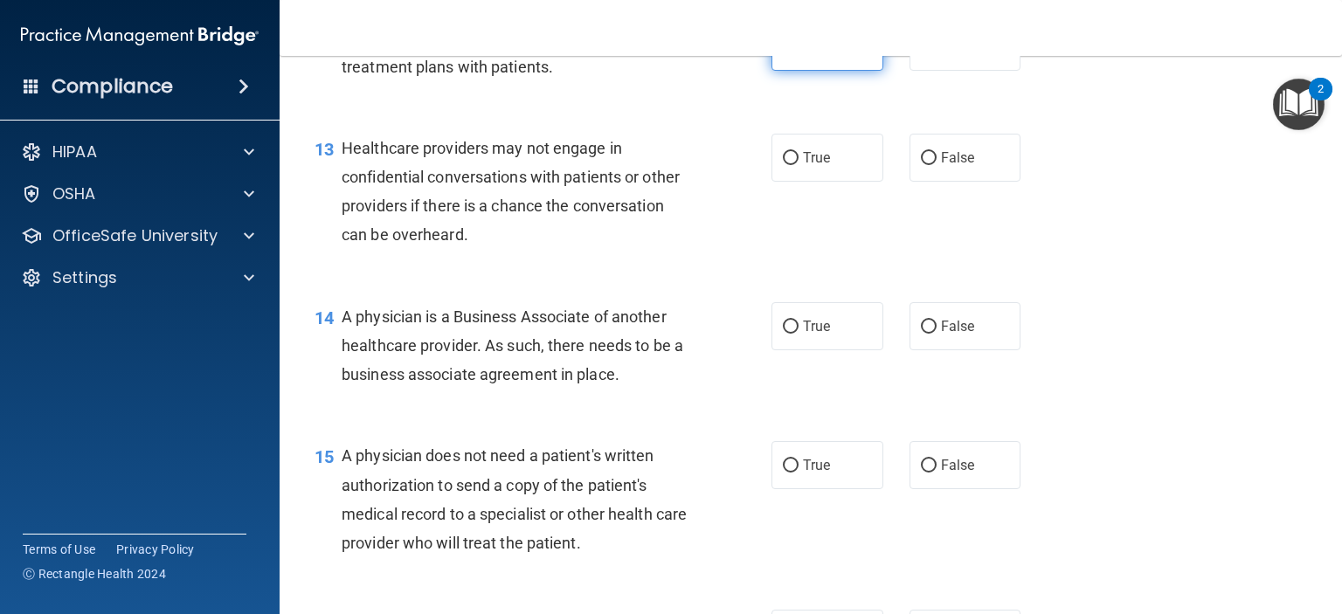
scroll to position [1902, 0]
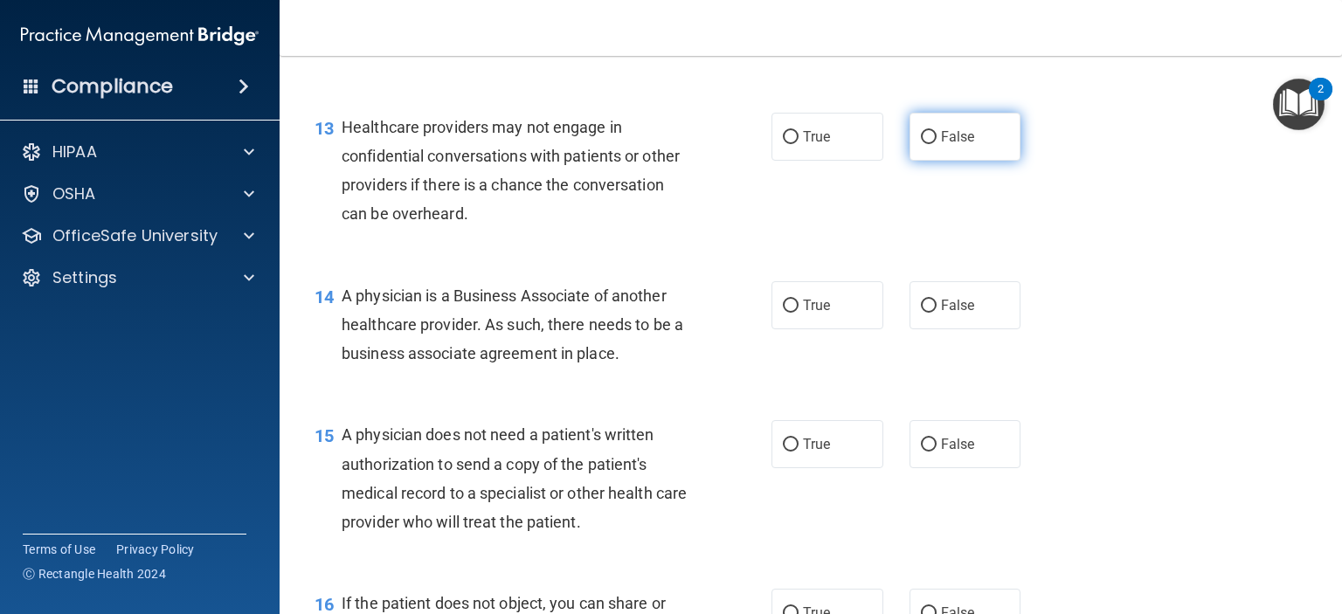
click at [928, 161] on label "False" at bounding box center [965, 137] width 112 height 48
click at [928, 144] on input "False" at bounding box center [929, 137] width 16 height 13
radio input "true"
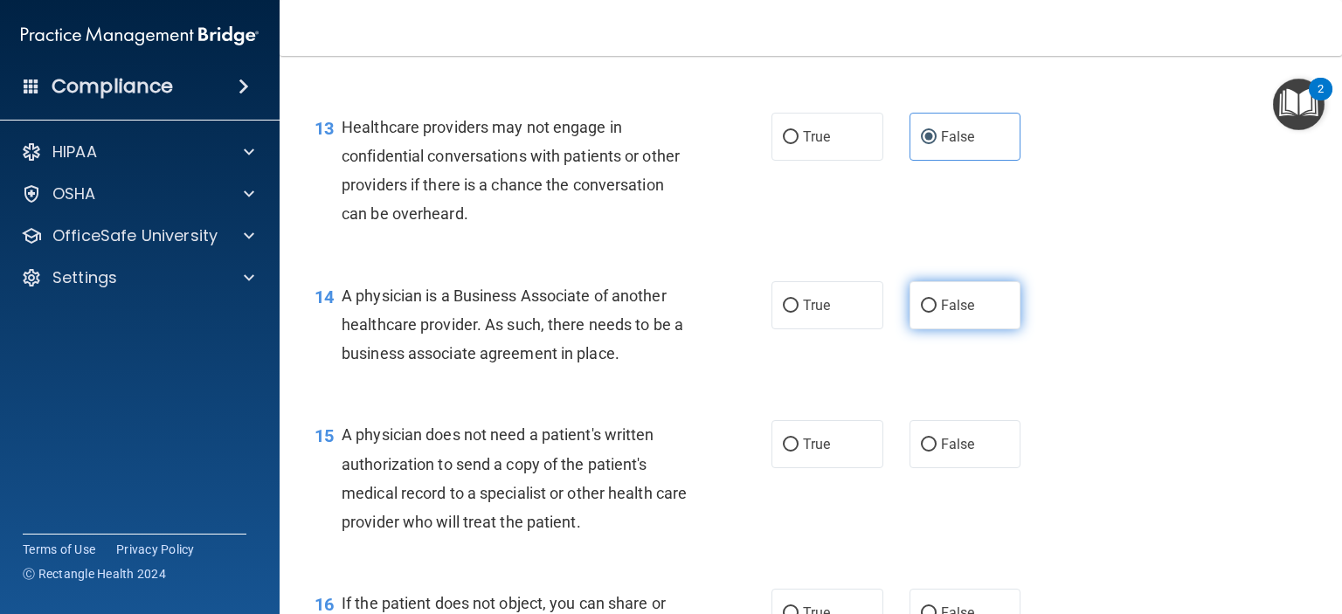
click at [947, 329] on label "False" at bounding box center [965, 305] width 112 height 48
click at [936, 313] on input "False" at bounding box center [929, 306] width 16 height 13
radio input "true"
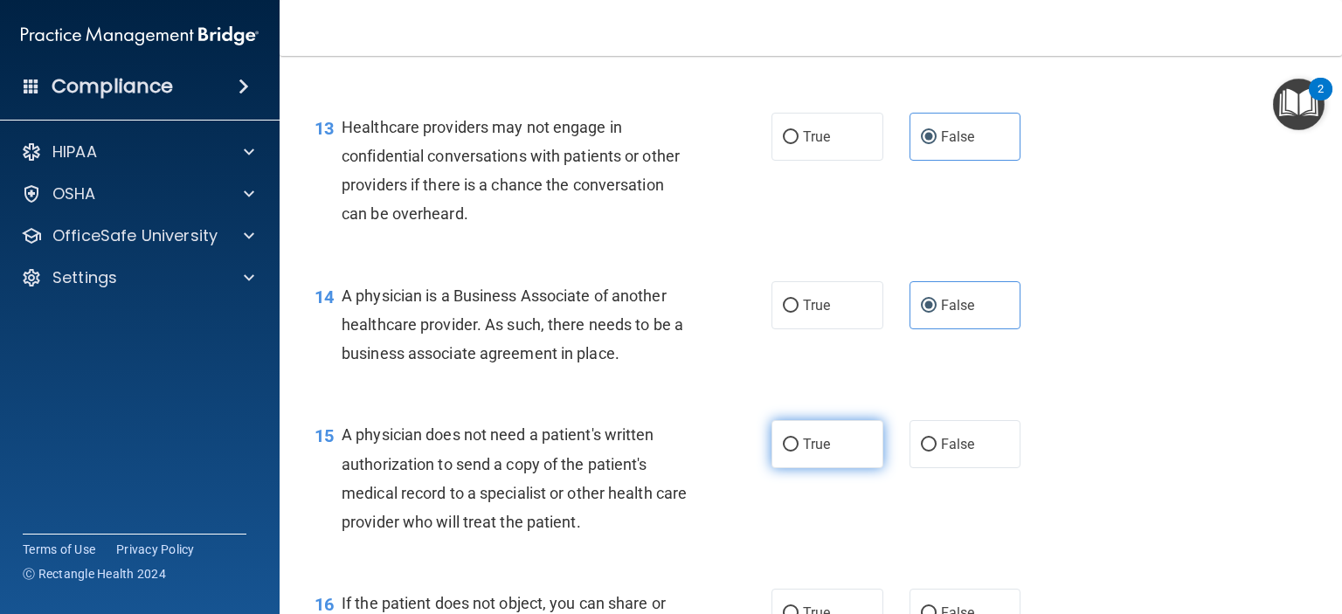
click at [825, 468] on label "True" at bounding box center [827, 444] width 112 height 48
click at [798, 452] on input "True" at bounding box center [791, 444] width 16 height 13
radio input "true"
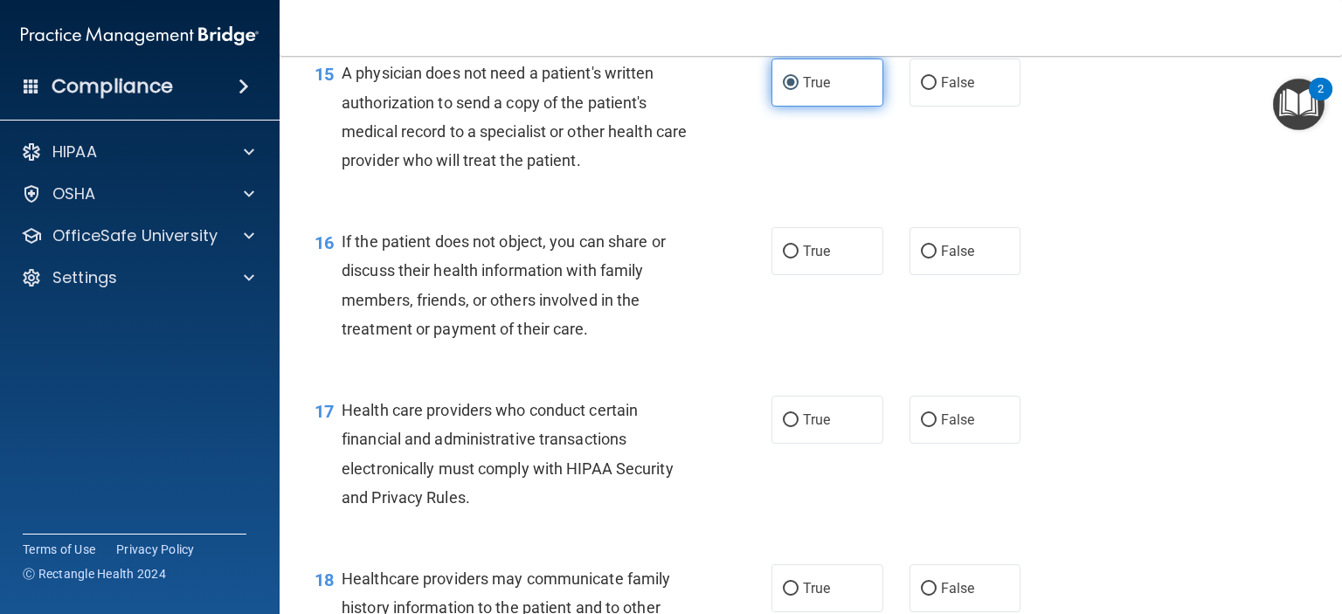
scroll to position [2285, 0]
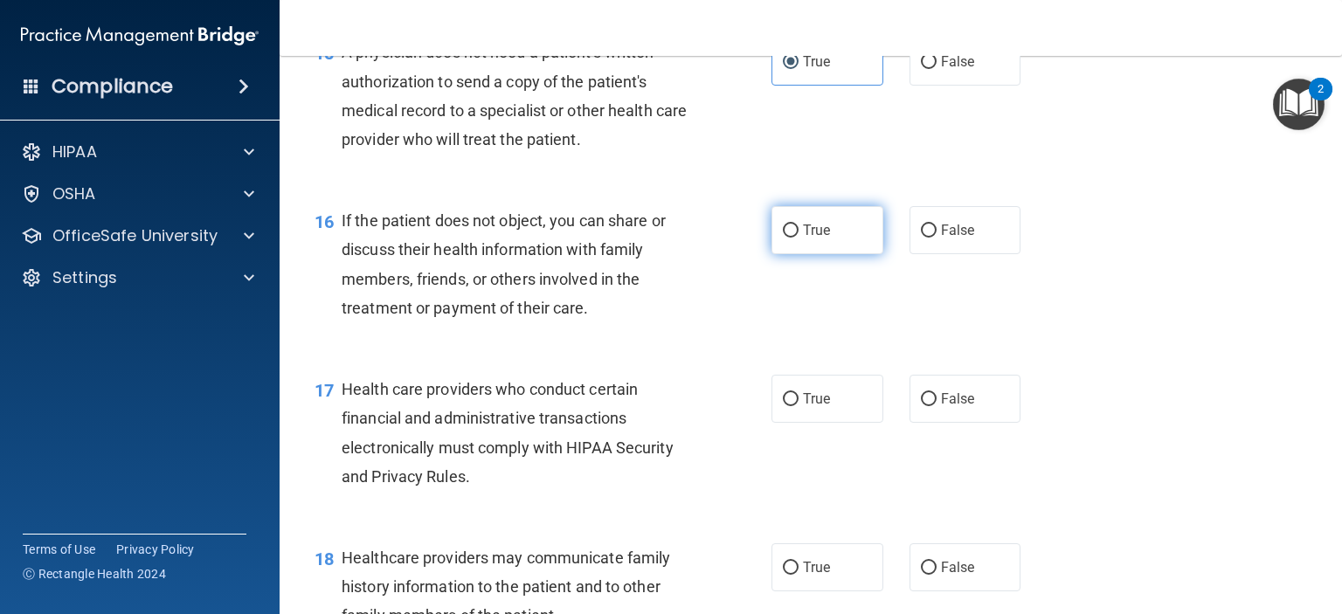
click at [807, 238] on span "True" at bounding box center [816, 230] width 27 height 17
click at [798, 238] on input "True" at bounding box center [791, 230] width 16 height 13
radio input "true"
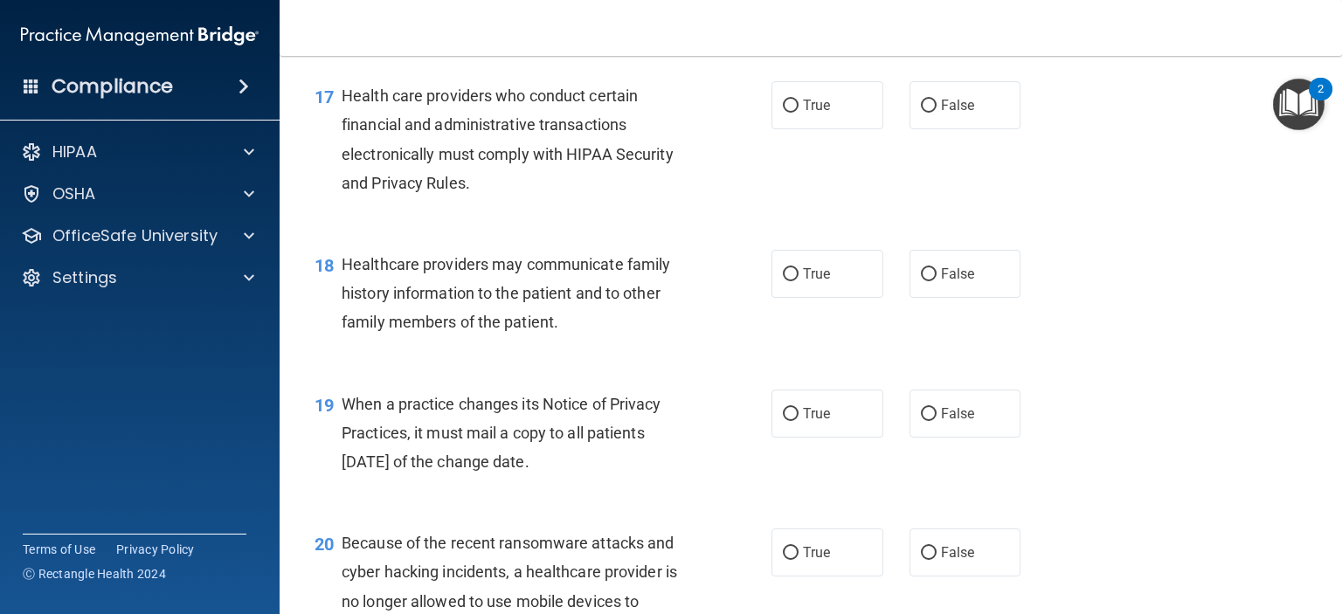
scroll to position [2591, 0]
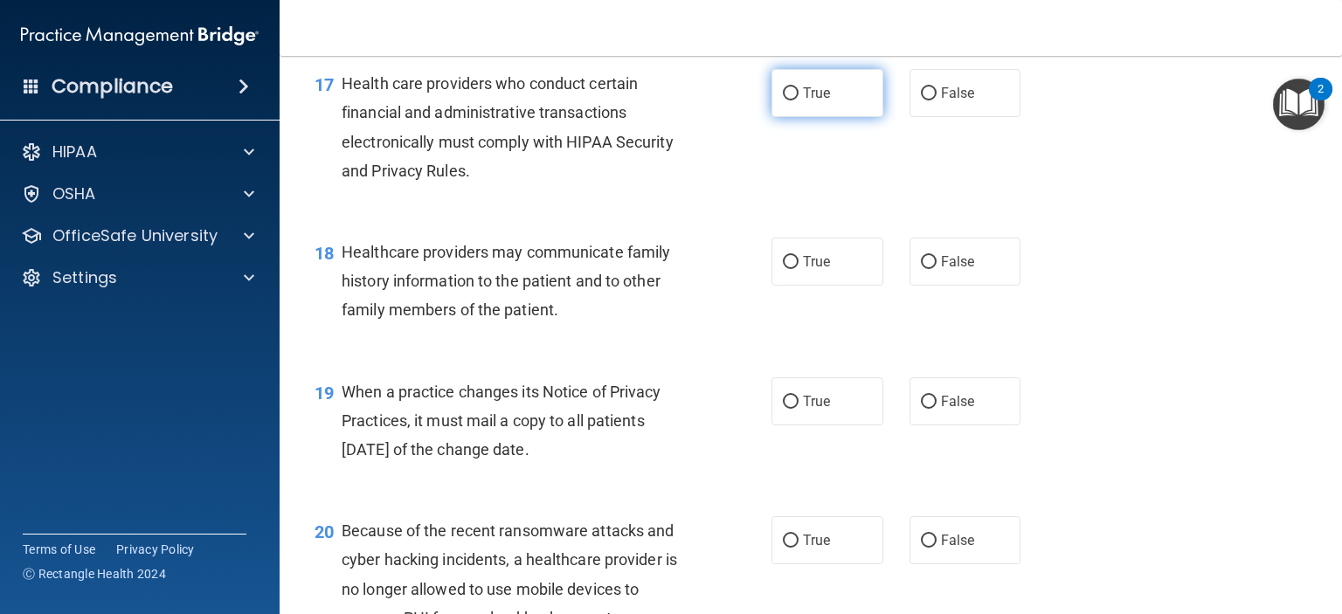
click at [818, 101] on span "True" at bounding box center [816, 93] width 27 height 17
click at [798, 100] on input "True" at bounding box center [791, 93] width 16 height 13
radio input "true"
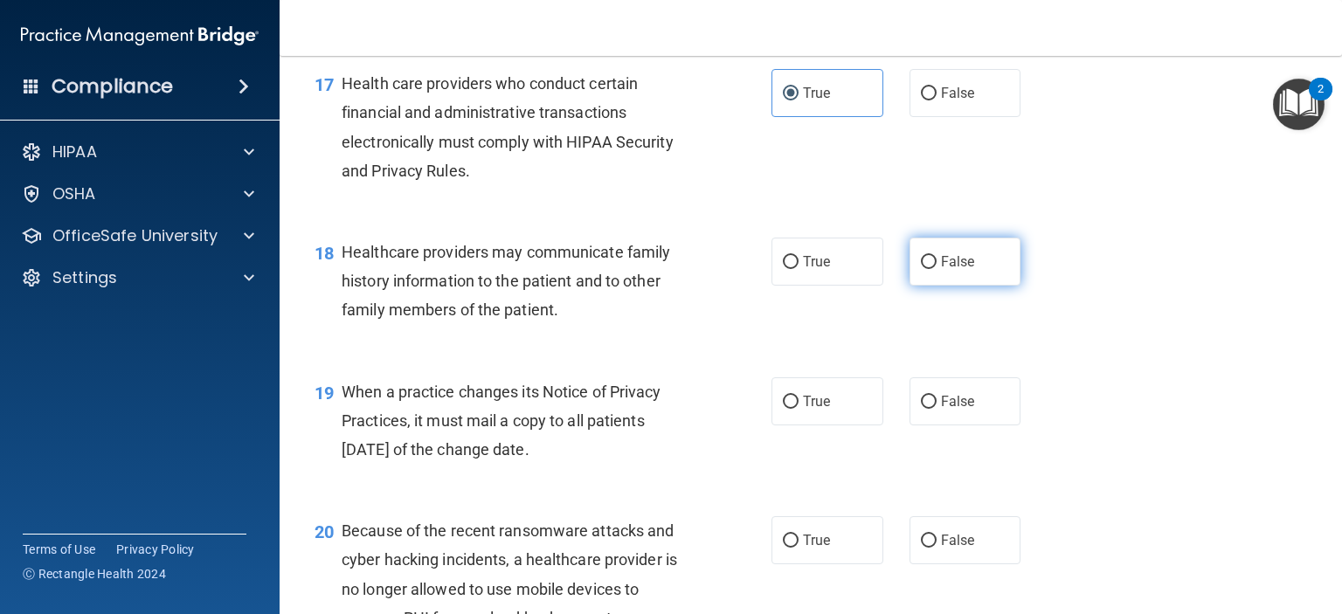
click at [941, 270] on span "False" at bounding box center [958, 261] width 34 height 17
click at [936, 269] on input "False" at bounding box center [929, 262] width 16 height 13
radio input "true"
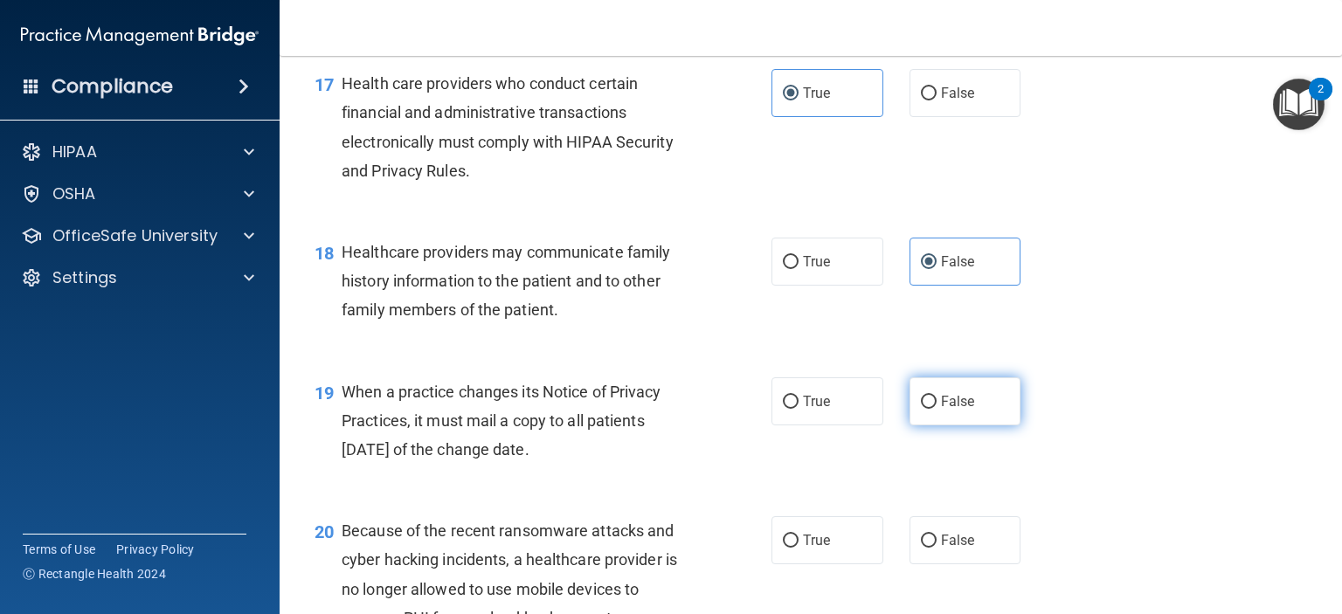
click at [937, 425] on label "False" at bounding box center [965, 401] width 112 height 48
click at [936, 409] on input "False" at bounding box center [929, 402] width 16 height 13
radio input "true"
click at [946, 549] on span "False" at bounding box center [958, 540] width 34 height 17
click at [936, 548] on input "False" at bounding box center [929, 541] width 16 height 13
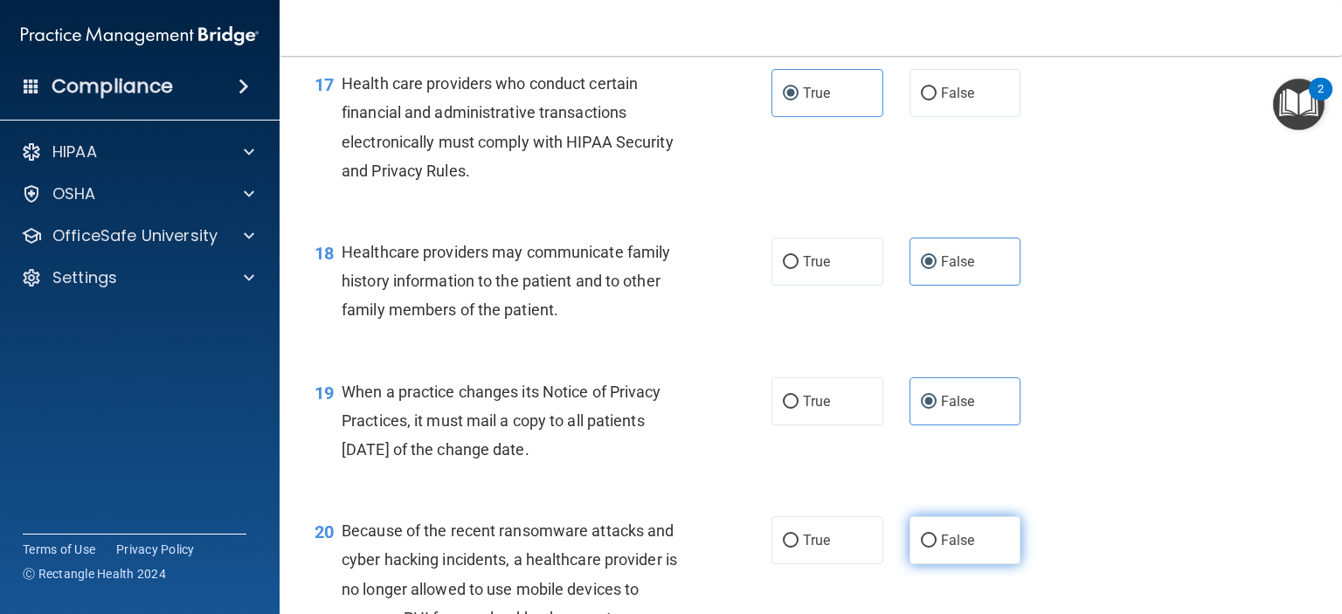
radio input "true"
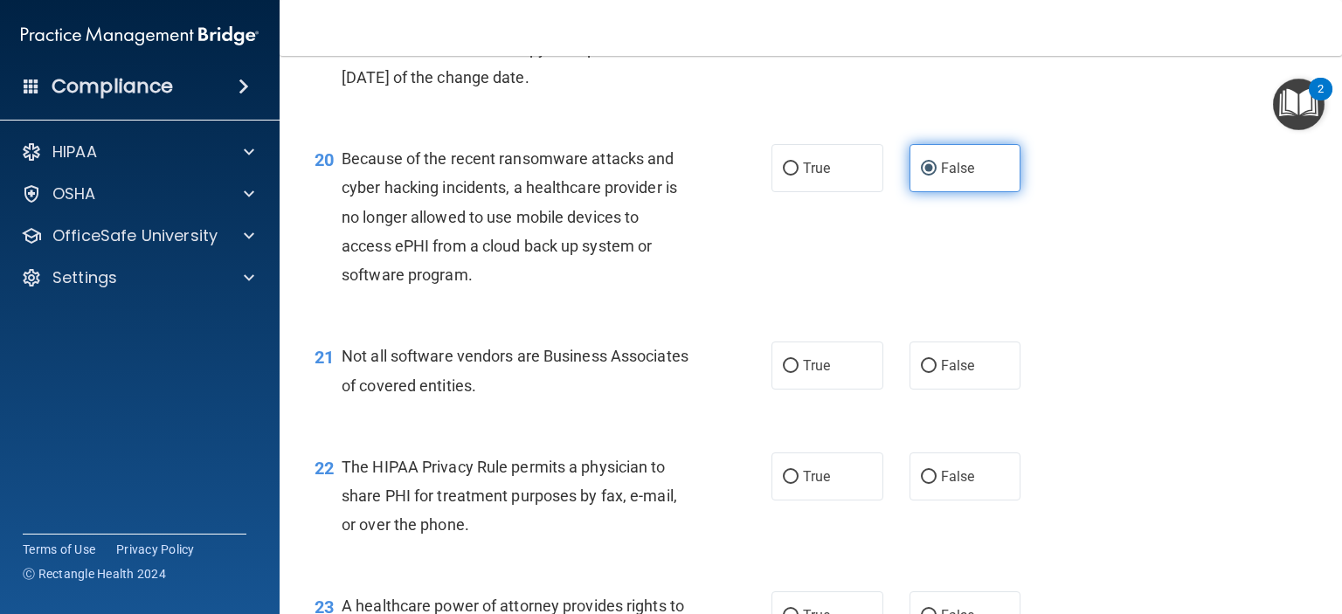
scroll to position [2963, 0]
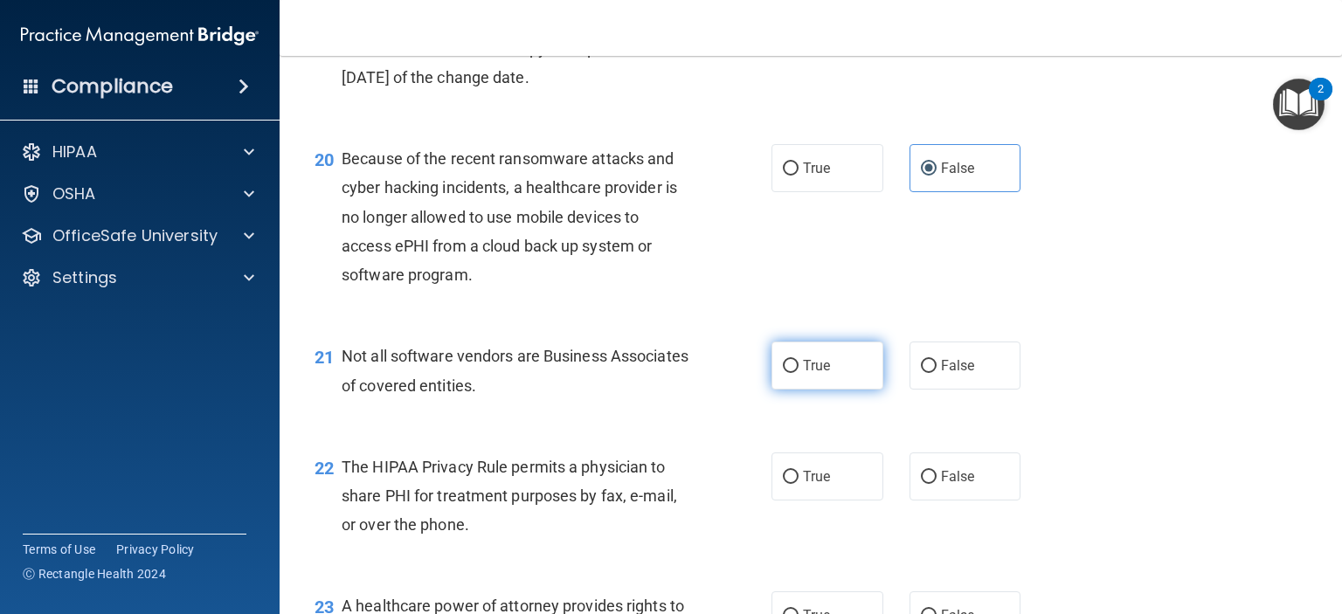
click at [804, 390] on label "True" at bounding box center [827, 366] width 112 height 48
click at [798, 373] on input "True" at bounding box center [791, 366] width 16 height 13
radio input "true"
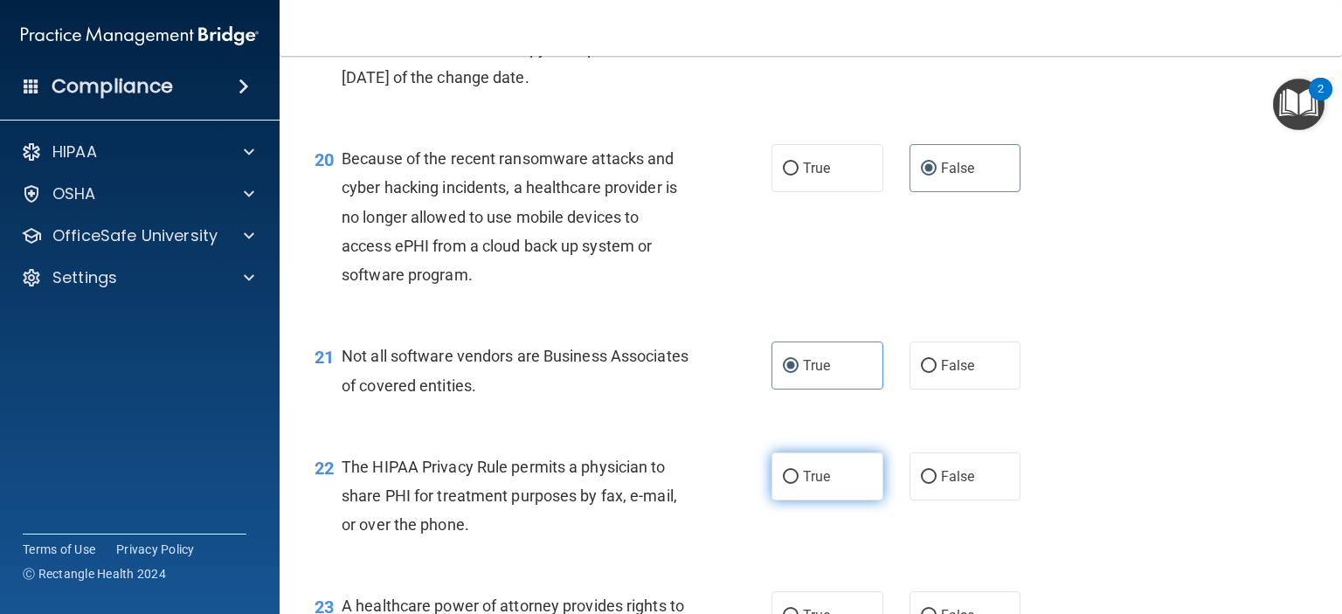
click at [821, 500] on label "True" at bounding box center [827, 476] width 112 height 48
click at [798, 484] on input "True" at bounding box center [791, 477] width 16 height 13
radio input "true"
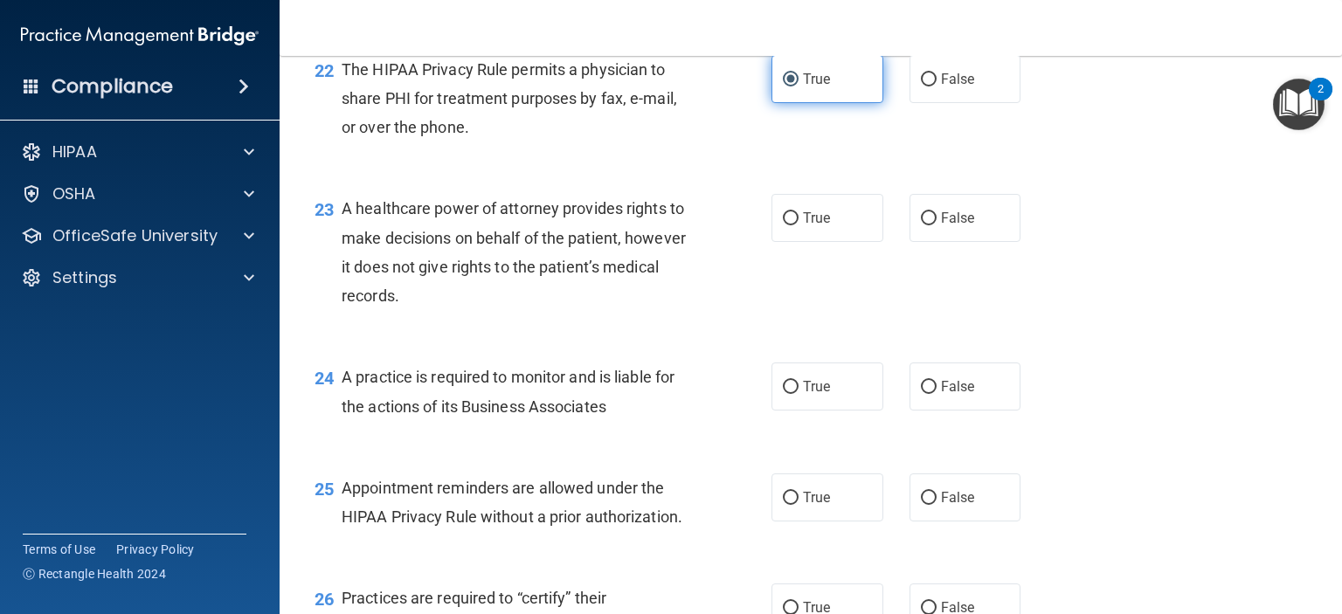
scroll to position [3384, 0]
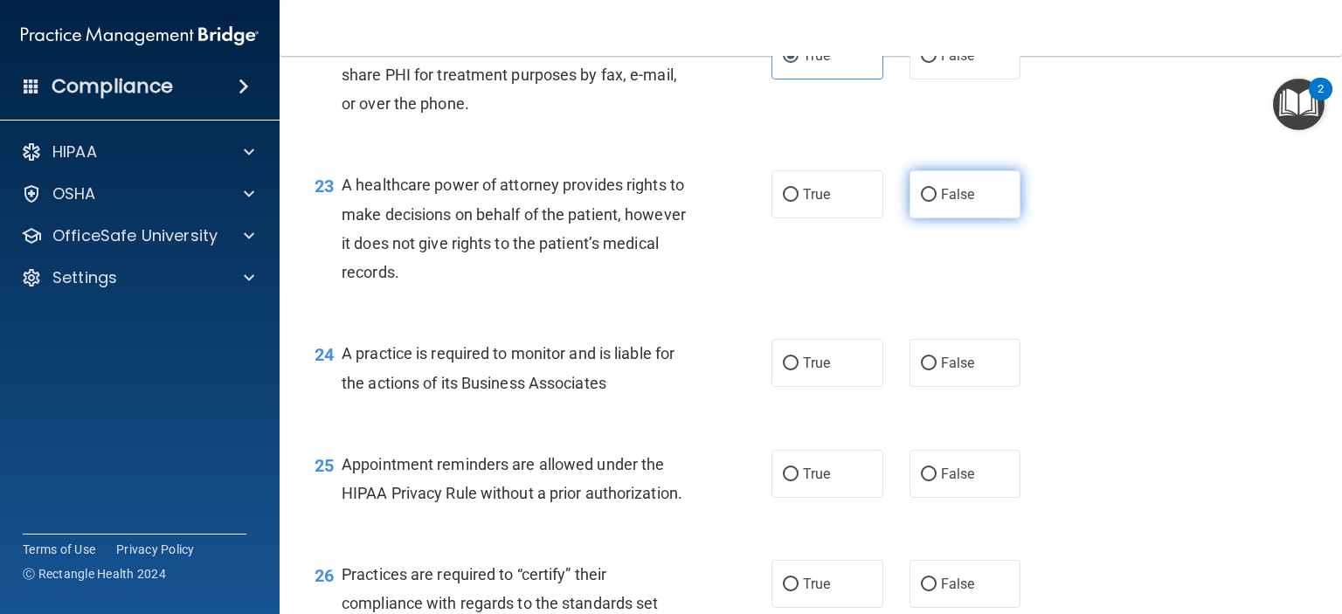
click at [941, 203] on span "False" at bounding box center [958, 194] width 34 height 17
click at [933, 202] on input "False" at bounding box center [929, 195] width 16 height 13
radio input "true"
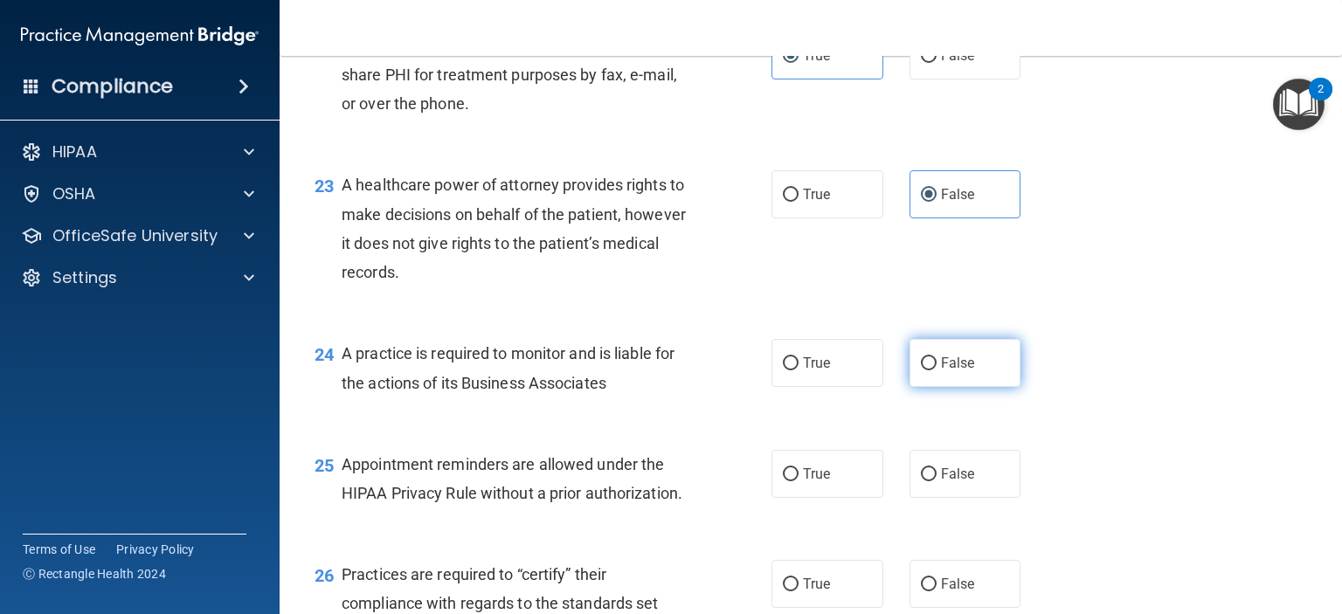
click at [962, 387] on label "False" at bounding box center [965, 363] width 112 height 48
click at [936, 370] on input "False" at bounding box center [929, 363] width 16 height 13
radio input "true"
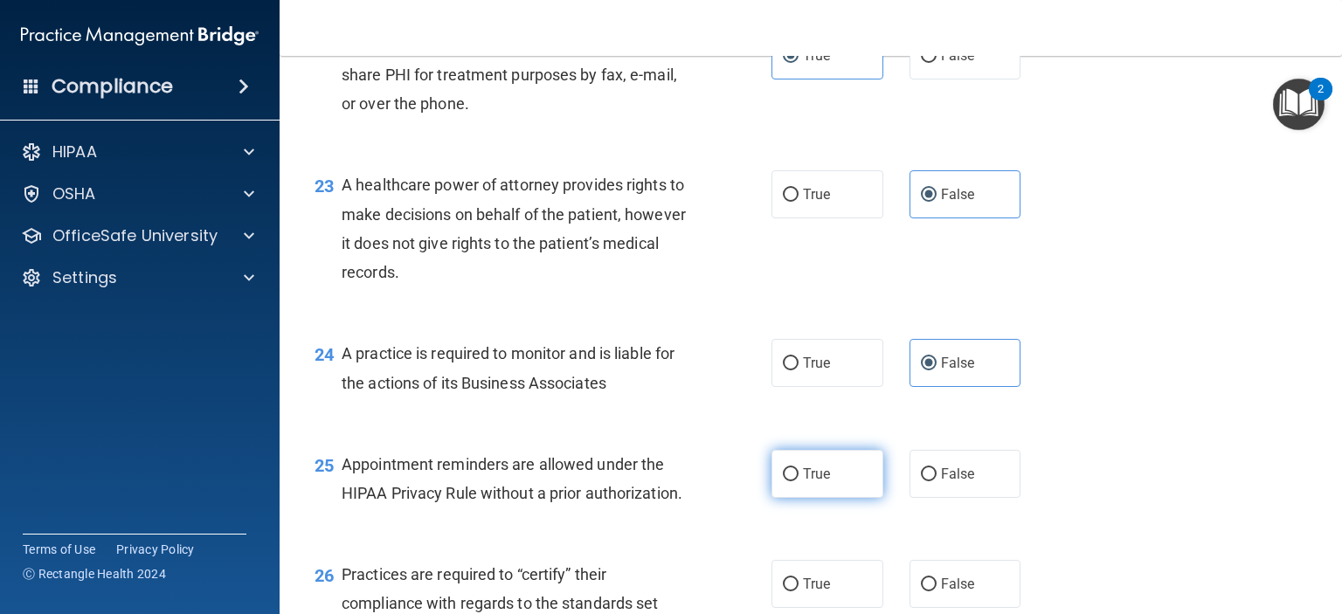
click at [836, 498] on label "True" at bounding box center [827, 474] width 112 height 48
click at [798, 481] on input "True" at bounding box center [791, 474] width 16 height 13
radio input "true"
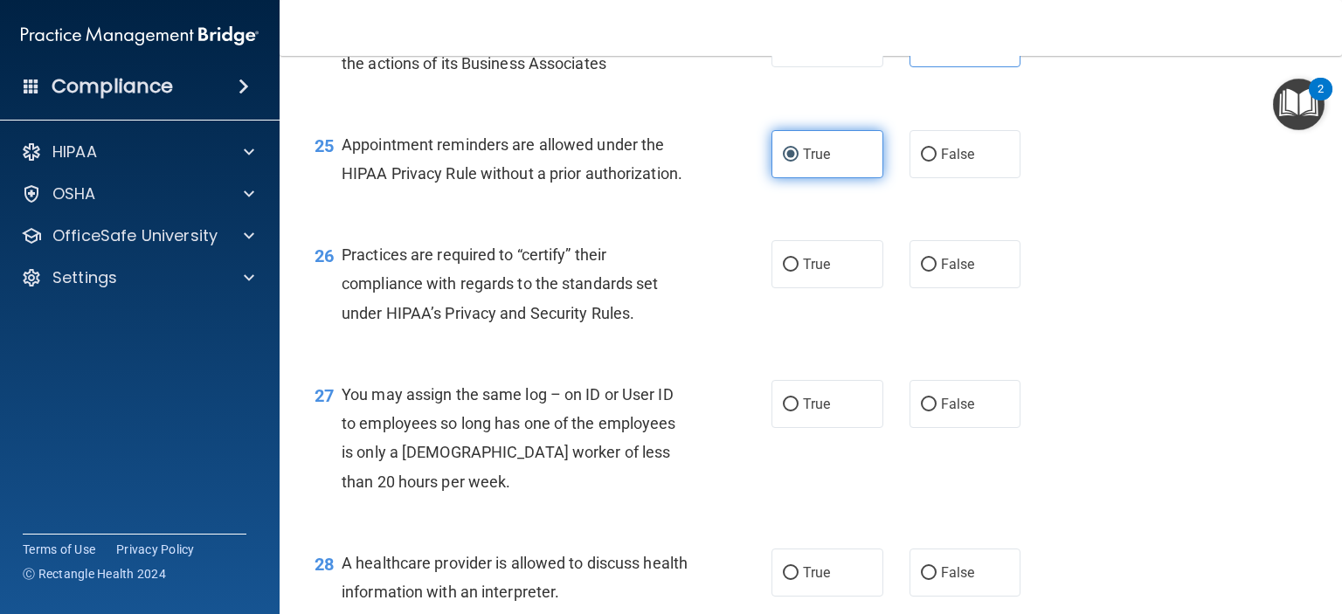
scroll to position [3731, 0]
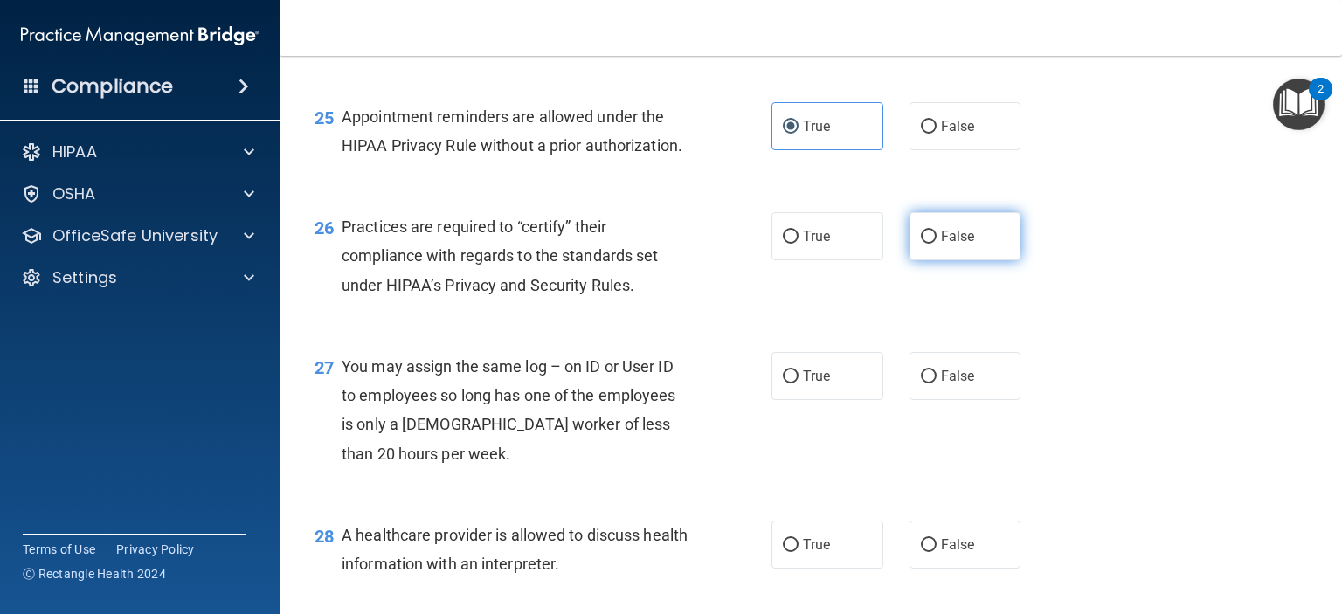
click at [937, 260] on label "False" at bounding box center [965, 236] width 112 height 48
click at [936, 244] on input "False" at bounding box center [929, 237] width 16 height 13
radio input "true"
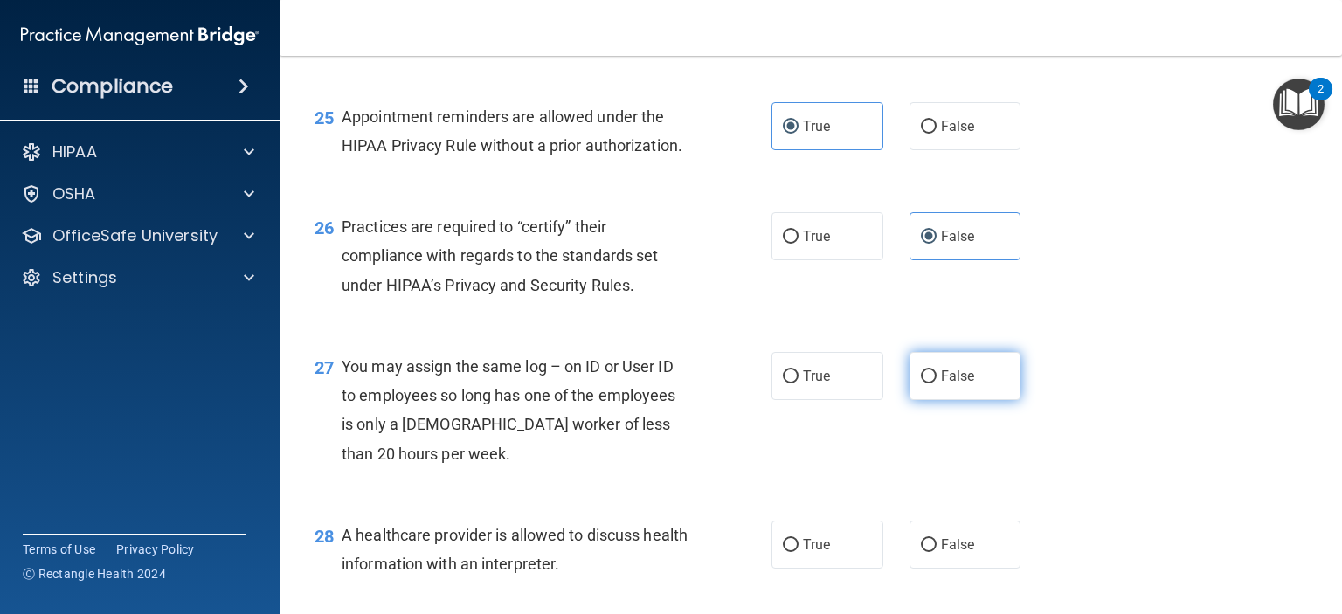
click at [941, 384] on span "False" at bounding box center [958, 376] width 34 height 17
click at [936, 383] on input "False" at bounding box center [929, 376] width 16 height 13
radio input "true"
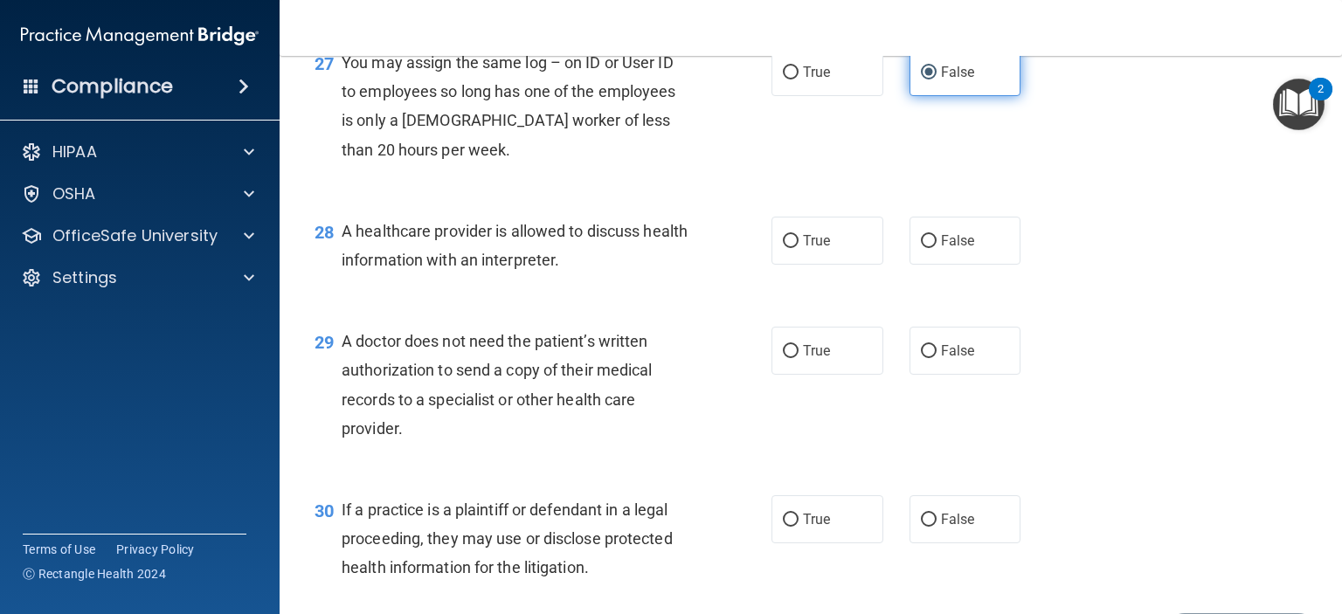
scroll to position [4045, 0]
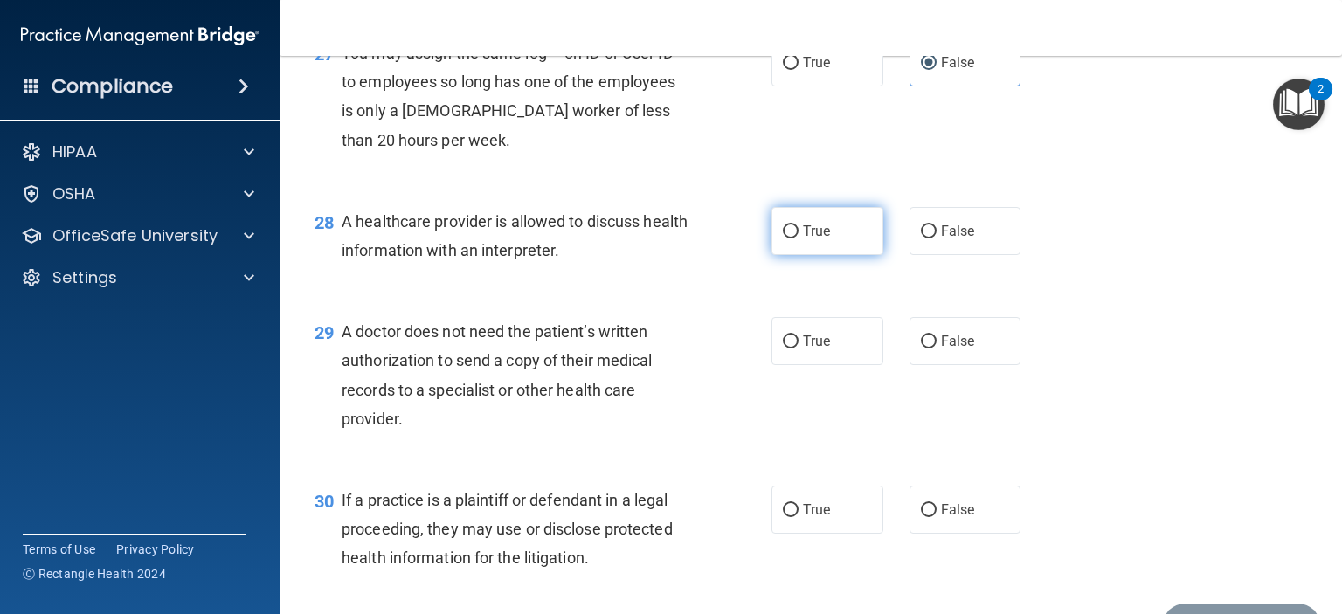
click at [831, 255] on label "True" at bounding box center [827, 231] width 112 height 48
click at [798, 238] on input "True" at bounding box center [791, 231] width 16 height 13
radio input "true"
click at [833, 365] on label "True" at bounding box center [827, 341] width 112 height 48
click at [798, 348] on input "True" at bounding box center [791, 341] width 16 height 13
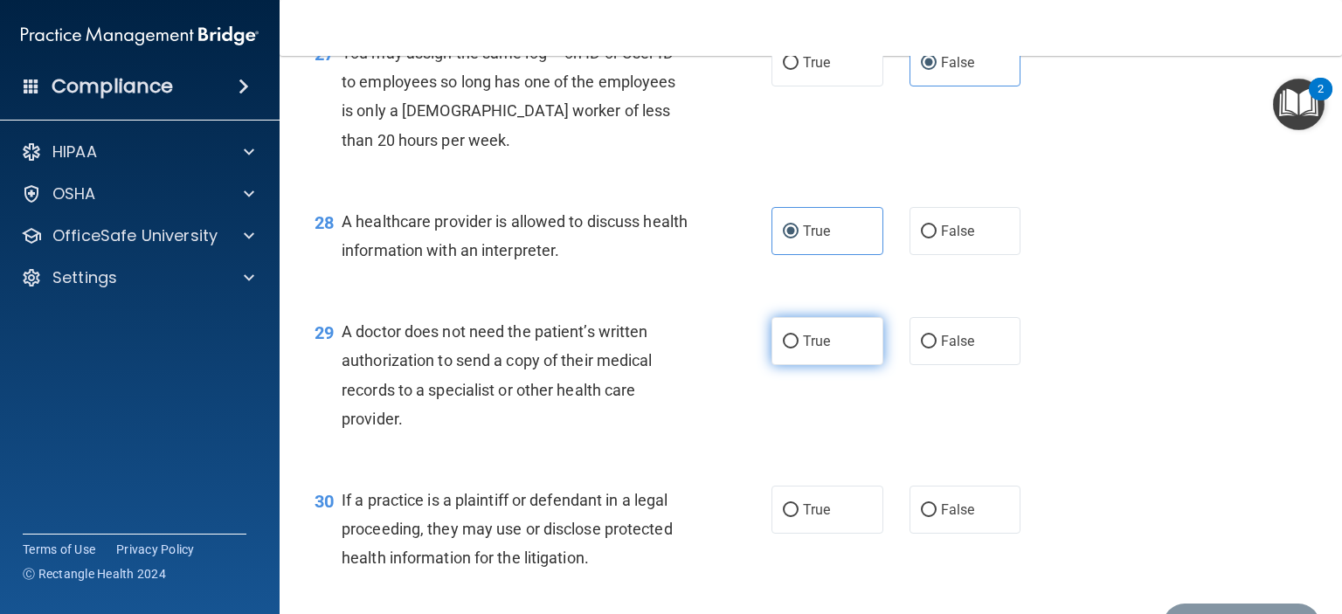
radio input "true"
click at [816, 534] on label "True" at bounding box center [827, 510] width 112 height 48
click at [798, 517] on input "True" at bounding box center [791, 510] width 16 height 13
radio input "true"
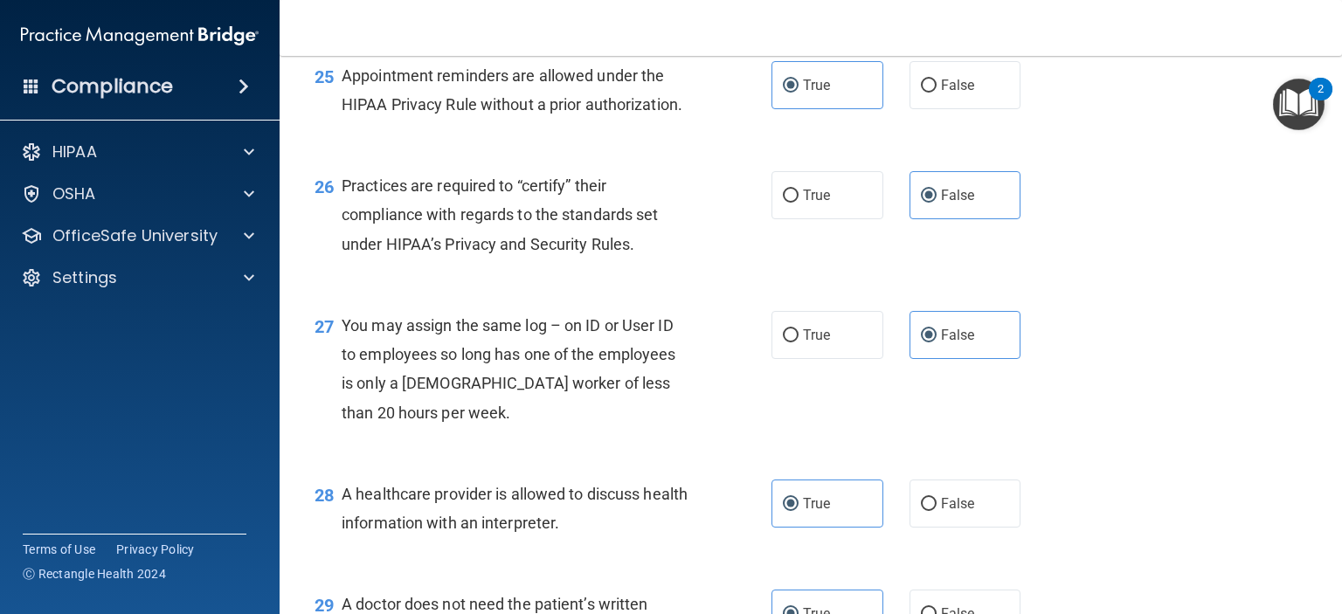
scroll to position [3770, 0]
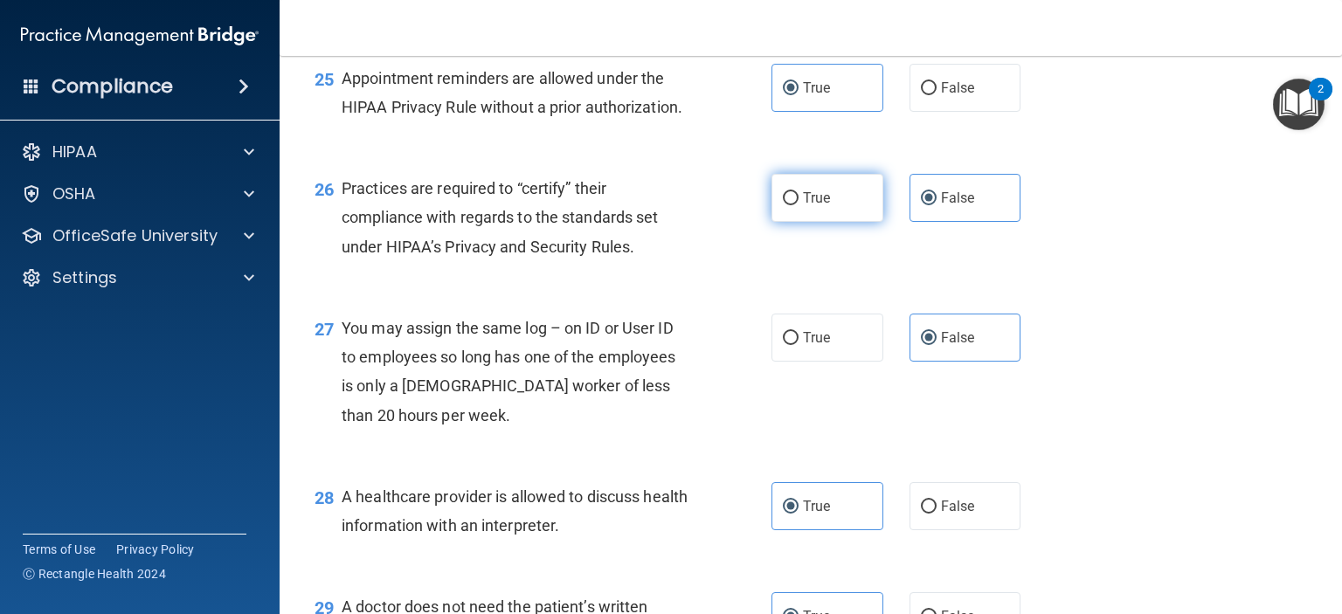
click at [790, 205] on input "True" at bounding box center [791, 198] width 16 height 13
radio input "true"
radio input "false"
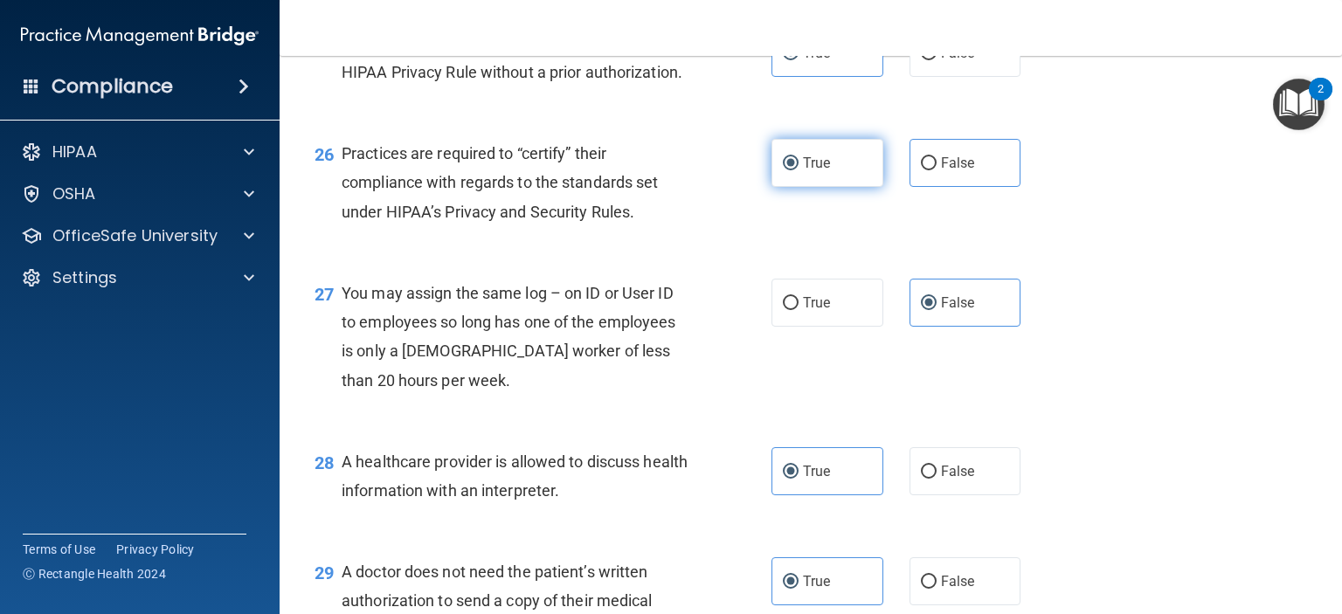
scroll to position [4206, 0]
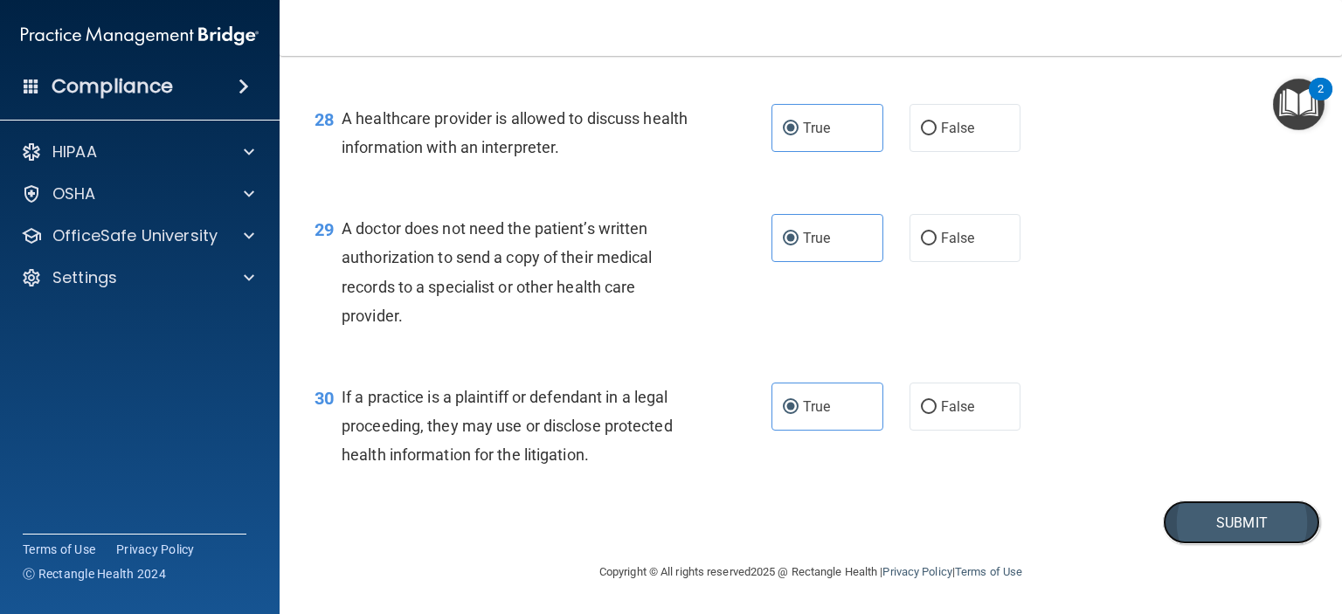
click at [1164, 523] on button "Submit" at bounding box center [1241, 522] width 157 height 45
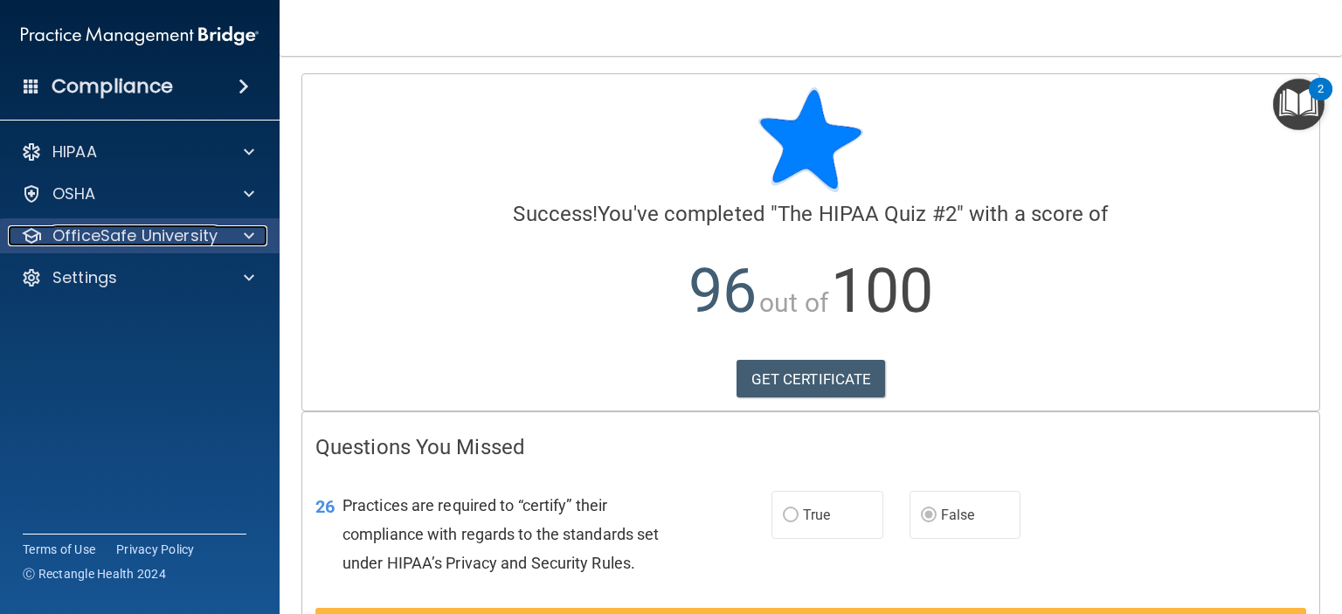
click at [192, 238] on p "OfficeSafe University" at bounding box center [134, 235] width 165 height 21
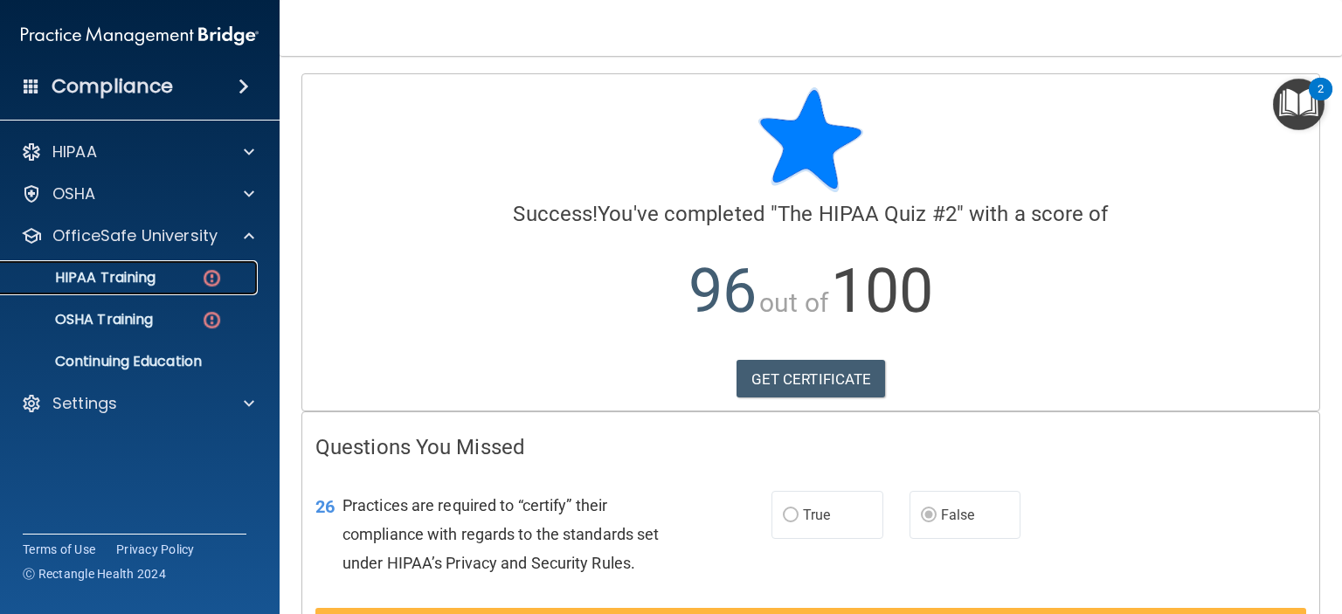
click at [183, 288] on link "HIPAA Training" at bounding box center [120, 277] width 275 height 35
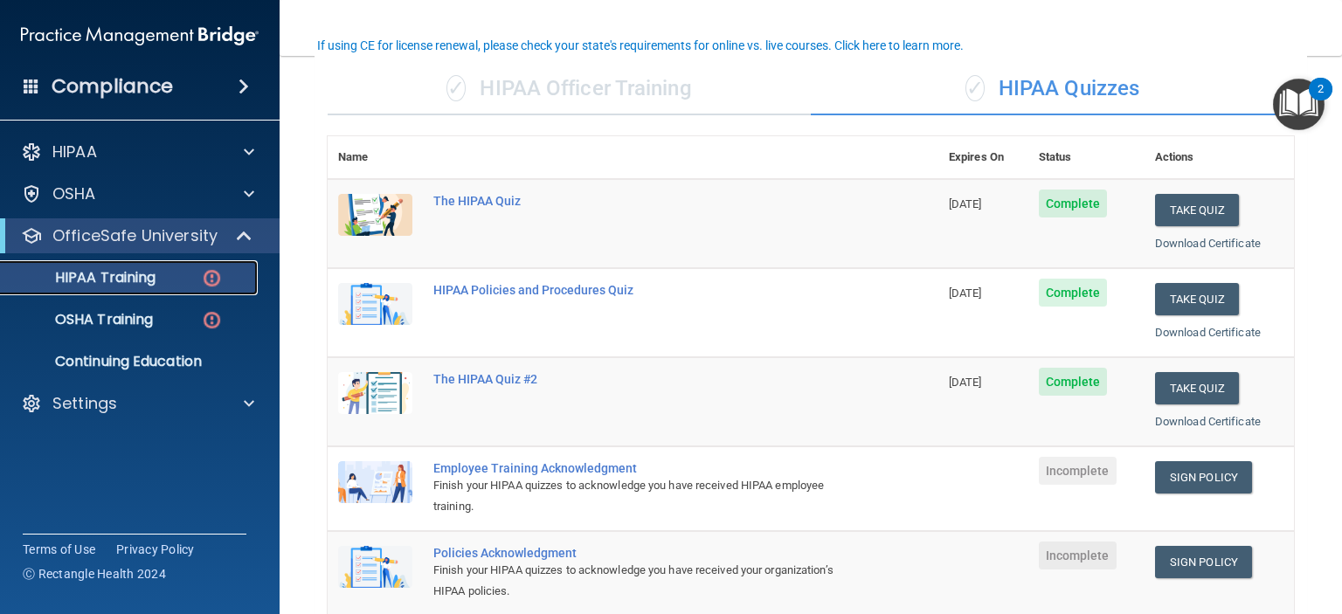
scroll to position [133, 0]
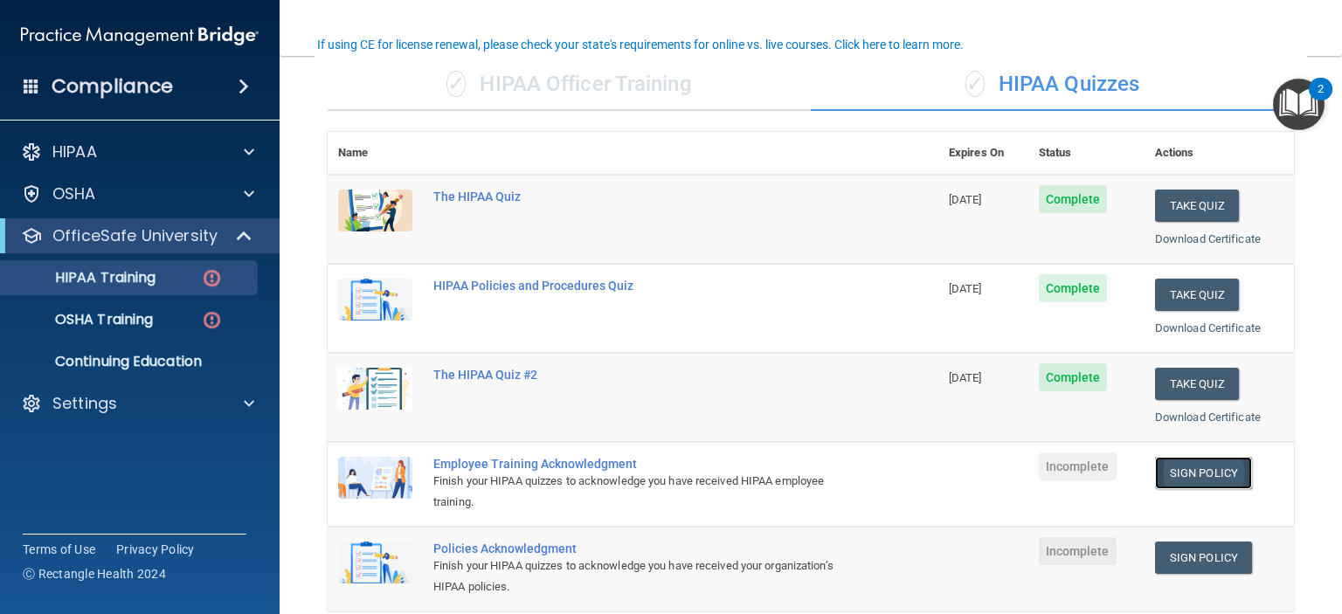
click at [1206, 472] on link "Sign Policy" at bounding box center [1203, 473] width 97 height 32
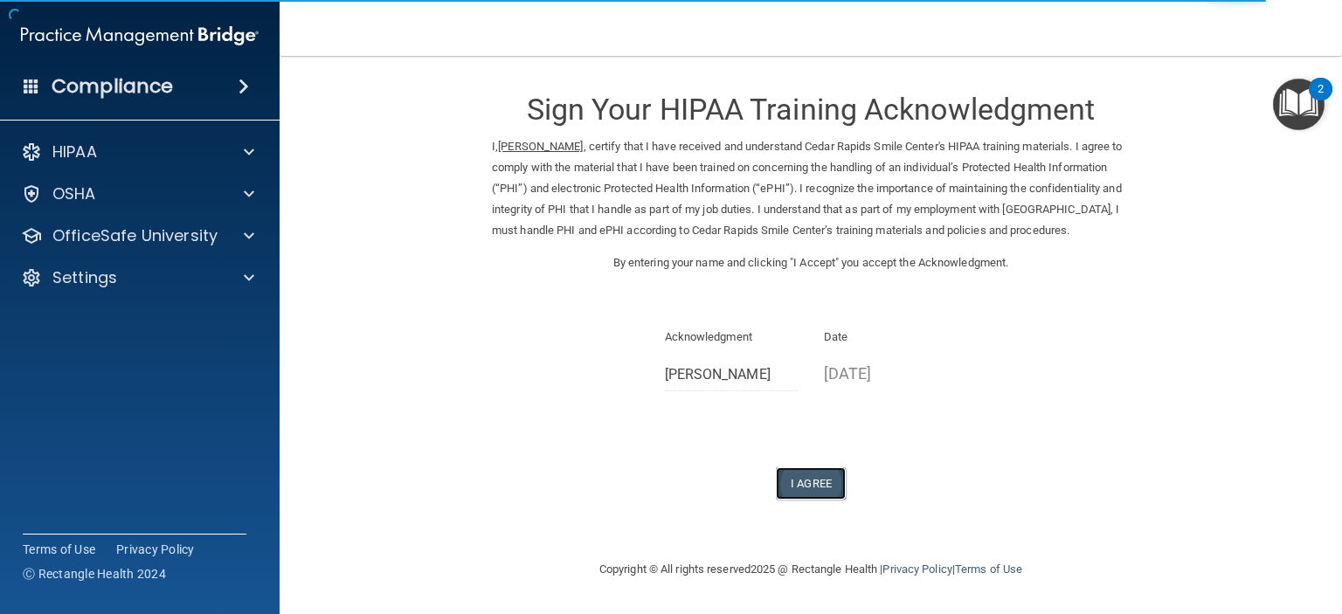
drag, startPoint x: 800, startPoint y: 500, endPoint x: 776, endPoint y: 506, distance: 25.2
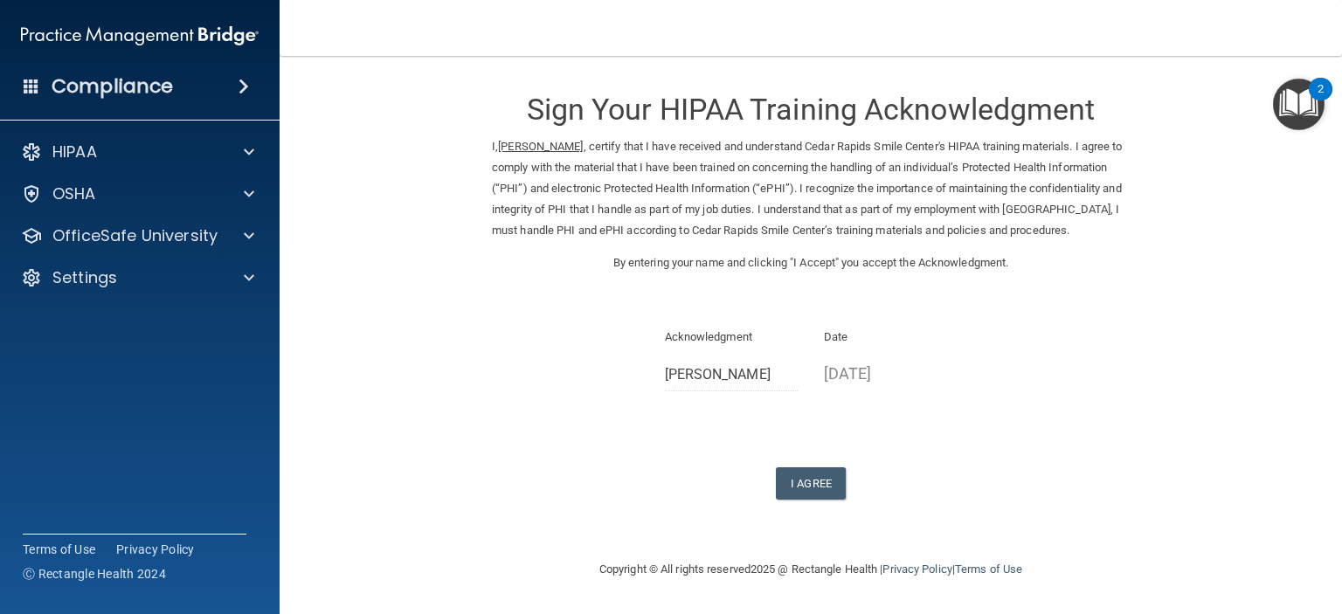
drag, startPoint x: 776, startPoint y: 506, endPoint x: 720, endPoint y: 492, distance: 57.6
click at [720, 492] on div "I Agree" at bounding box center [811, 483] width 638 height 32
click at [827, 500] on button "I Agree" at bounding box center [811, 483] width 70 height 32
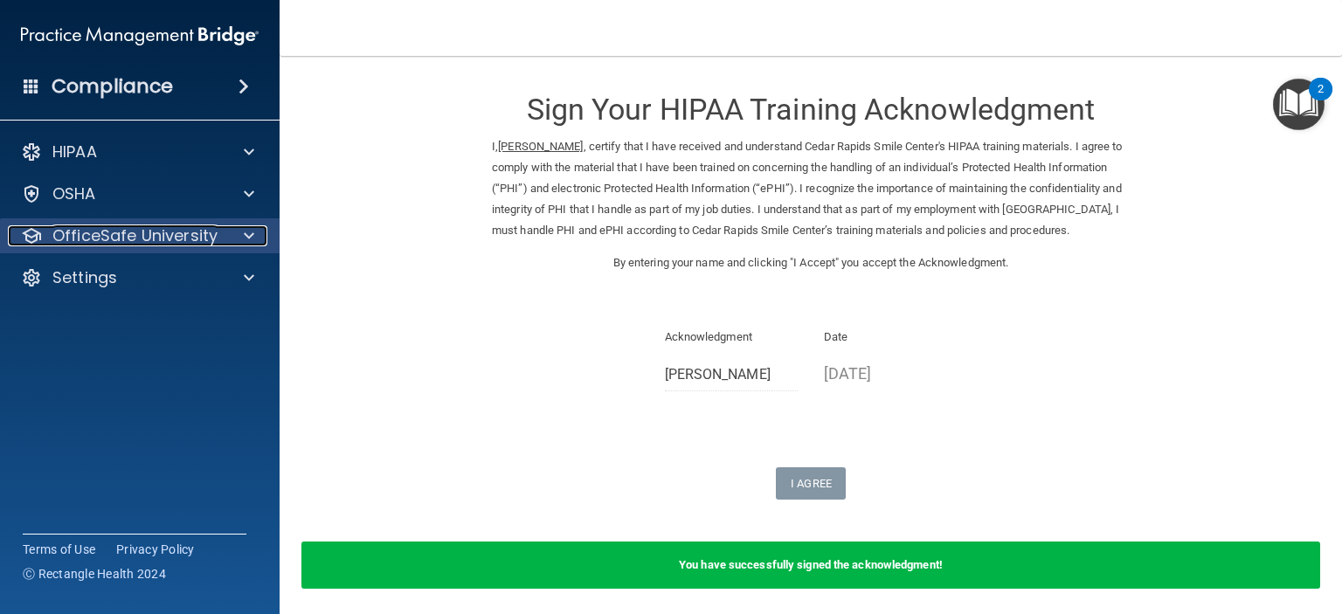
click at [146, 233] on p "OfficeSafe University" at bounding box center [134, 235] width 165 height 21
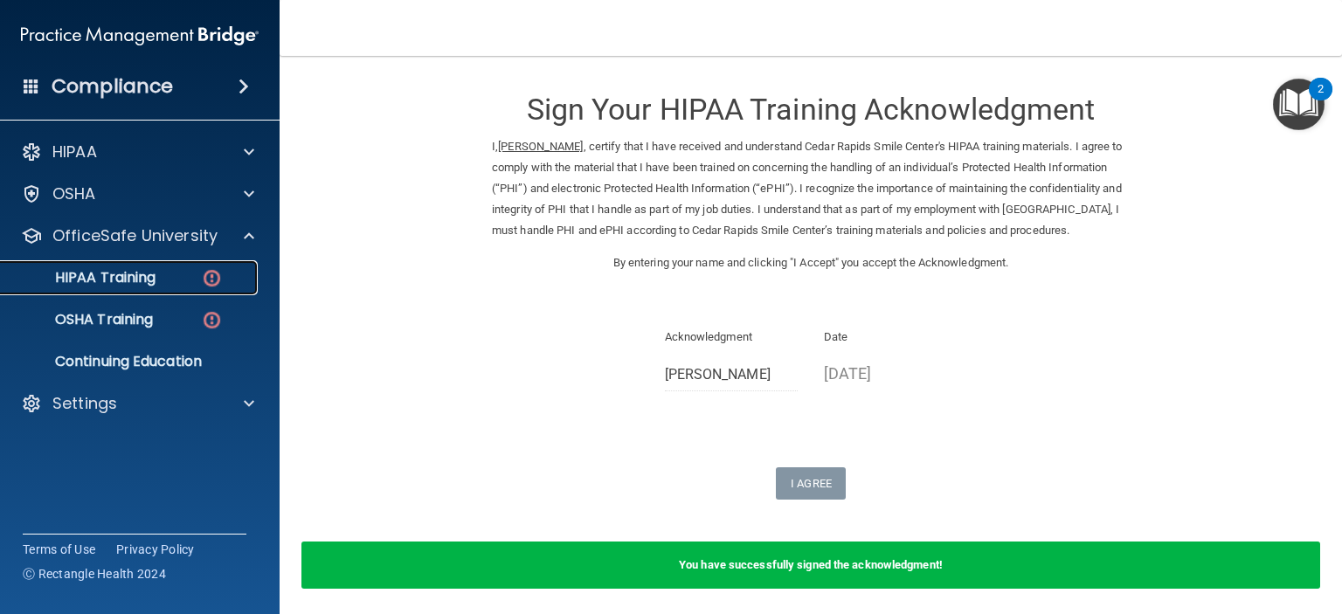
click at [178, 274] on div "HIPAA Training" at bounding box center [130, 277] width 238 height 17
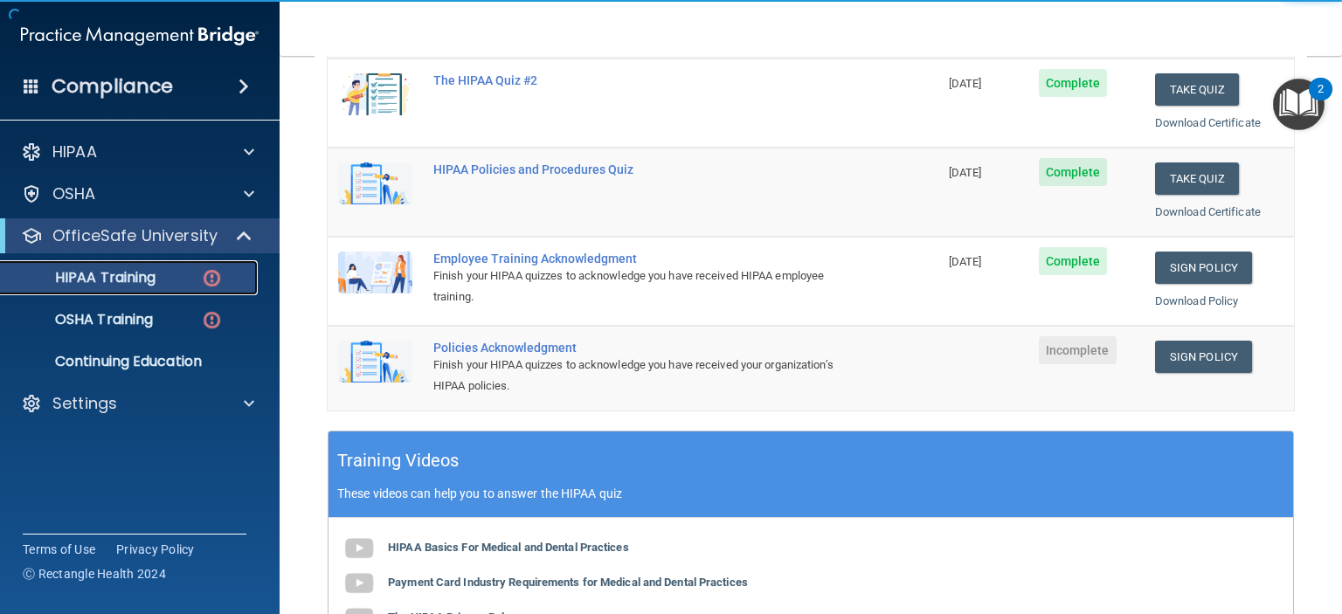
scroll to position [339, 0]
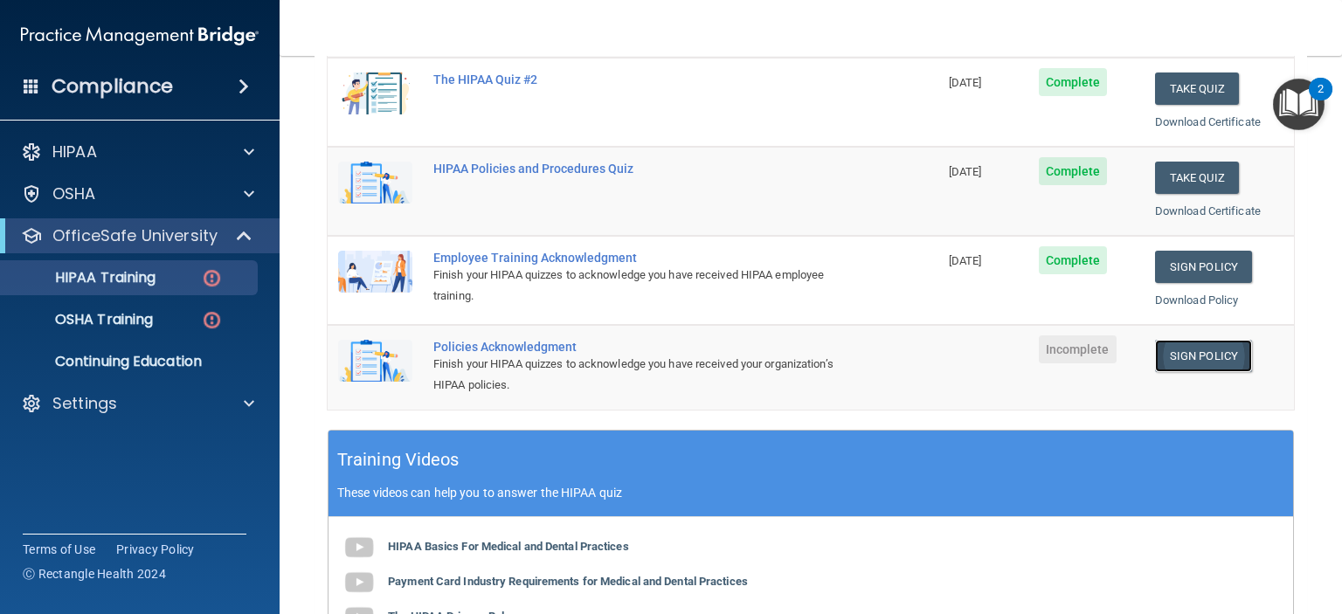
click at [1186, 348] on link "Sign Policy" at bounding box center [1203, 356] width 97 height 32
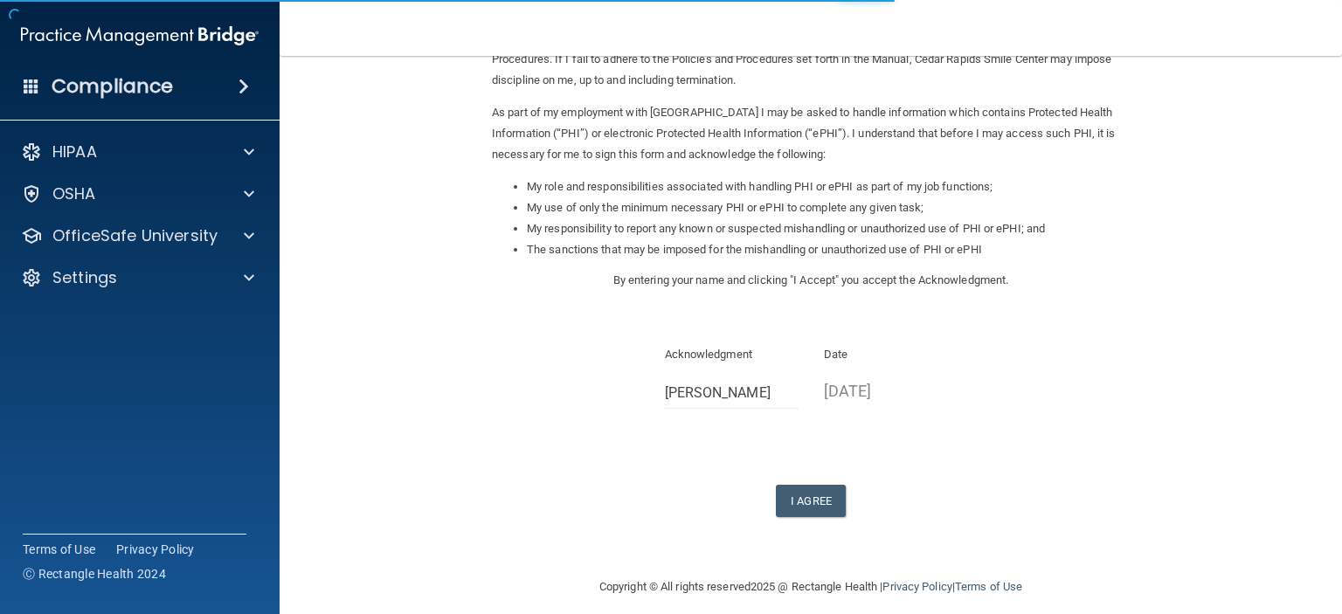
scroll to position [185, 0]
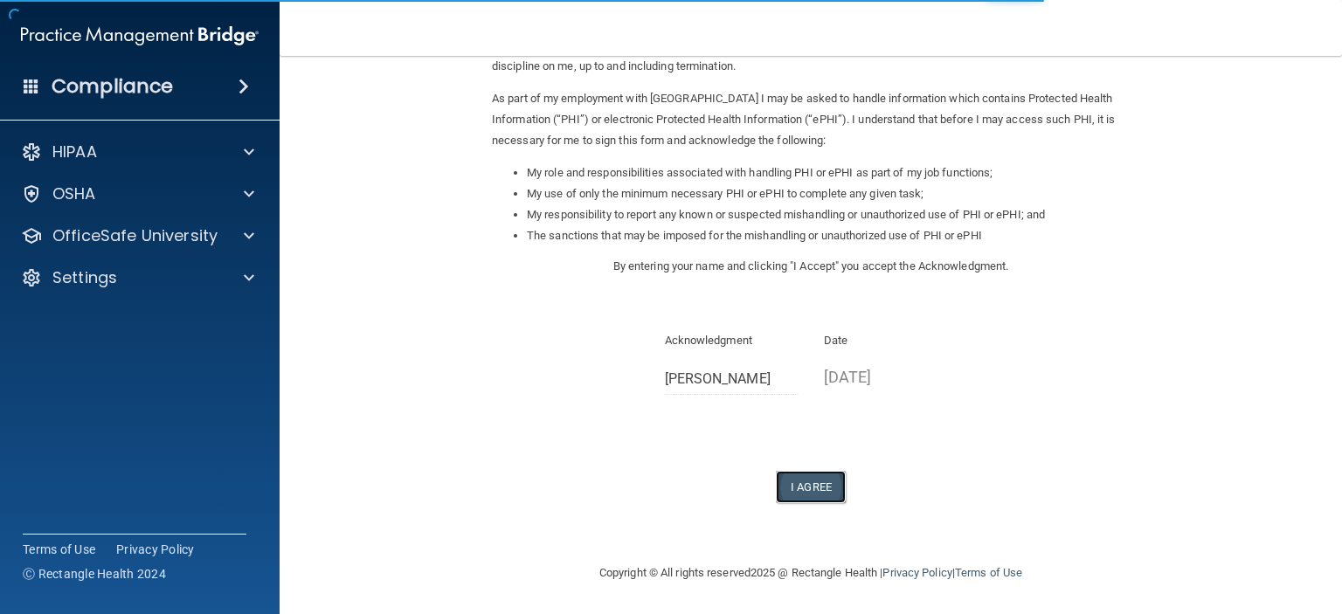
click at [793, 487] on button "I Agree" at bounding box center [811, 487] width 70 height 32
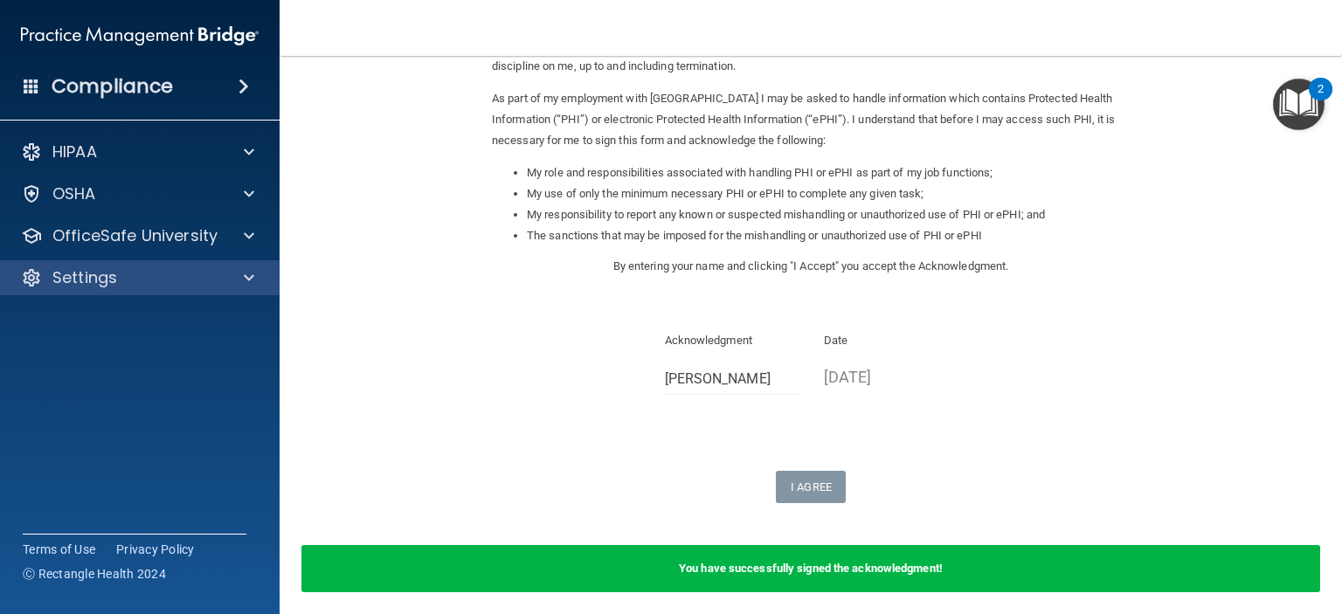
click at [210, 265] on div "Settings" at bounding box center [140, 277] width 280 height 35
click at [246, 273] on span at bounding box center [249, 277] width 10 height 21
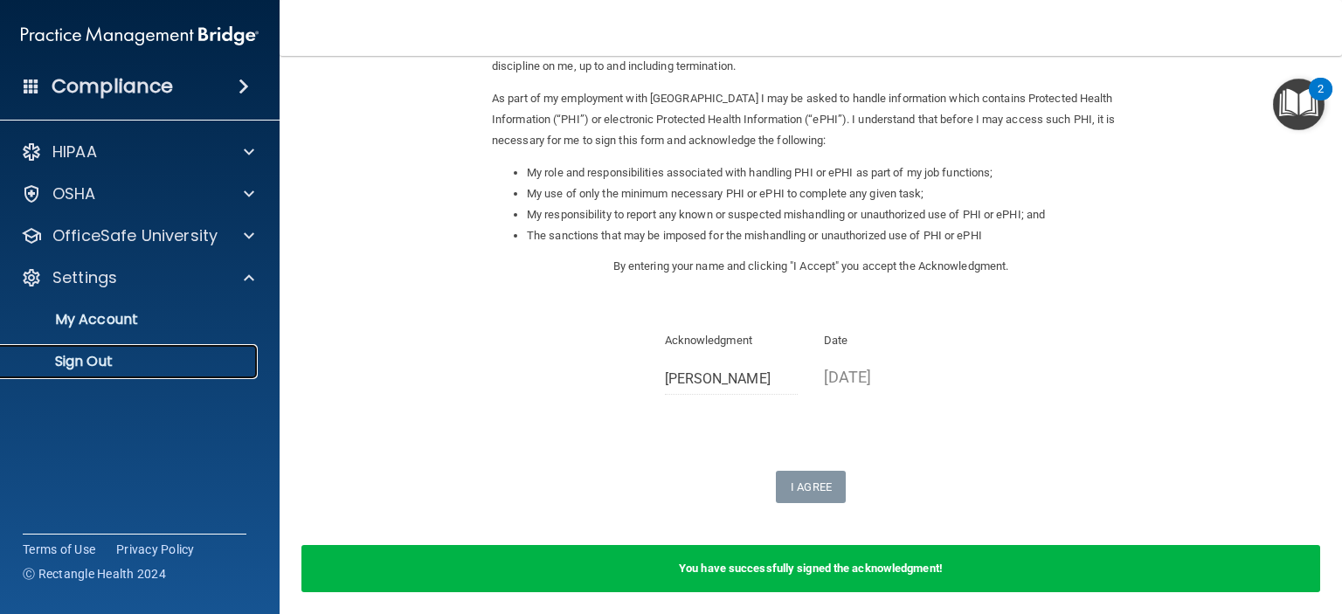
click at [100, 362] on p "Sign Out" at bounding box center [130, 361] width 238 height 17
